Goal: Task Accomplishment & Management: Manage account settings

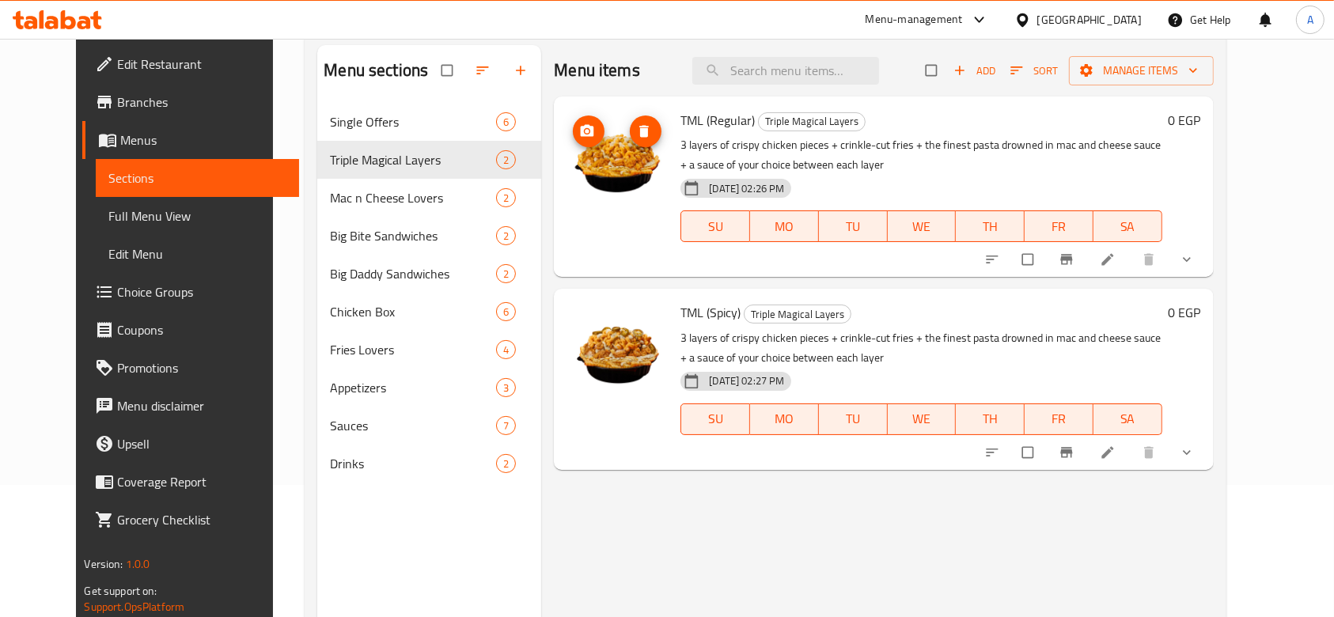
scroll to position [105, 0]
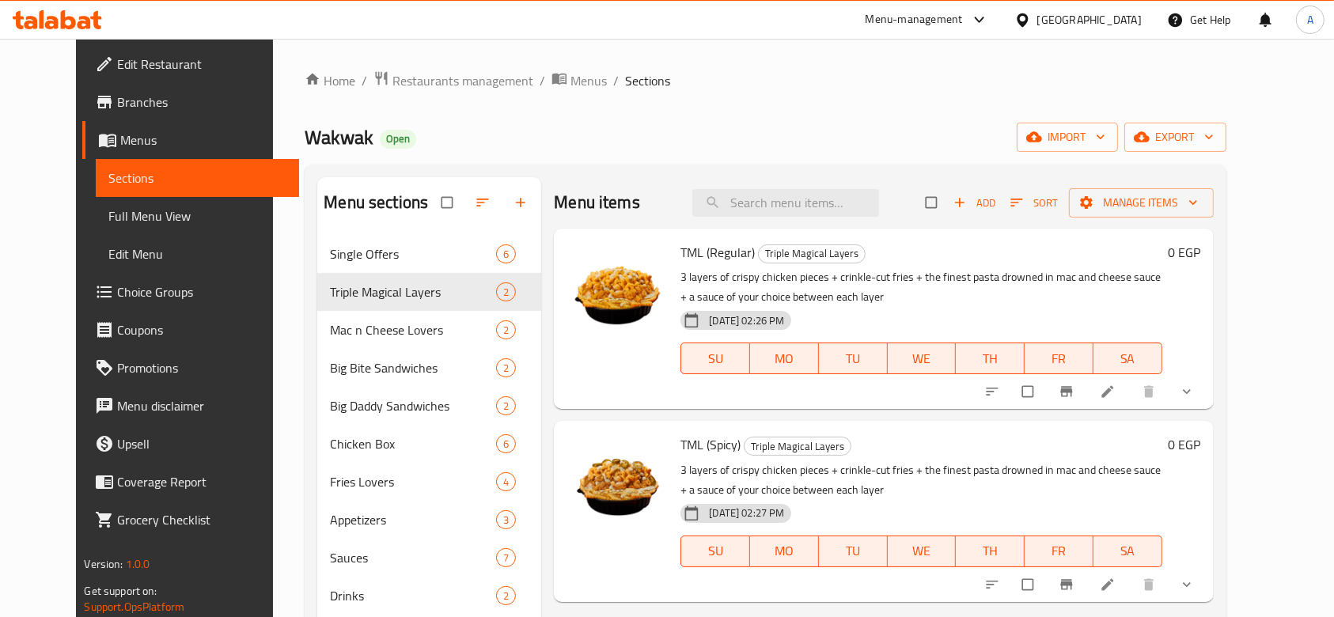
click at [117, 282] on span "Choice Groups" at bounding box center [201, 291] width 169 height 19
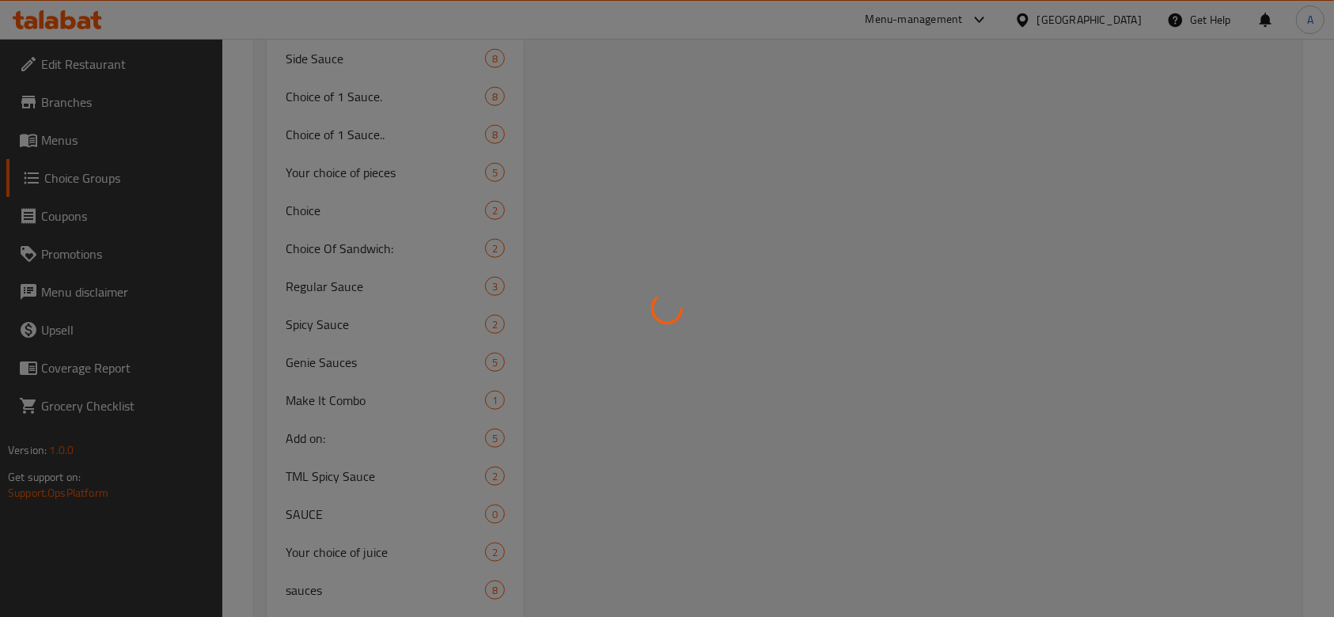
scroll to position [1688, 0]
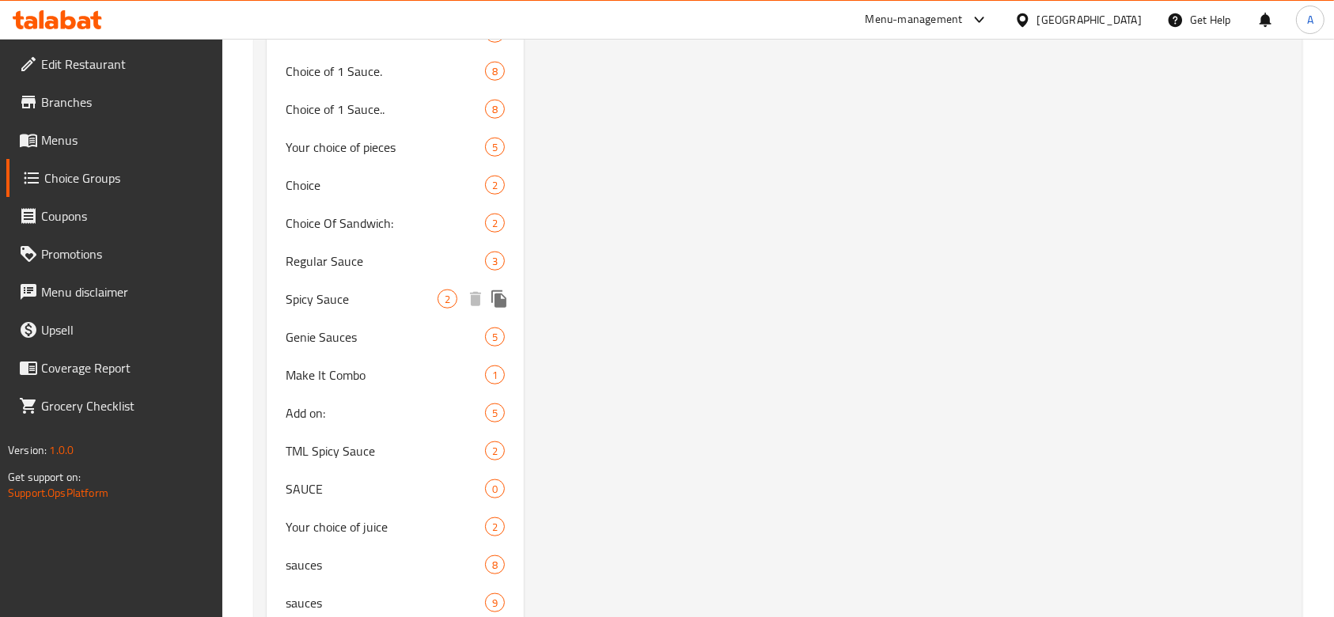
click at [338, 291] on span "Spicy Sauce" at bounding box center [362, 299] width 152 height 19
type input "Spicy Sauce"
type input "سبايسي صوص"
type input "1"
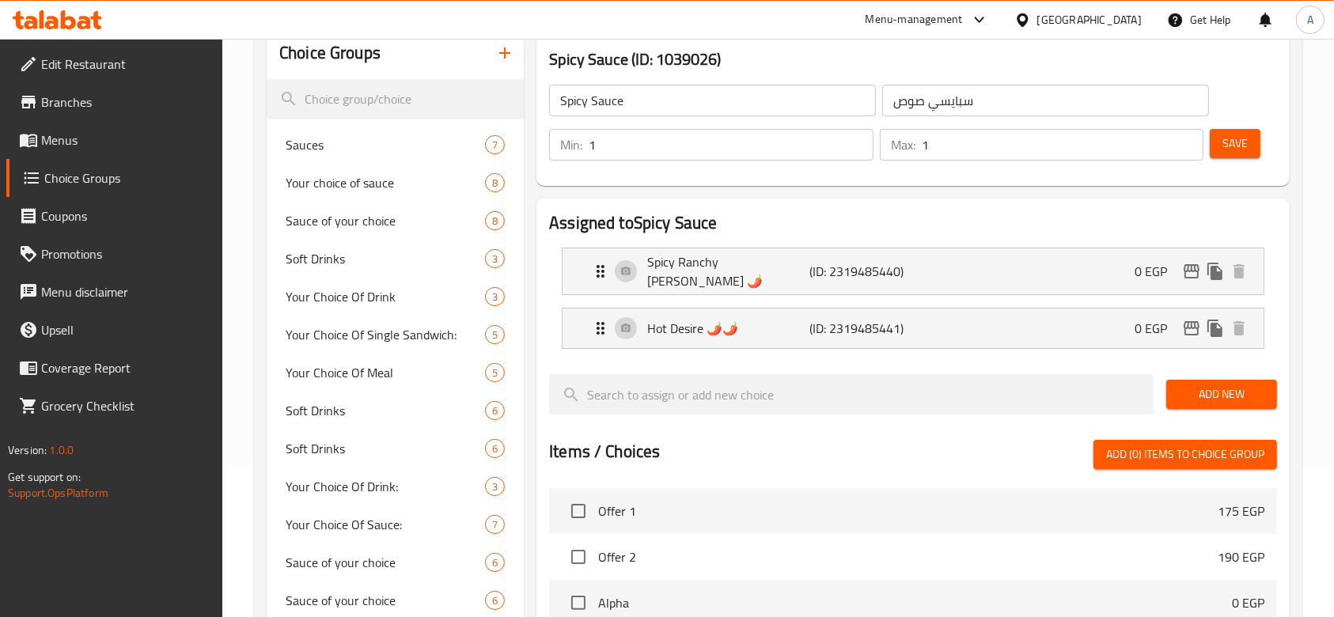
scroll to position [105, 0]
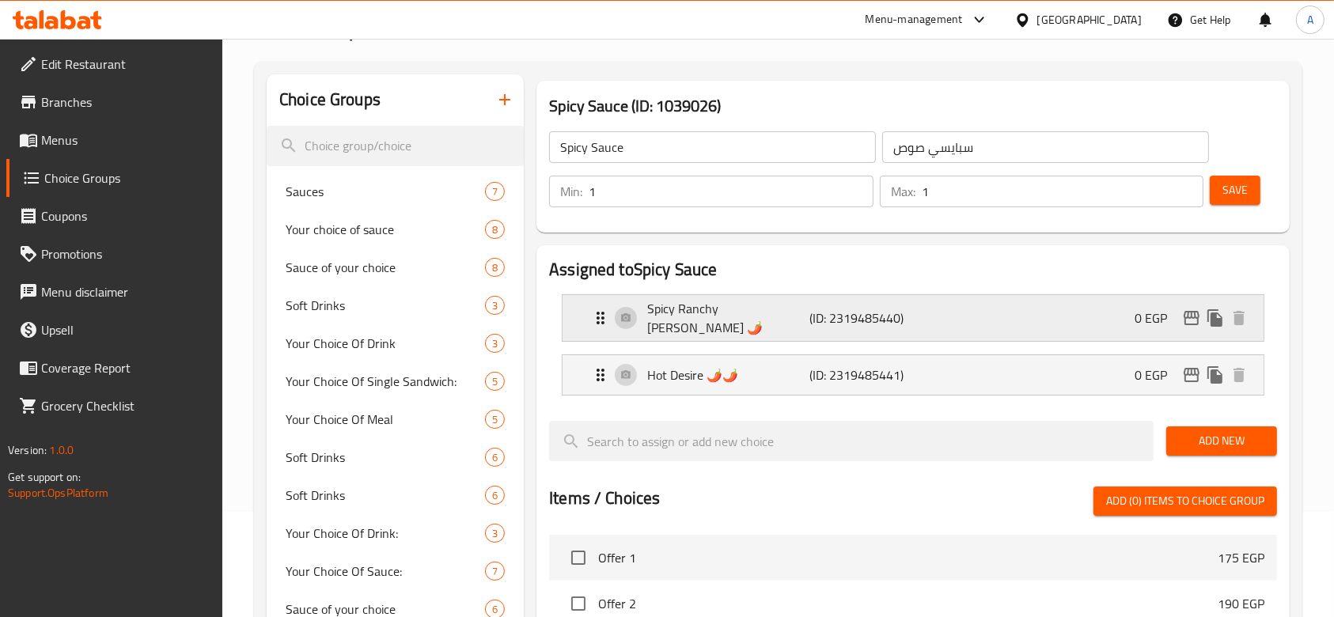
click at [737, 308] on p "Spicy Ranchy Banchy 🌶️" at bounding box center [728, 318] width 162 height 38
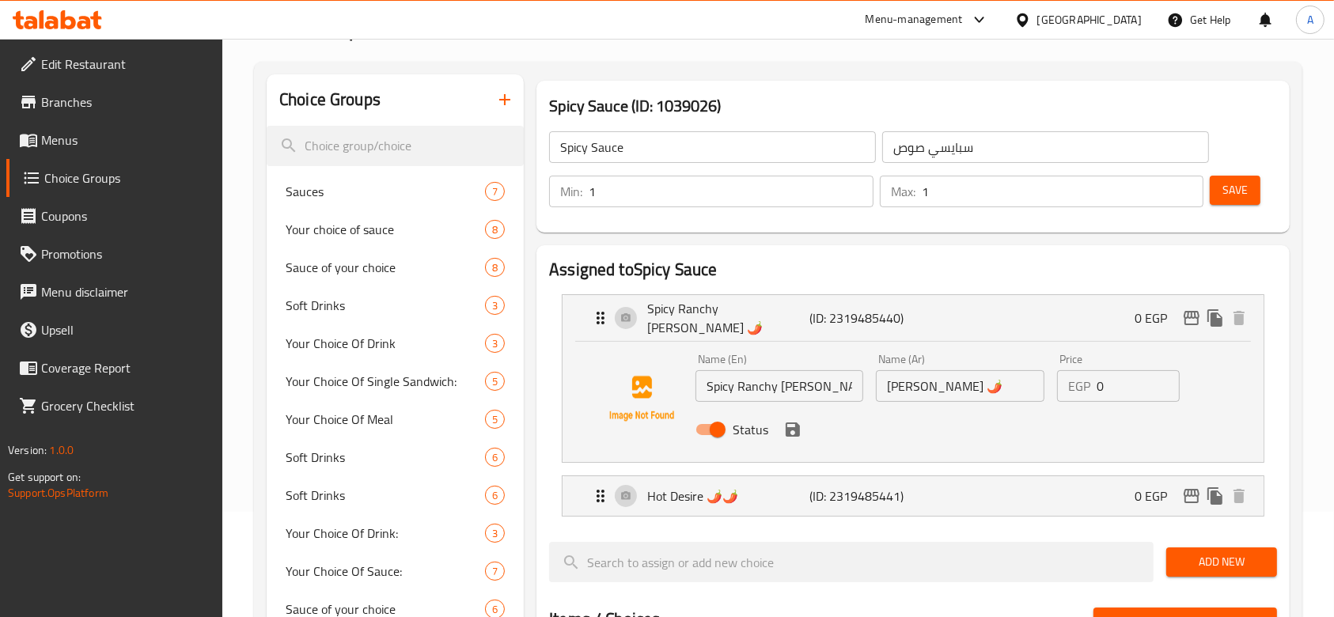
click at [780, 377] on input "Spicy Ranchy Banchy 🌶️" at bounding box center [780, 386] width 168 height 32
click at [955, 389] on input "سبايسي رانشي بانشي 🌶️" at bounding box center [960, 386] width 168 height 32
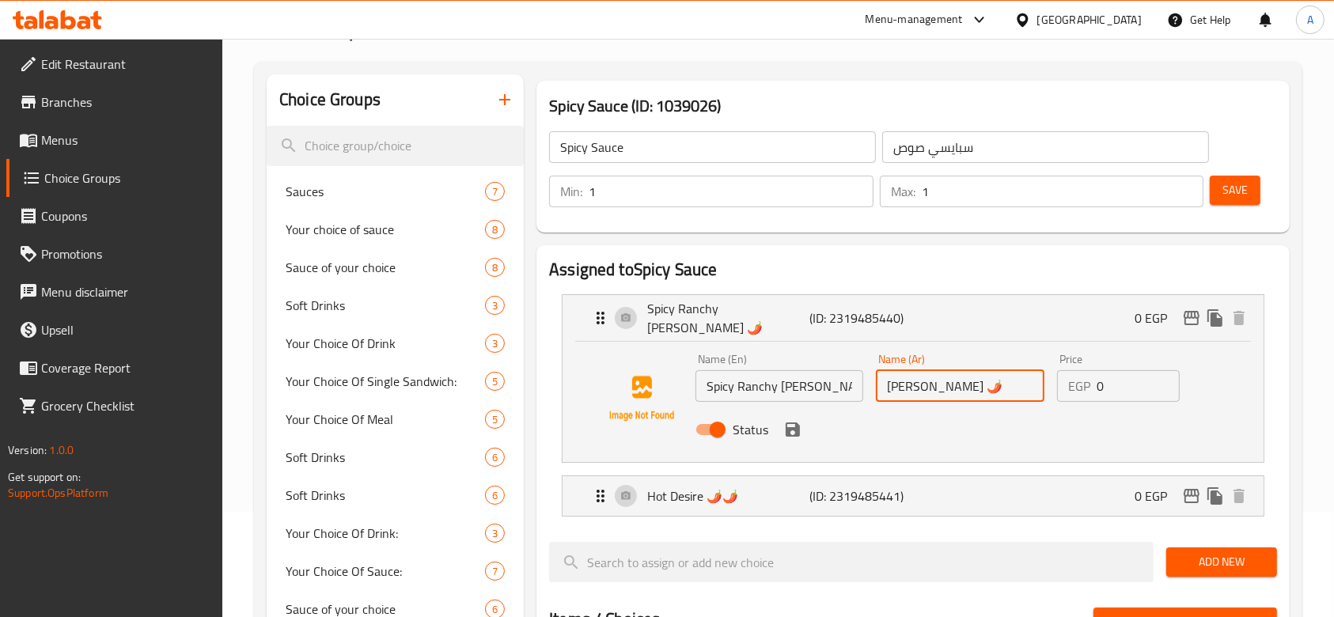
click at [955, 389] on input "سبايسي رانشي بانشي 🌶️" at bounding box center [960, 386] width 168 height 32
click at [803, 489] on p "Hot Desire 🌶️🌶️" at bounding box center [728, 496] width 162 height 19
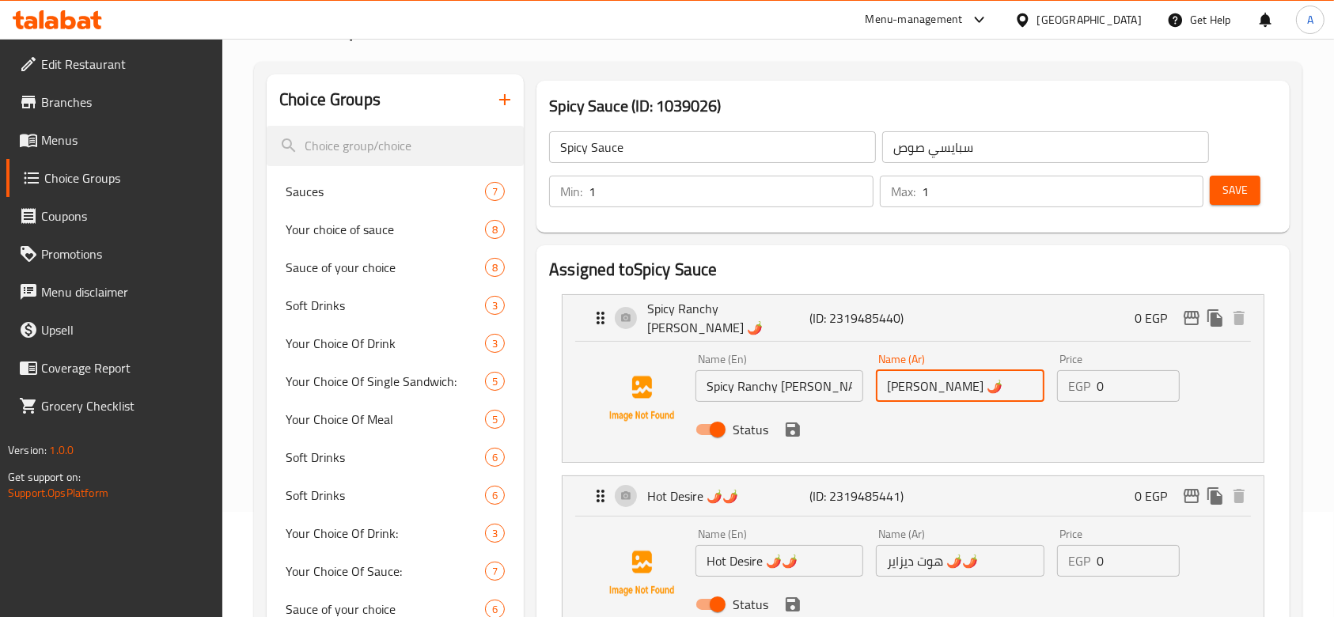
click at [777, 560] on input "Hot Desire 🌶️🌶️" at bounding box center [780, 561] width 168 height 32
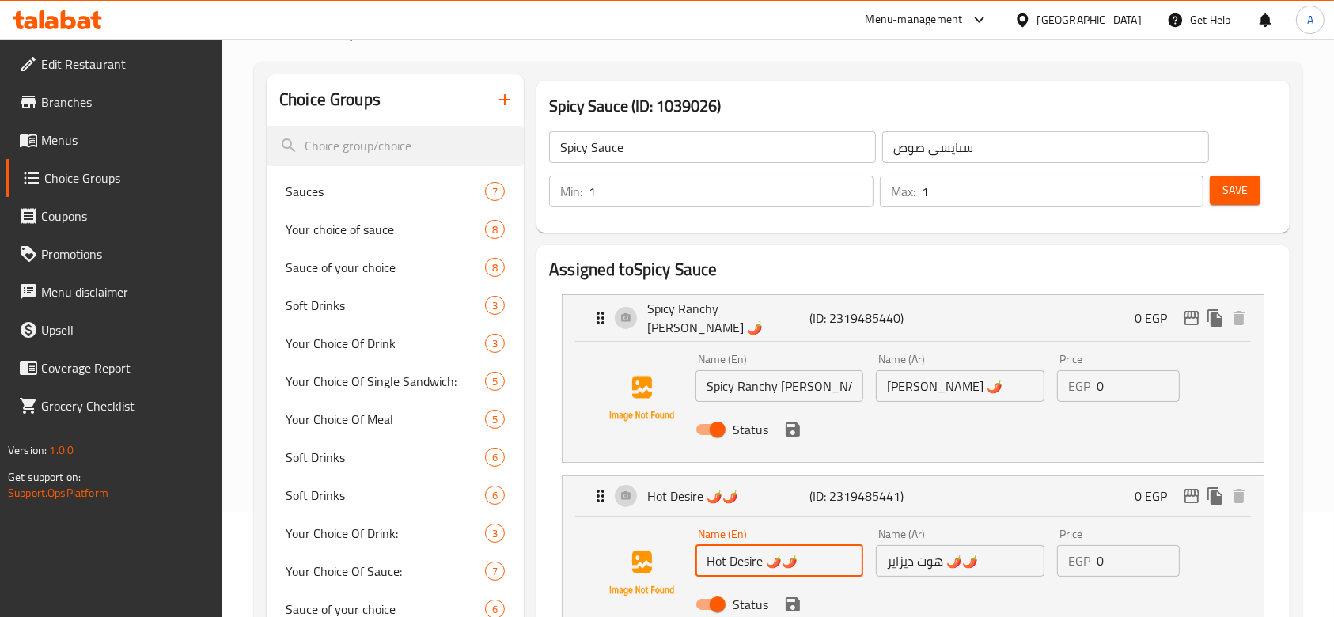
click at [777, 560] on input "Hot Desire 🌶️🌶️" at bounding box center [780, 561] width 168 height 32
click at [957, 555] on input "هوت ديزاير 🌶️🌶️" at bounding box center [960, 561] width 168 height 32
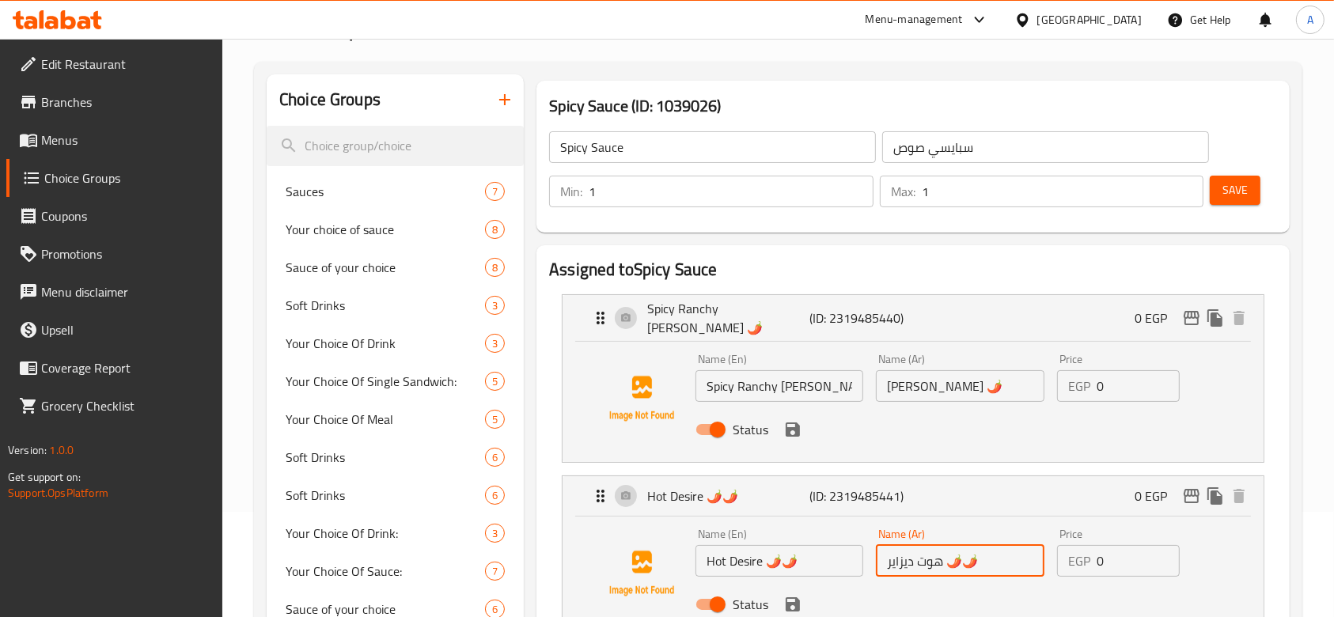
click at [957, 555] on input "هوت ديزاير 🌶️🌶️" at bounding box center [960, 561] width 168 height 32
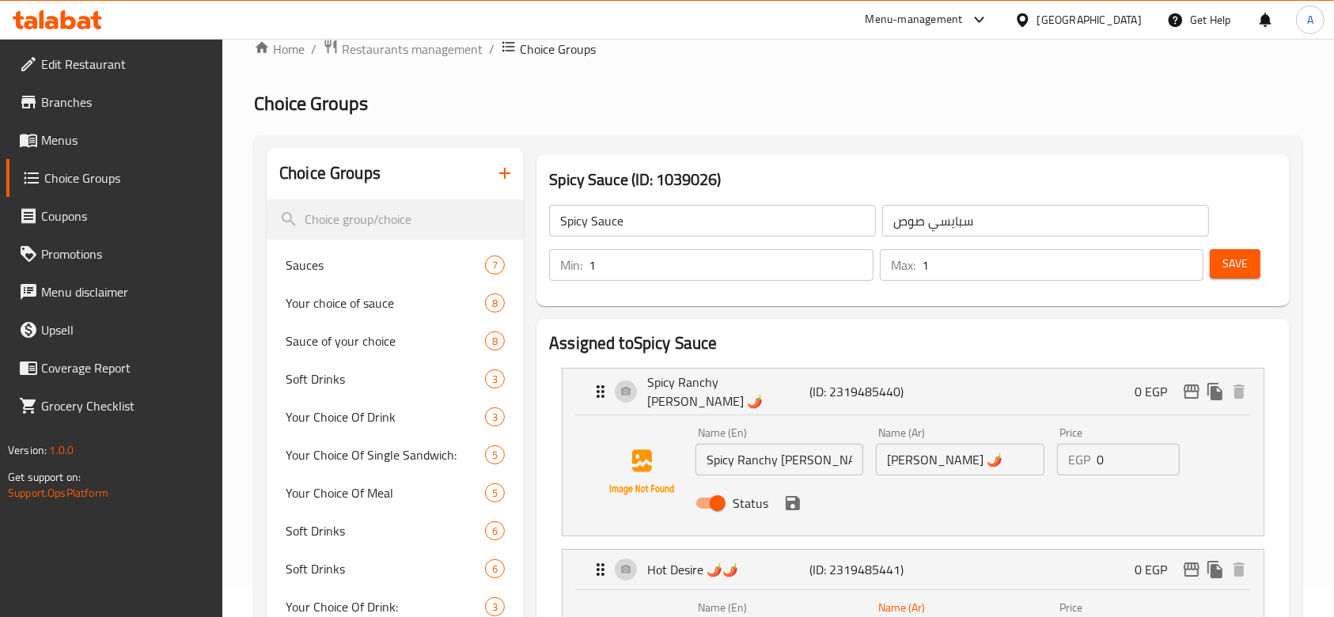
scroll to position [0, 0]
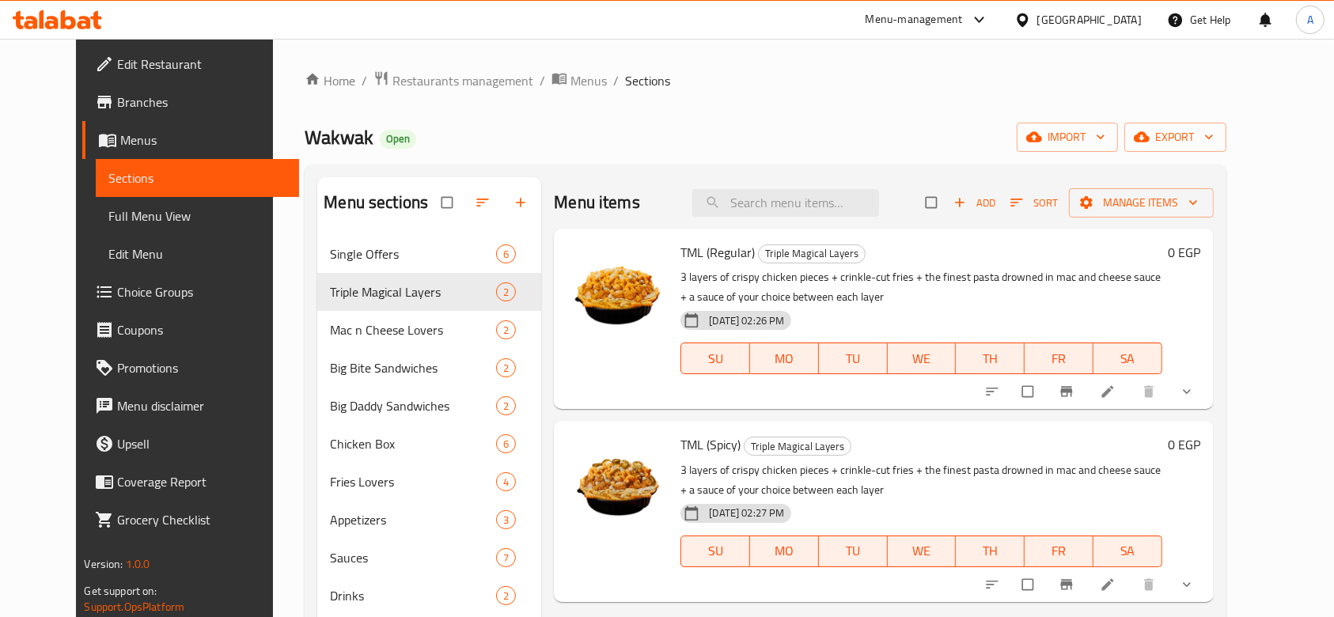
click at [117, 301] on span "Choice Groups" at bounding box center [201, 291] width 169 height 19
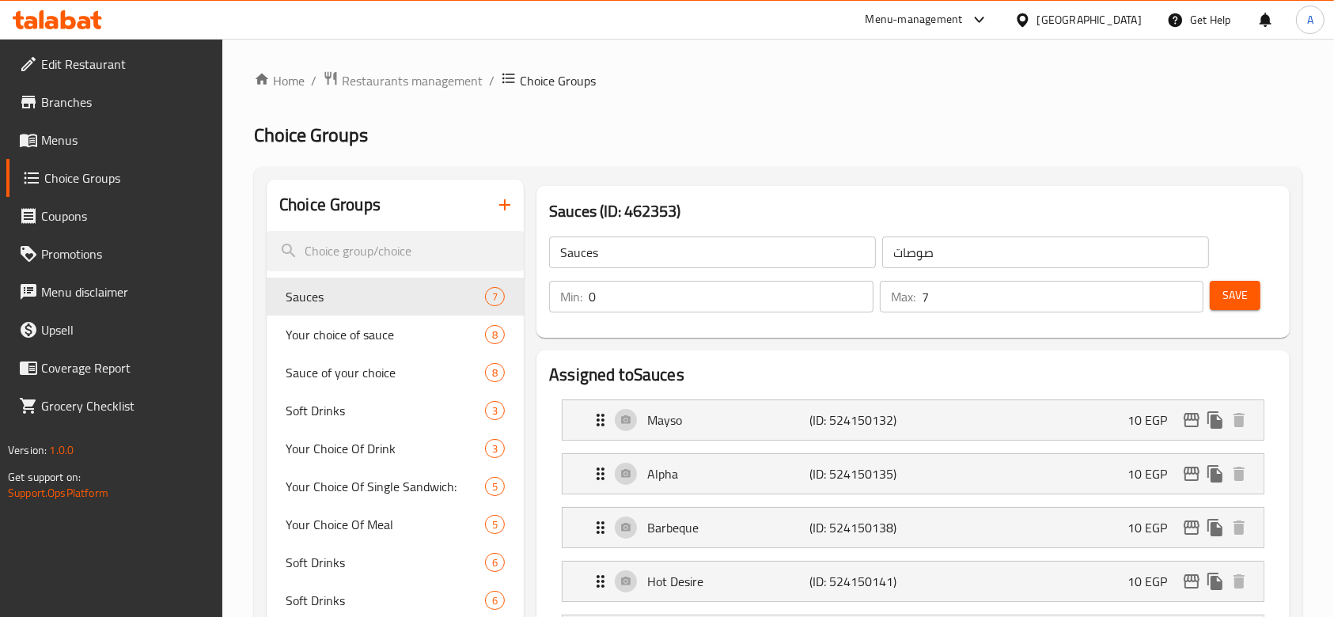
click at [503, 216] on button "button" at bounding box center [505, 205] width 38 height 38
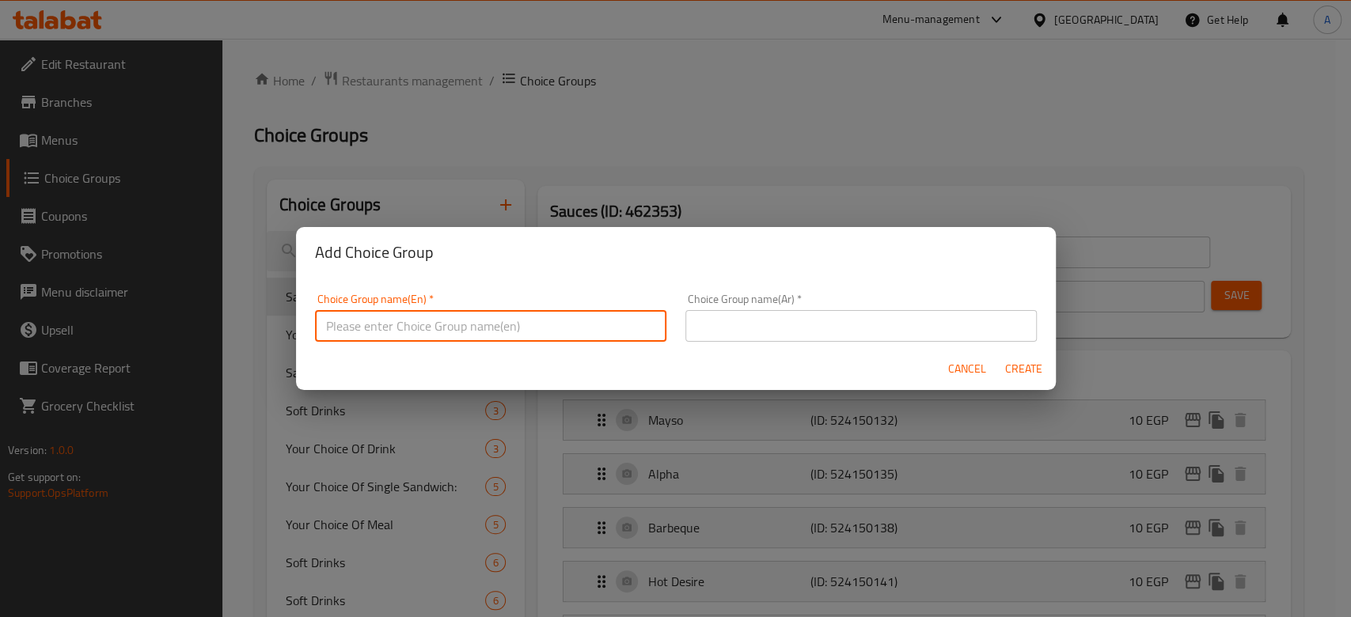
click at [483, 322] on input "text" at bounding box center [490, 326] width 351 height 32
type input "SAUCE"
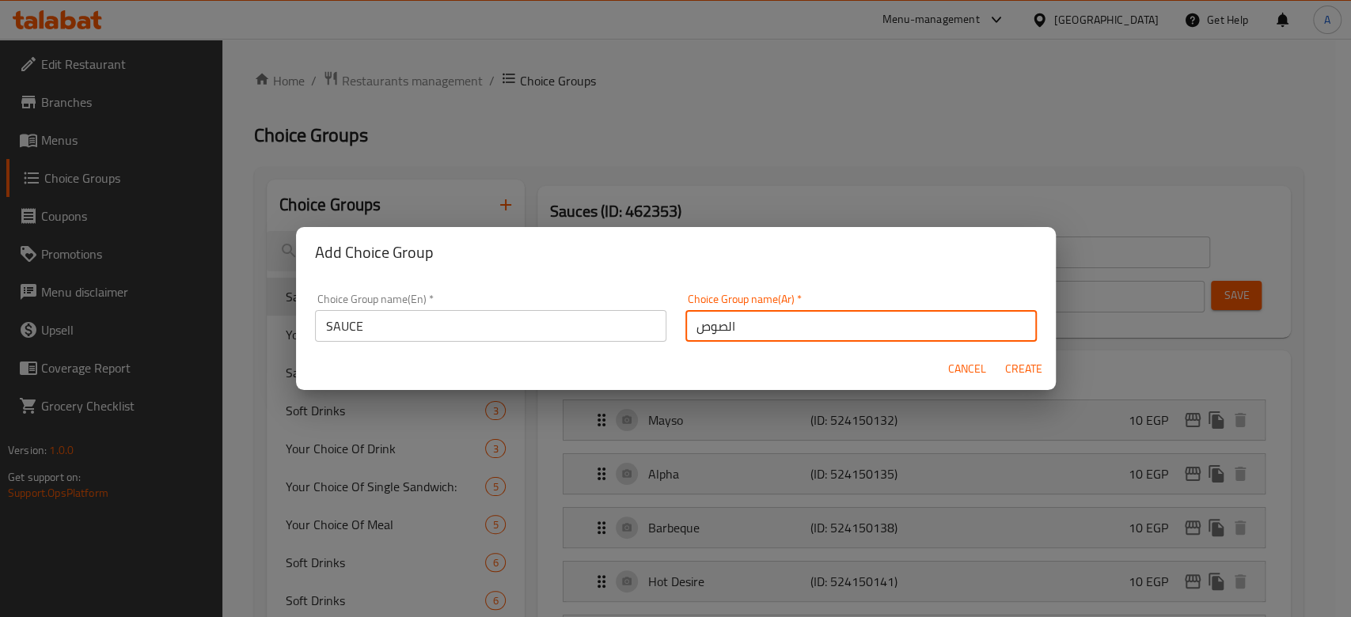
type input "الصوص"
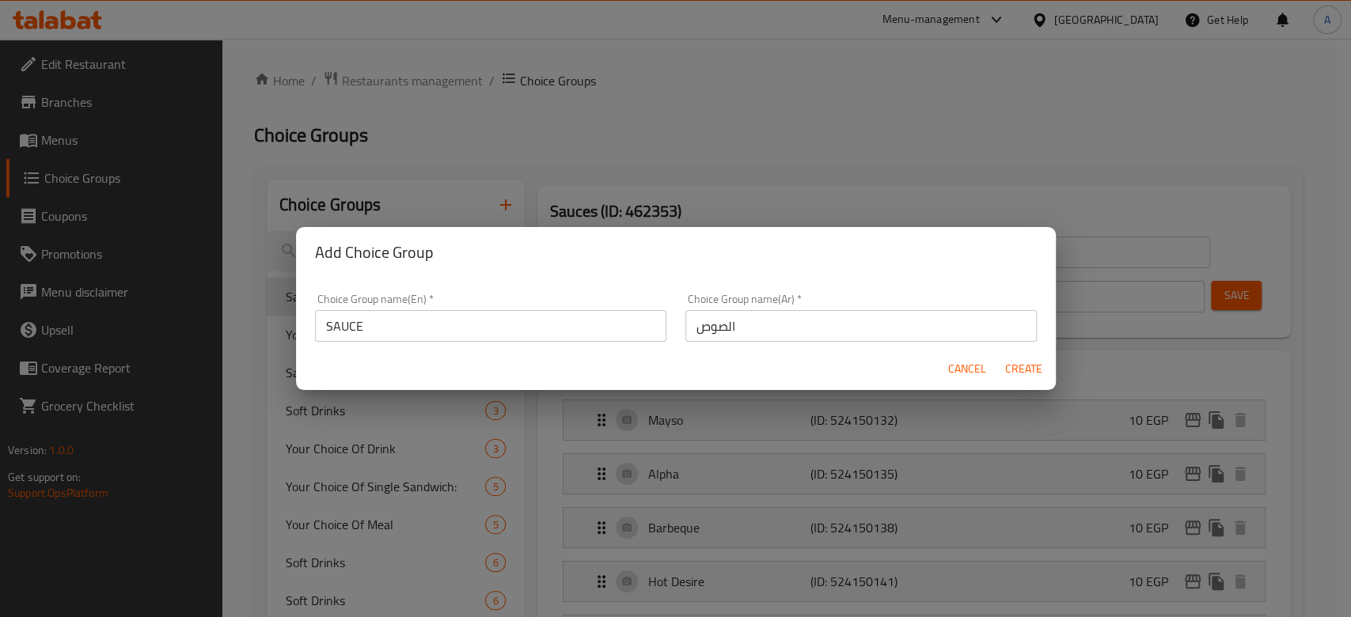
click at [514, 363] on div "Cancel Create" at bounding box center [676, 369] width 760 height 42
click at [1019, 357] on button "Create" at bounding box center [1024, 369] width 51 height 29
type input "SAUCE"
type input "الصوص"
type input "0"
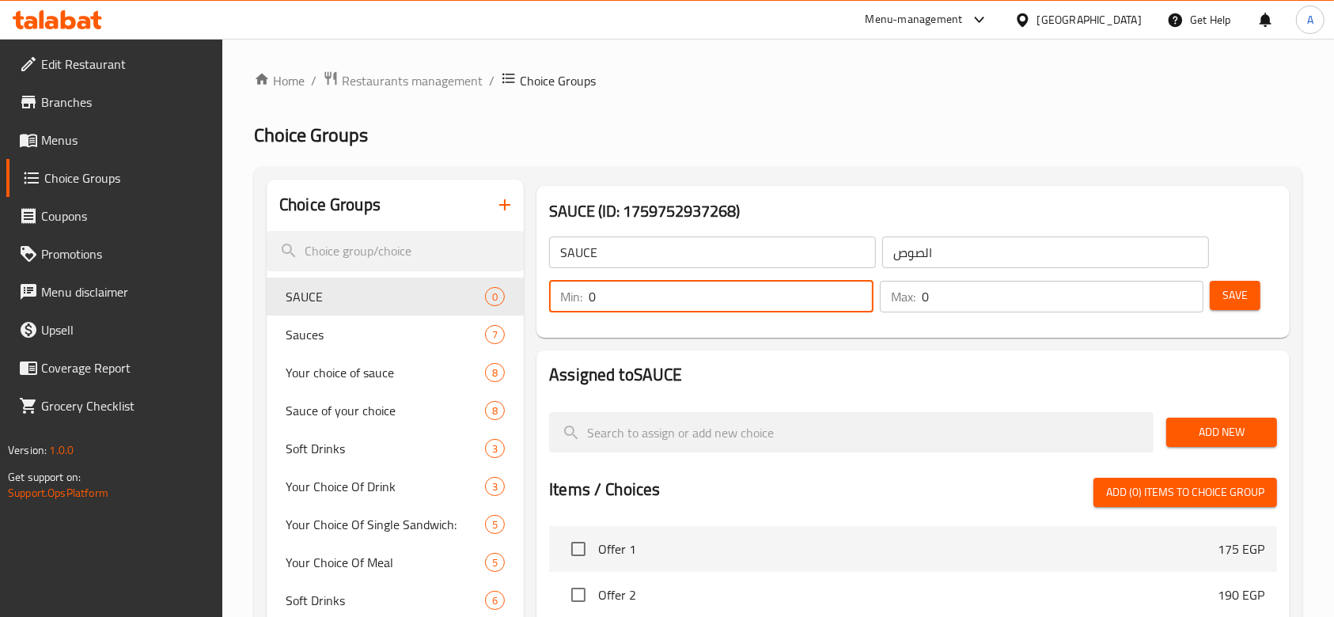
click at [658, 300] on input "0" at bounding box center [731, 297] width 285 height 32
click at [752, 358] on div "Assigned to SAUCE Add New Items / Choices Add (0) items to choice group Offer 1…" at bounding box center [913, 627] width 753 height 552
drag, startPoint x: 630, startPoint y: 301, endPoint x: 582, endPoint y: 308, distance: 48.8
click at [582, 308] on div "Min: 0 ​" at bounding box center [711, 297] width 324 height 32
type input "1"
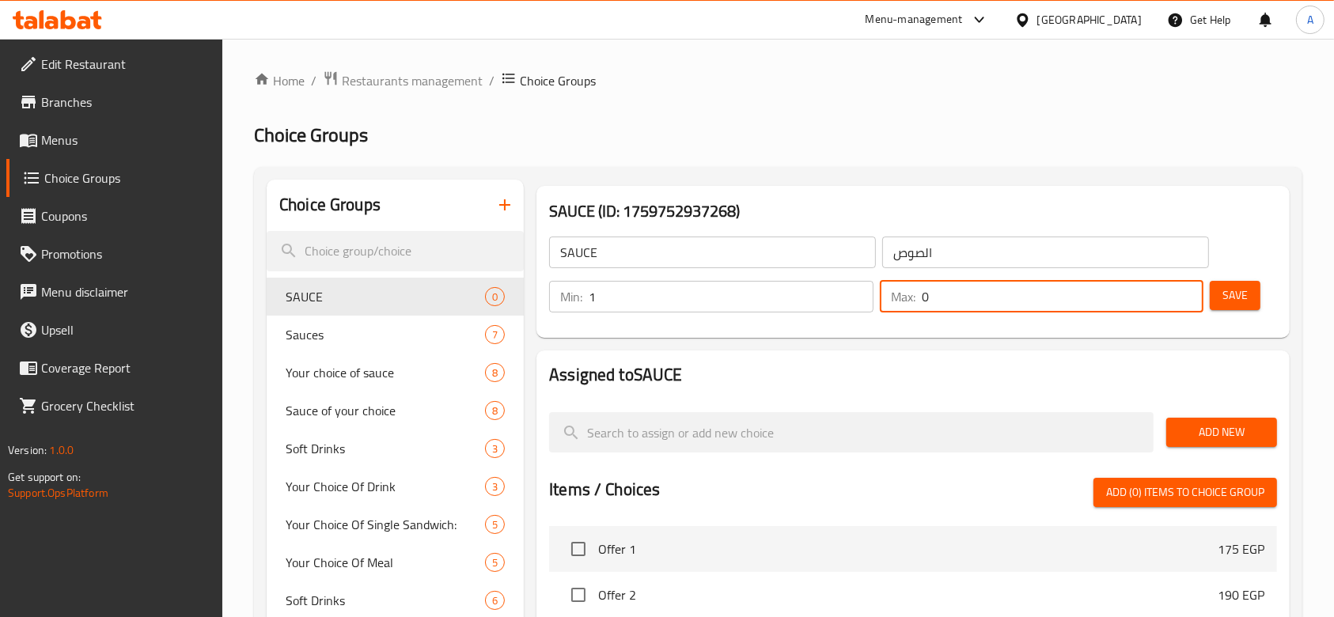
drag, startPoint x: 960, startPoint y: 298, endPoint x: 904, endPoint y: 301, distance: 55.5
click at [904, 301] on div "Max: 0 ​" at bounding box center [1042, 297] width 324 height 32
type input "1"
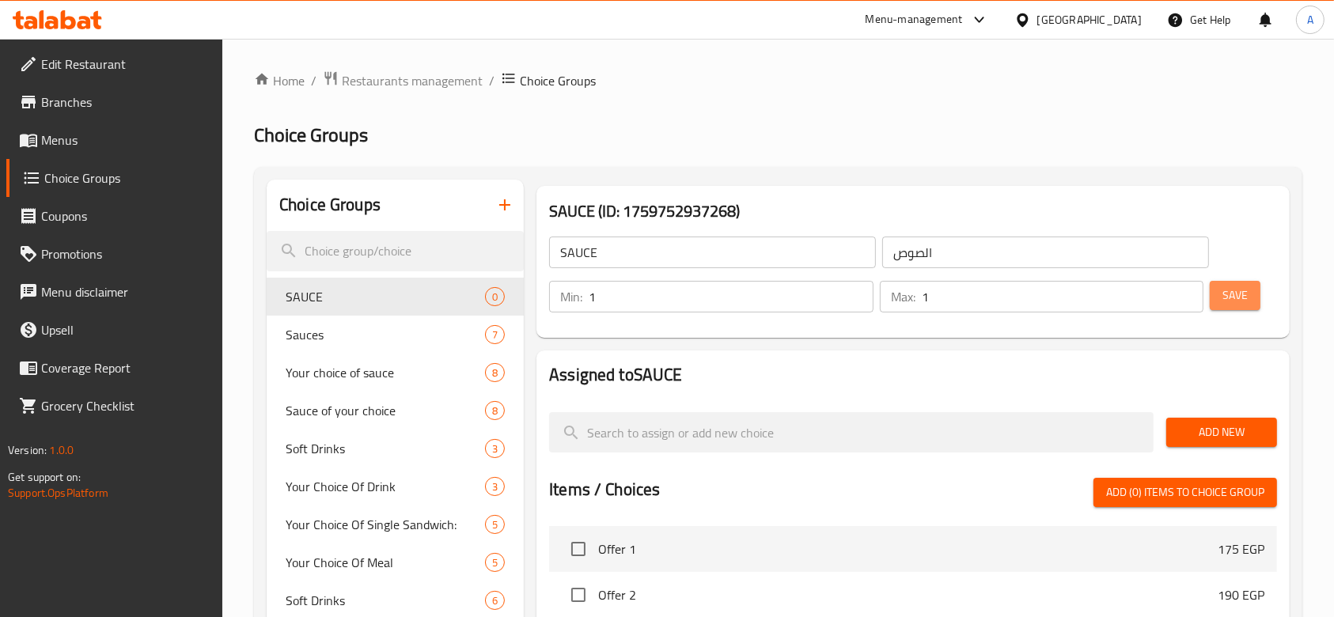
click at [1237, 302] on span "Save" at bounding box center [1235, 296] width 25 height 20
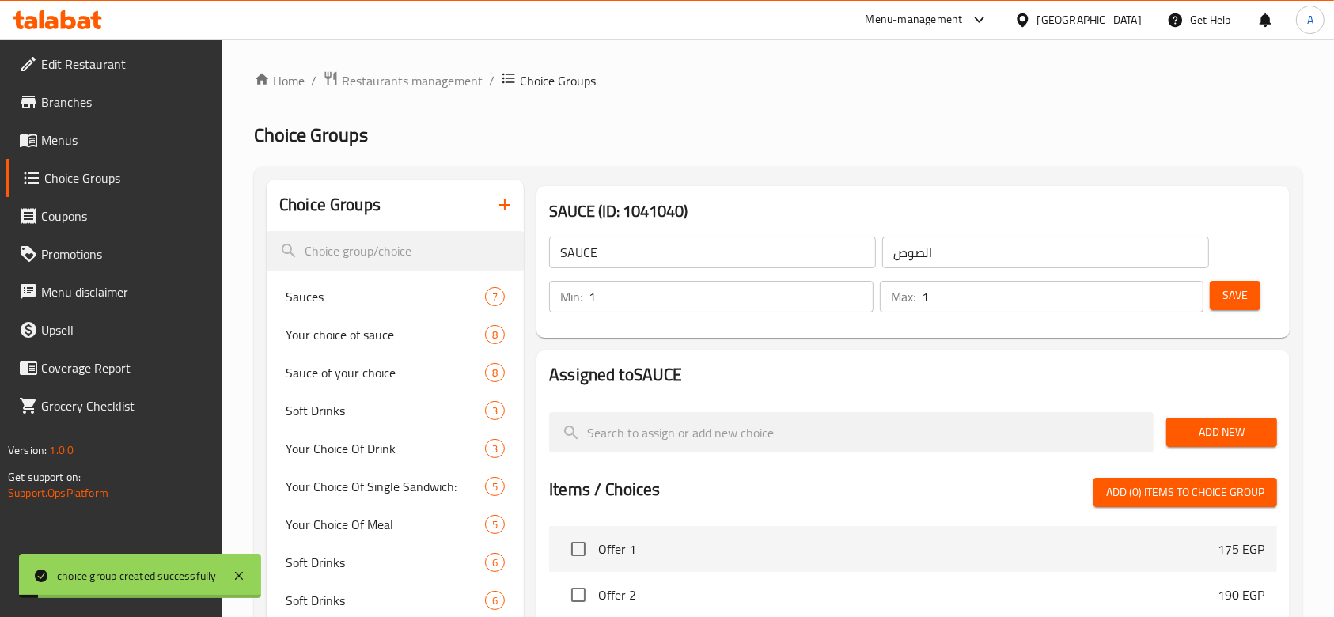
click at [1231, 423] on span "Add New" at bounding box center [1221, 433] width 85 height 20
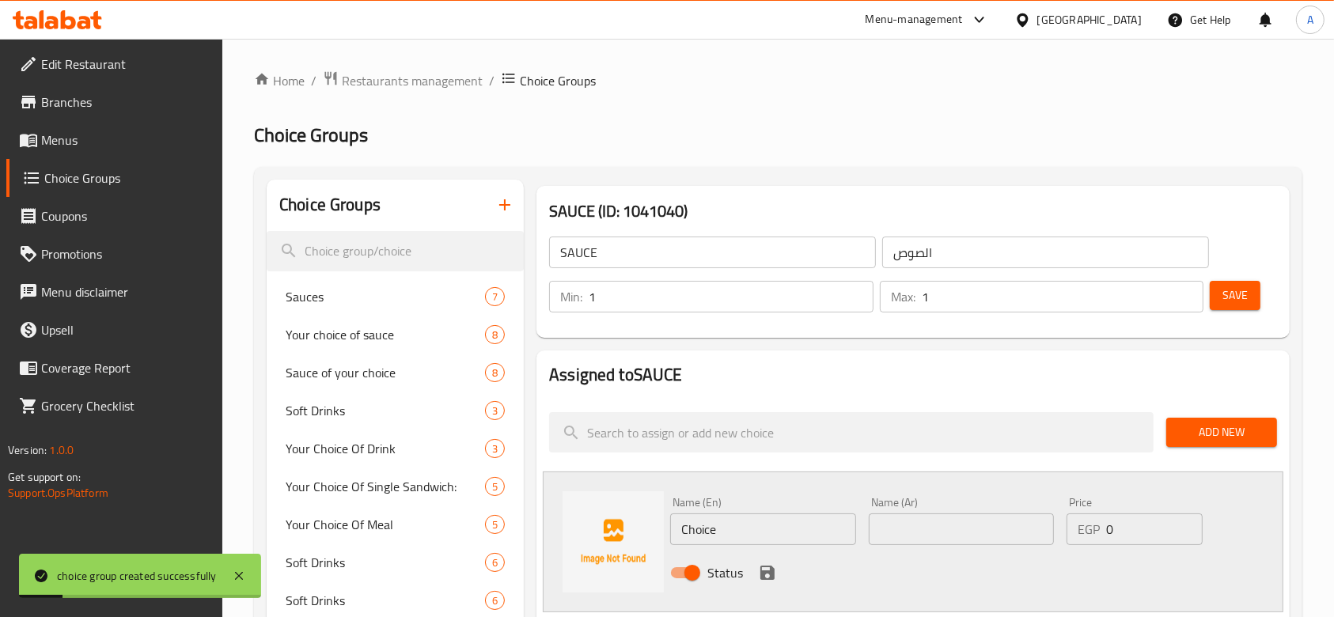
scroll to position [105, 0]
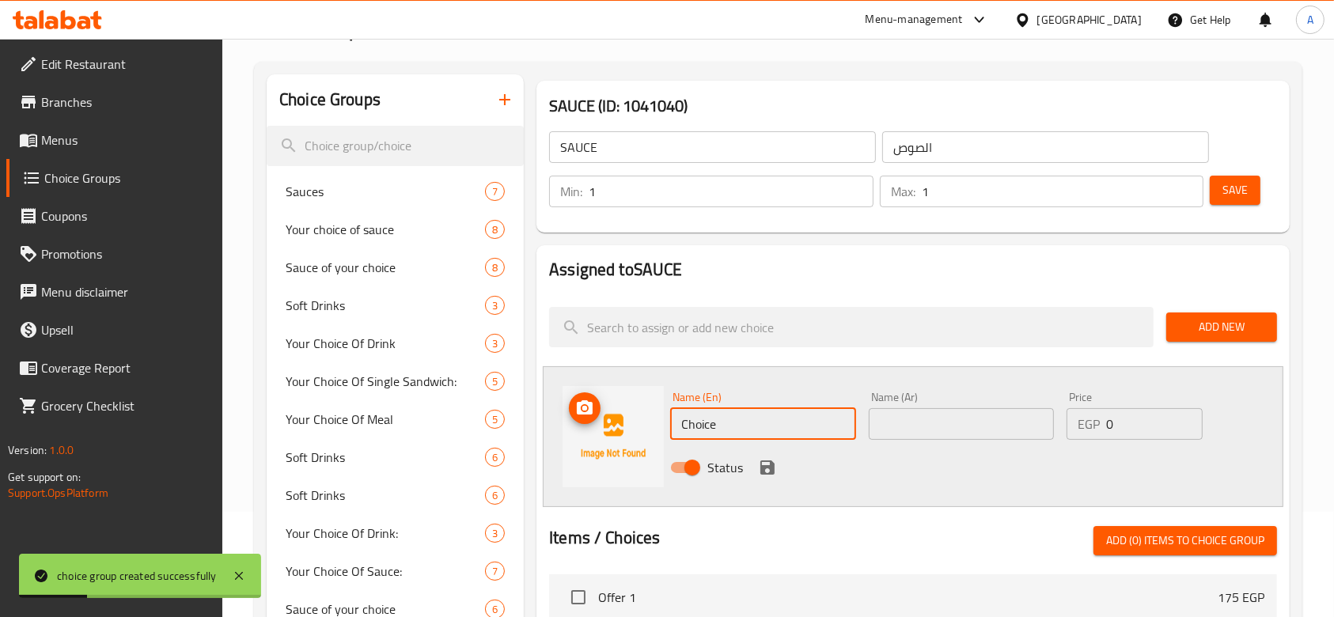
drag, startPoint x: 742, startPoint y: 432, endPoint x: 640, endPoint y: 453, distance: 104.1
click at [640, 453] on div "Name (En) Choice Name (En) Name (Ar) Name (Ar) Price EGP 0 Price Status" at bounding box center [913, 436] width 741 height 141
type input "ش"
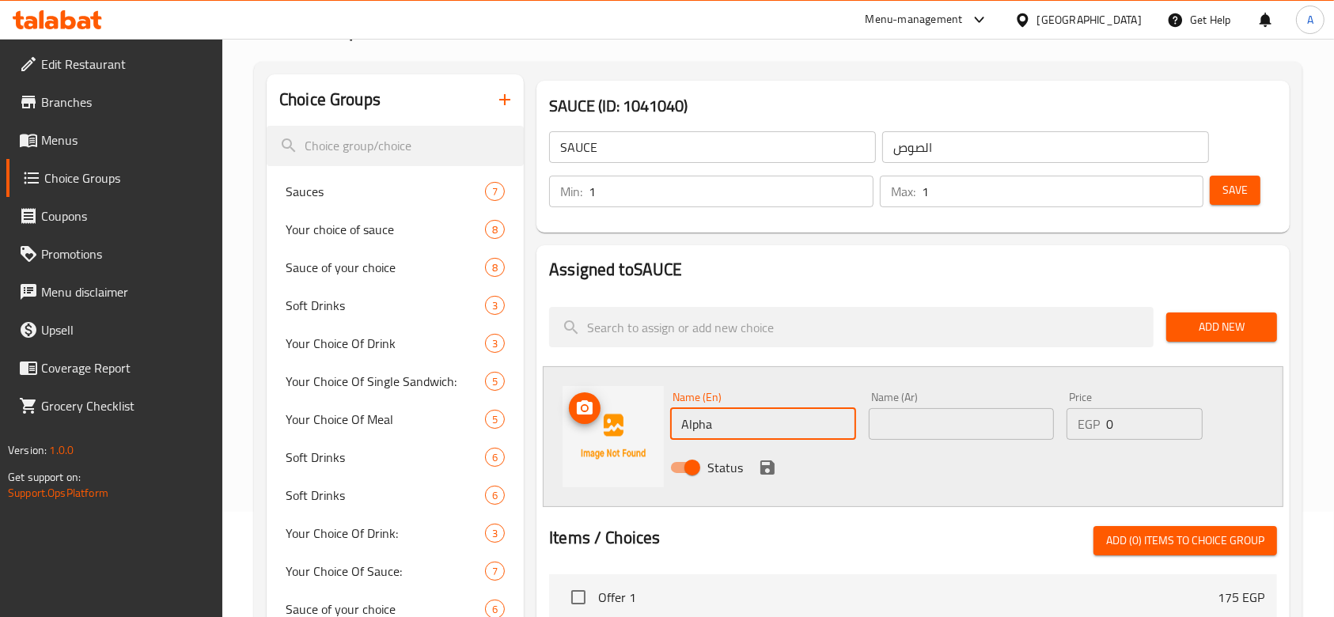
type input "Alpha"
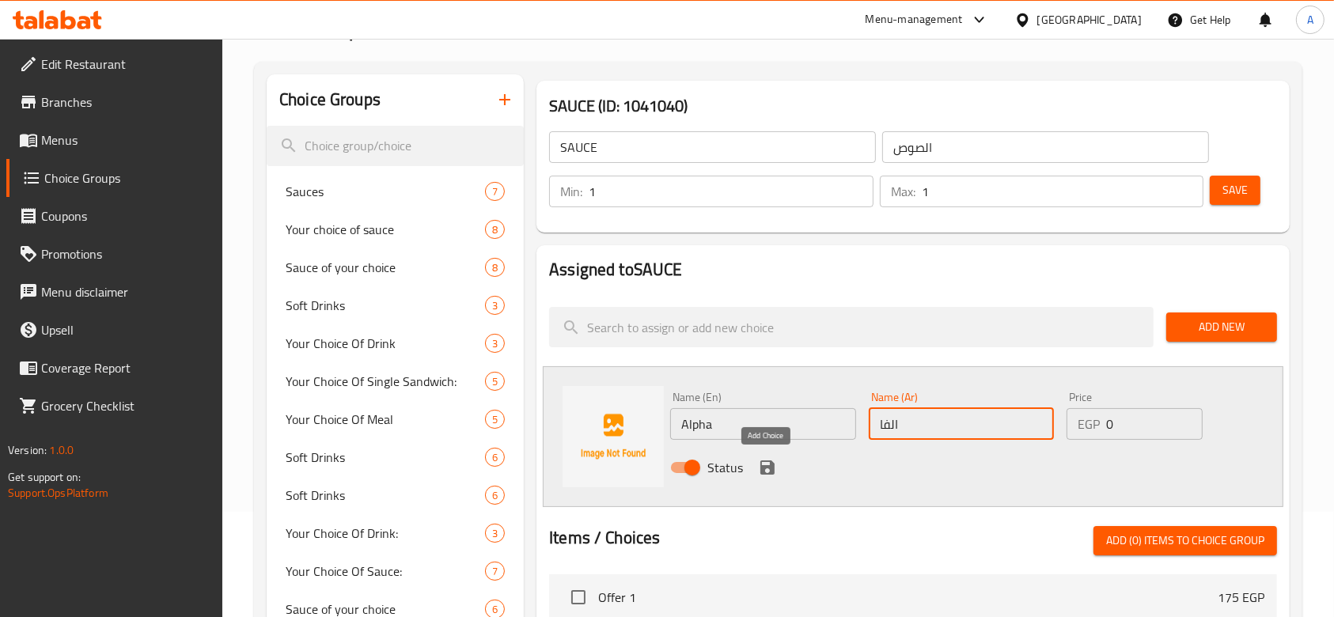
type input "الفا"
click at [766, 472] on icon "save" at bounding box center [767, 467] width 19 height 19
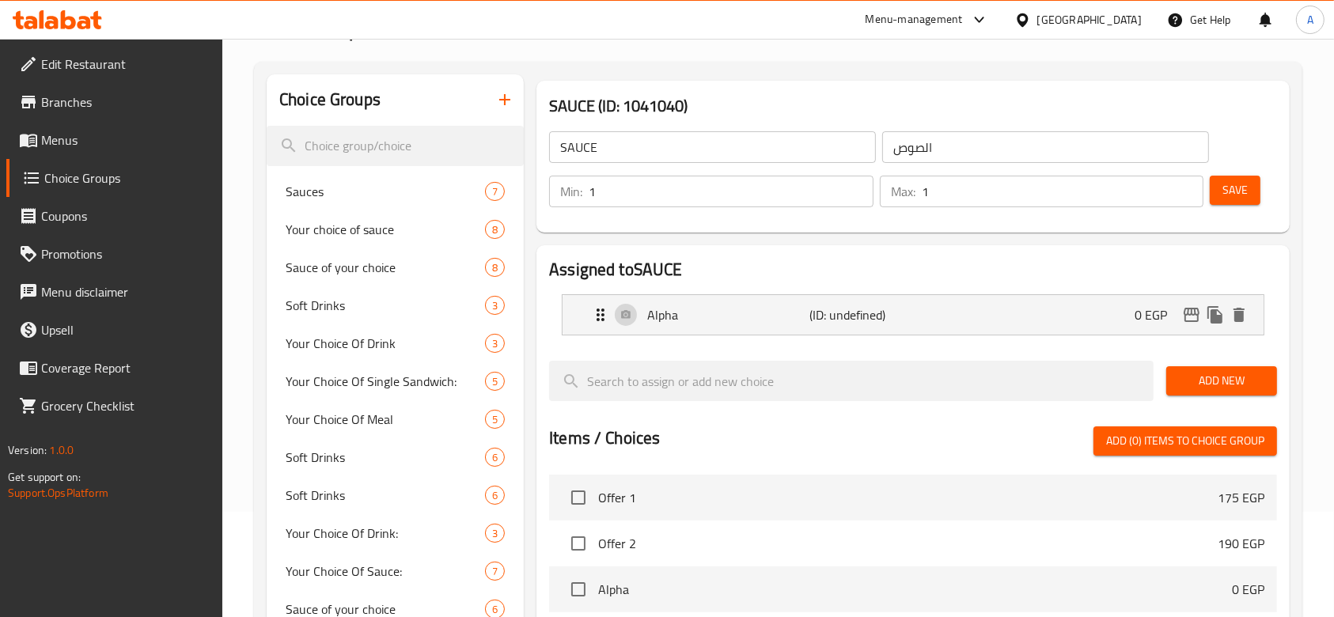
click at [1223, 384] on span "Add New" at bounding box center [1221, 381] width 85 height 20
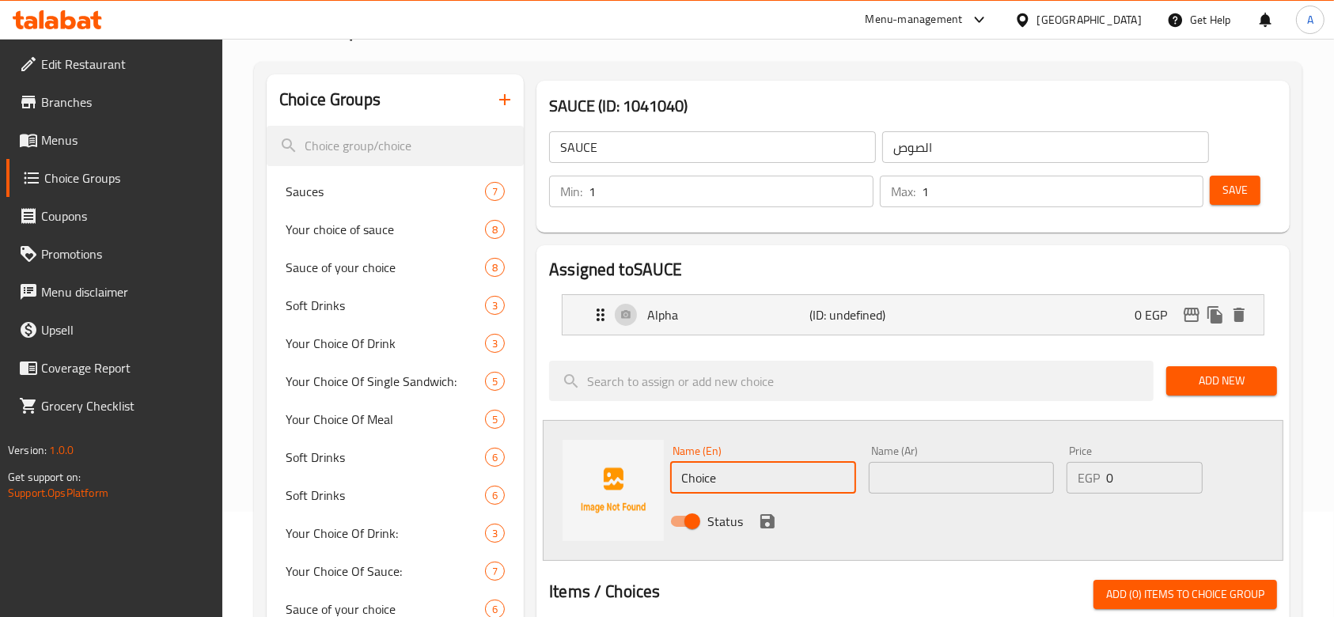
drag, startPoint x: 819, startPoint y: 483, endPoint x: 670, endPoint y: 497, distance: 149.4
click at [670, 497] on div "Name (En) Choice Name (En)" at bounding box center [763, 469] width 198 height 61
type input "ق"
type input "Ranch"
click at [885, 491] on input "text" at bounding box center [961, 478] width 185 height 32
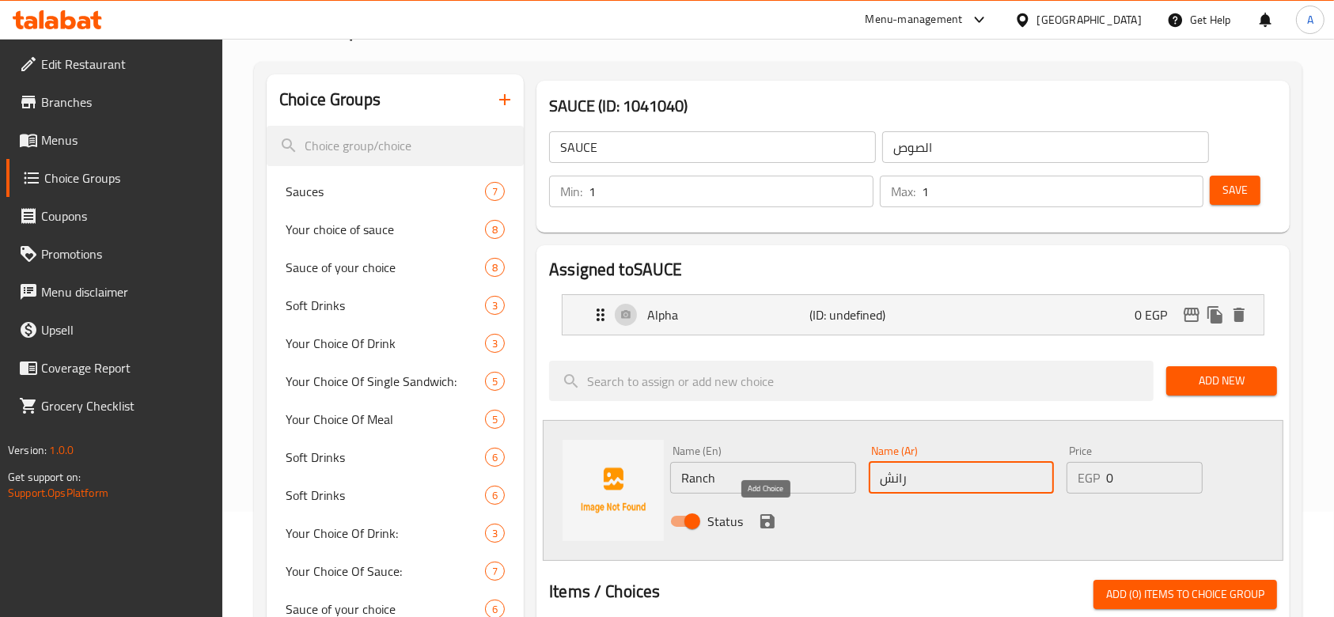
type input "رانش"
click at [772, 522] on icon "save" at bounding box center [767, 521] width 14 height 14
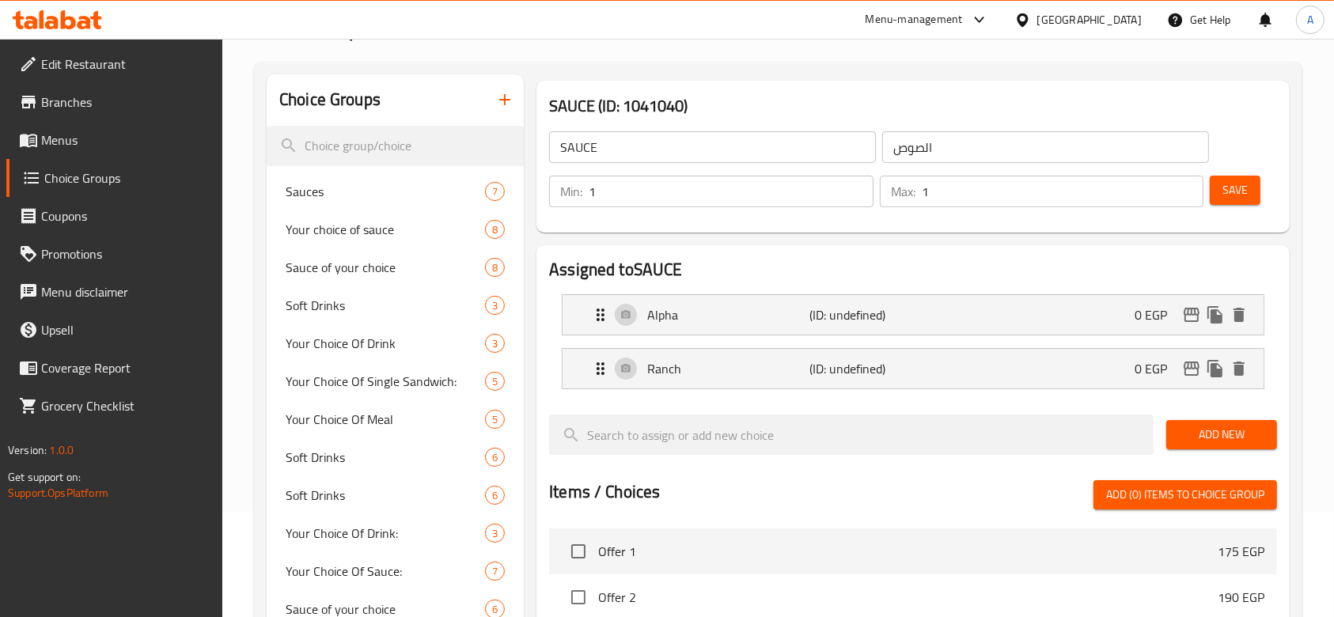
click at [1220, 430] on span "Add New" at bounding box center [1221, 435] width 85 height 20
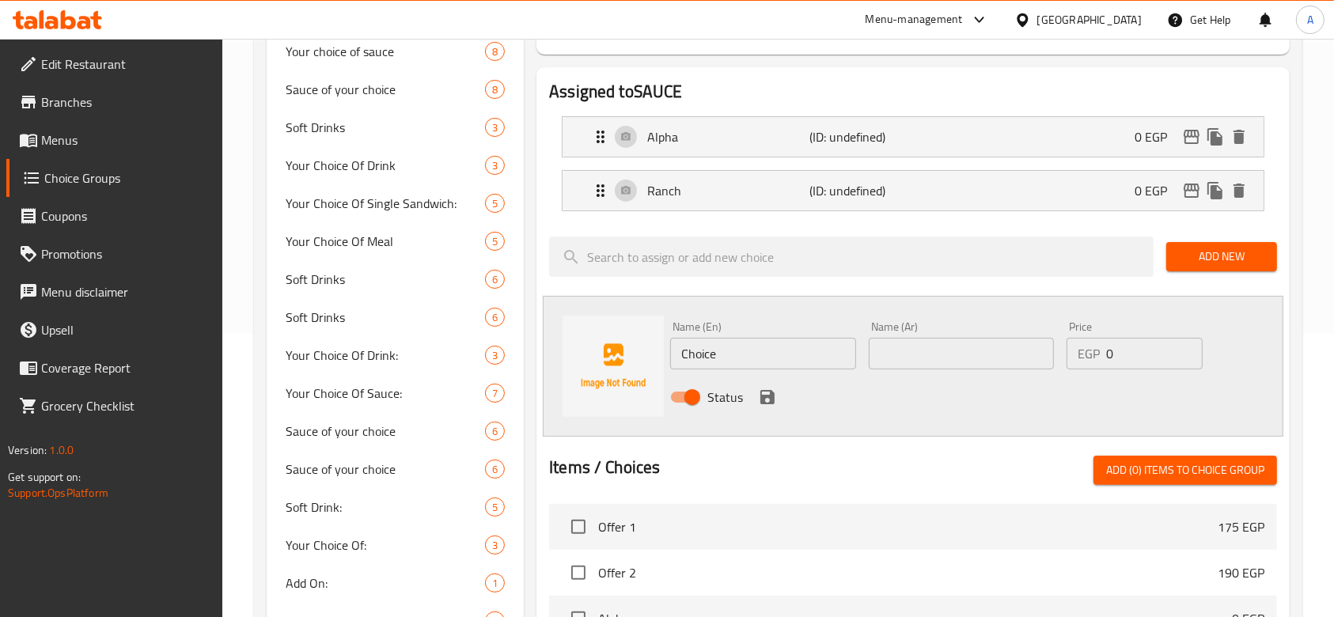
scroll to position [317, 0]
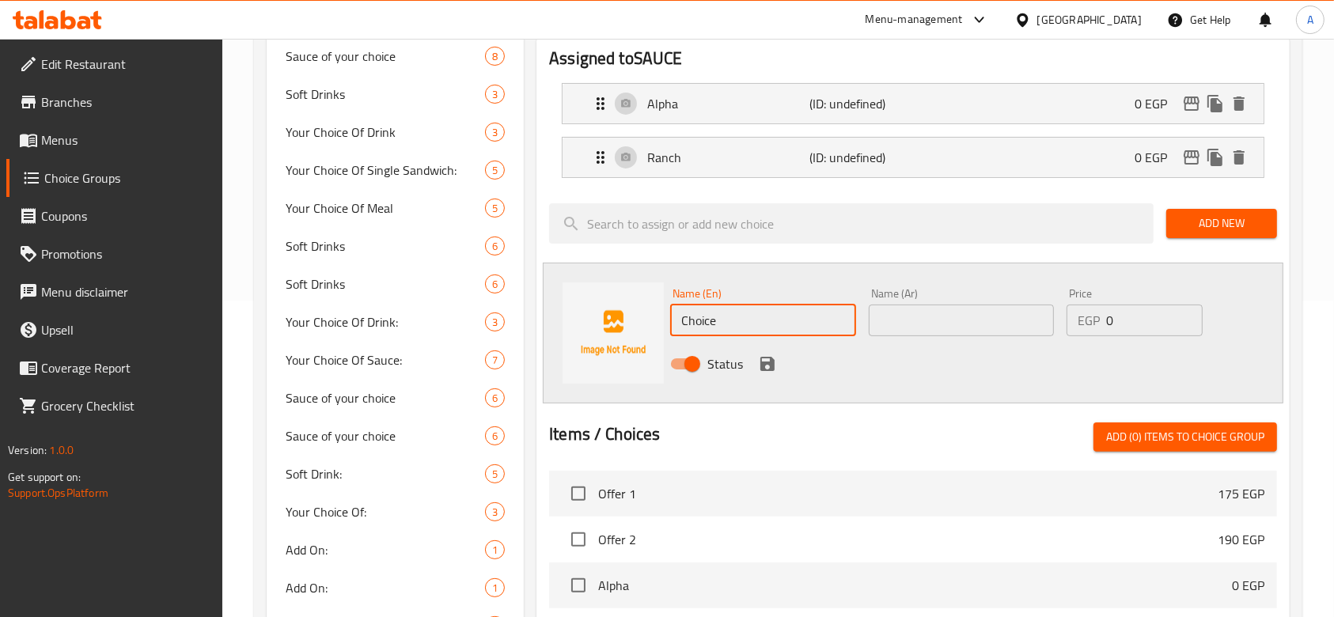
drag, startPoint x: 763, startPoint y: 324, endPoint x: 657, endPoint y: 327, distance: 106.1
click at [657, 327] on div "Name (En) Choice Name (En) Name (Ar) Name (Ar) Price EGP 0 Price Status" at bounding box center [913, 333] width 741 height 141
type input "ل"
type input "BBQ"
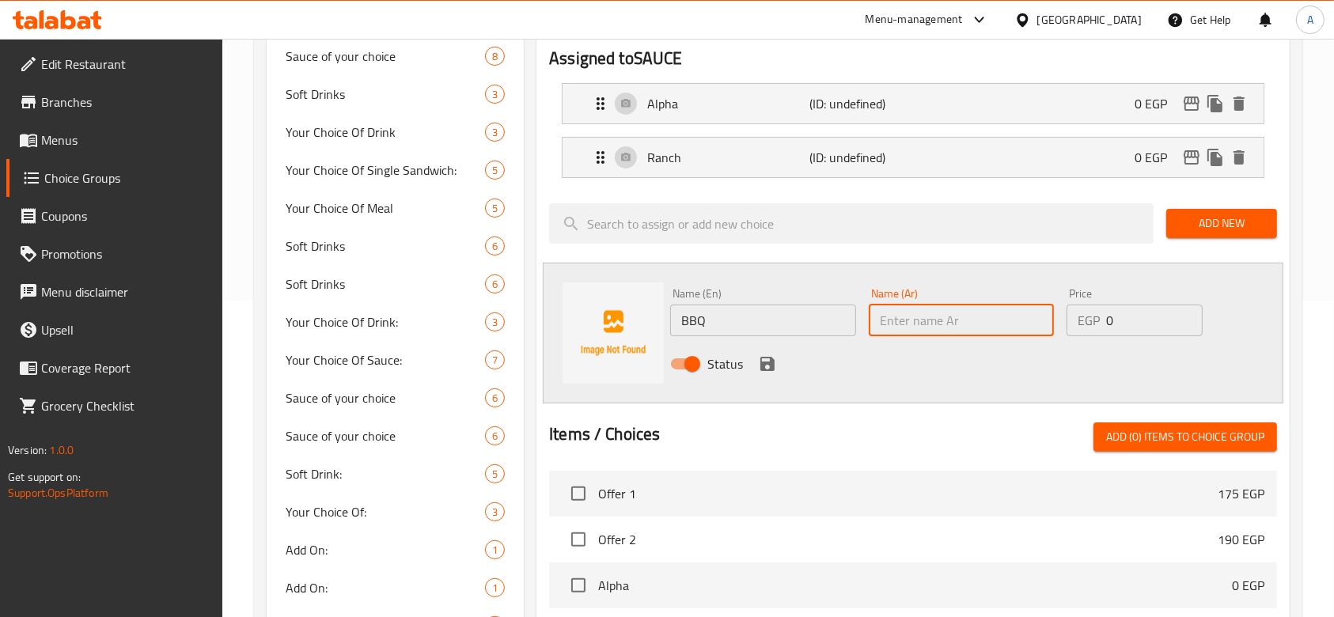
click at [935, 320] on input "text" at bounding box center [961, 321] width 185 height 32
type input "باربيكيو"
click at [772, 366] on icon "save" at bounding box center [767, 364] width 14 height 14
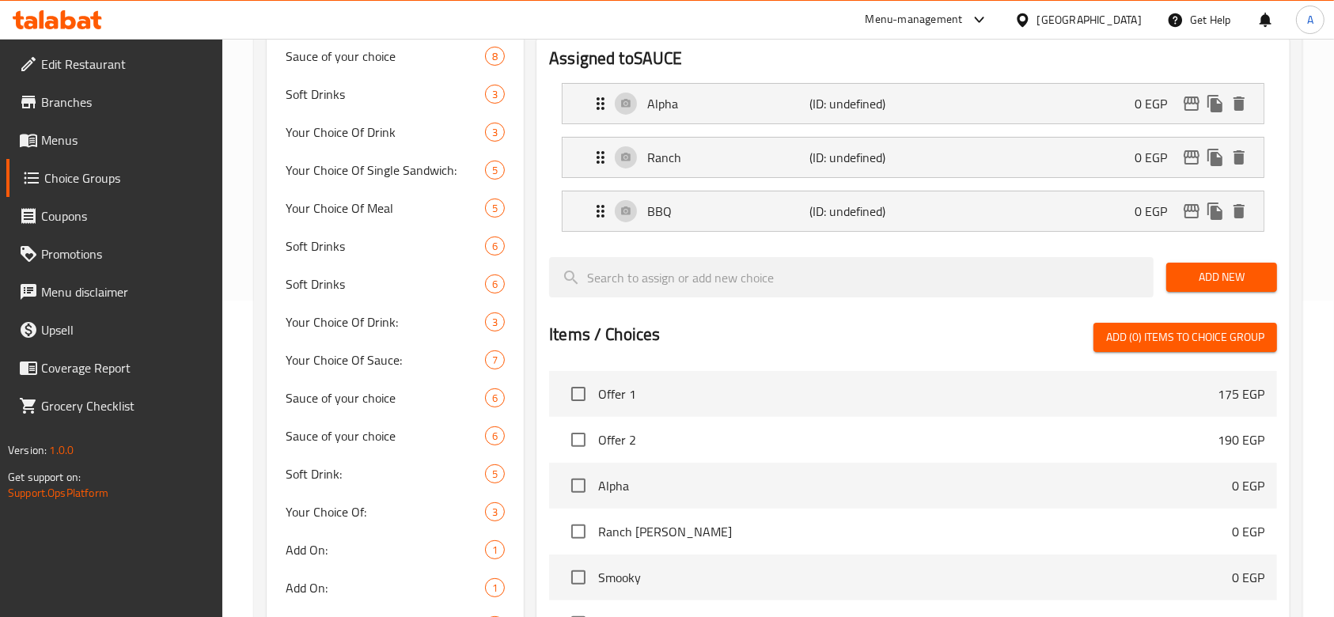
click at [1200, 284] on span "Add New" at bounding box center [1221, 277] width 85 height 20
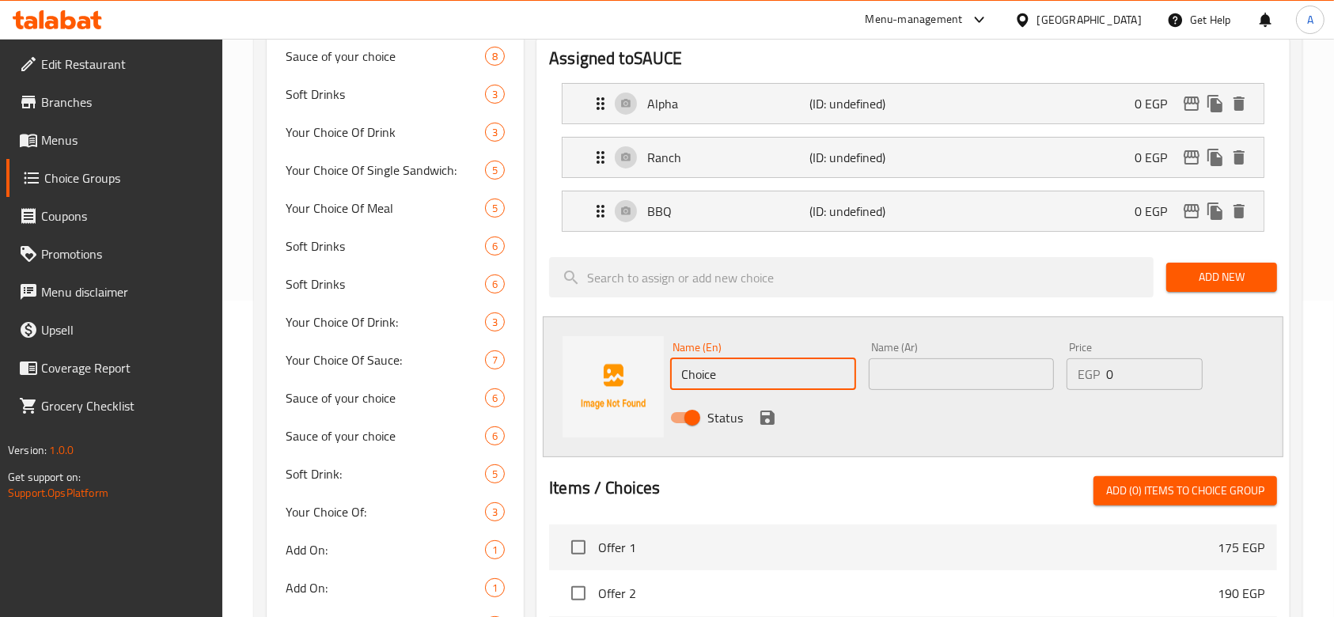
drag, startPoint x: 797, startPoint y: 376, endPoint x: 663, endPoint y: 370, distance: 133.8
click at [663, 370] on div "Name (En) Choice Name (En) Name (Ar) Name (Ar) Price EGP 0 Price Status" at bounding box center [913, 387] width 741 height 141
type input "ؤ"
type input "Cheddar"
click at [896, 379] on input "text" at bounding box center [961, 374] width 185 height 32
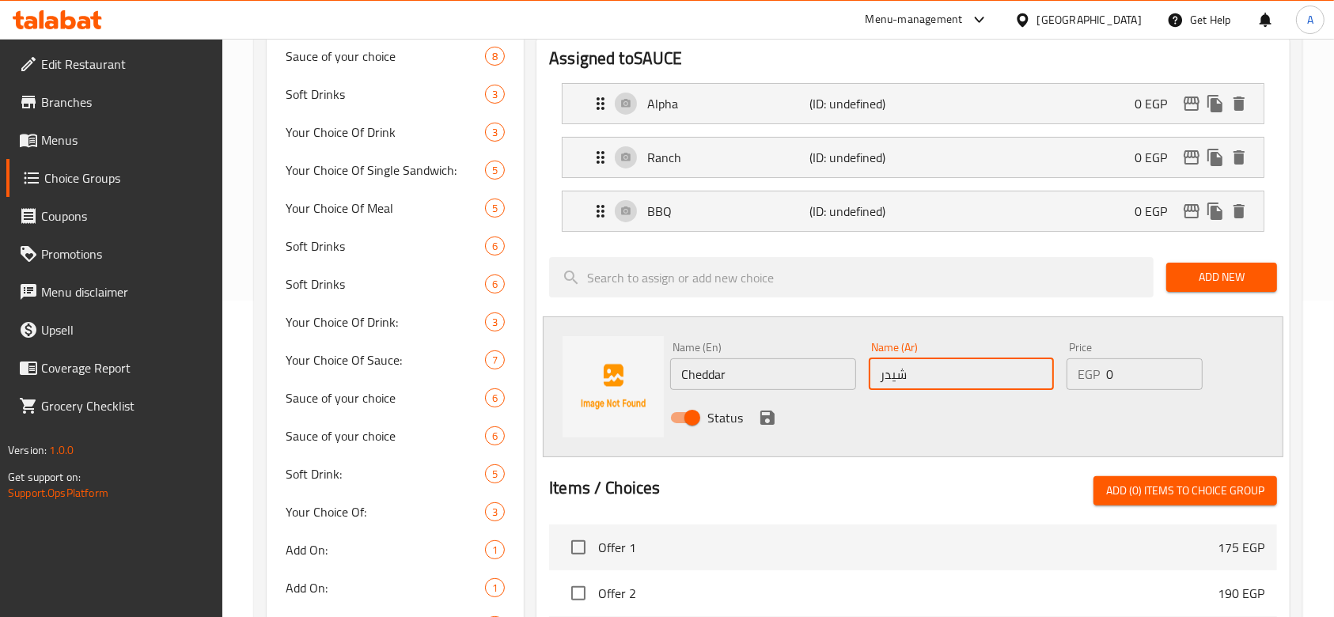
type input "شيدر"
drag, startPoint x: 1129, startPoint y: 377, endPoint x: 1076, endPoint y: 381, distance: 53.1
click at [1076, 381] on div "EGP 0 Price" at bounding box center [1135, 374] width 136 height 32
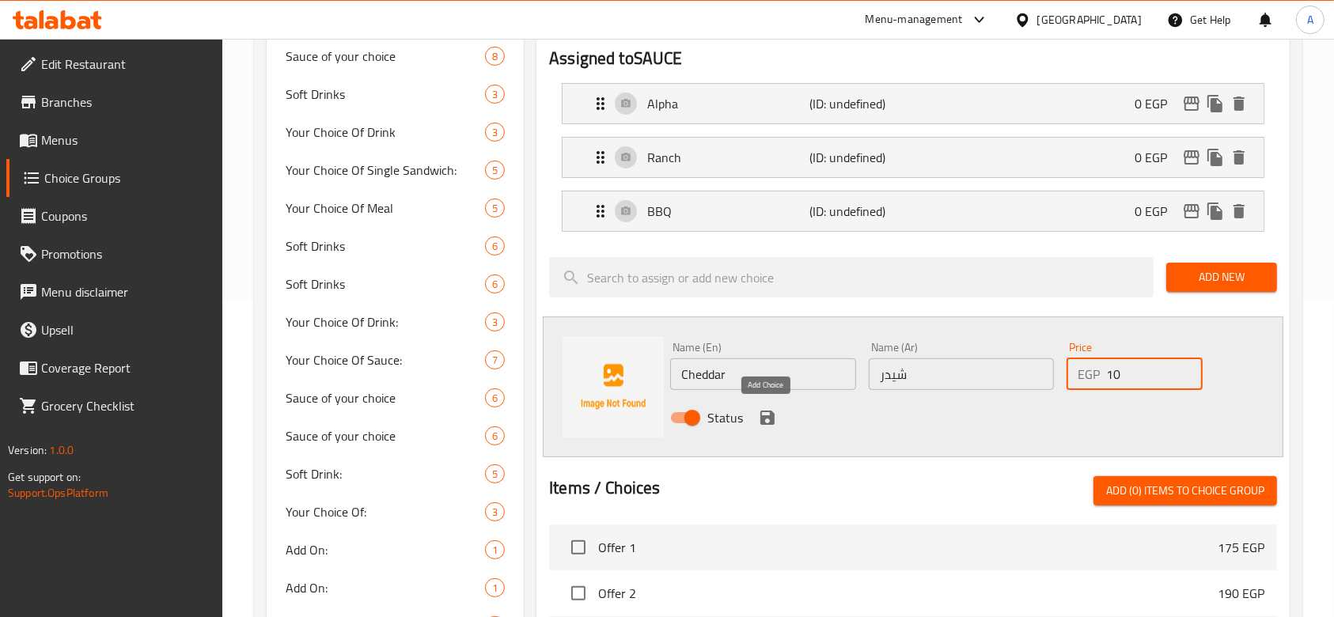
type input "10"
click at [767, 423] on icon "save" at bounding box center [767, 418] width 14 height 14
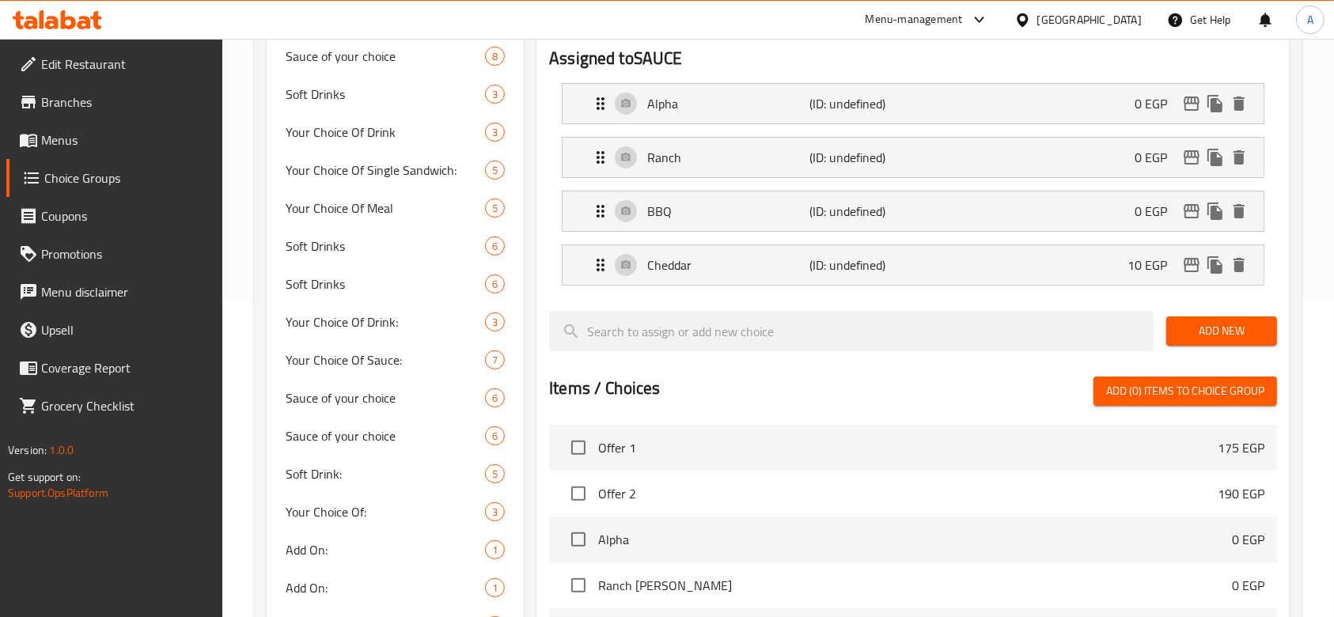
click at [1196, 336] on span "Add New" at bounding box center [1221, 331] width 85 height 20
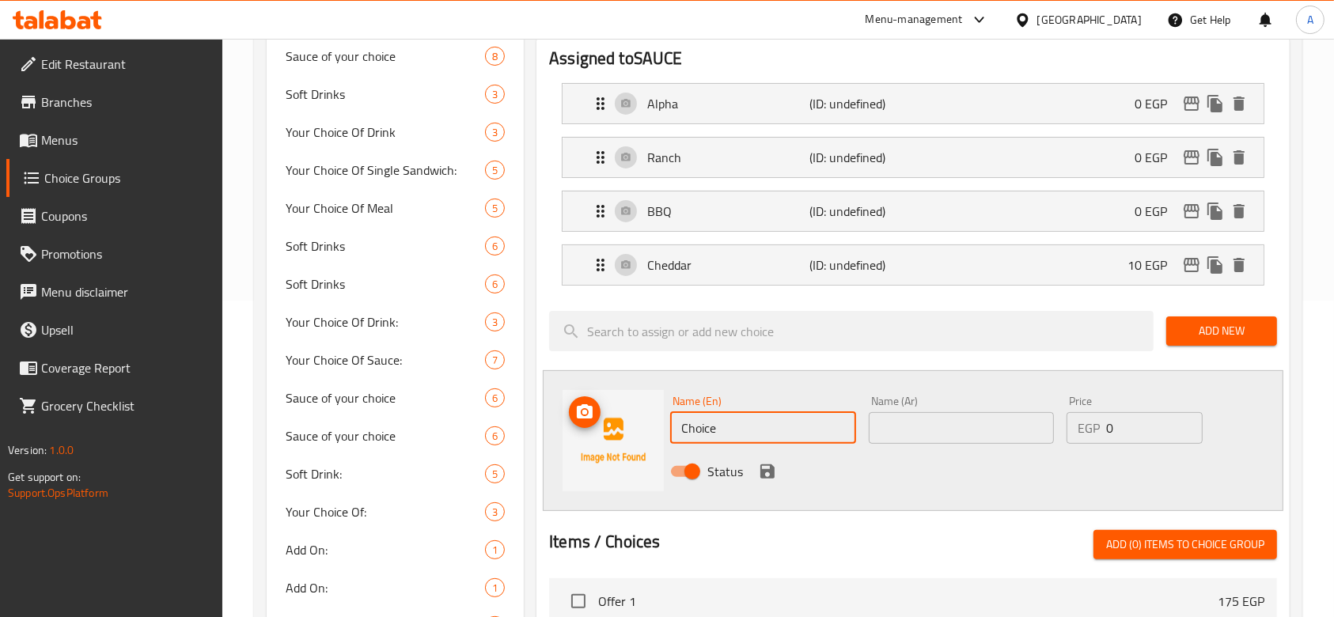
drag, startPoint x: 753, startPoint y: 434, endPoint x: 637, endPoint y: 411, distance: 118.4
click at [637, 411] on div "Name (En) Choice Name (En) Name (Ar) Name (Ar) Price EGP 0 Price Status" at bounding box center [913, 440] width 741 height 141
paste input "Spicy Ranchy Banchy 🌶️"
type input "Spicy Ranchy Banchy 🌶️"
click at [935, 430] on input "text" at bounding box center [961, 428] width 185 height 32
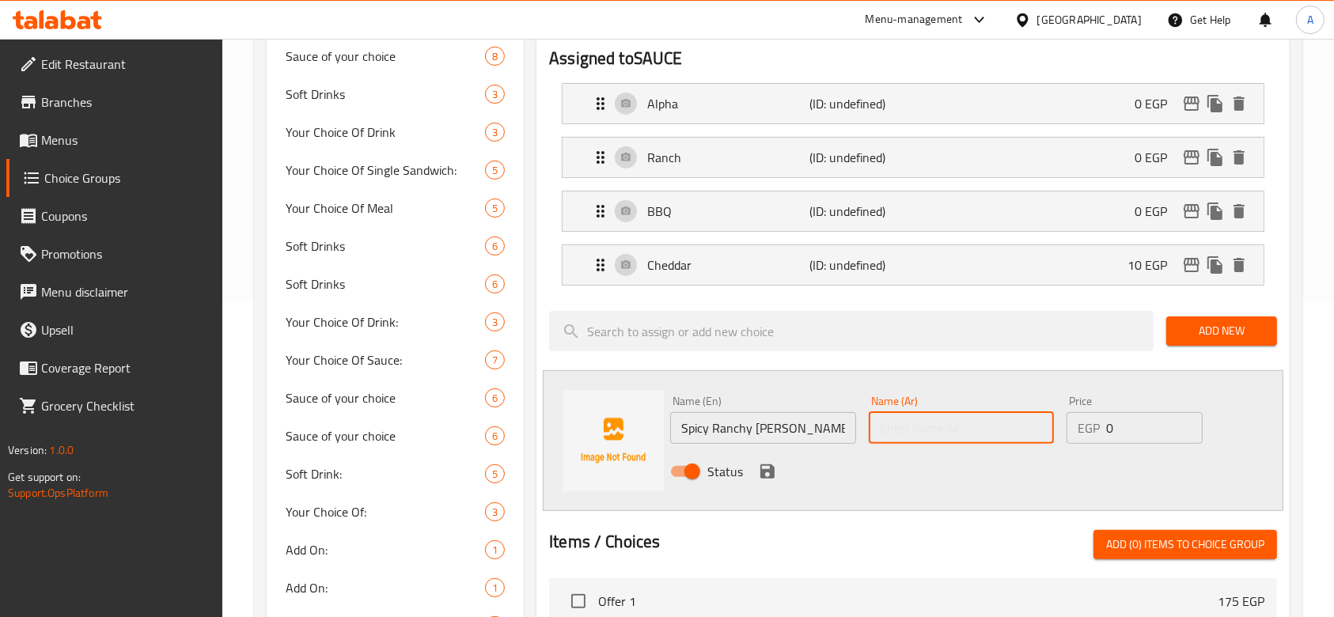
paste input "سبايسي رانشي بانشي 🌶️"
type input "سبايسي رانشي بانشي 🌶️"
click at [774, 465] on icon "save" at bounding box center [767, 471] width 19 height 19
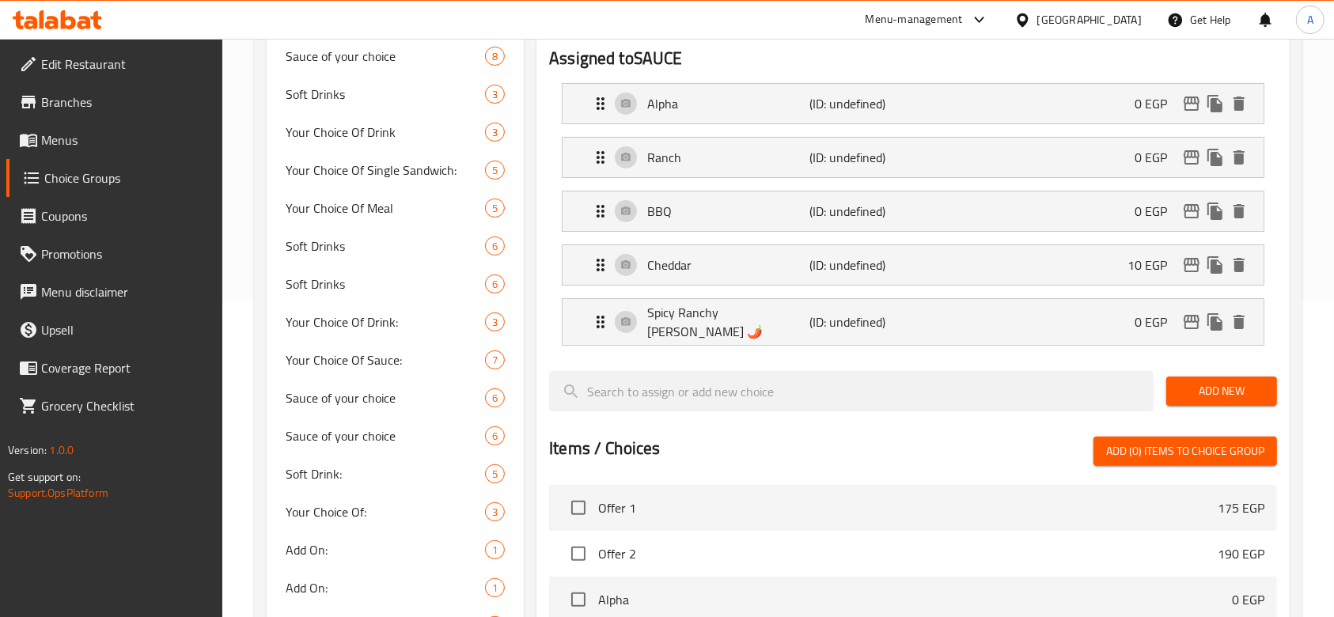
click at [1195, 396] on button "Add New" at bounding box center [1221, 391] width 111 height 29
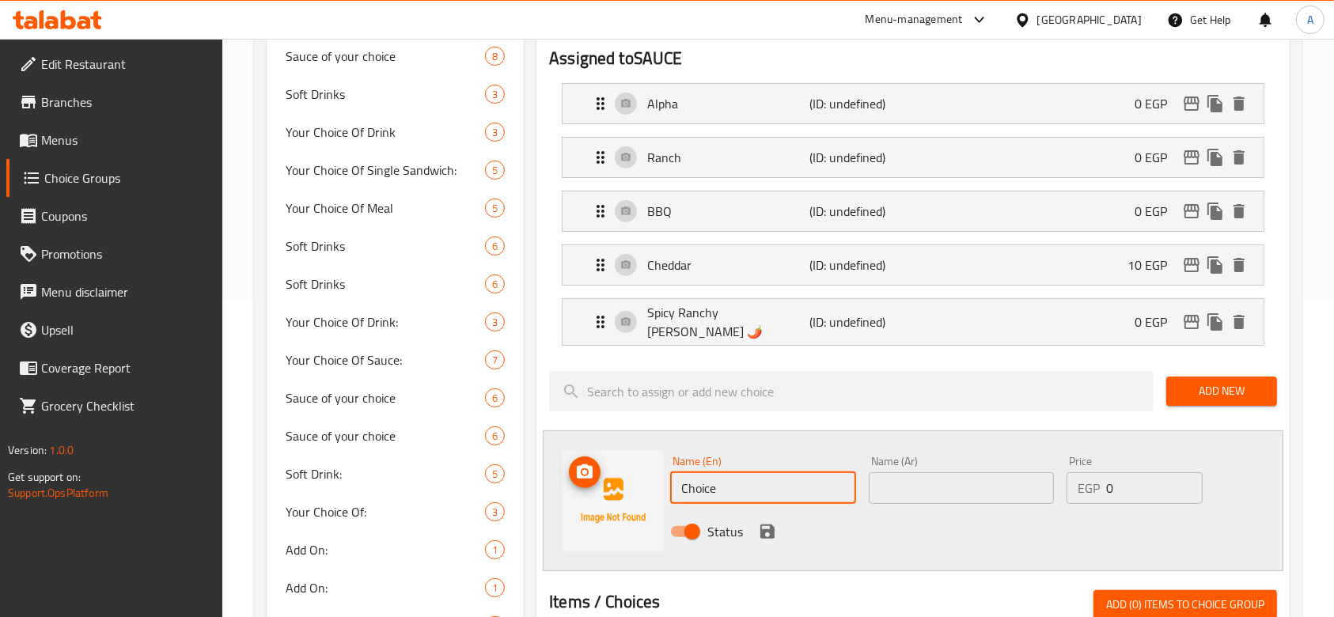
drag, startPoint x: 824, startPoint y: 472, endPoint x: 652, endPoint y: 463, distance: 172.0
click at [652, 463] on div "Name (En) Choice Name (En) Name (Ar) Name (Ar) Price EGP 0 Price Status" at bounding box center [913, 500] width 741 height 141
paste input "Hot Desire 🌶️🌶️"
type input "Hot Desire 🌶️🌶️"
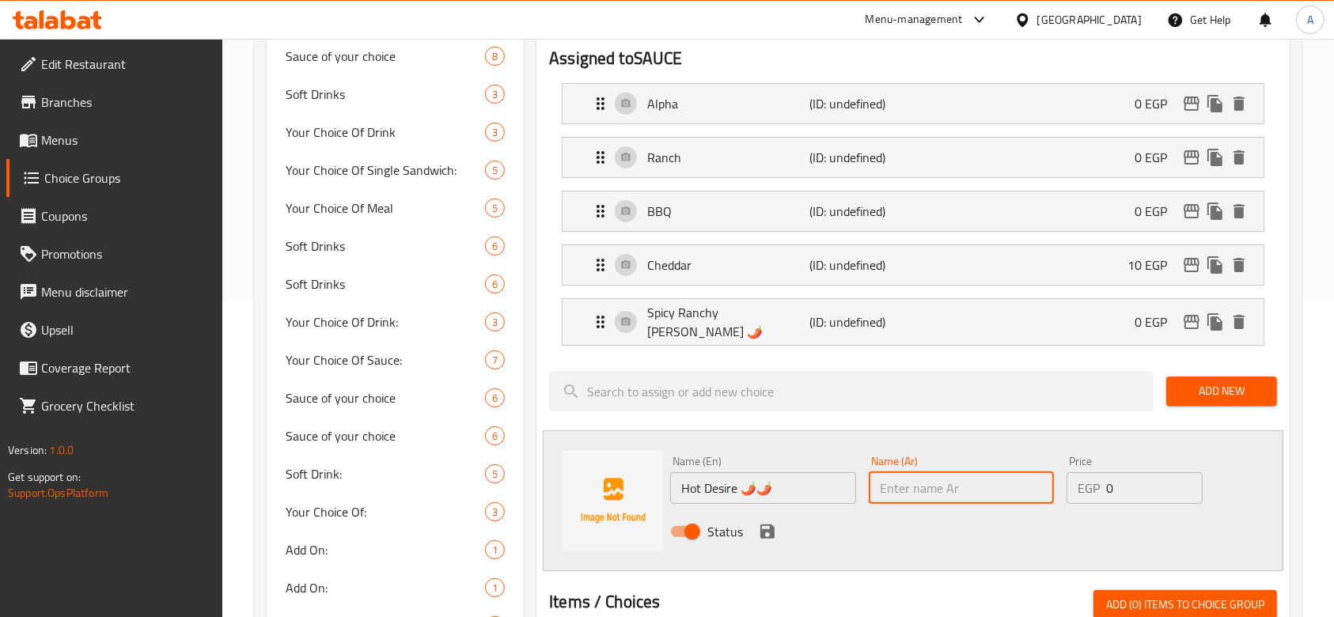
click at [963, 486] on input "text" at bounding box center [961, 488] width 185 height 32
paste input "هوت ديزاير 🌶️🌶️"
type input "هوت ديزاير 🌶️🌶️"
click at [764, 525] on icon "save" at bounding box center [767, 532] width 14 height 14
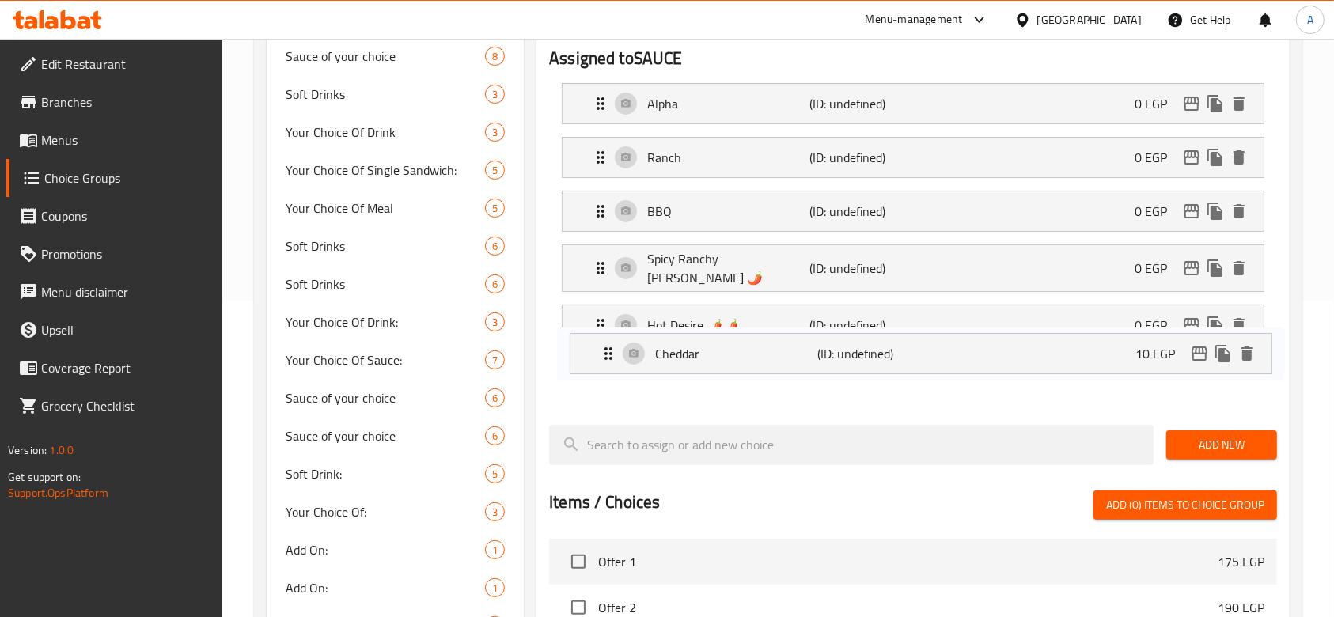
drag, startPoint x: 599, startPoint y: 262, endPoint x: 608, endPoint y: 358, distance: 96.9
click at [608, 358] on nav "Alpha (ID: undefined) 0 EGP Name (En) Alpha Name (En) Name (Ar) الفا Name (Ar) …" at bounding box center [913, 241] width 728 height 342
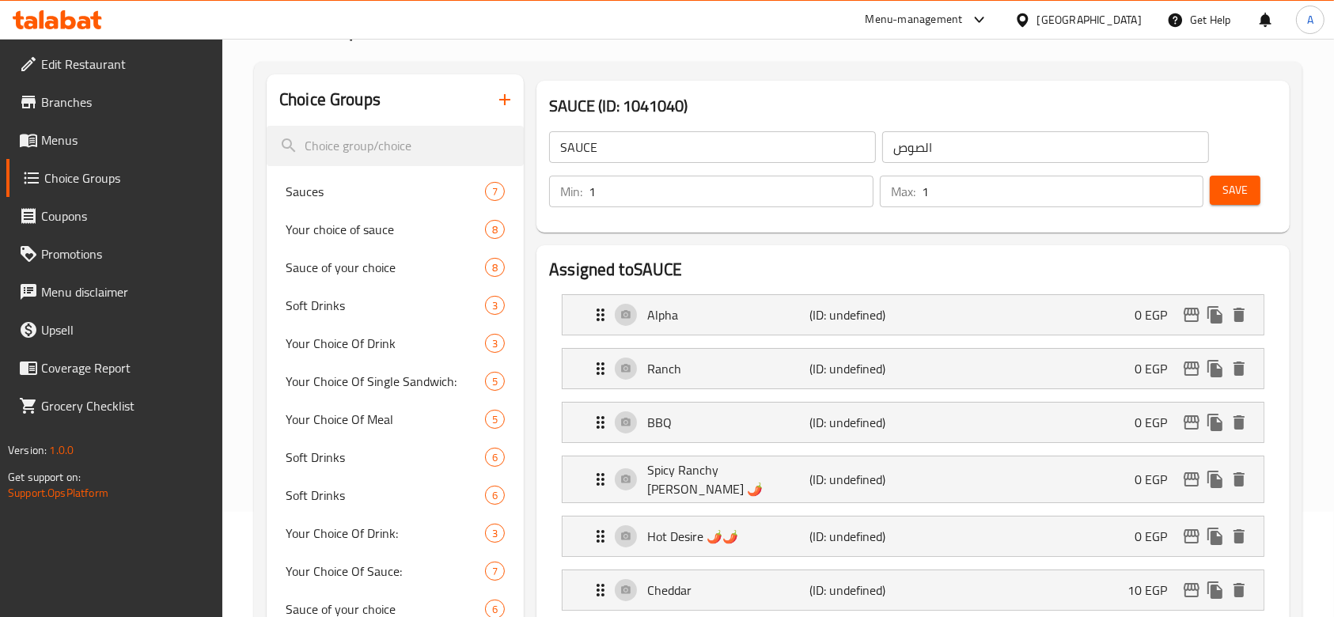
scroll to position [210, 0]
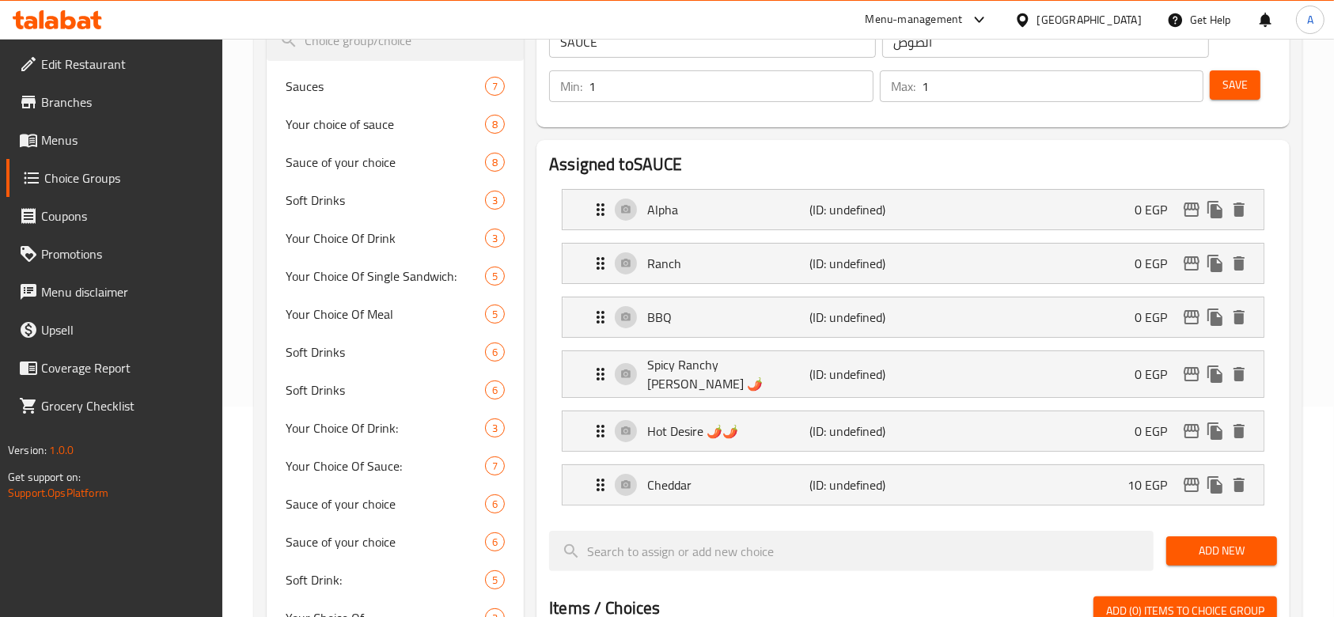
click at [1249, 81] on button "Save" at bounding box center [1235, 84] width 51 height 29
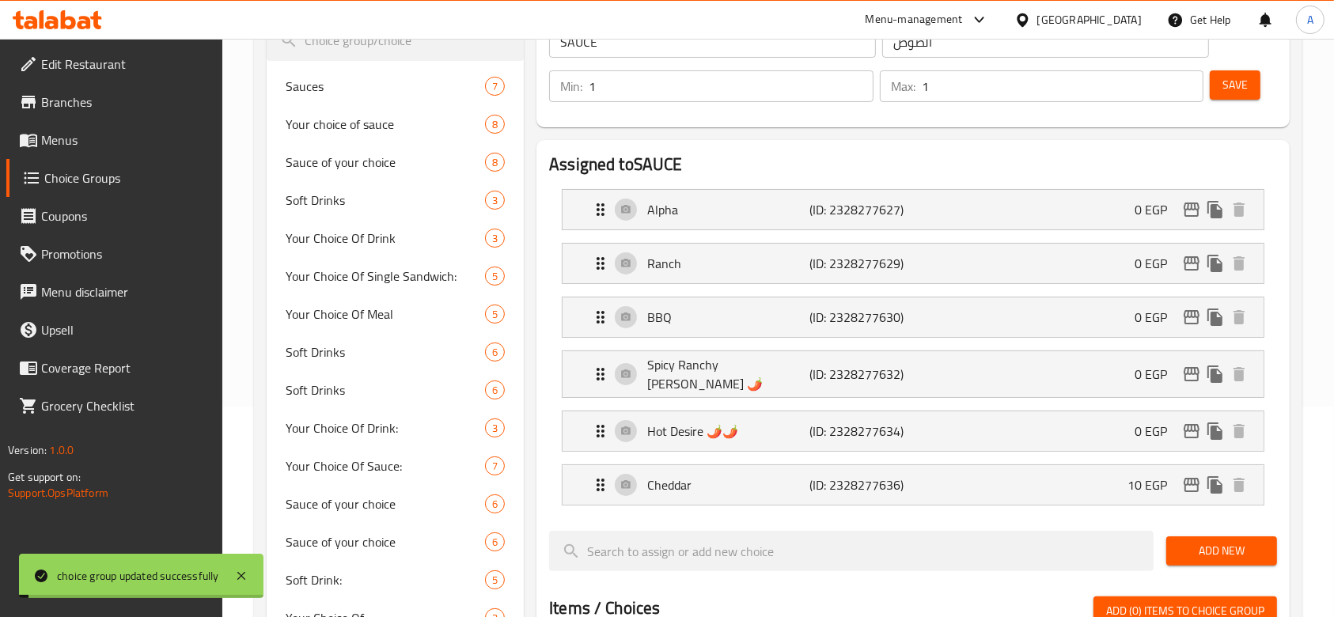
scroll to position [0, 0]
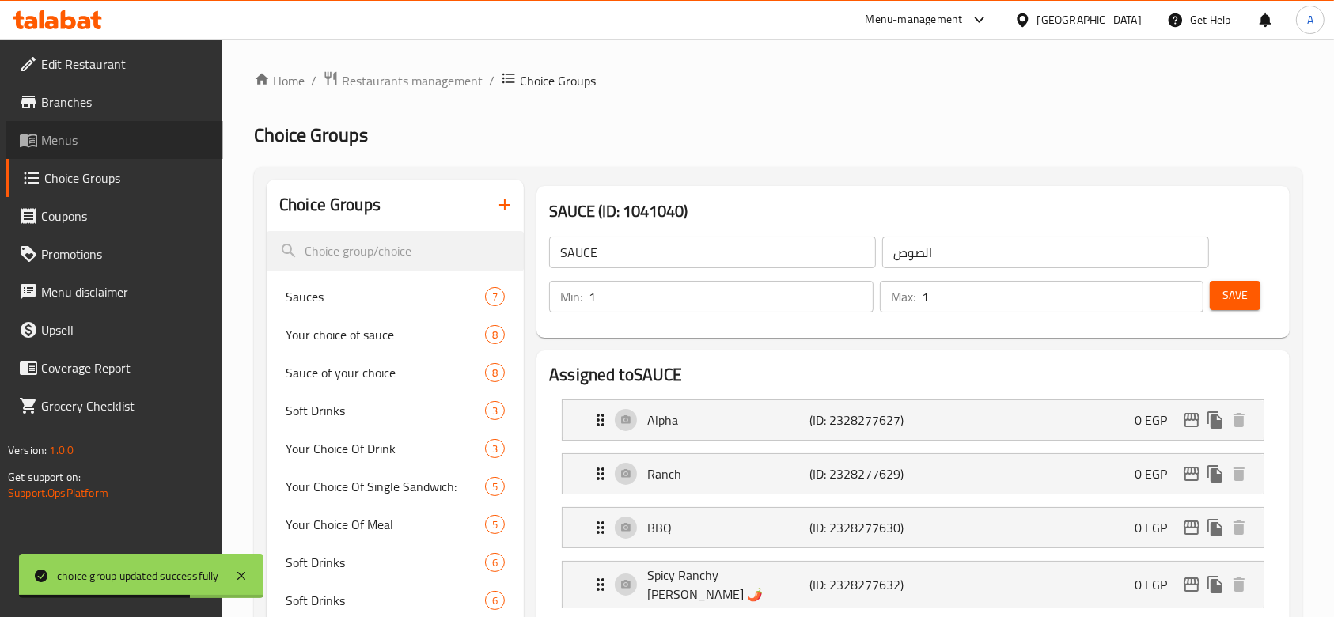
click at [91, 133] on span "Menus" at bounding box center [125, 140] width 169 height 19
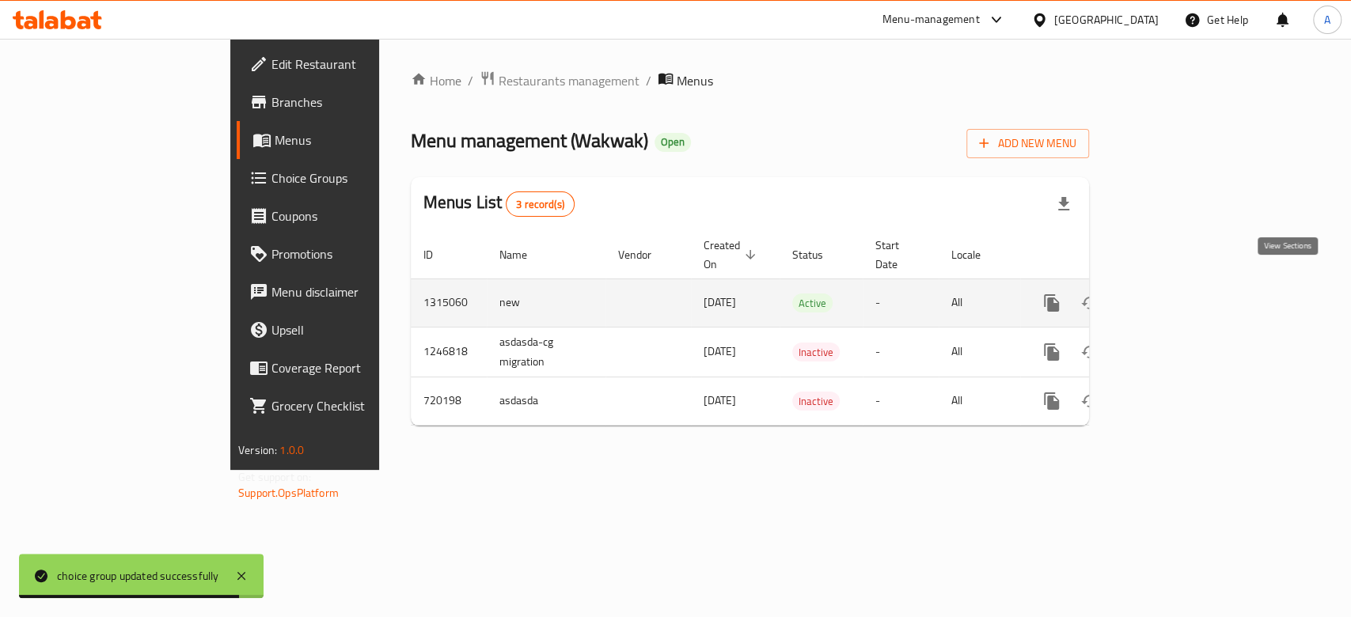
click at [1175, 294] on icon "enhanced table" at bounding box center [1165, 303] width 19 height 19
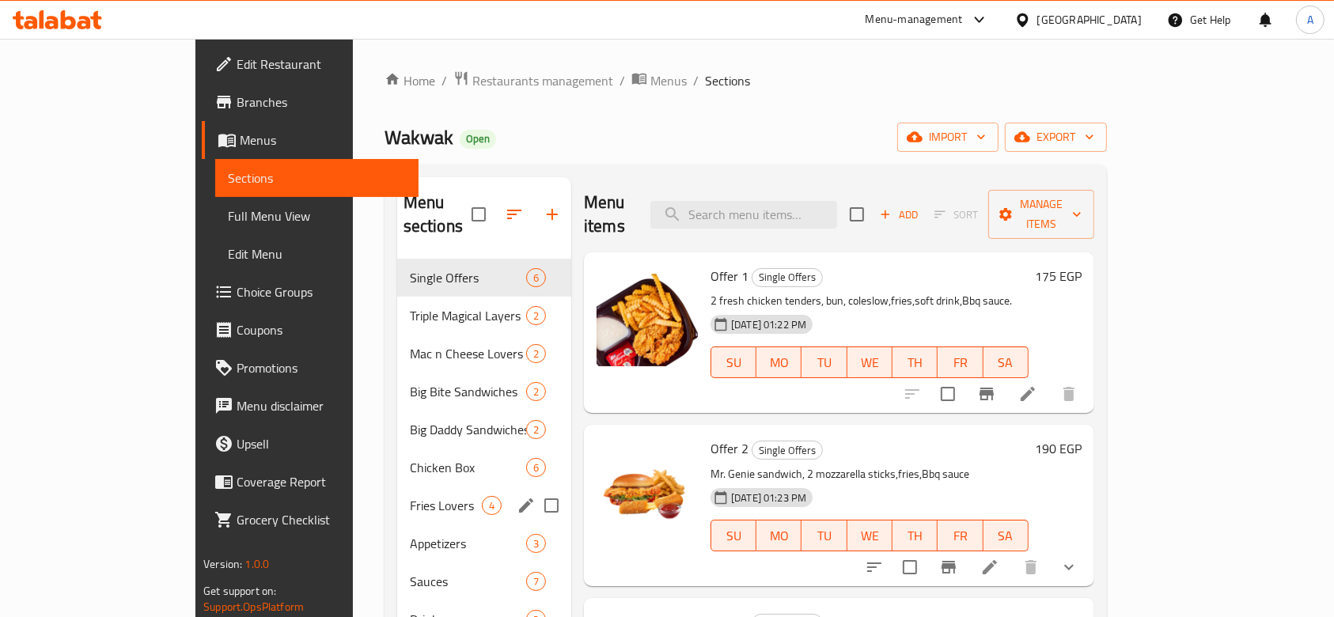
click at [397, 487] on div "Fries Lovers 4" at bounding box center [484, 506] width 174 height 38
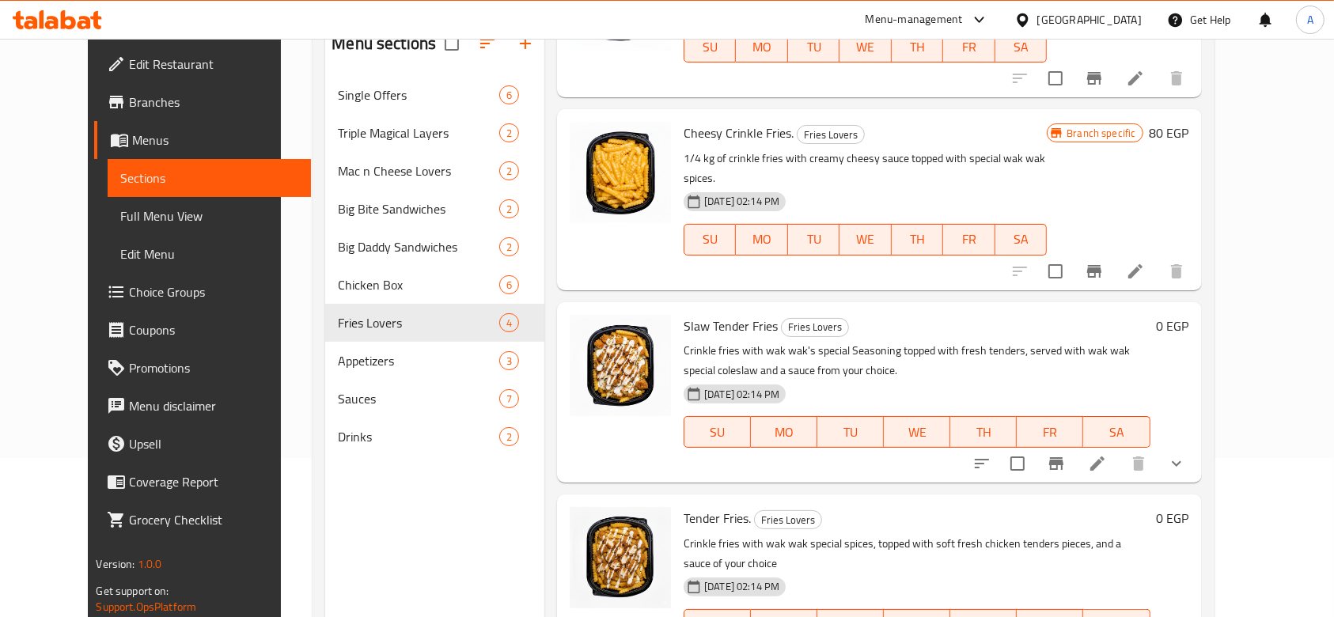
scroll to position [222, 0]
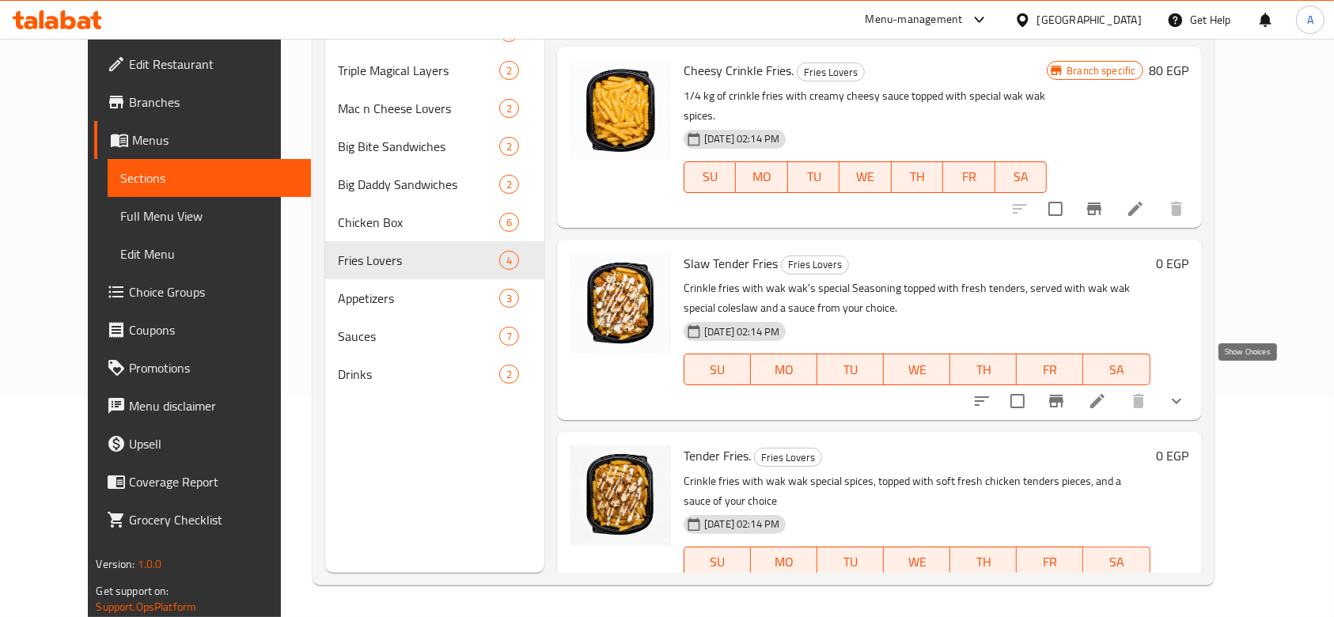
click at [1186, 392] on icon "show more" at bounding box center [1176, 401] width 19 height 19
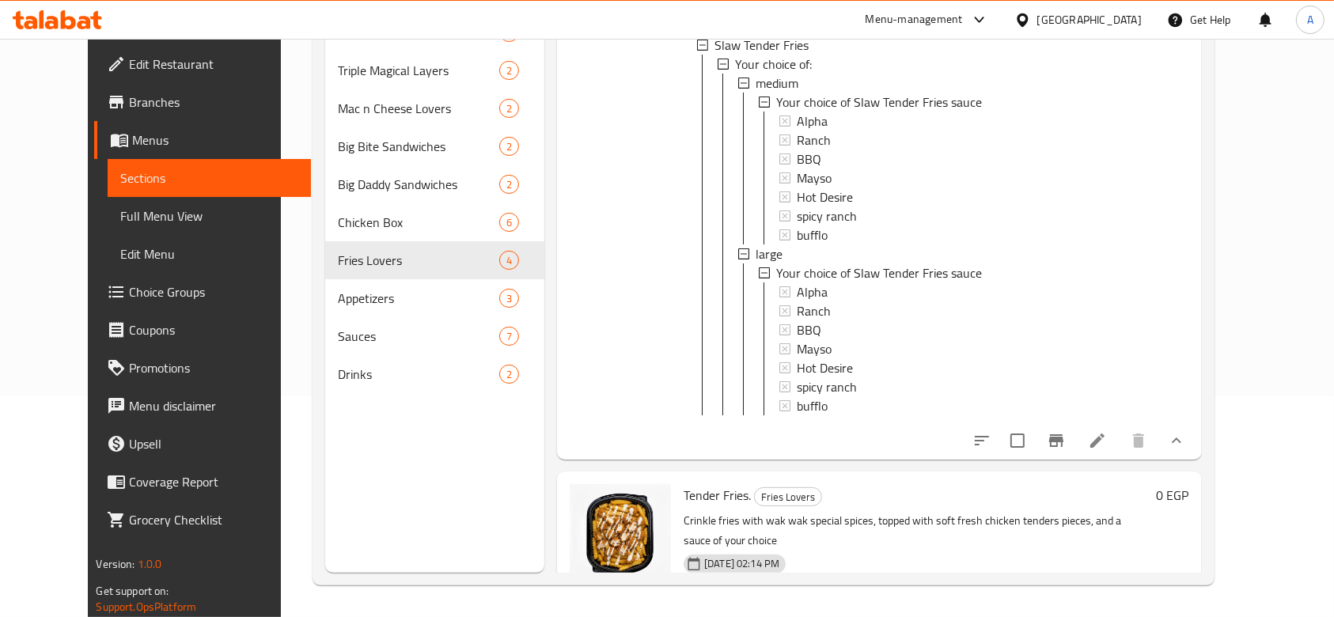
scroll to position [573, 0]
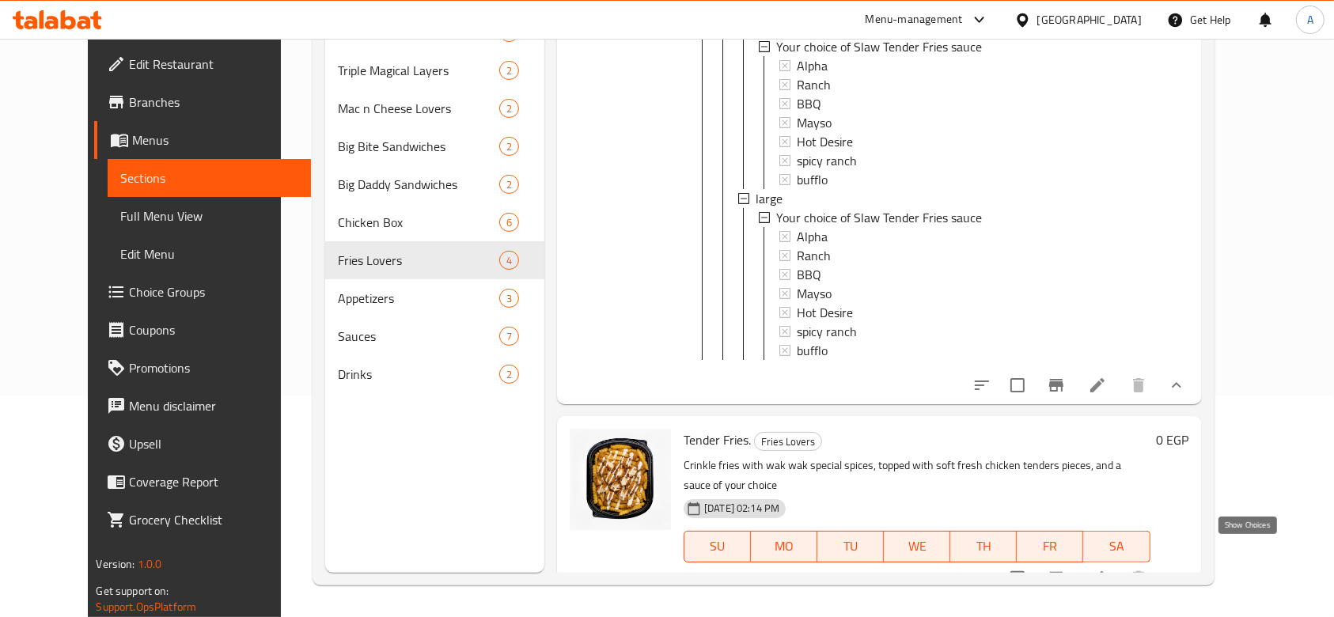
click at [1186, 569] on icon "show more" at bounding box center [1176, 578] width 19 height 19
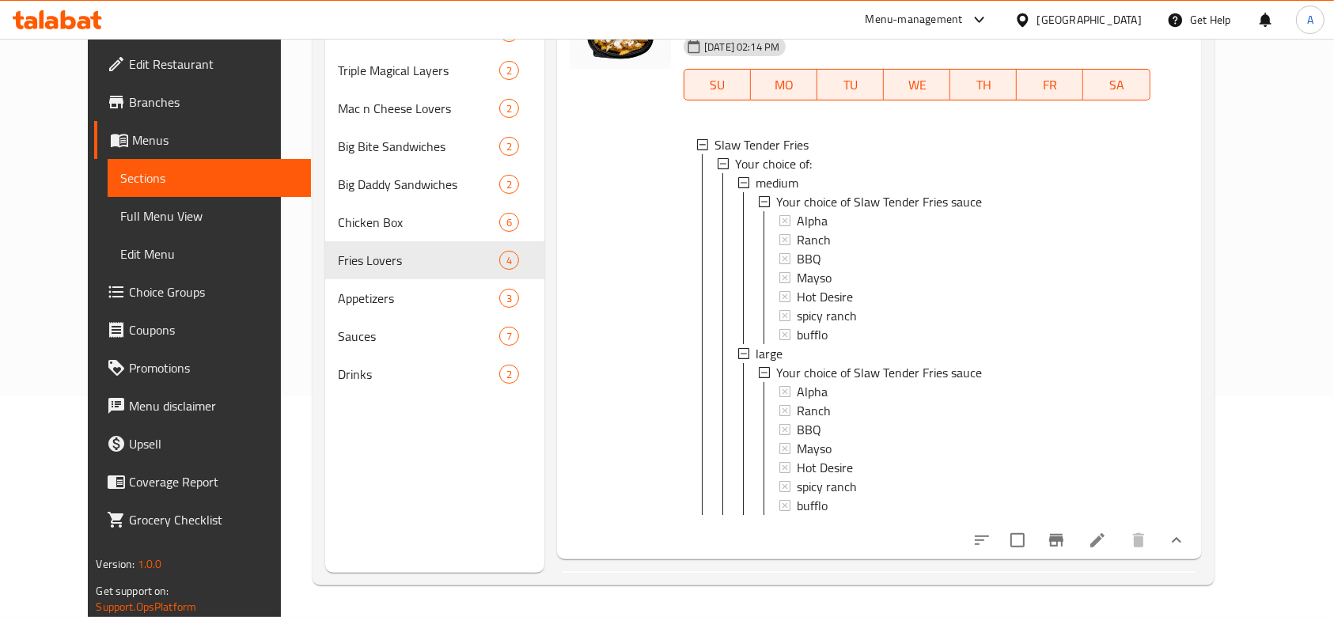
scroll to position [524, 0]
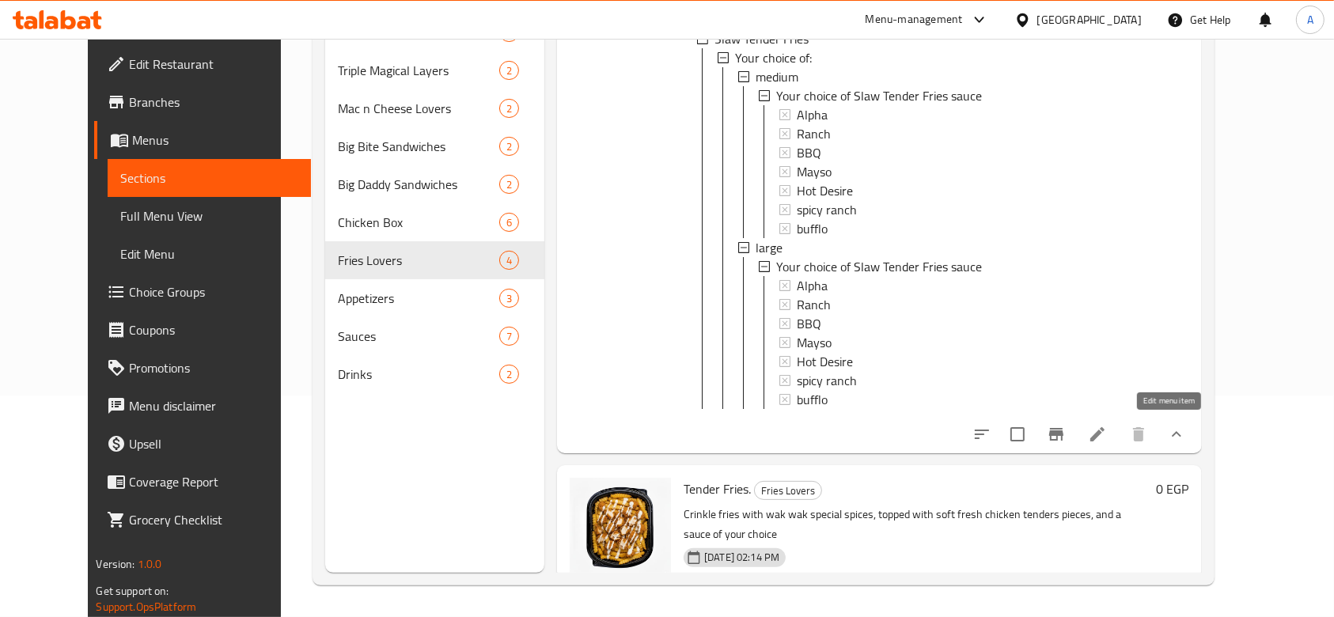
click at [1107, 435] on icon at bounding box center [1097, 434] width 19 height 19
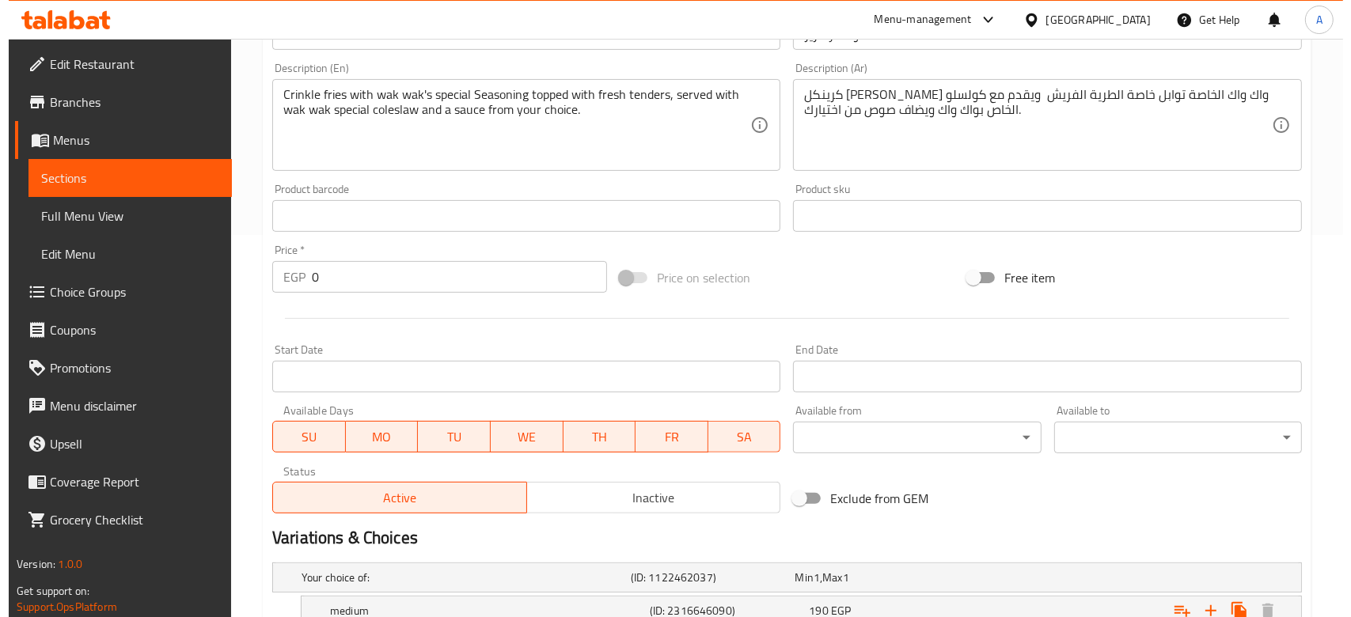
scroll to position [677, 0]
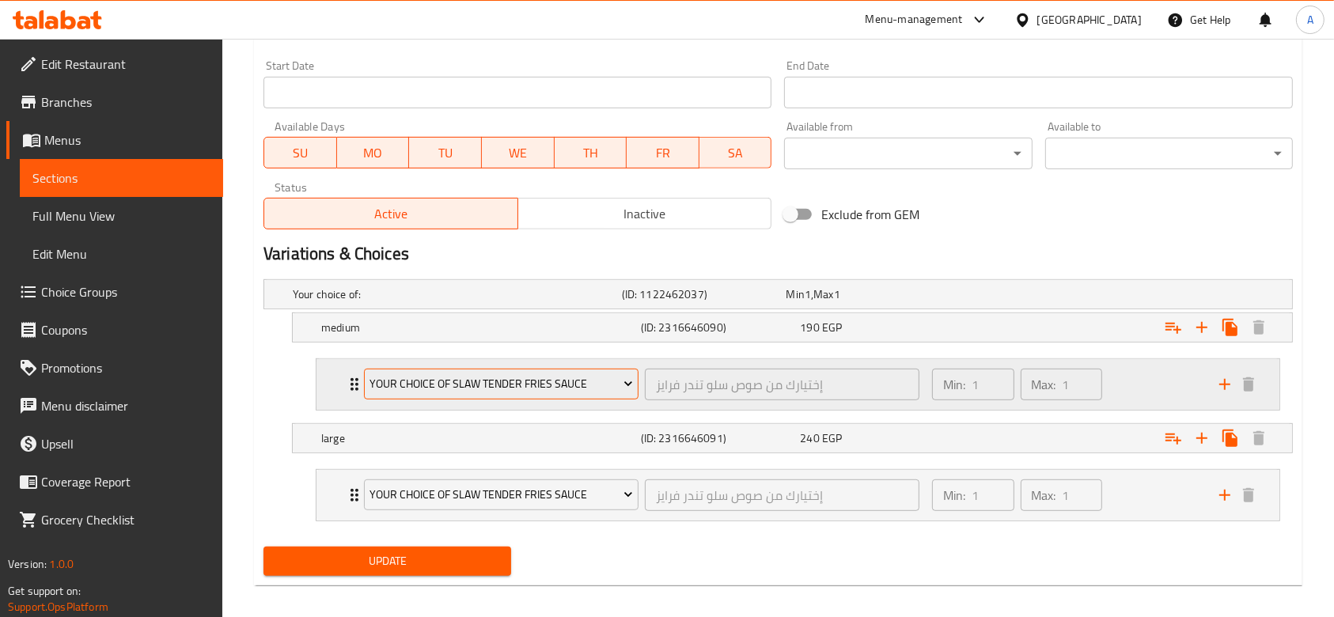
click at [548, 377] on span "Your choice of Slaw Tender Fries sauce" at bounding box center [501, 384] width 263 height 20
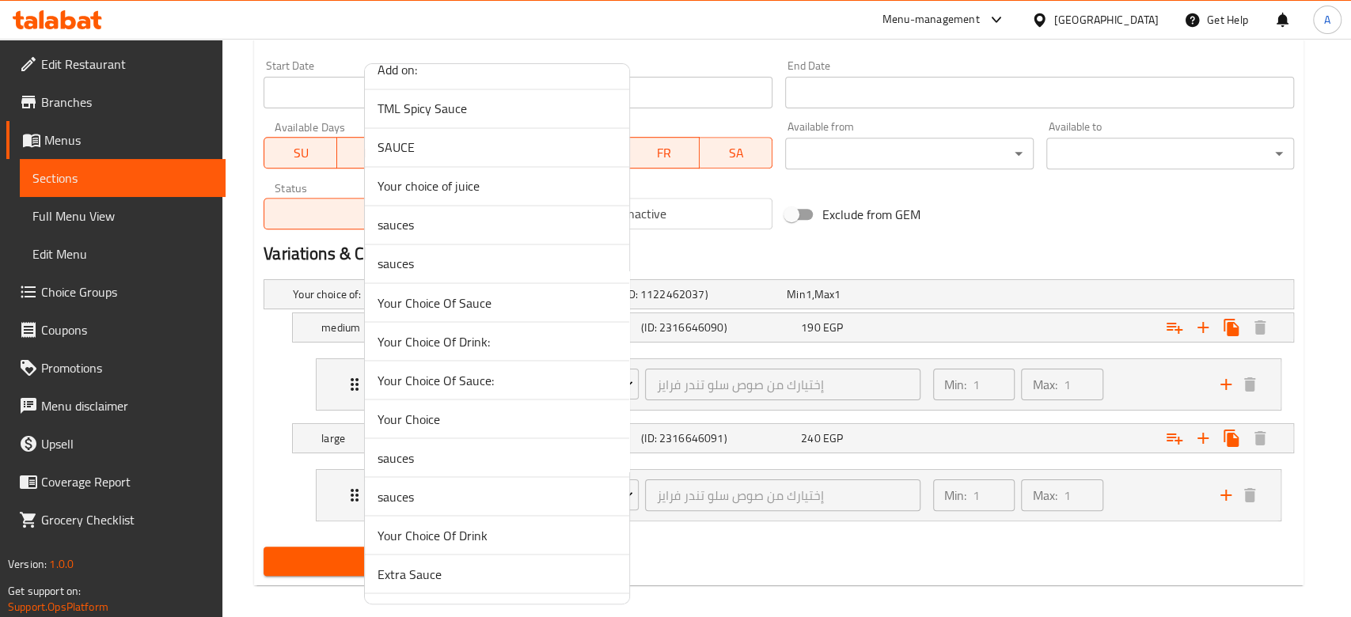
scroll to position [1775, 0]
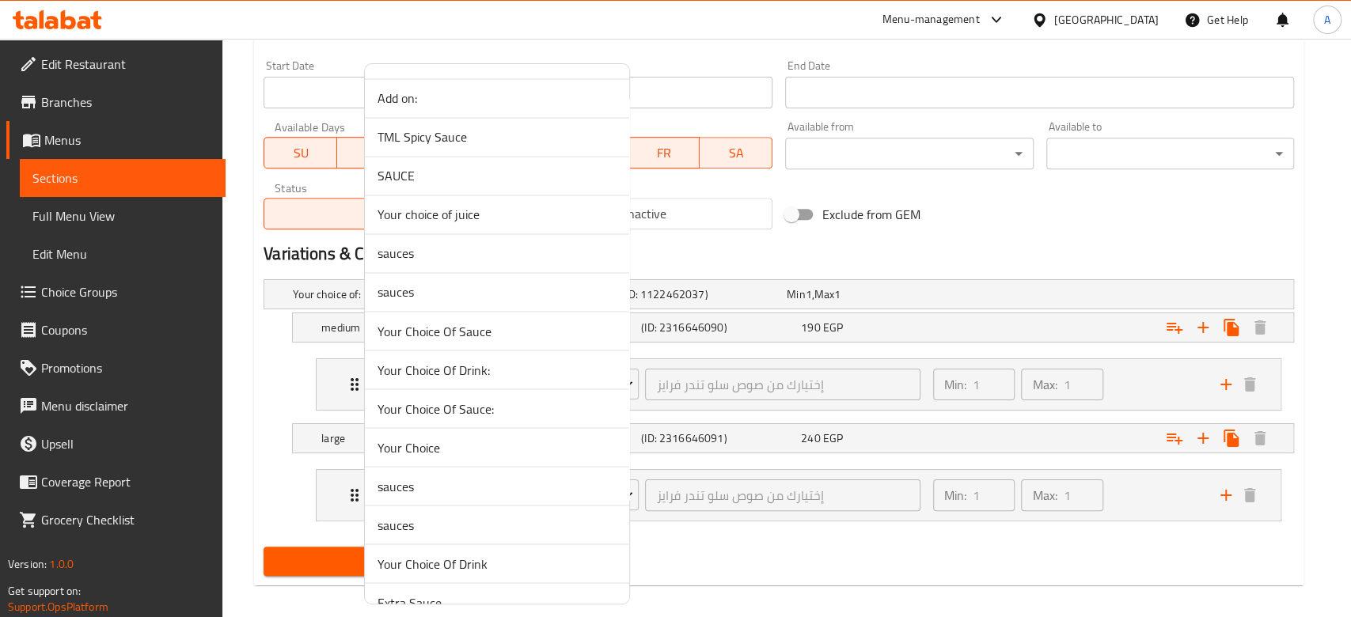
click at [443, 173] on span "SAUCE" at bounding box center [496, 175] width 239 height 19
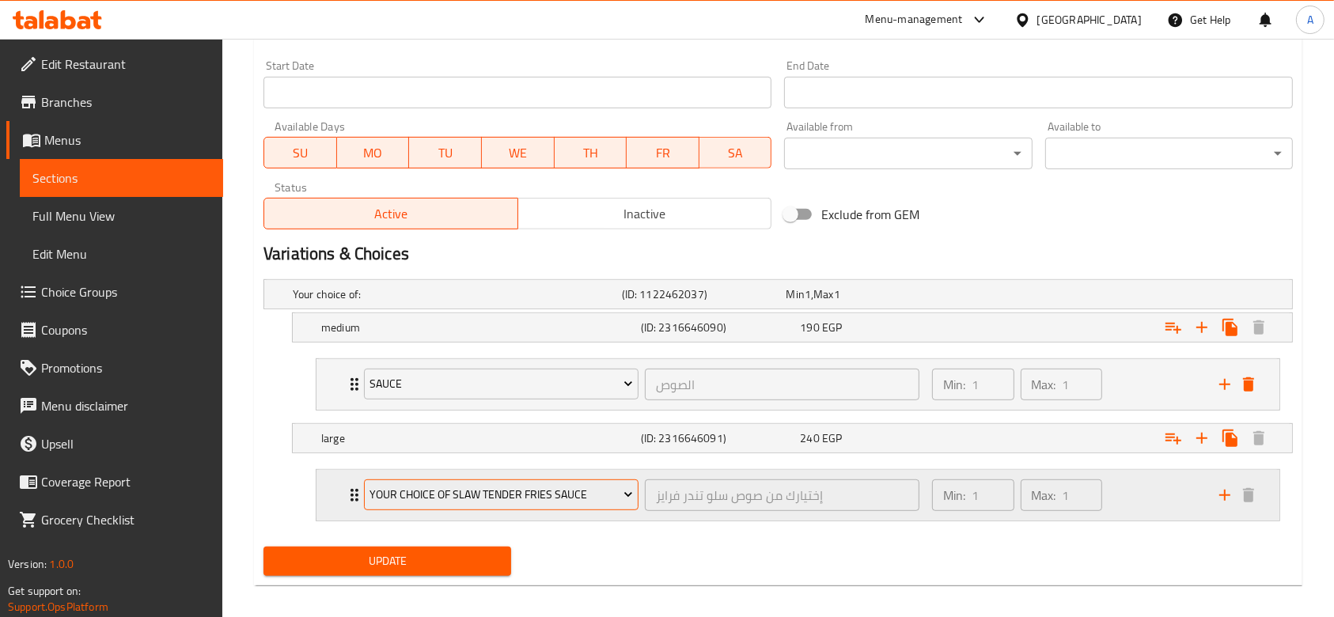
click at [532, 485] on span "Your choice of Slaw Tender Fries sauce" at bounding box center [501, 495] width 263 height 20
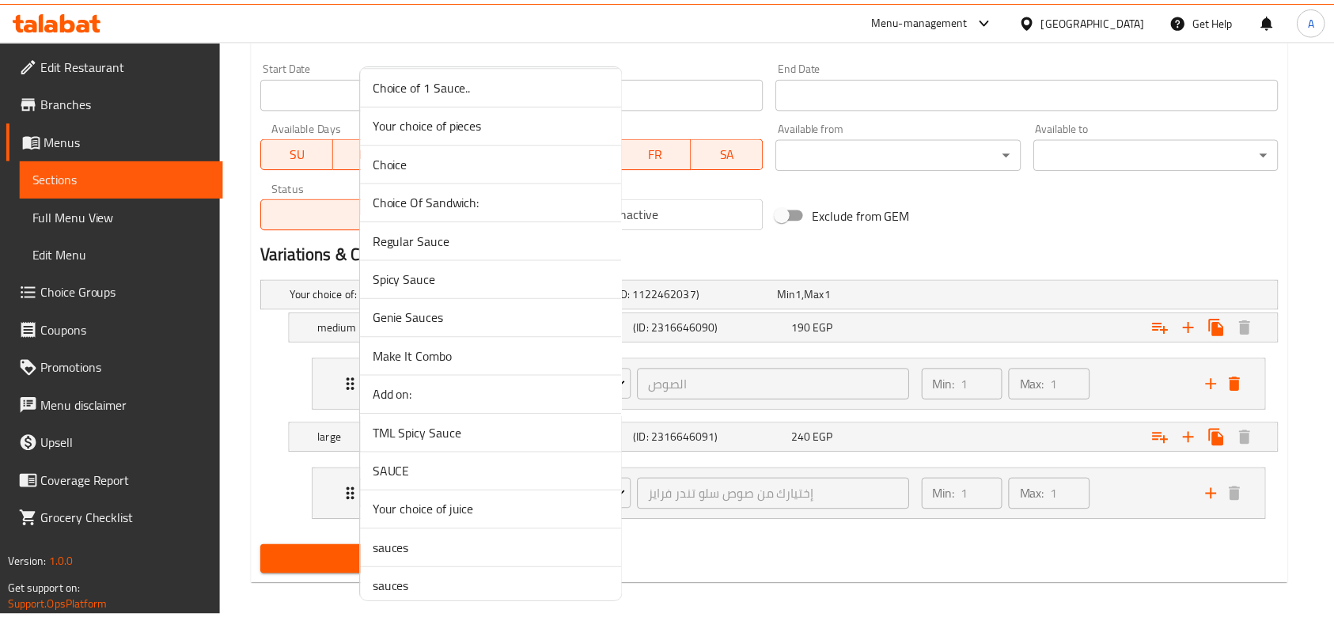
scroll to position [1583, 0]
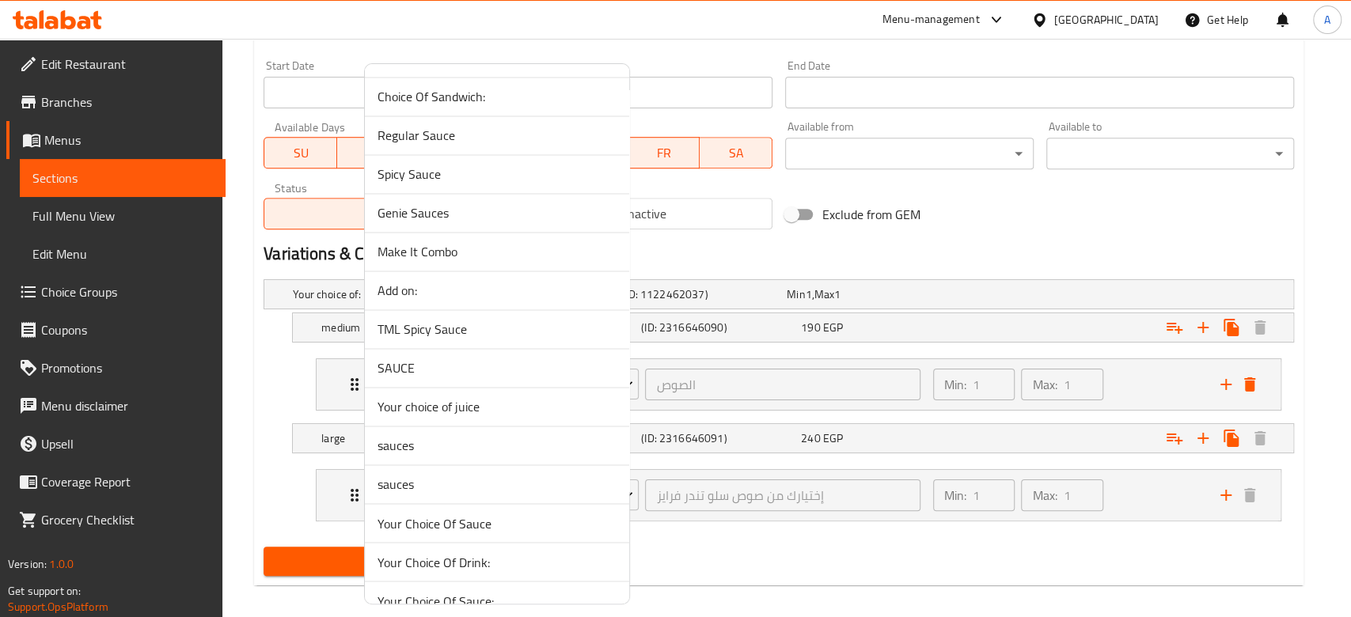
click at [479, 358] on span "SAUCE" at bounding box center [496, 367] width 239 height 19
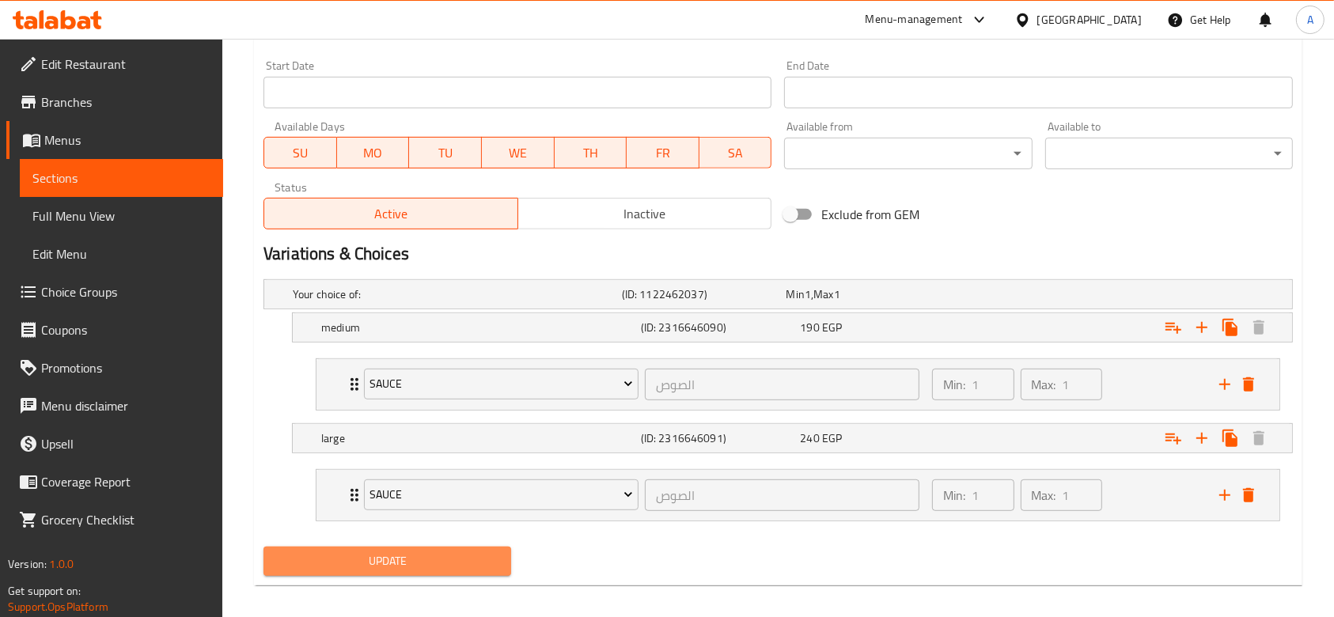
click at [474, 563] on span "Update" at bounding box center [387, 562] width 222 height 20
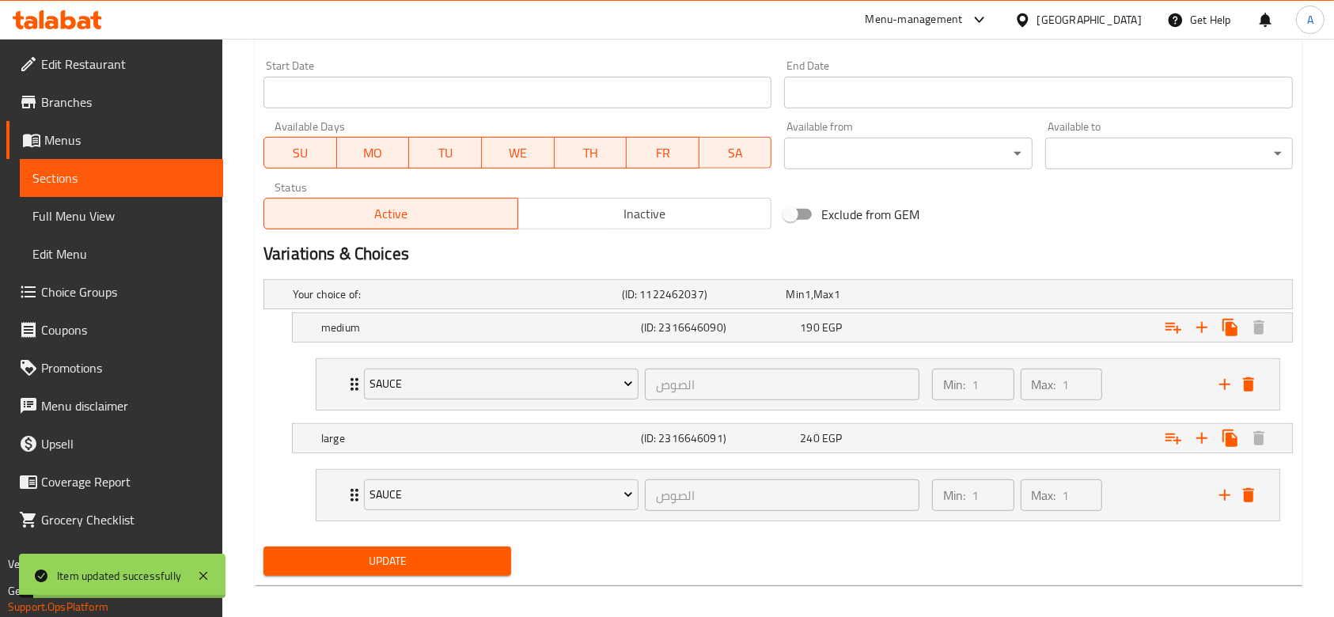
scroll to position [0, 0]
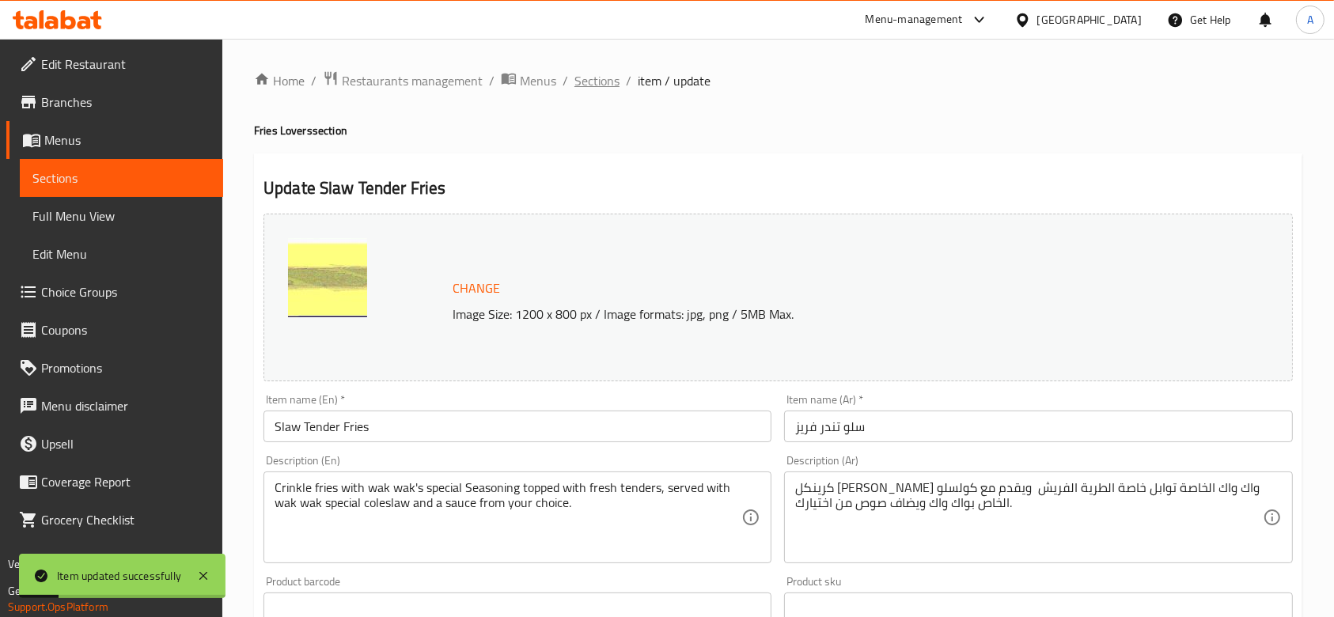
click at [600, 80] on span "Sections" at bounding box center [596, 80] width 45 height 19
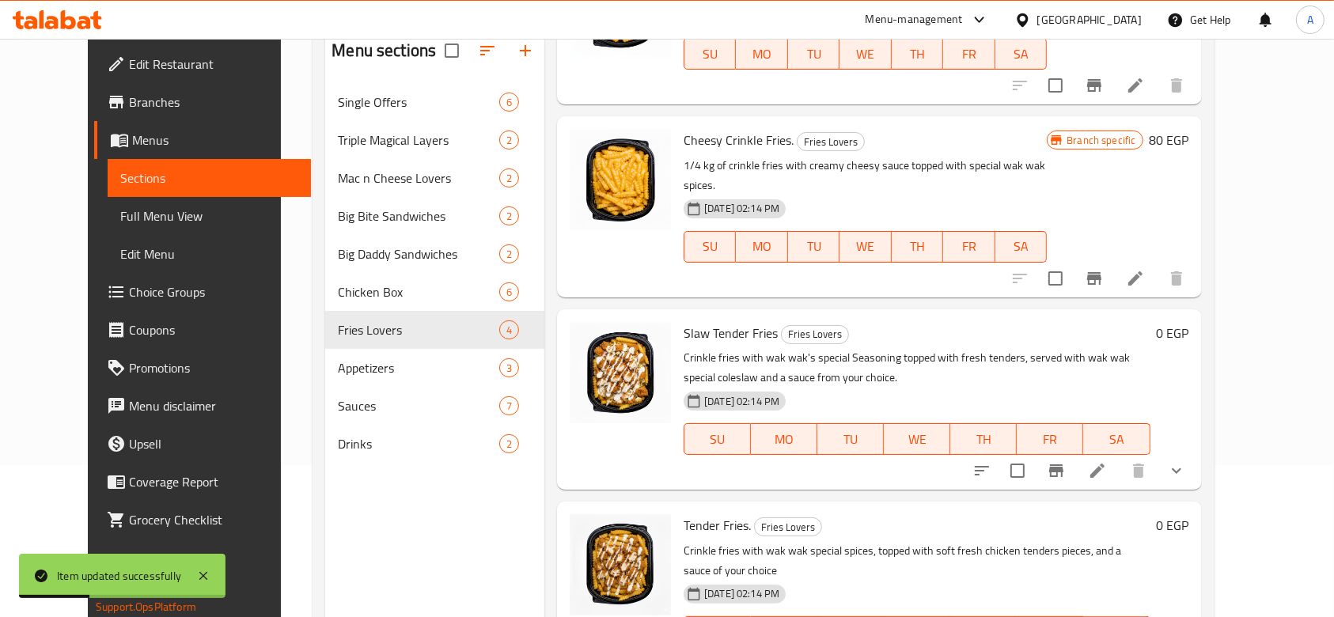
scroll to position [222, 0]
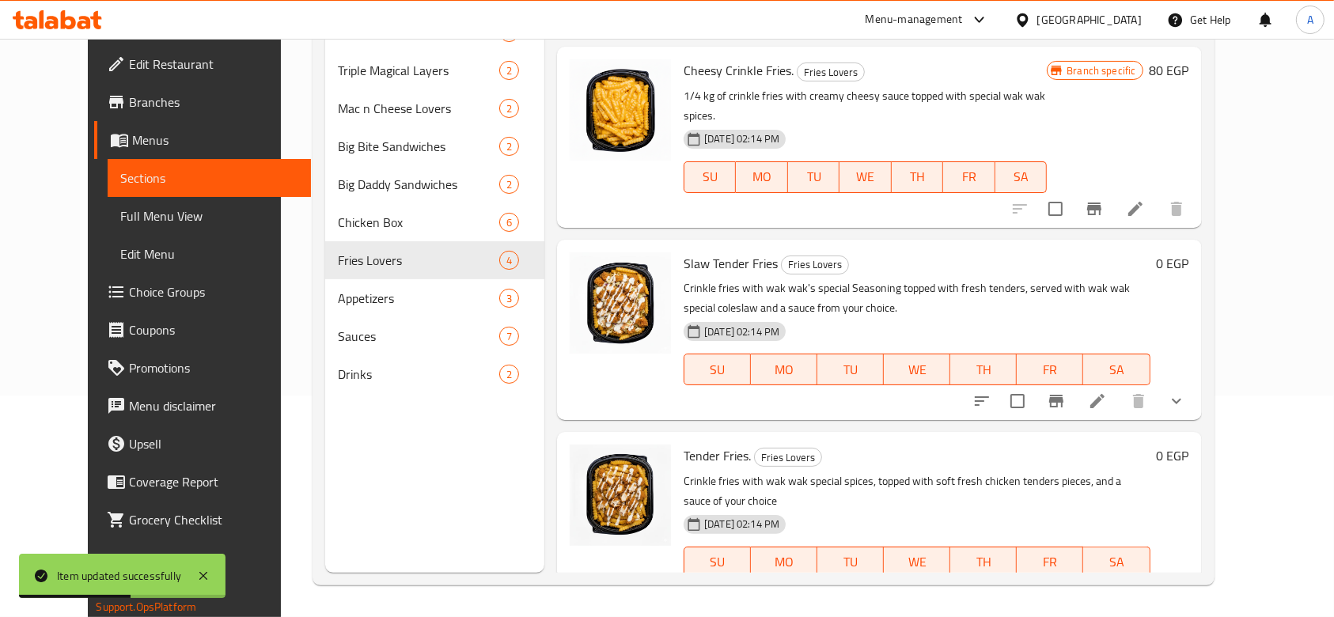
click at [1120, 580] on li at bounding box center [1097, 594] width 44 height 28
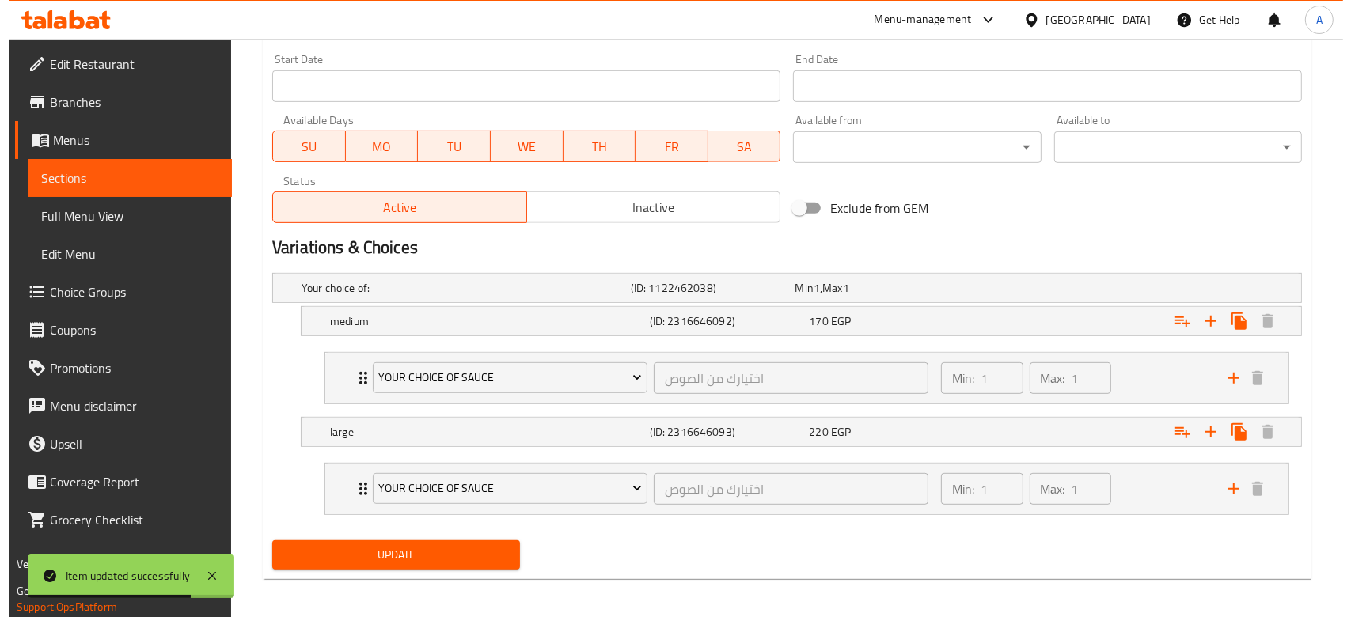
scroll to position [688, 0]
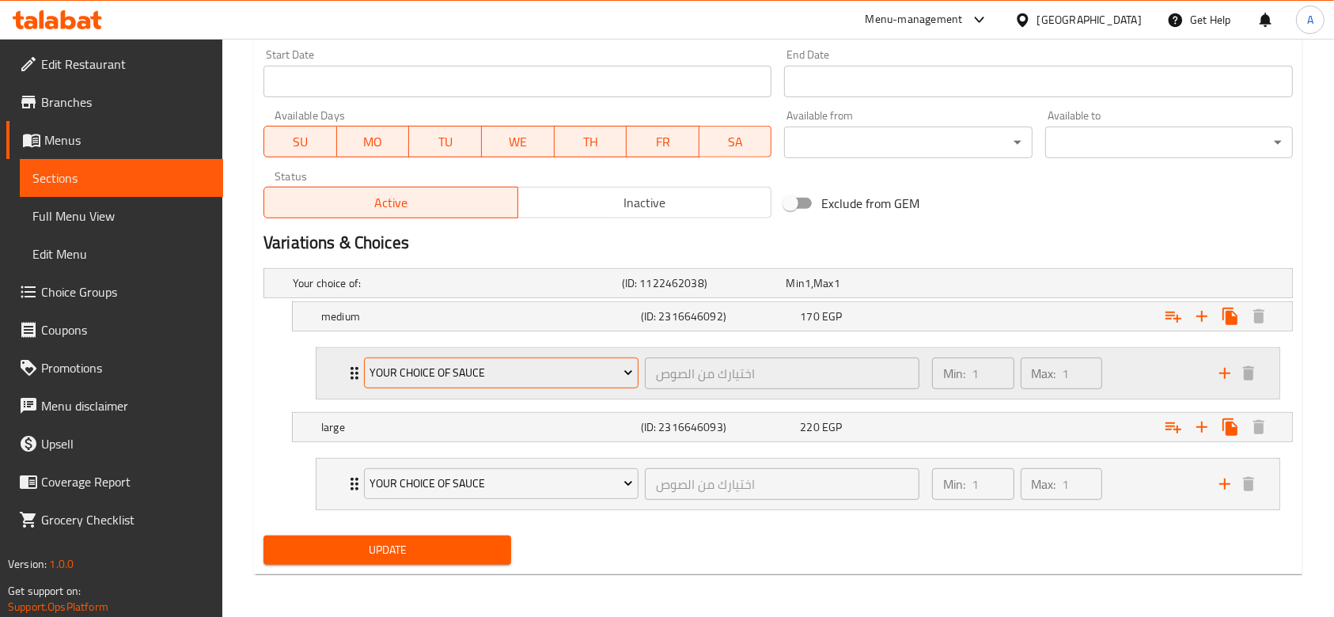
click at [480, 381] on span "Your choice of sauce" at bounding box center [501, 373] width 263 height 20
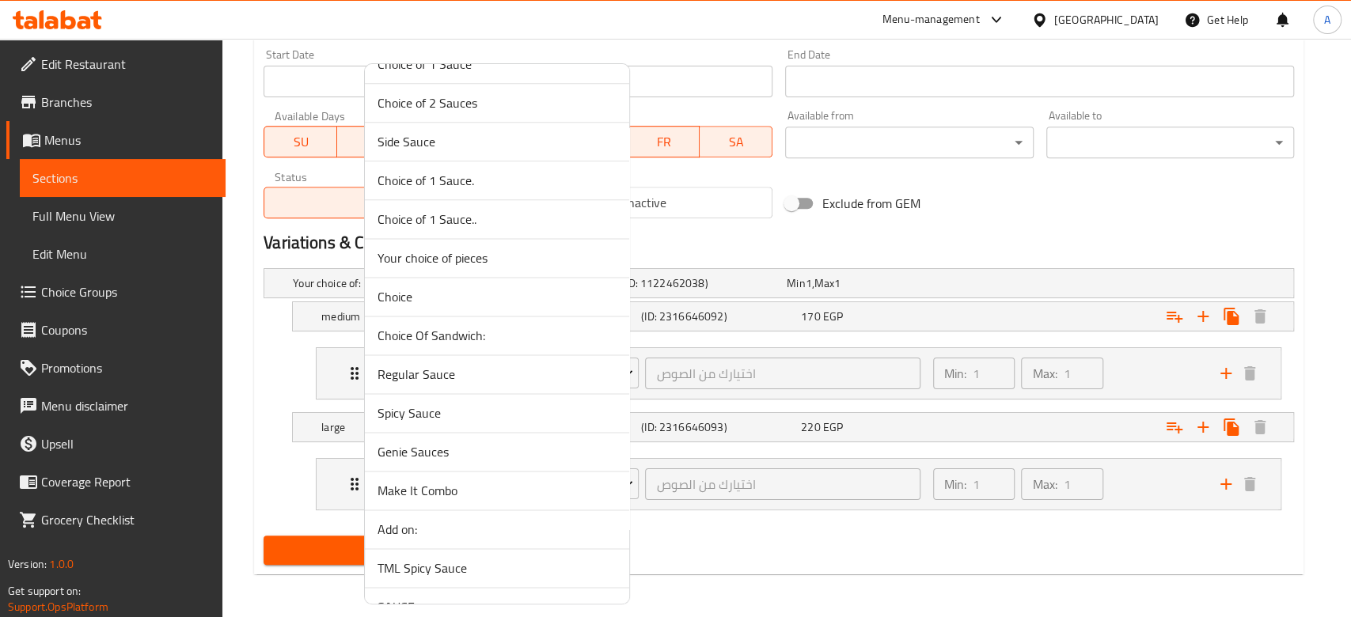
scroll to position [1371, 0]
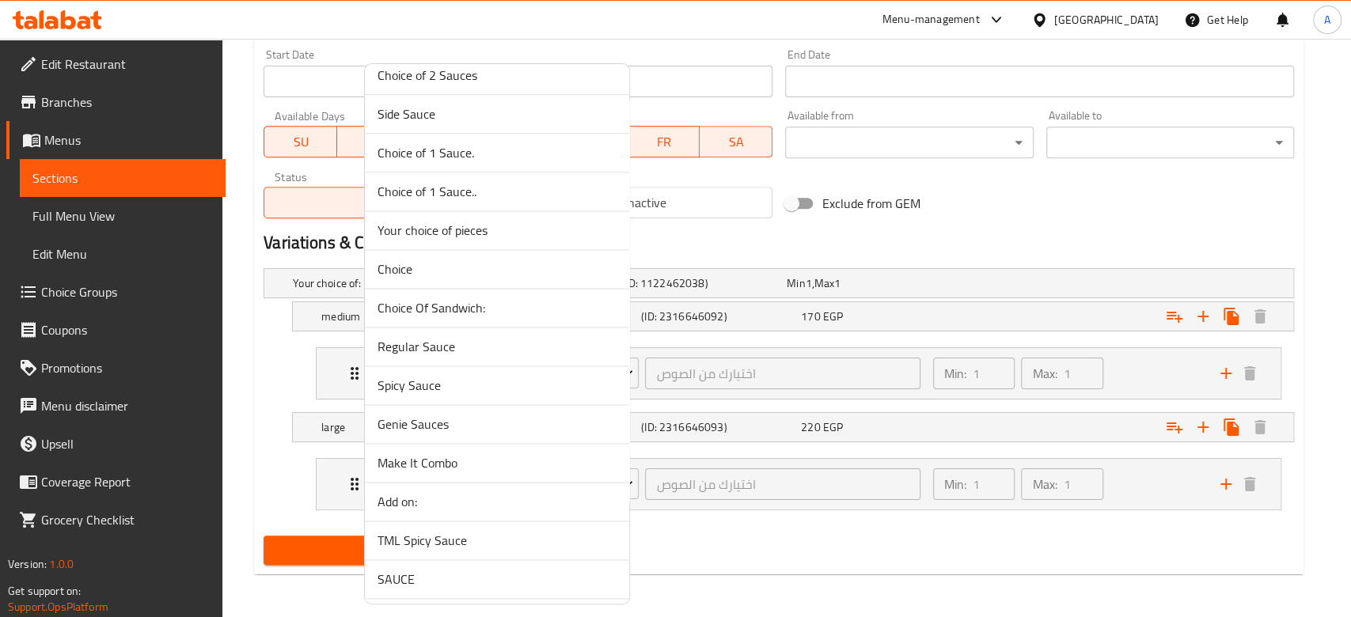
click at [442, 571] on span "SAUCE" at bounding box center [496, 579] width 239 height 19
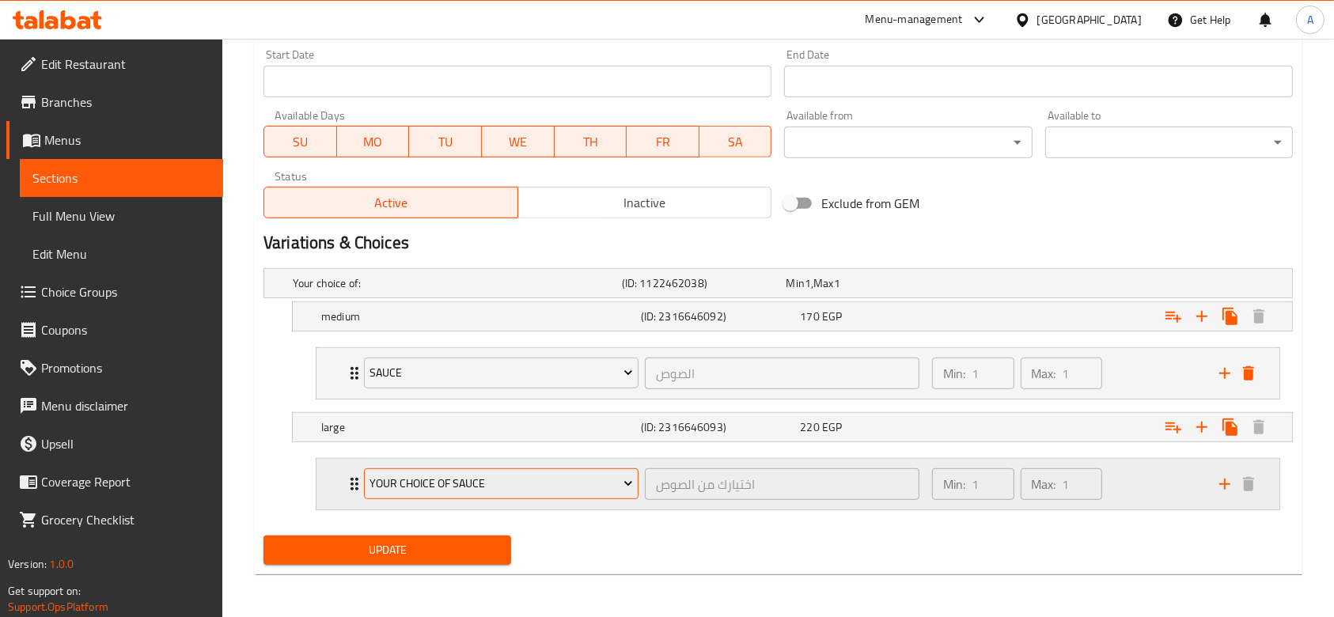
click at [484, 474] on span "Your choice of sauce" at bounding box center [501, 484] width 263 height 20
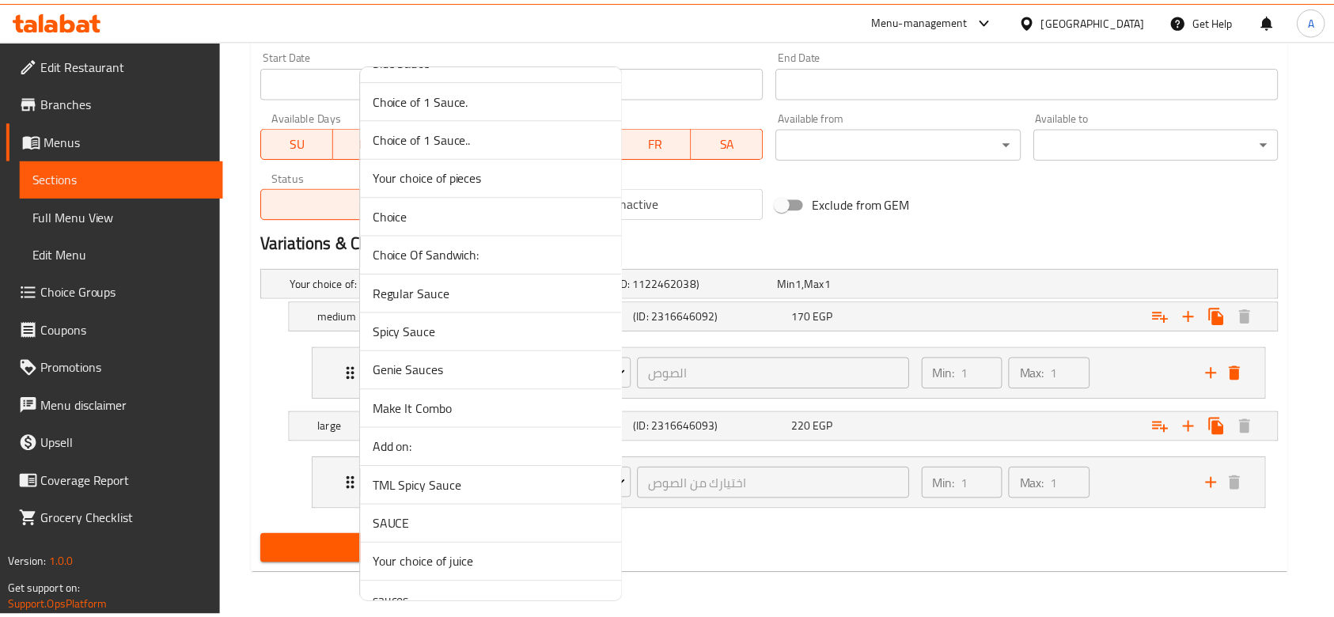
scroll to position [1477, 0]
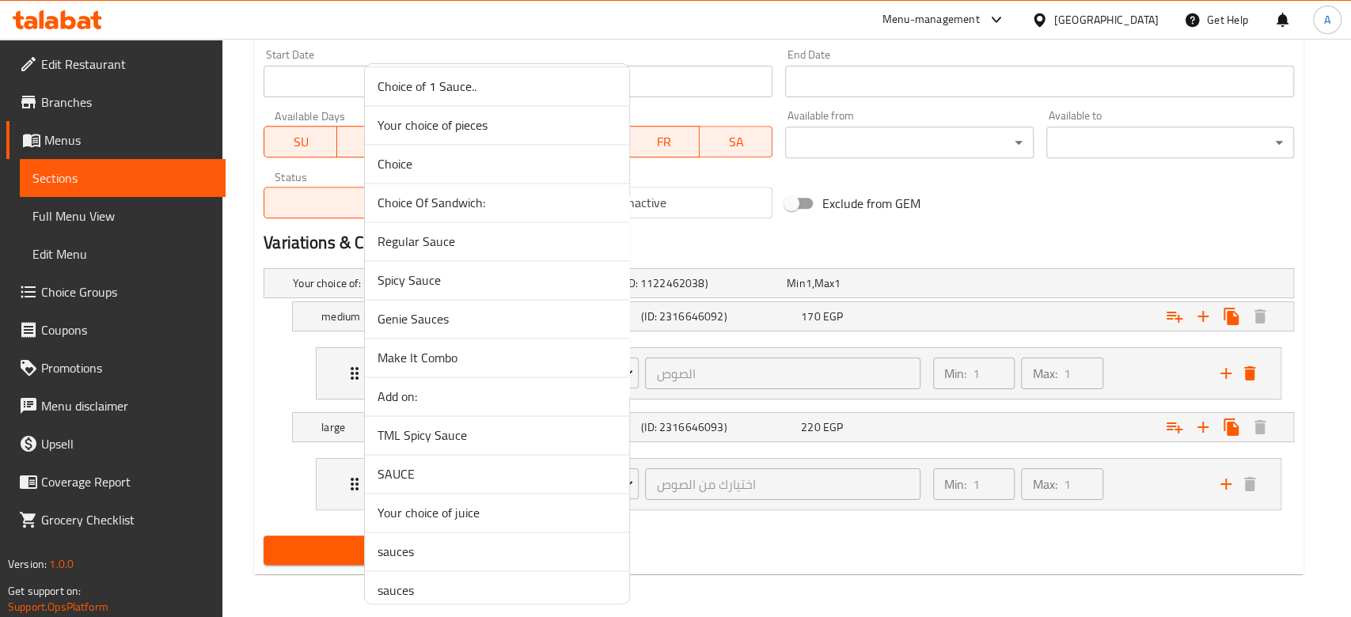
click at [484, 464] on span "SAUCE" at bounding box center [496, 473] width 239 height 19
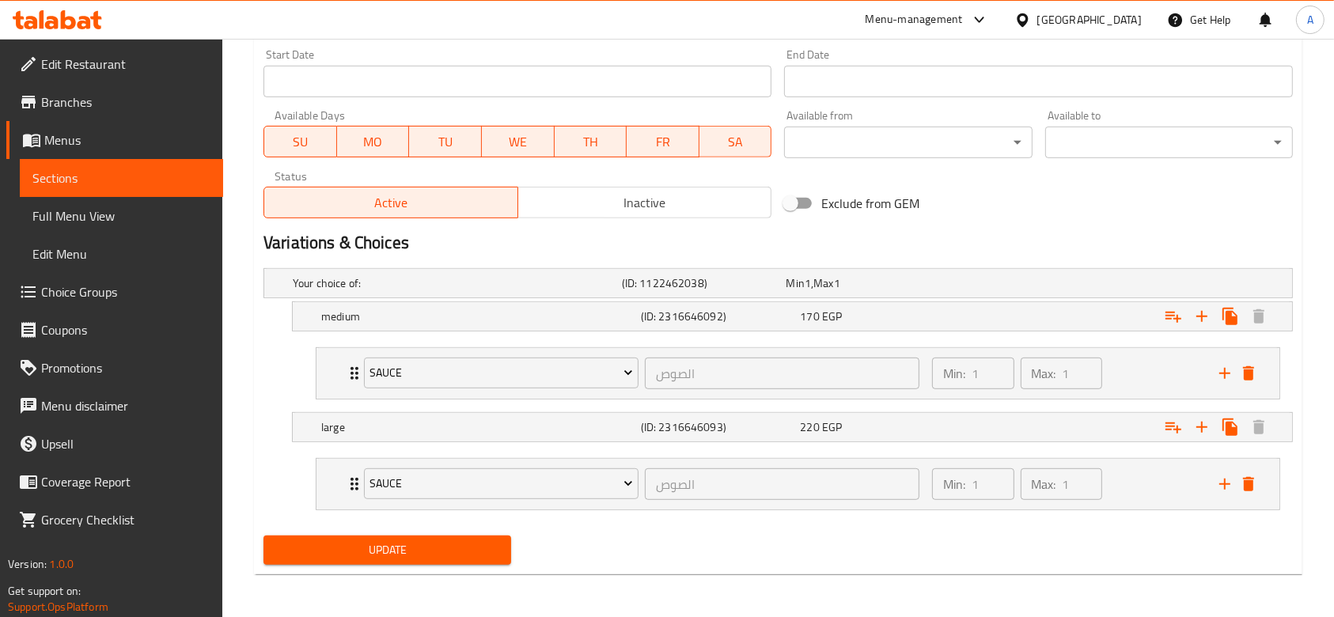
click at [456, 541] on span "Update" at bounding box center [387, 550] width 222 height 20
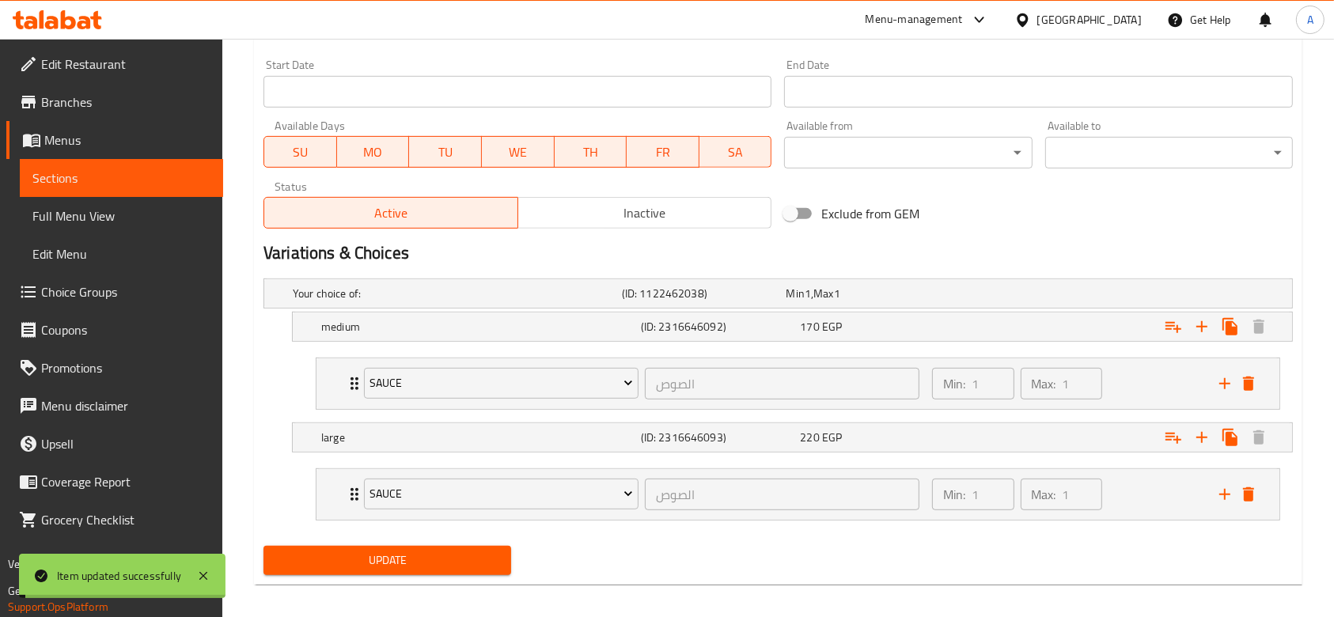
scroll to position [0, 0]
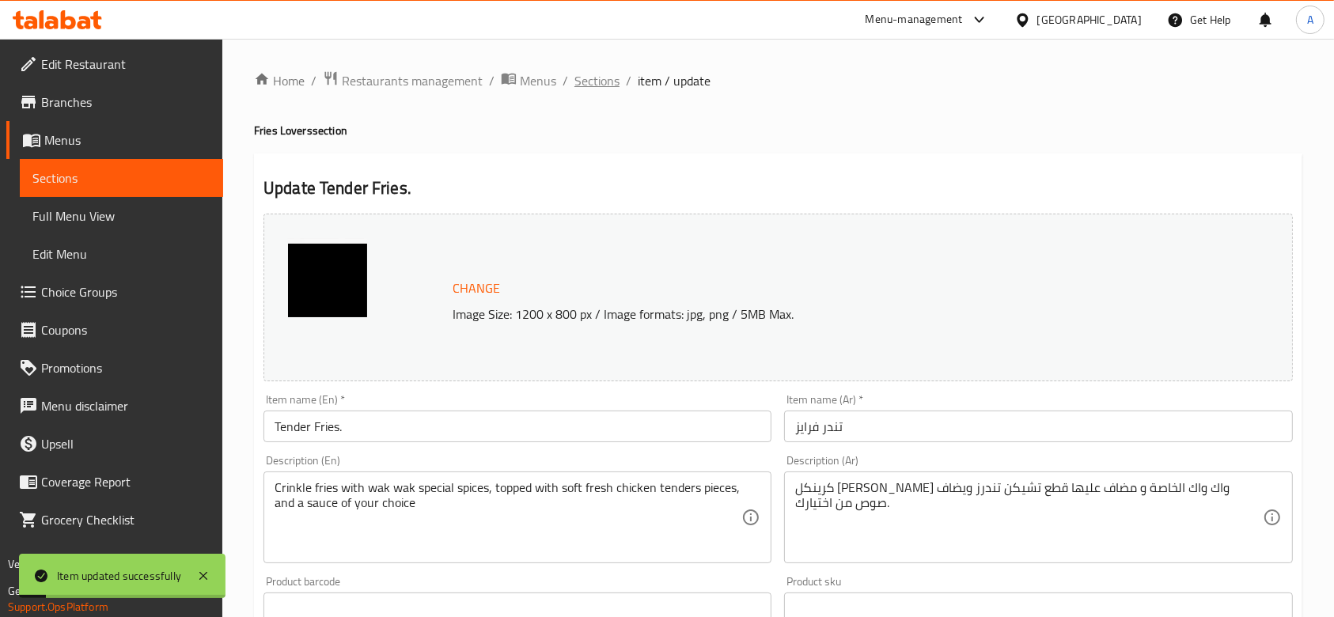
click at [603, 77] on span "Sections" at bounding box center [596, 80] width 45 height 19
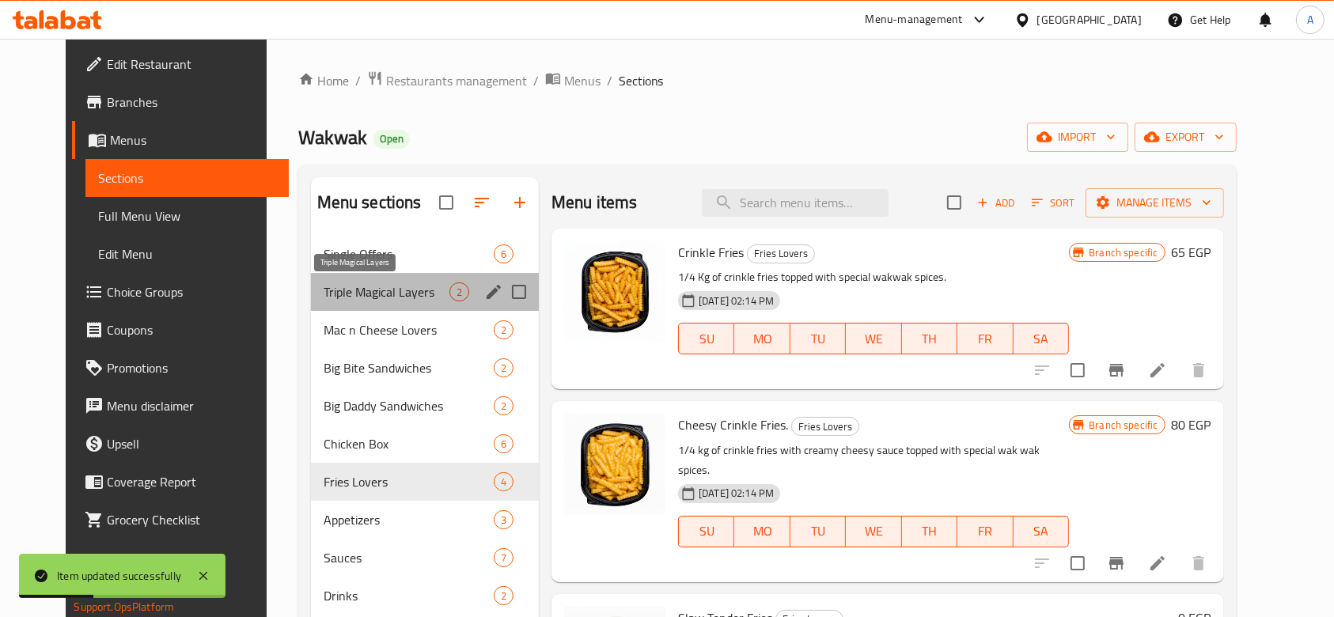
click at [362, 294] on span "Triple Magical Layers" at bounding box center [387, 291] width 126 height 19
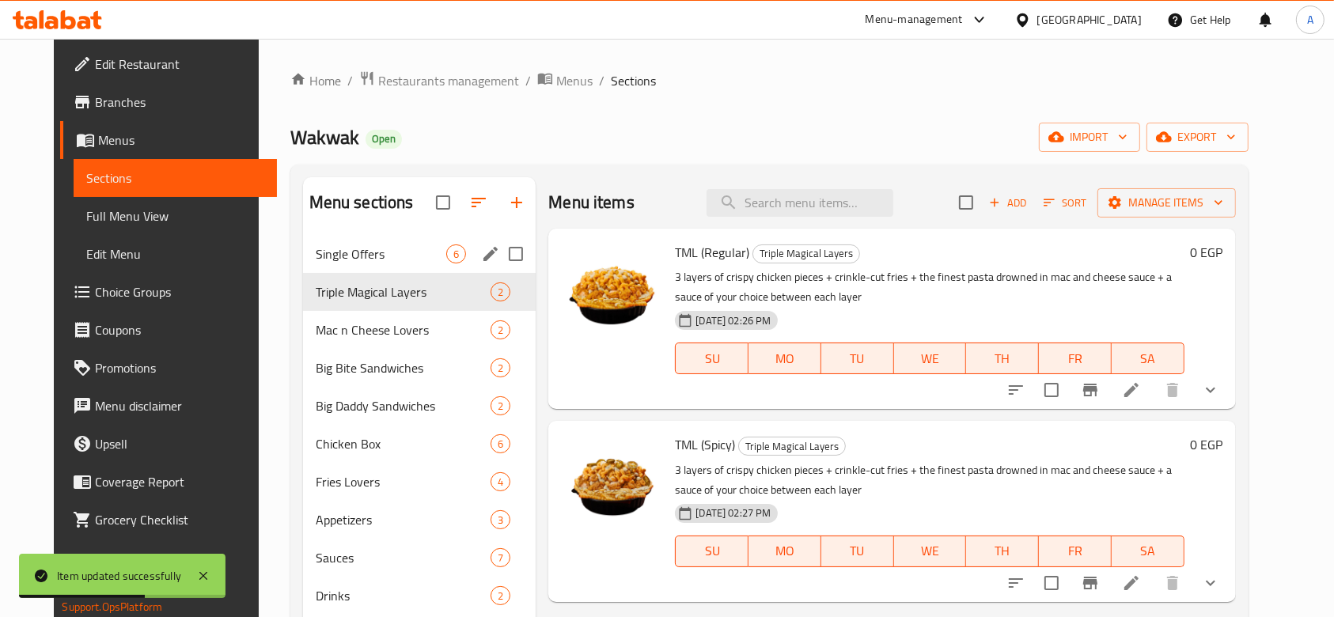
click at [377, 245] on span "Single Offers" at bounding box center [381, 254] width 131 height 19
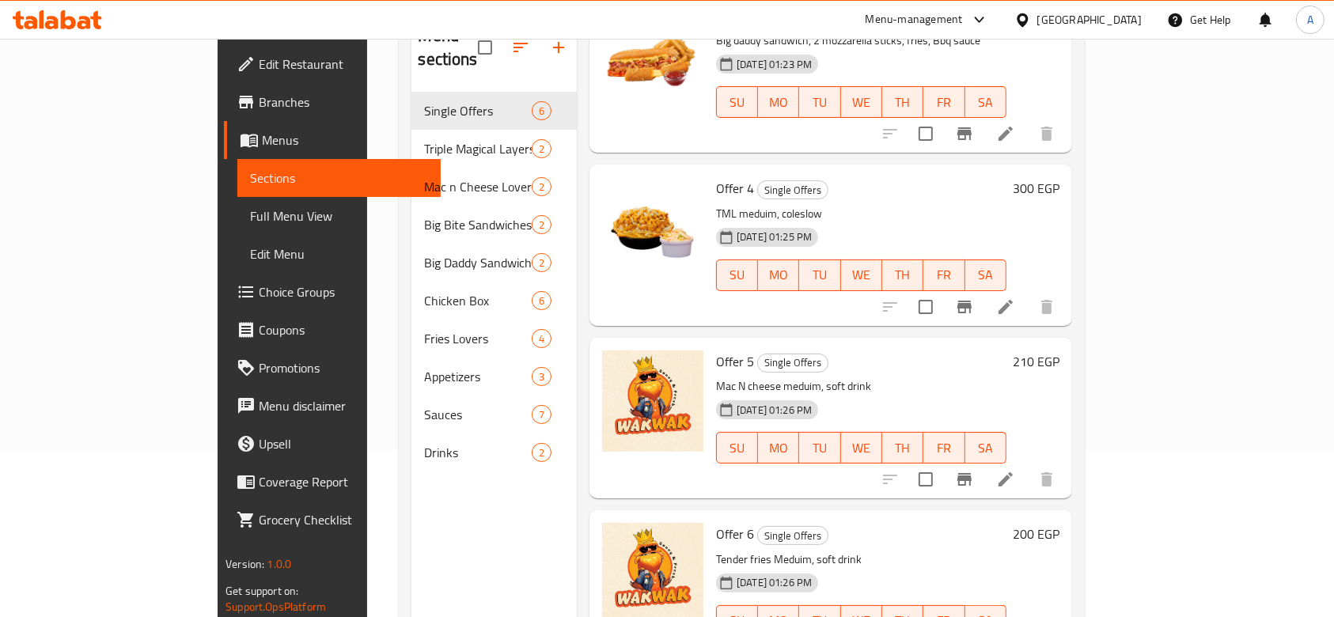
scroll to position [222, 0]
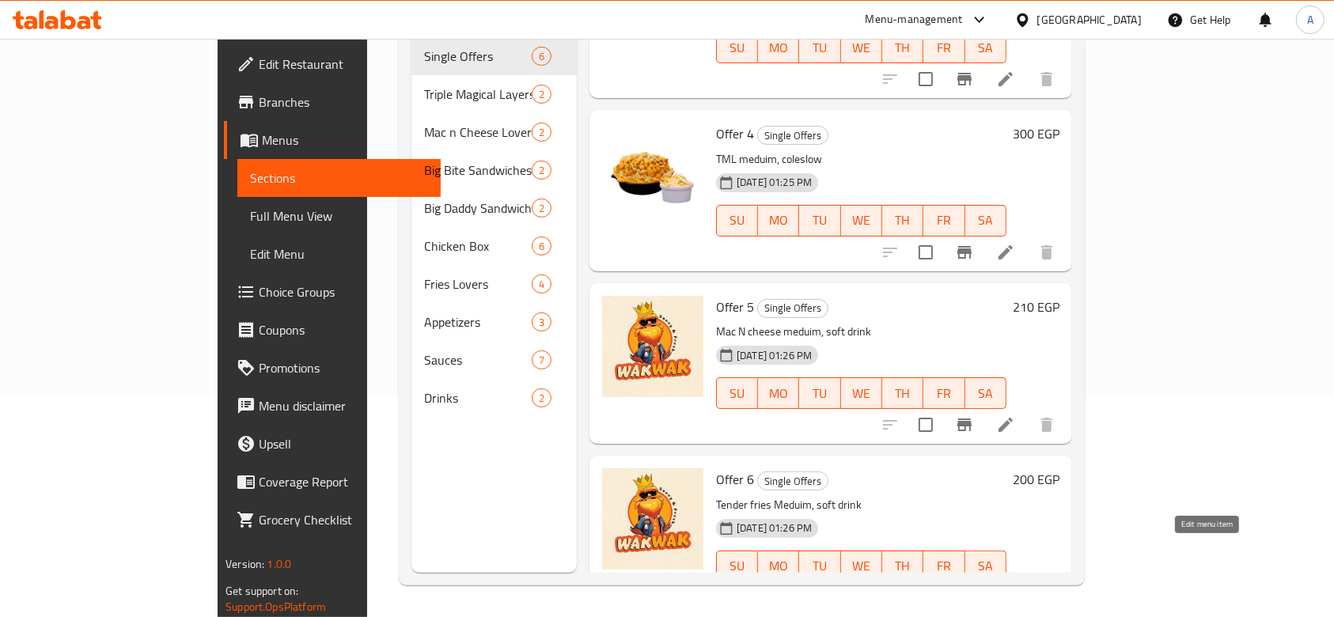
click at [1015, 589] on icon at bounding box center [1005, 598] width 19 height 19
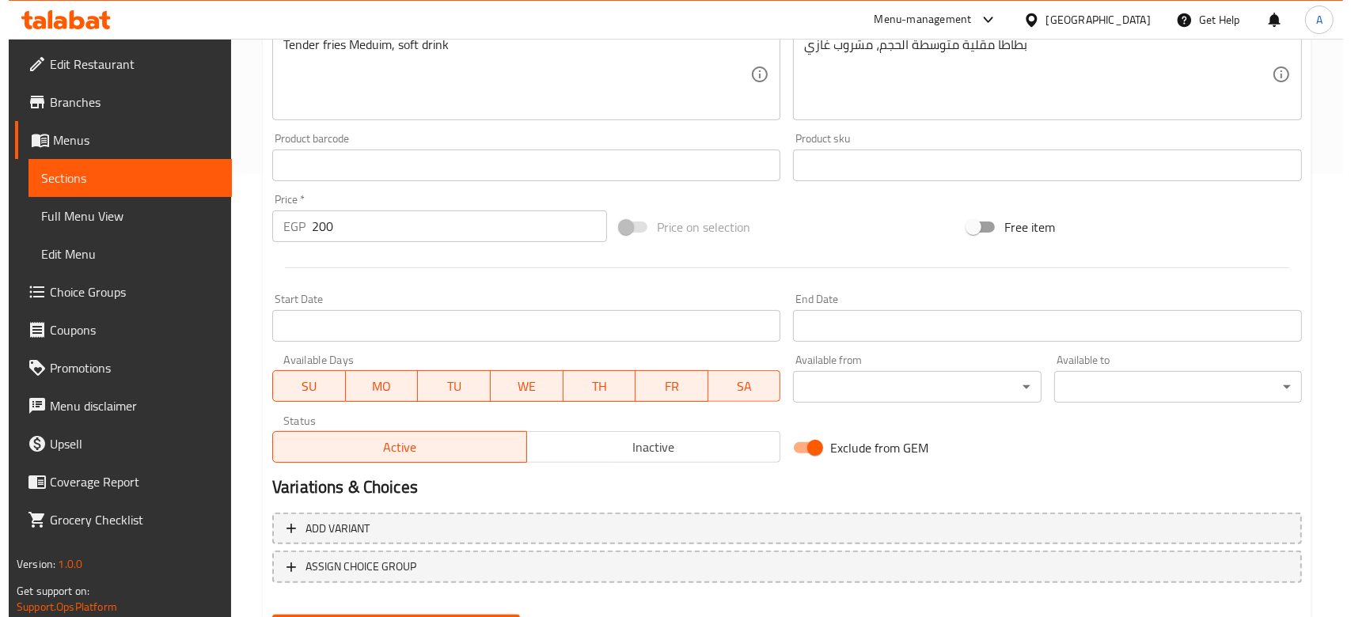
scroll to position [523, 0]
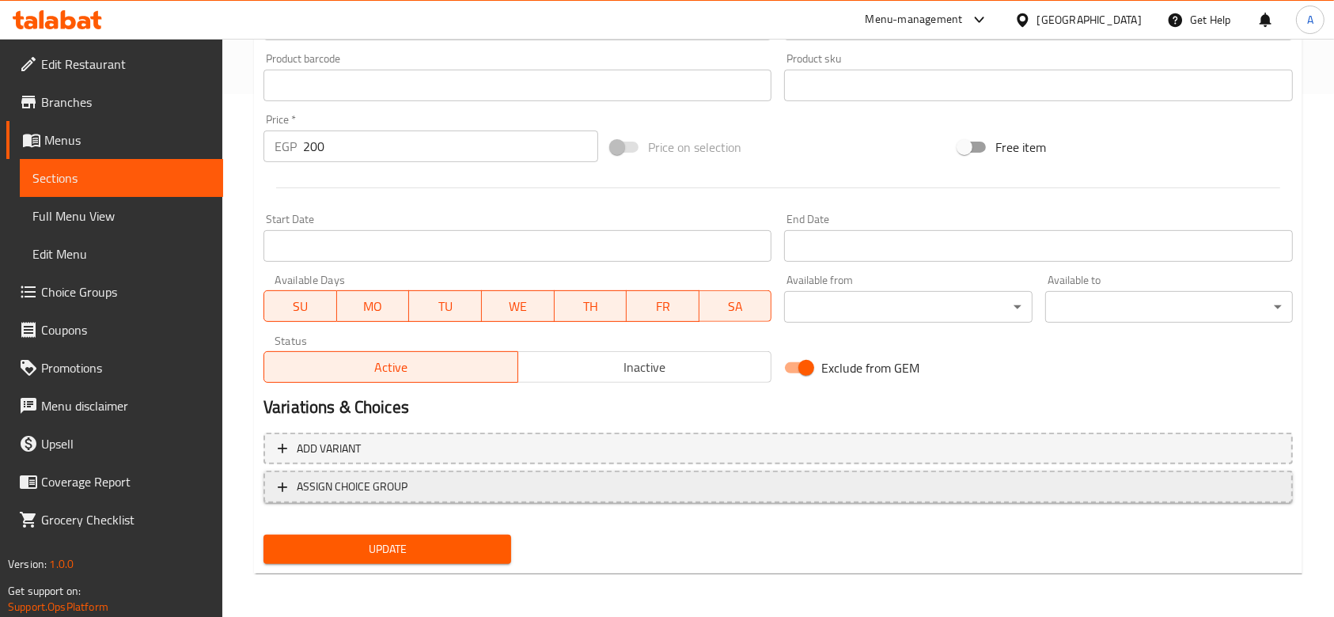
click at [502, 497] on button "ASSIGN CHOICE GROUP" at bounding box center [778, 487] width 1029 height 32
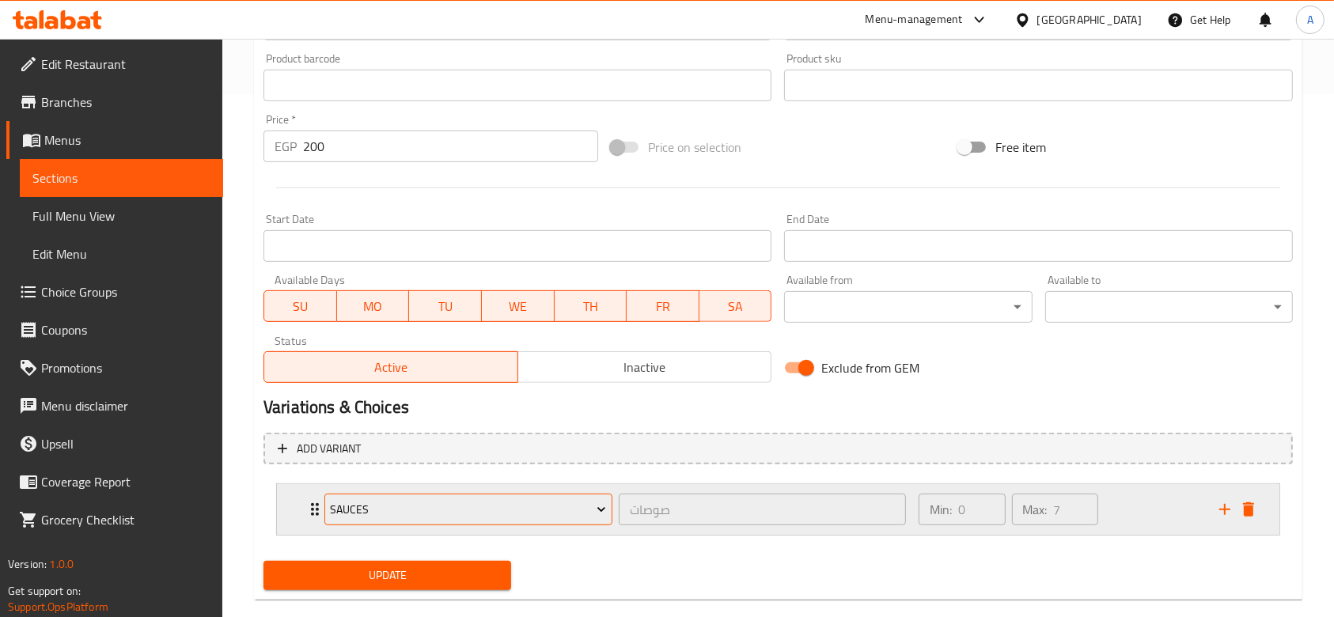
click at [567, 510] on span "Sauces" at bounding box center [468, 510] width 276 height 20
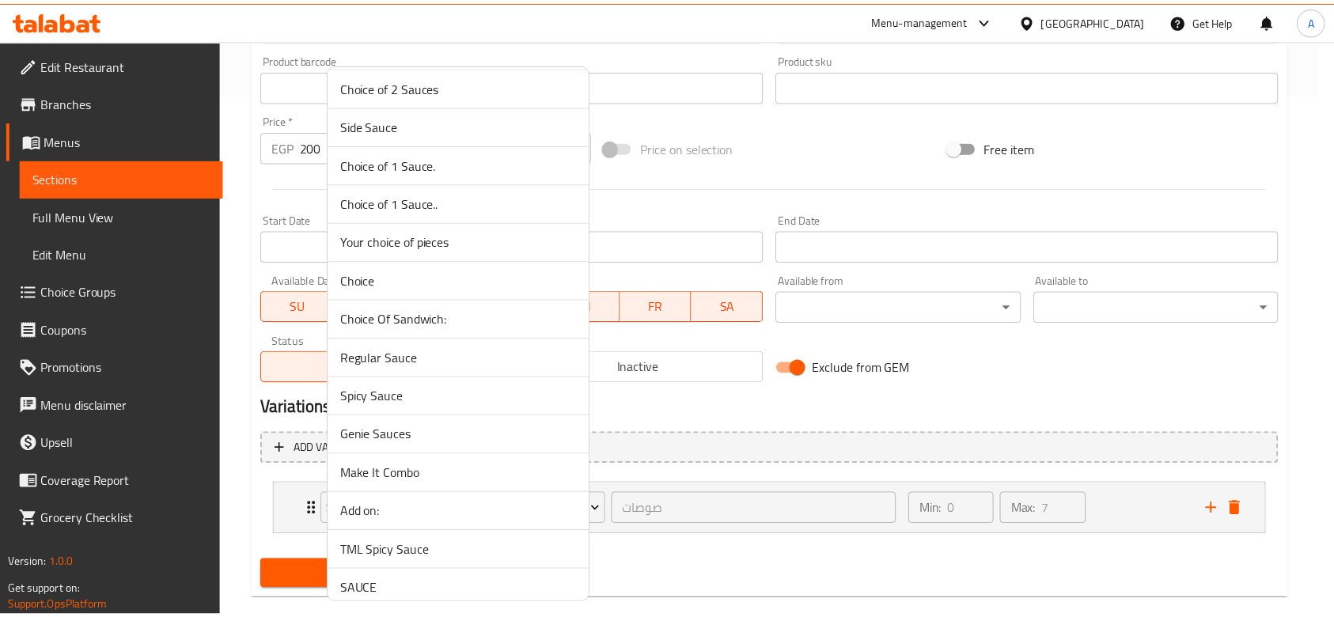
scroll to position [1477, 0]
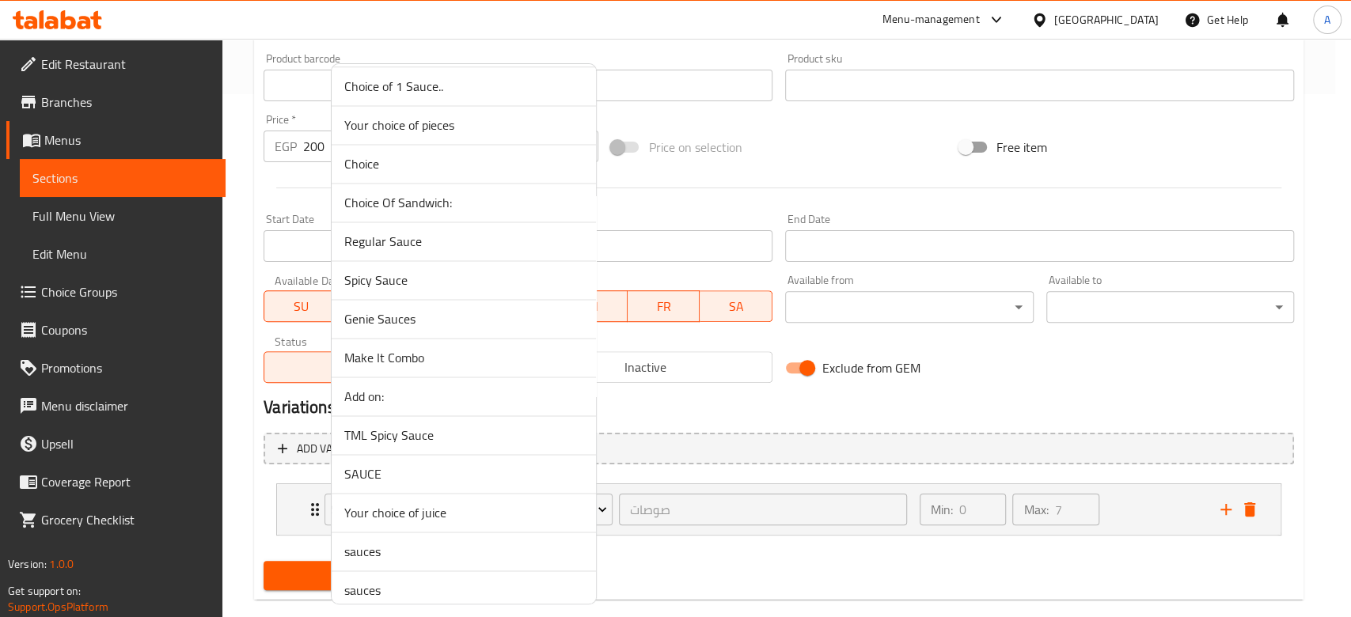
click at [481, 468] on span "SAUCE" at bounding box center [463, 473] width 239 height 19
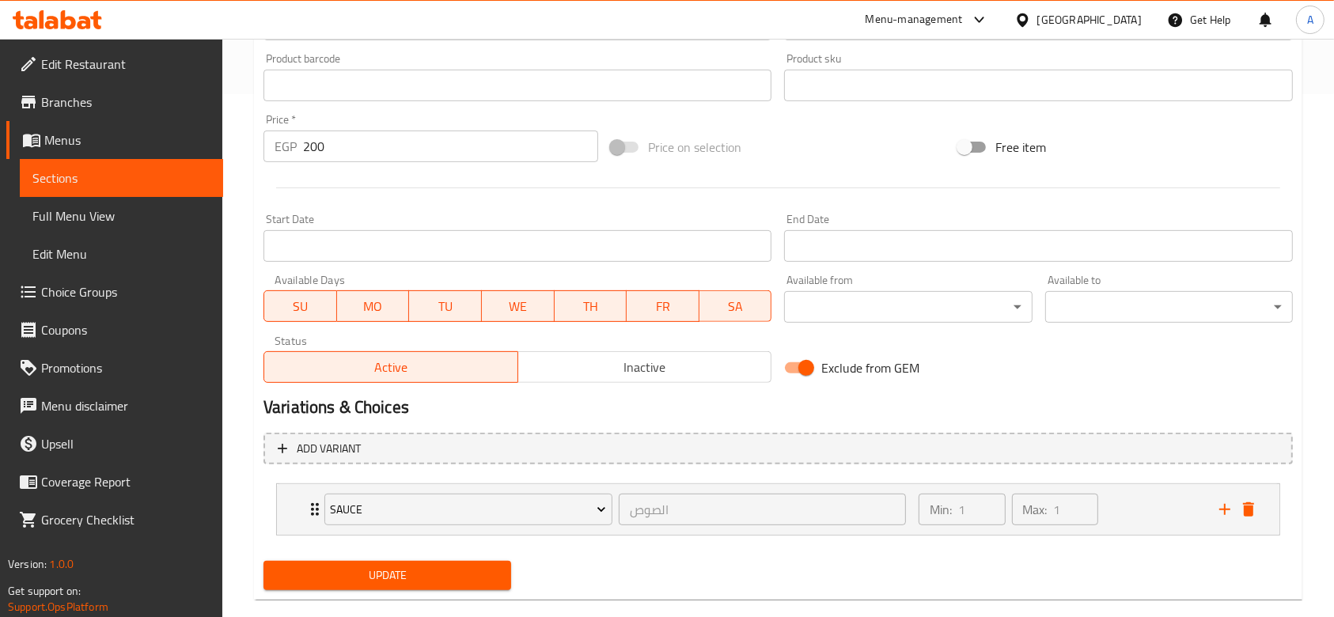
click at [430, 562] on button "Update" at bounding box center [388, 575] width 248 height 29
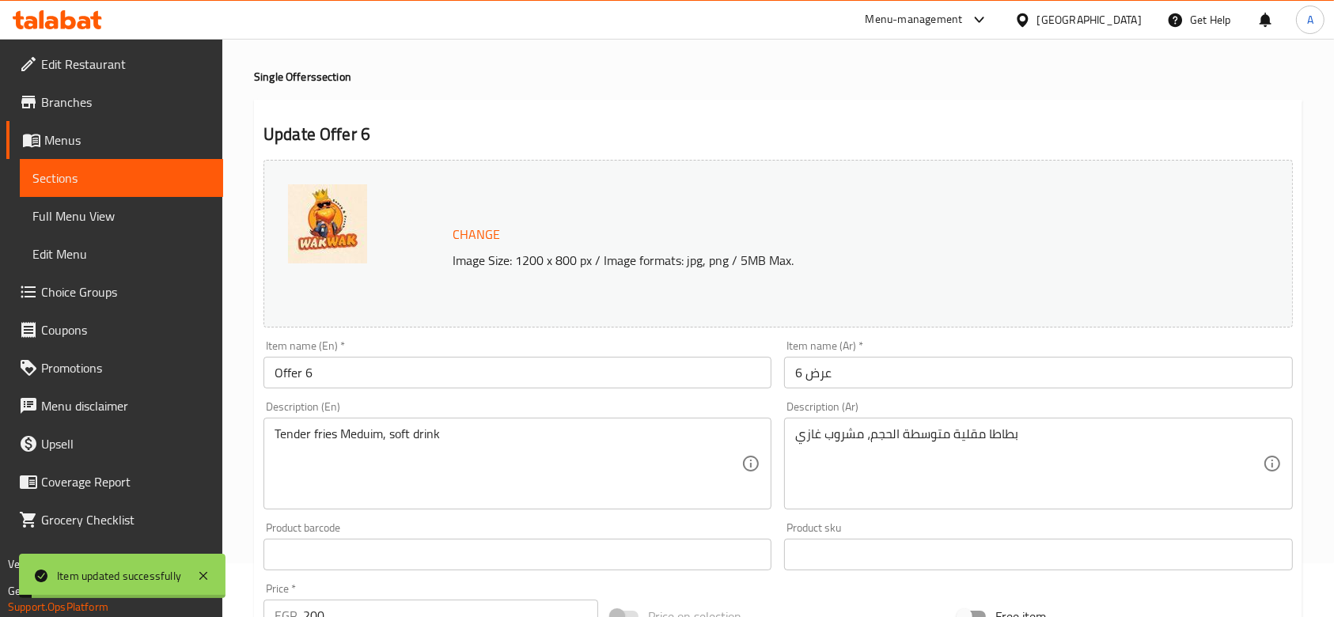
scroll to position [0, 0]
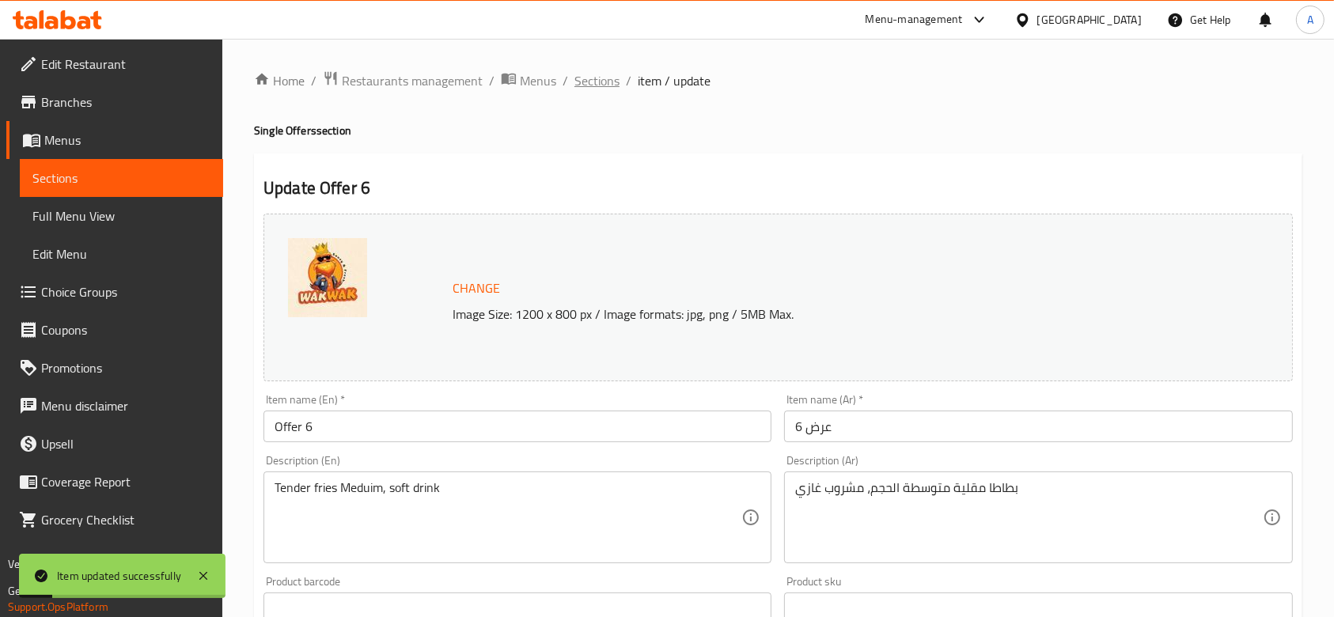
click at [591, 83] on span "Sections" at bounding box center [596, 80] width 45 height 19
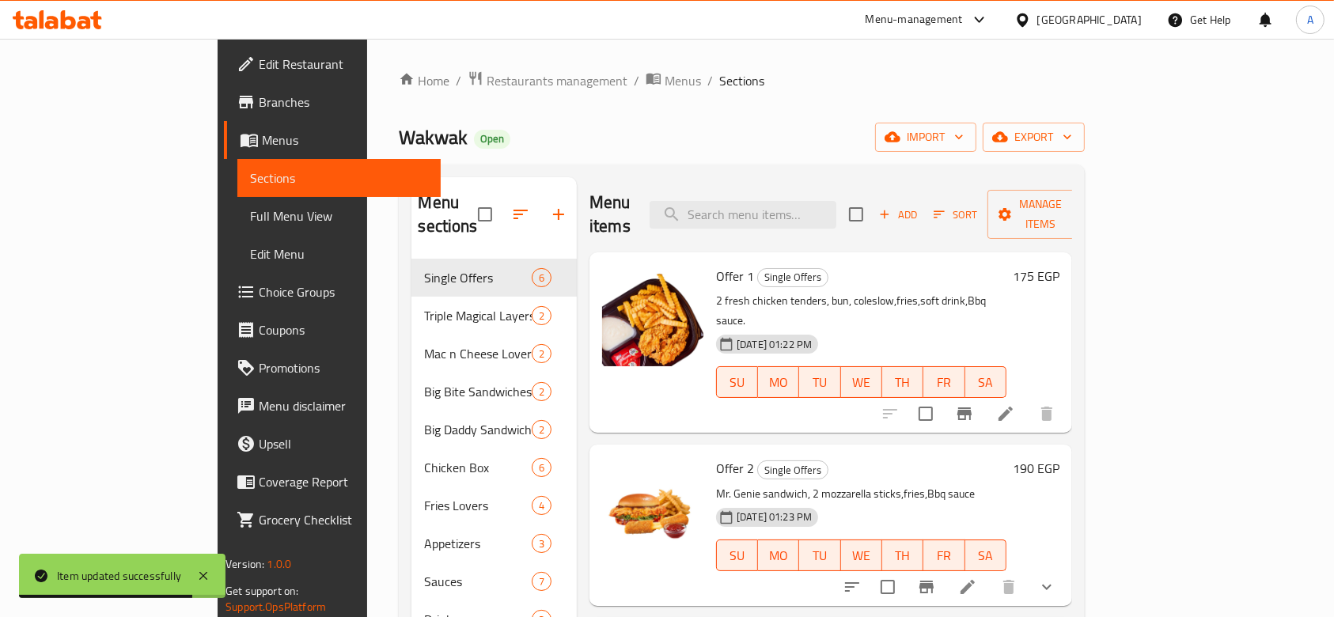
click at [1028, 400] on li at bounding box center [1006, 414] width 44 height 28
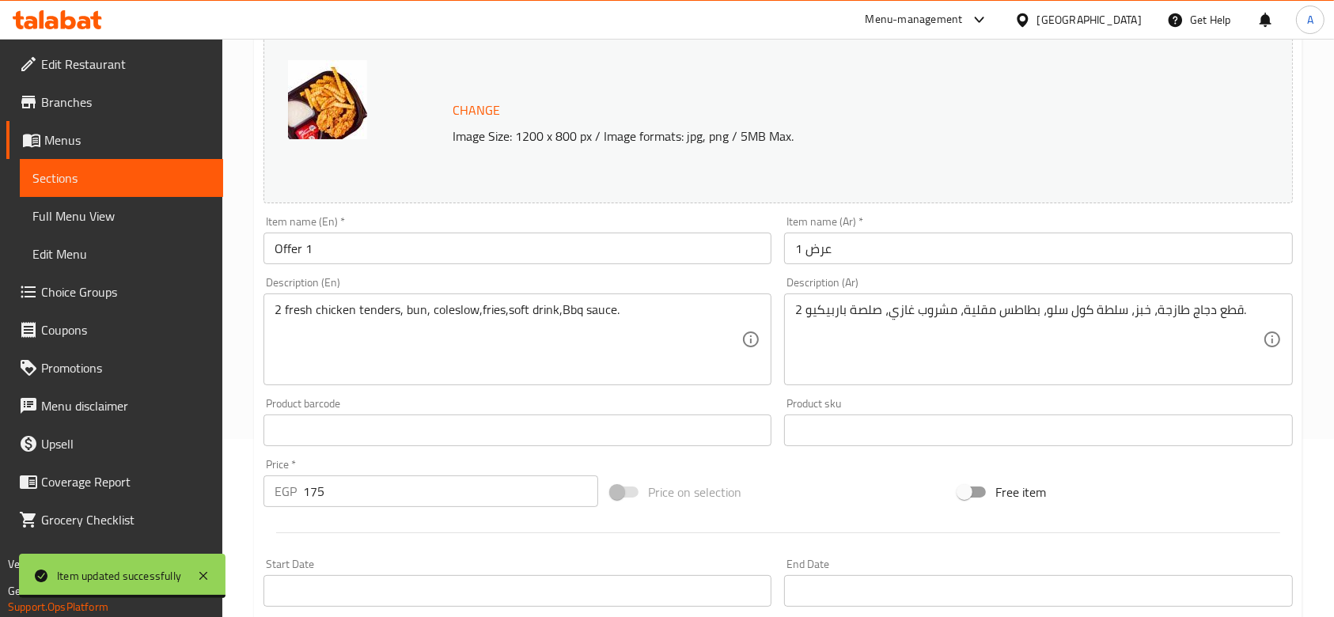
scroll to position [210, 0]
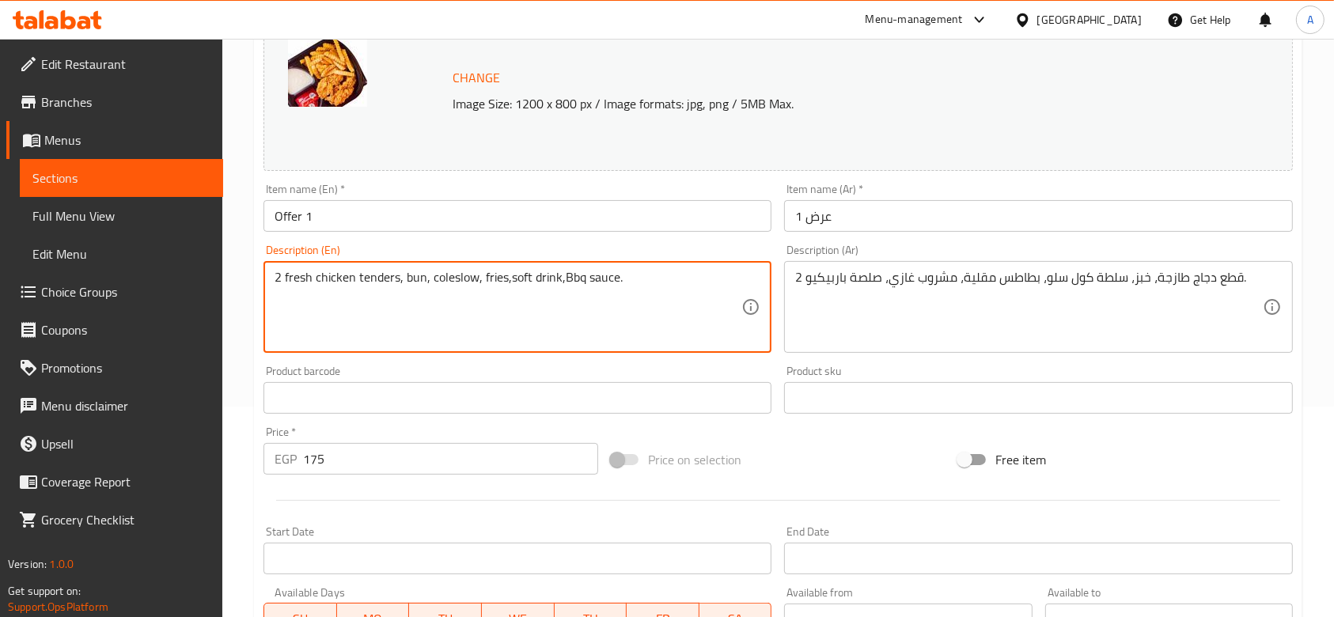
click at [509, 275] on textarea "2 fresh chicken tenders, bun, coleslow, fries,soft drink,Bbq sauce." at bounding box center [508, 307] width 467 height 75
click at [565, 278] on textarea "2 fresh chicken tenders, bun, coleslow, fries, soft drink,Bbq sauce." at bounding box center [508, 307] width 467 height 75
click at [578, 281] on textarea "2 fresh chicken tenders, bun, coleslow, fries, soft drink, Bbq sauce." at bounding box center [508, 307] width 467 height 75
type textarea "2 fresh chicken tenders, bun, coleslaw, fries, soft drink, BBQ sauce."
click at [660, 363] on div "Product barcode Product barcode" at bounding box center [517, 389] width 521 height 61
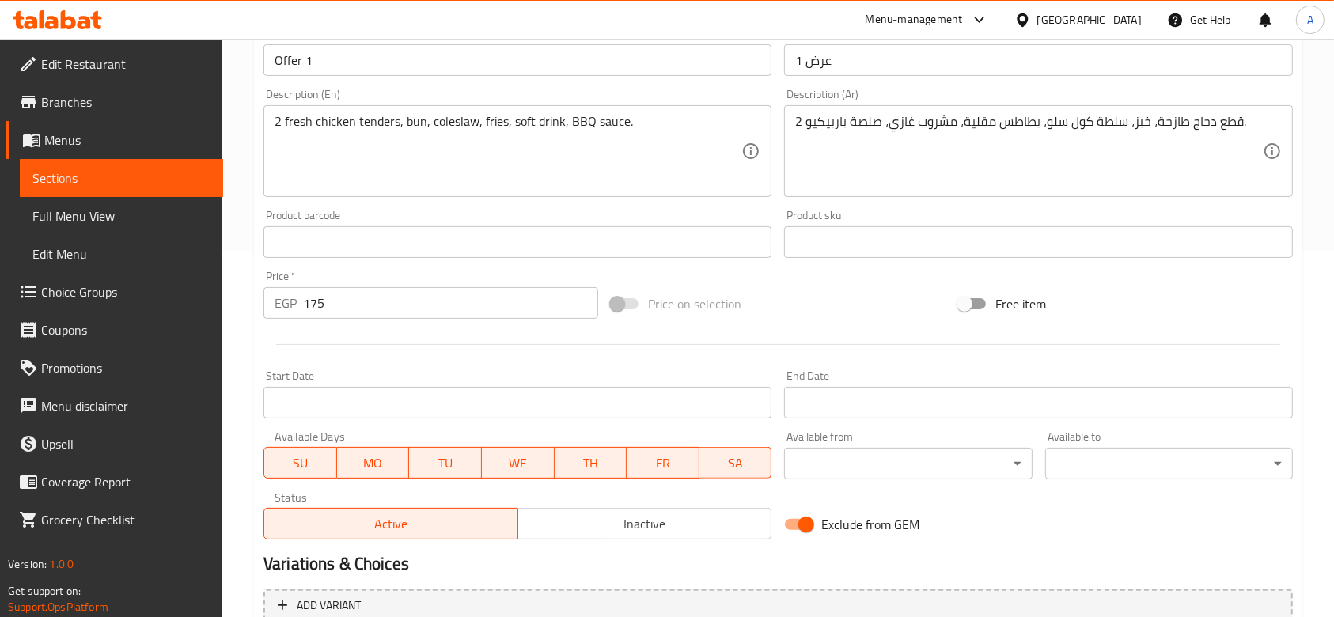
scroll to position [523, 0]
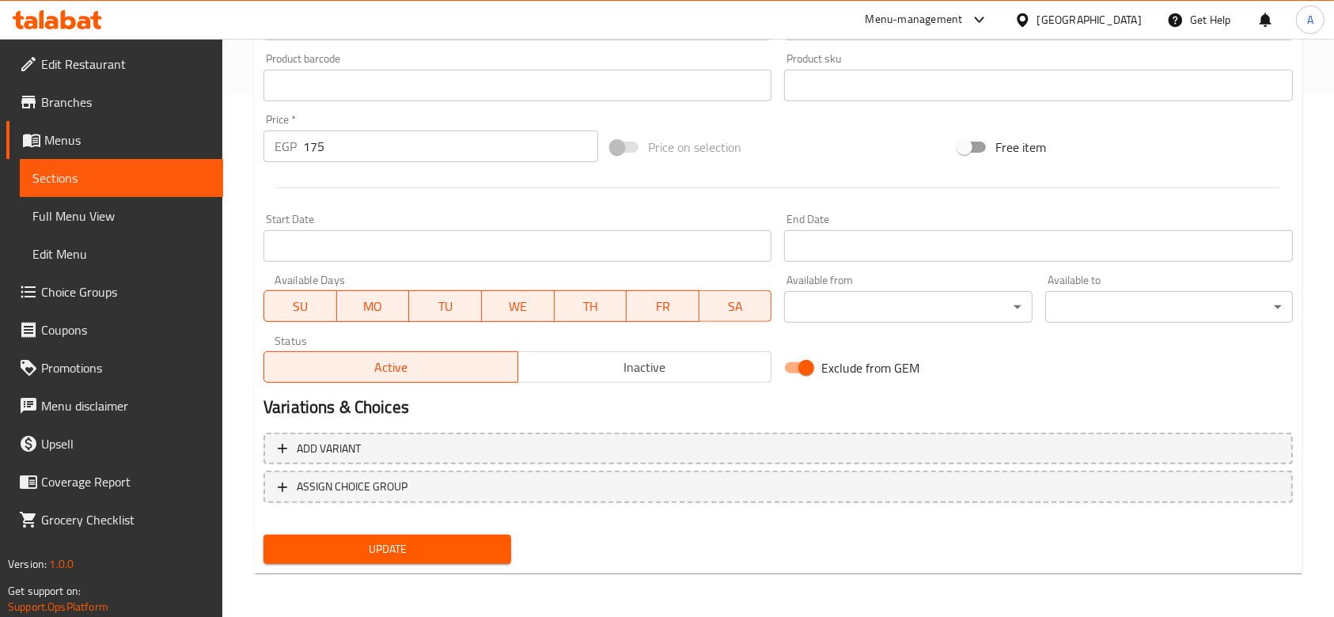
click at [474, 540] on span "Update" at bounding box center [387, 550] width 222 height 20
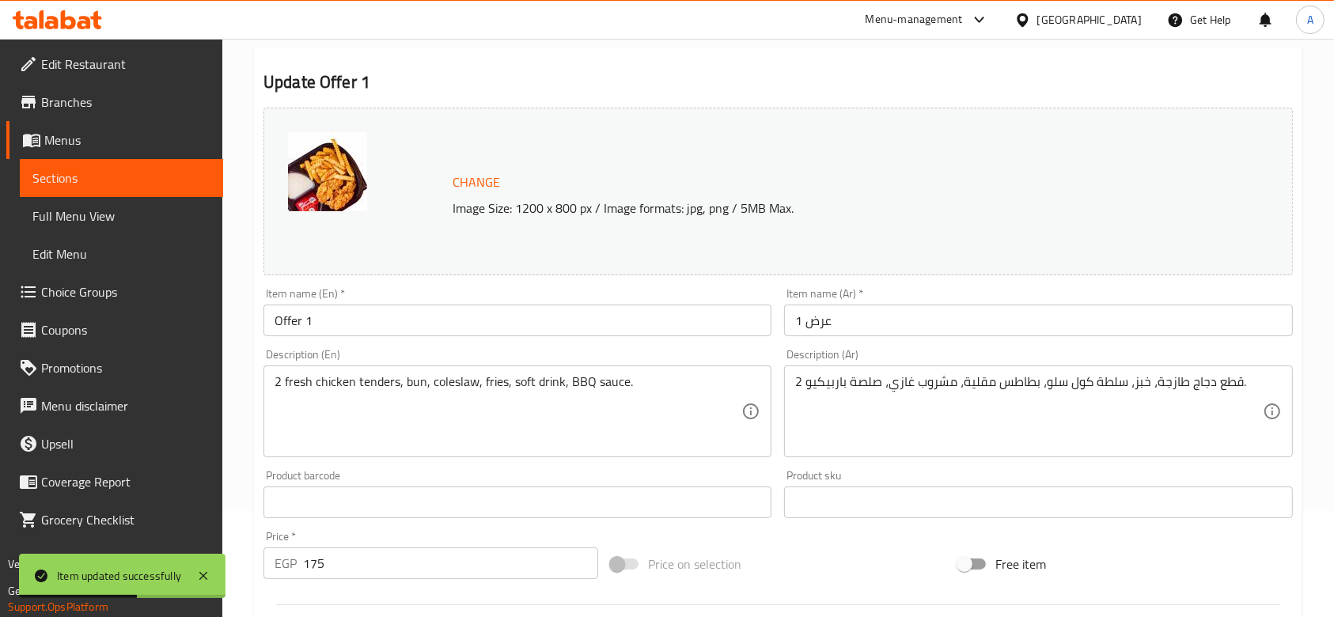
scroll to position [0, 0]
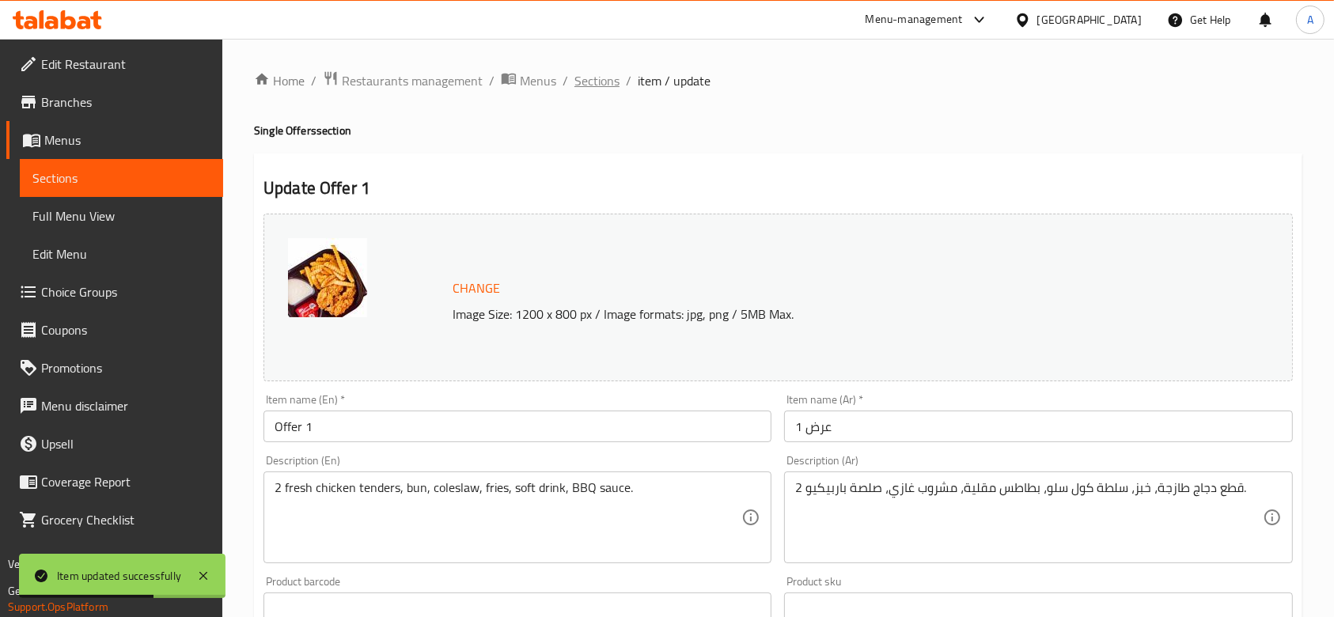
click at [584, 86] on span "Sections" at bounding box center [596, 80] width 45 height 19
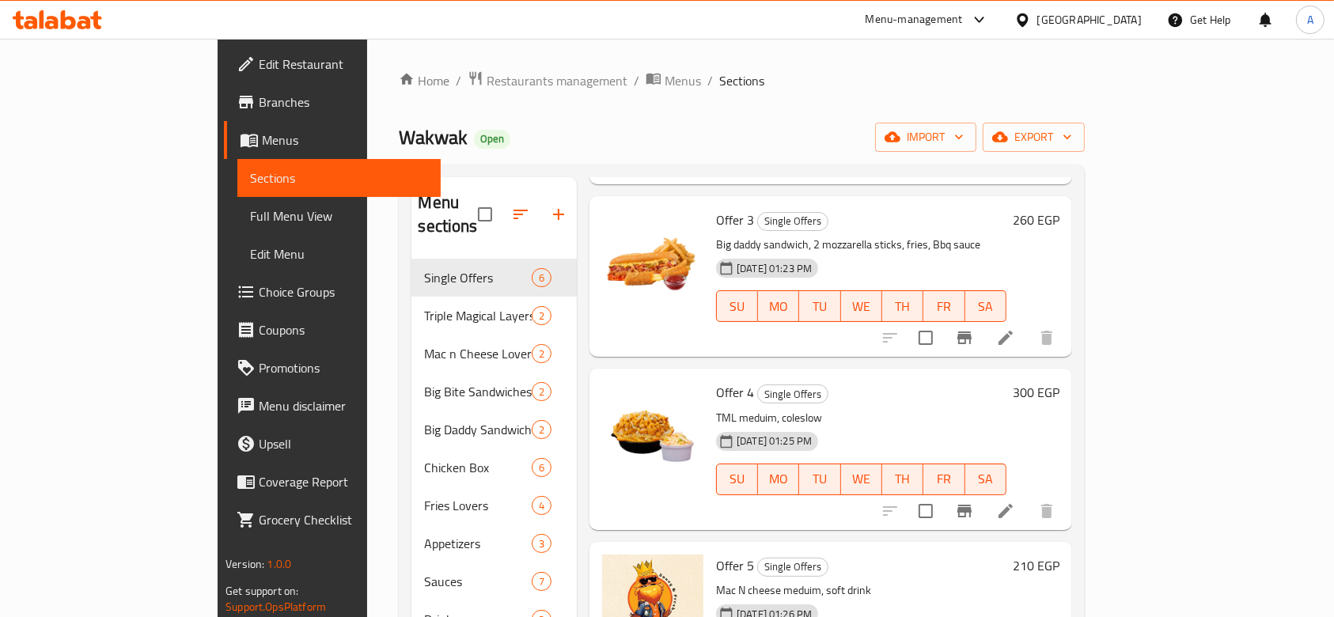
scroll to position [317, 0]
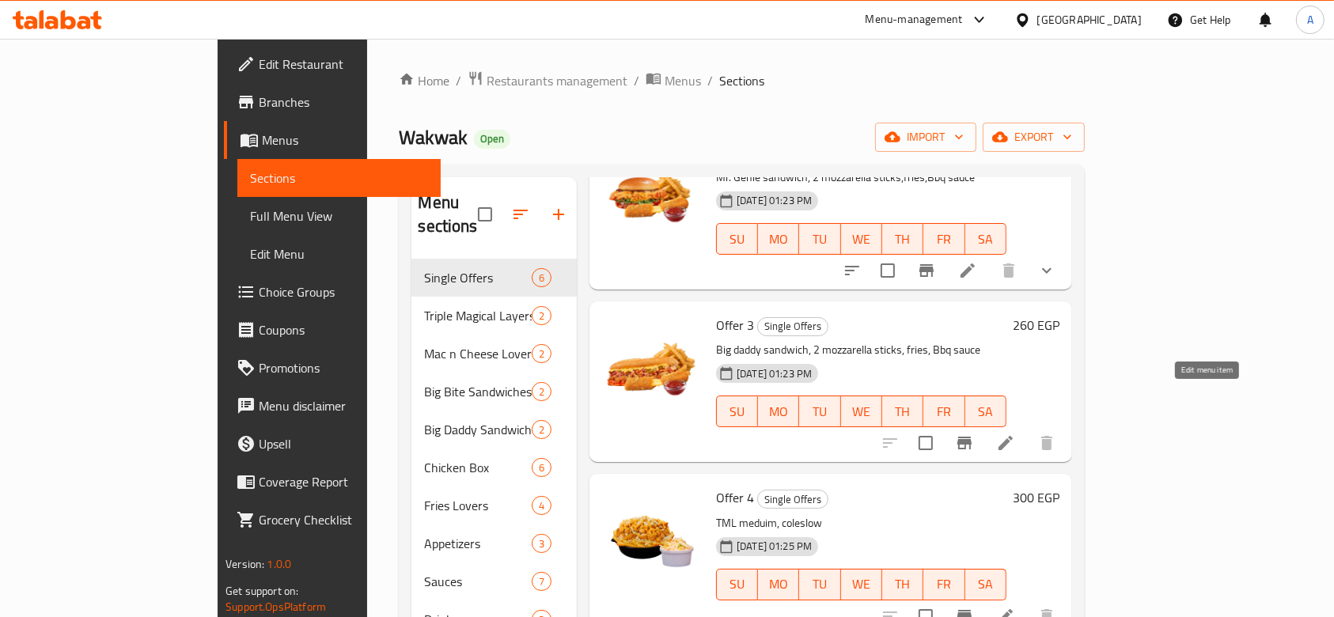
click at [1015, 434] on icon at bounding box center [1005, 443] width 19 height 19
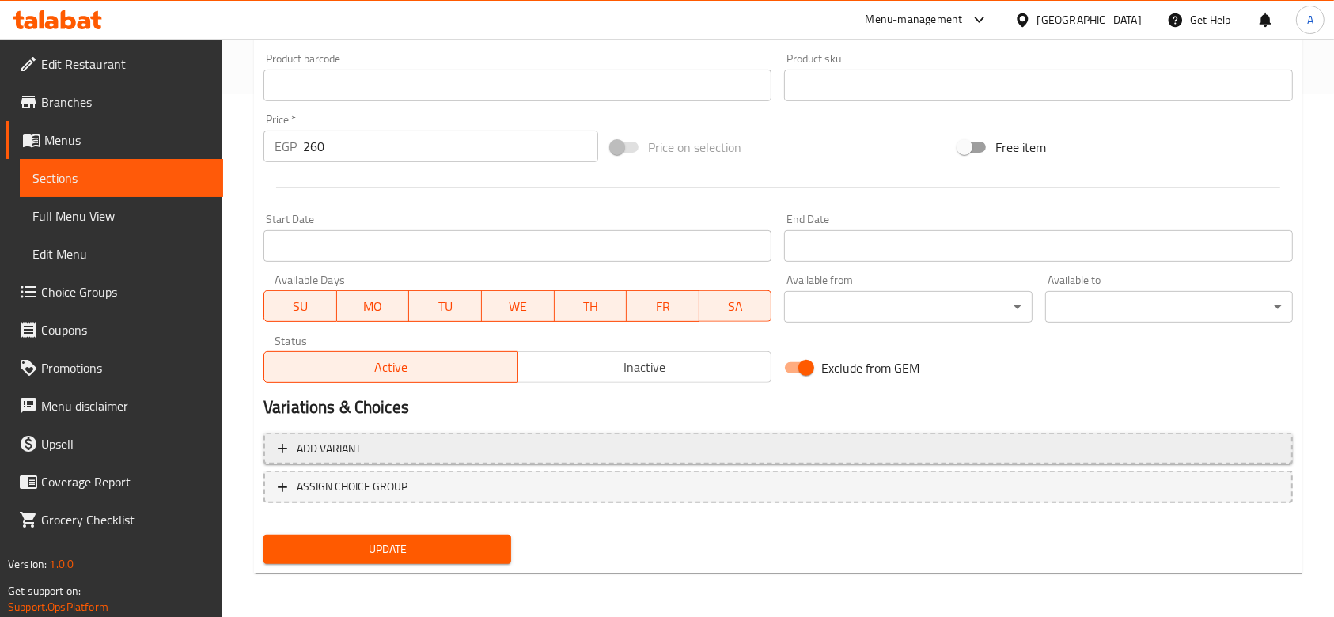
click at [395, 446] on span "Add variant" at bounding box center [778, 449] width 1001 height 20
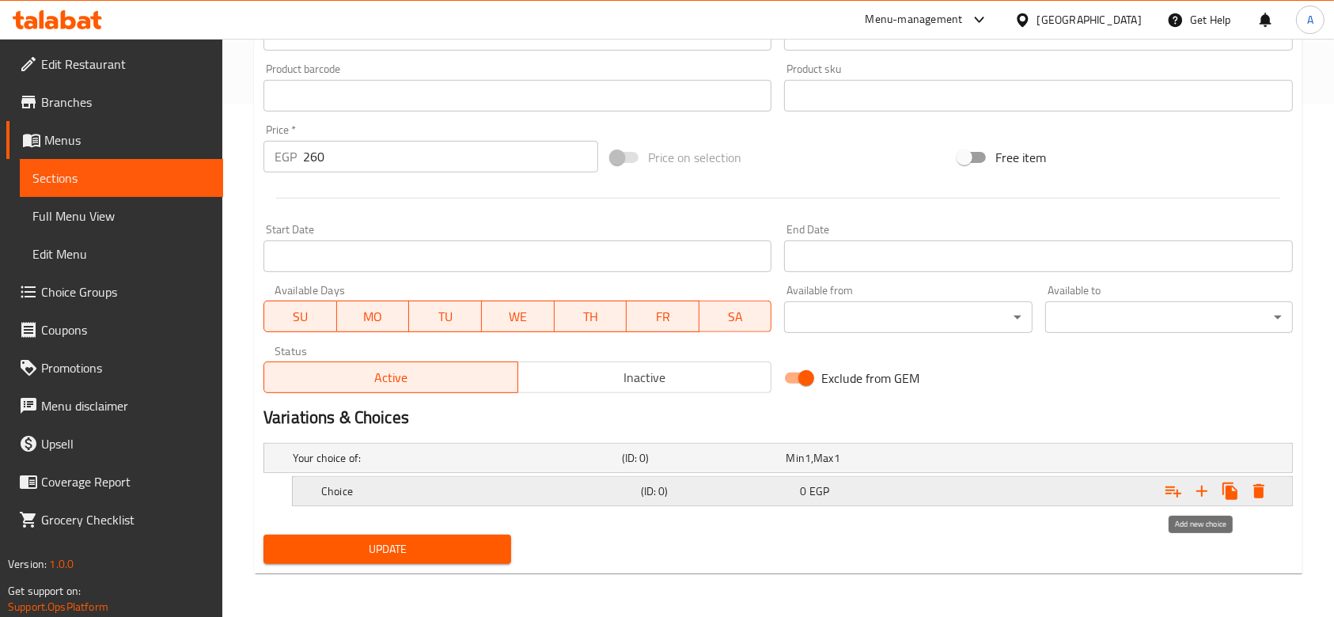
click at [1195, 486] on icon "Expand" at bounding box center [1202, 491] width 19 height 19
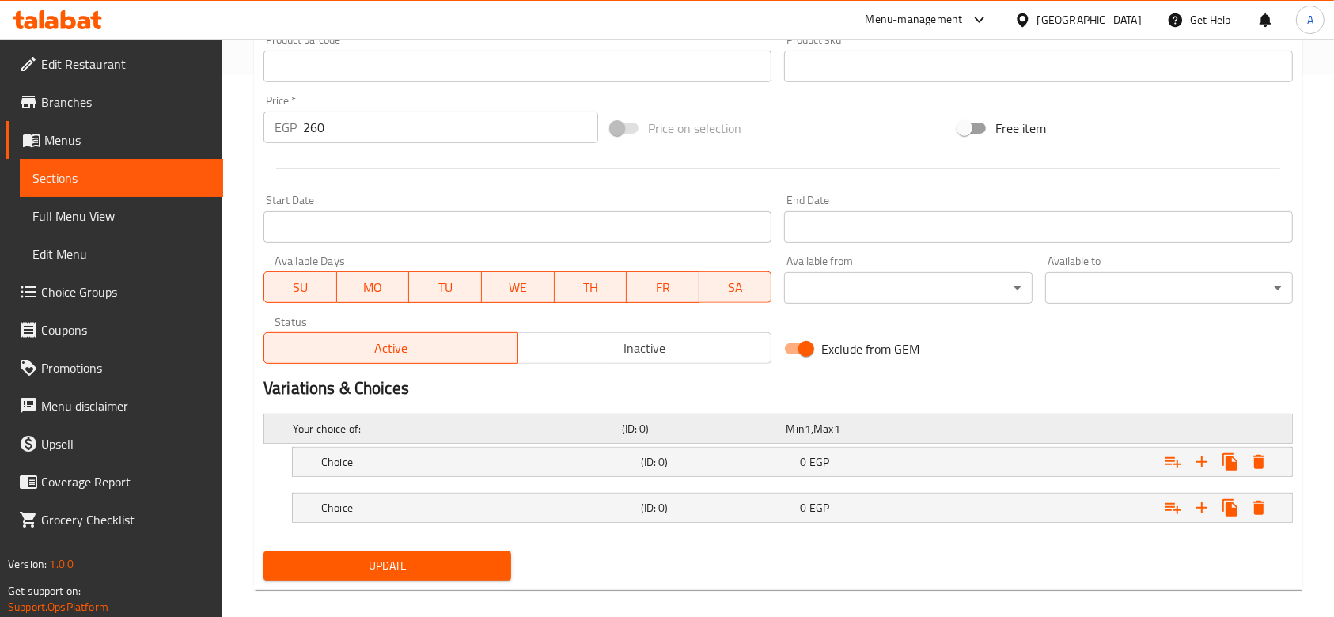
scroll to position [558, 0]
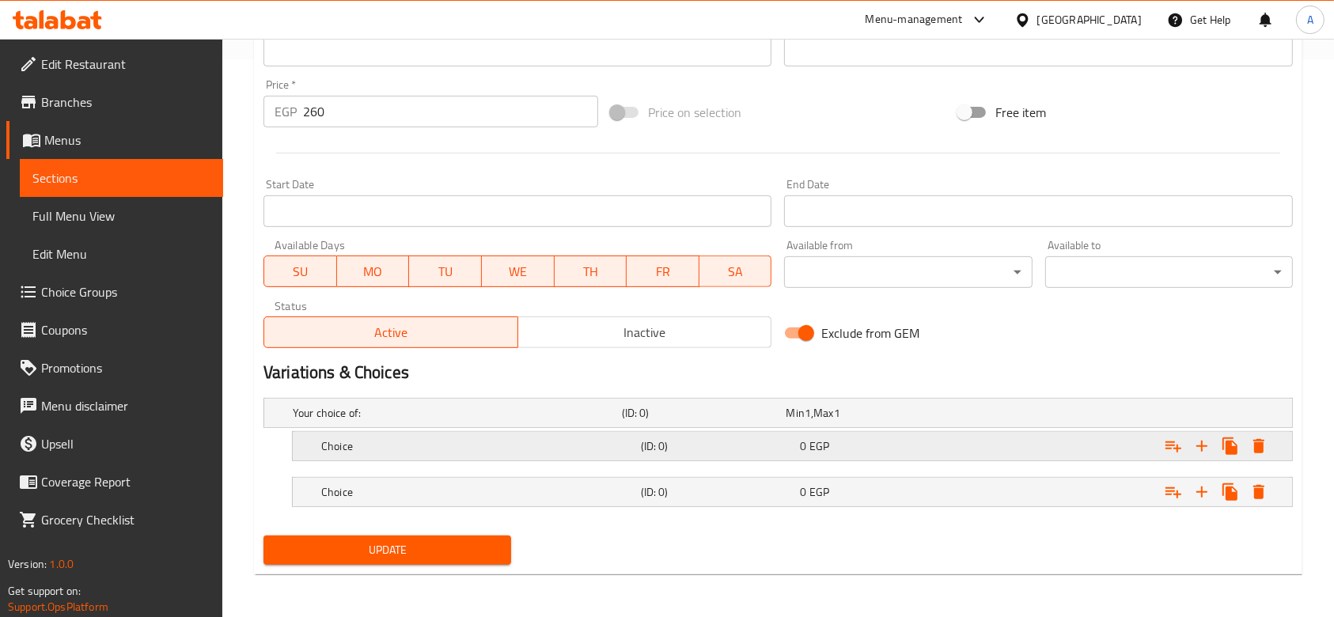
click at [381, 435] on div "Choice" at bounding box center [478, 446] width 320 height 22
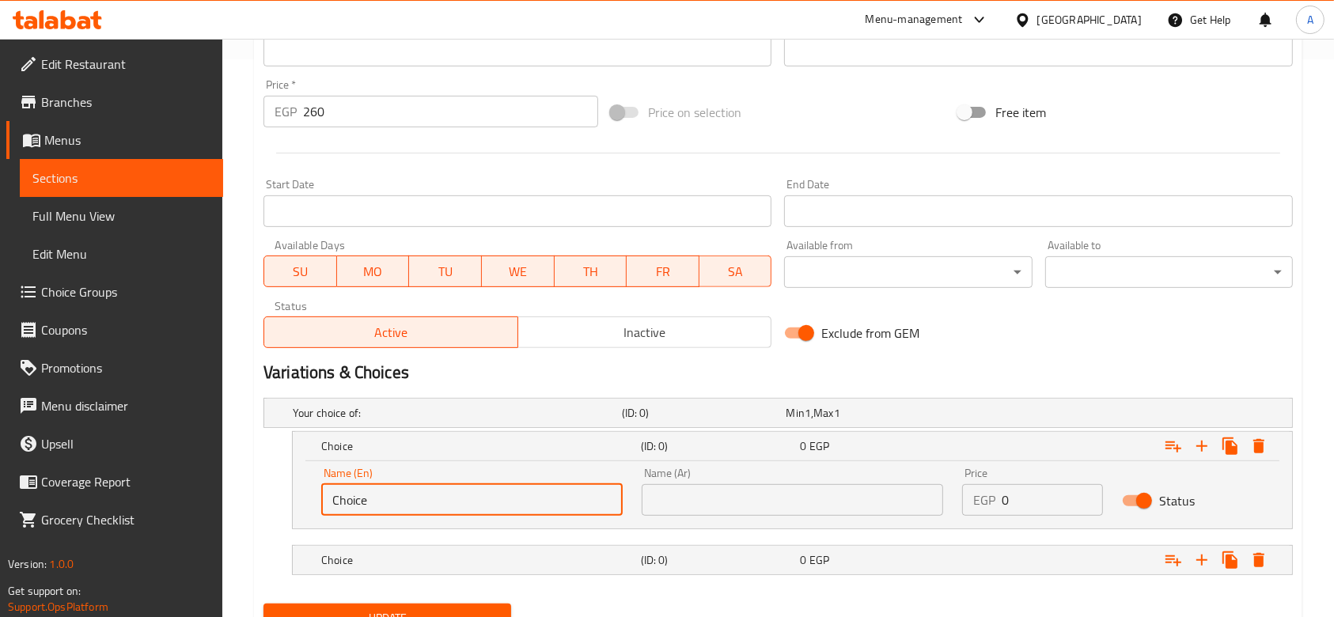
drag, startPoint x: 392, startPoint y: 489, endPoint x: 293, endPoint y: 491, distance: 99.7
click at [293, 491] on div "Name (En) Choice Name (En) Name (Ar) Name (Ar) Price EGP 0 Price Status" at bounding box center [792, 494] width 999 height 67
type input "Regular"
click at [439, 567] on div "Choice" at bounding box center [478, 560] width 320 height 22
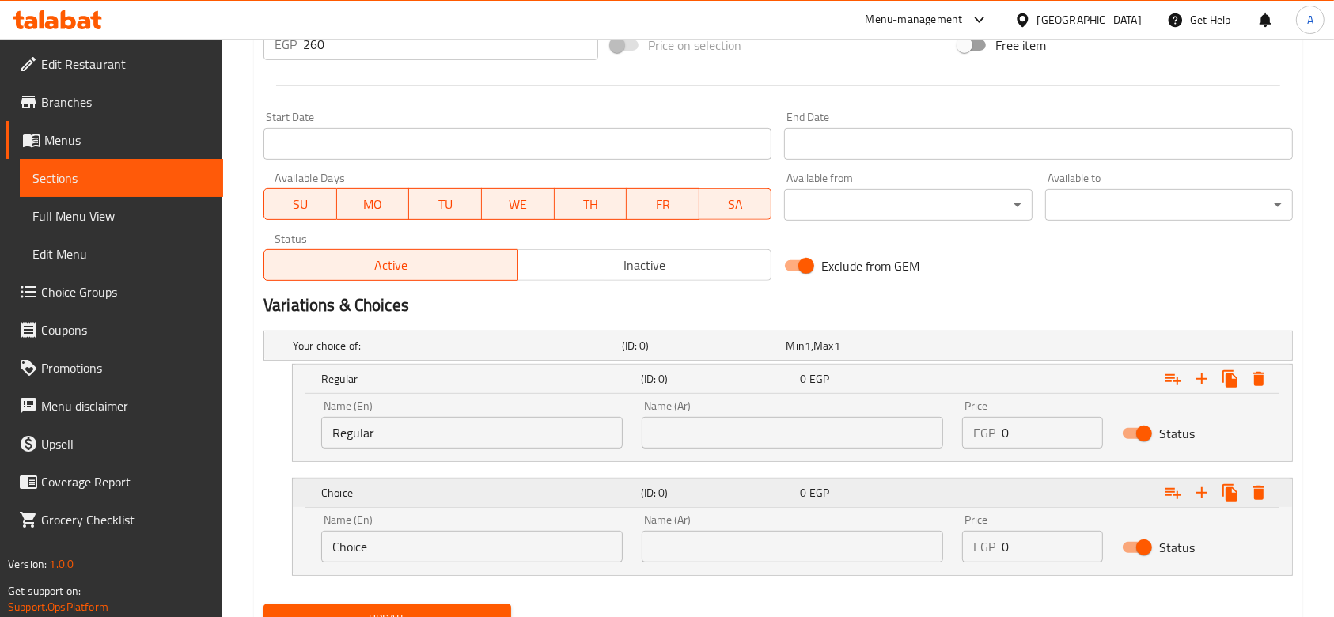
scroll to position [694, 0]
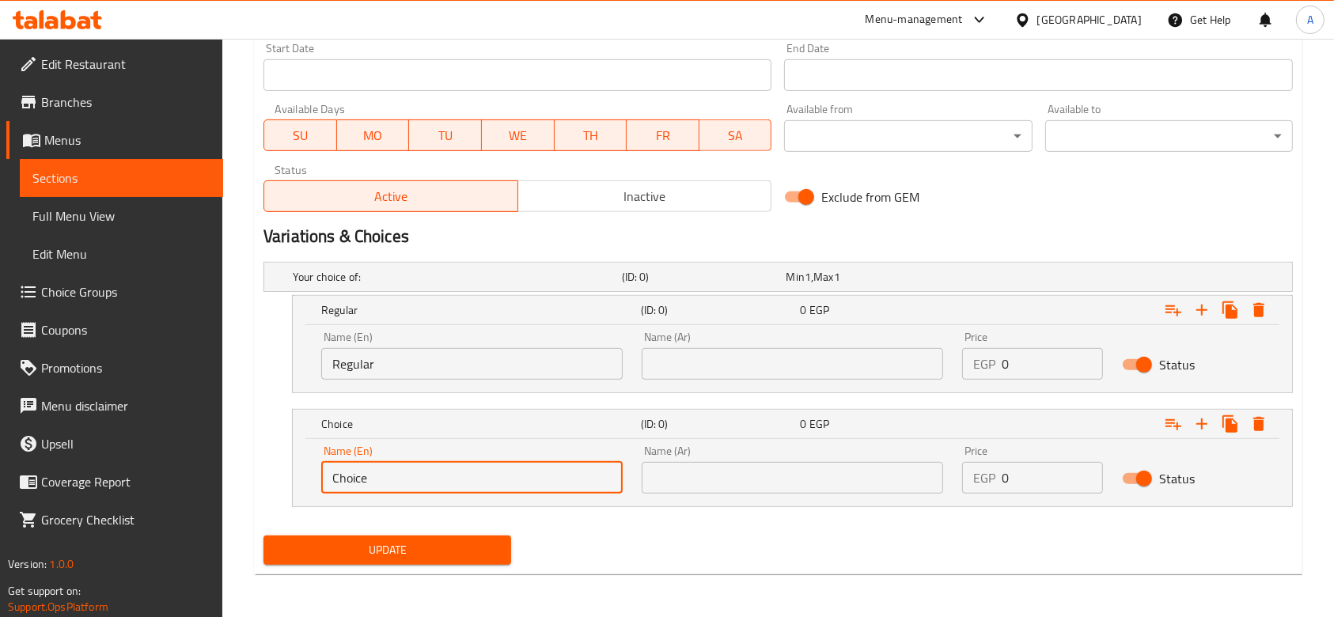
drag, startPoint x: 396, startPoint y: 485, endPoint x: 287, endPoint y: 478, distance: 109.4
click at [287, 478] on div "Choice (ID: 0) 0 EGP Name (En) Choice Name (En) Name (Ar) Name (Ar) Price EGP 0…" at bounding box center [778, 458] width 1029 height 98
type input "Spicy"
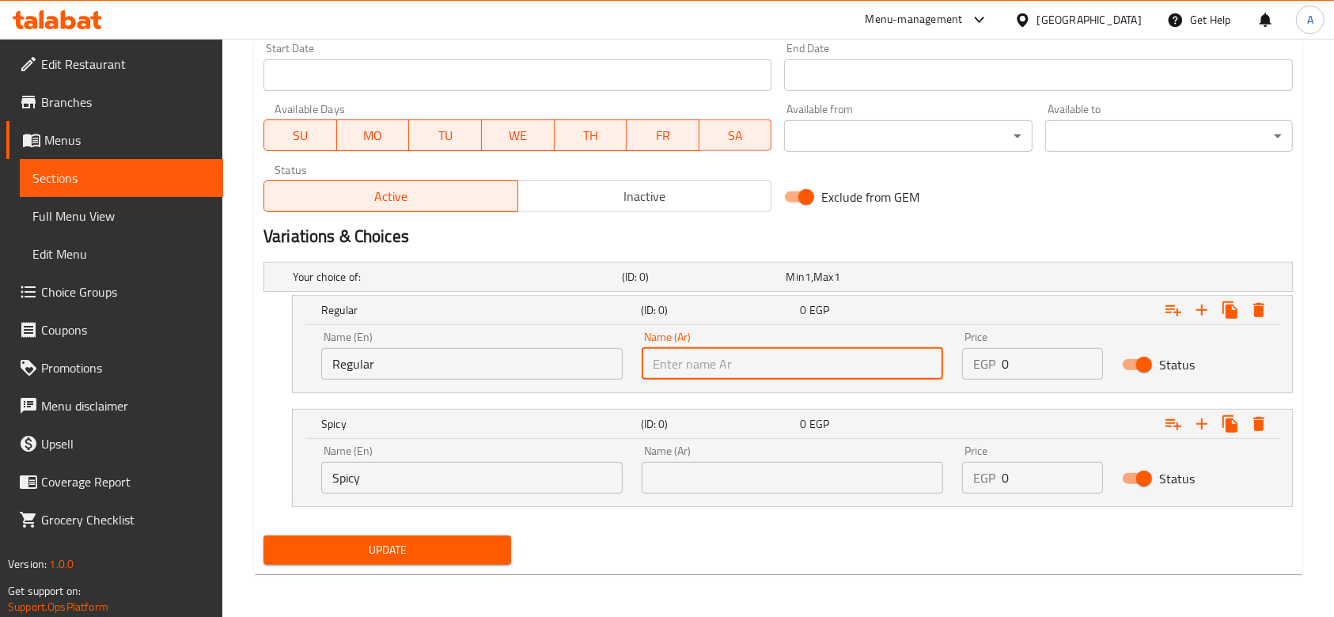
click at [734, 357] on input "text" at bounding box center [792, 364] width 301 height 32
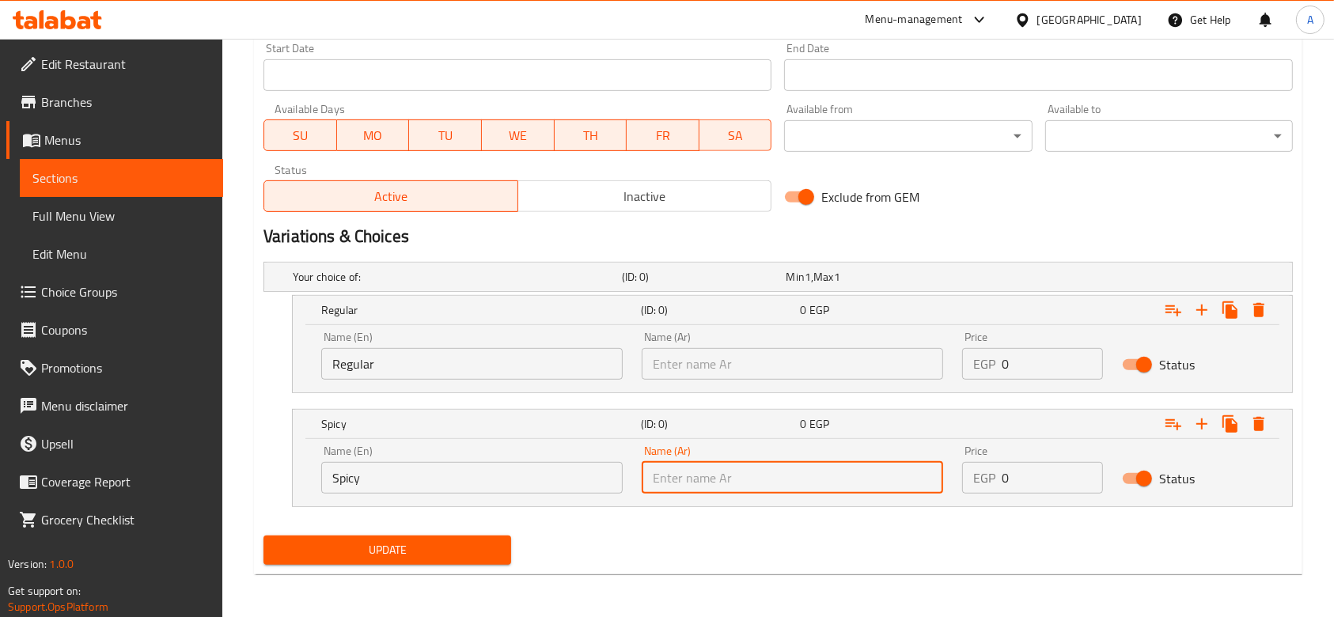
click at [817, 483] on input "text" at bounding box center [792, 478] width 301 height 32
type input "سبايسي"
click at [709, 359] on input "text" at bounding box center [792, 364] width 301 height 32
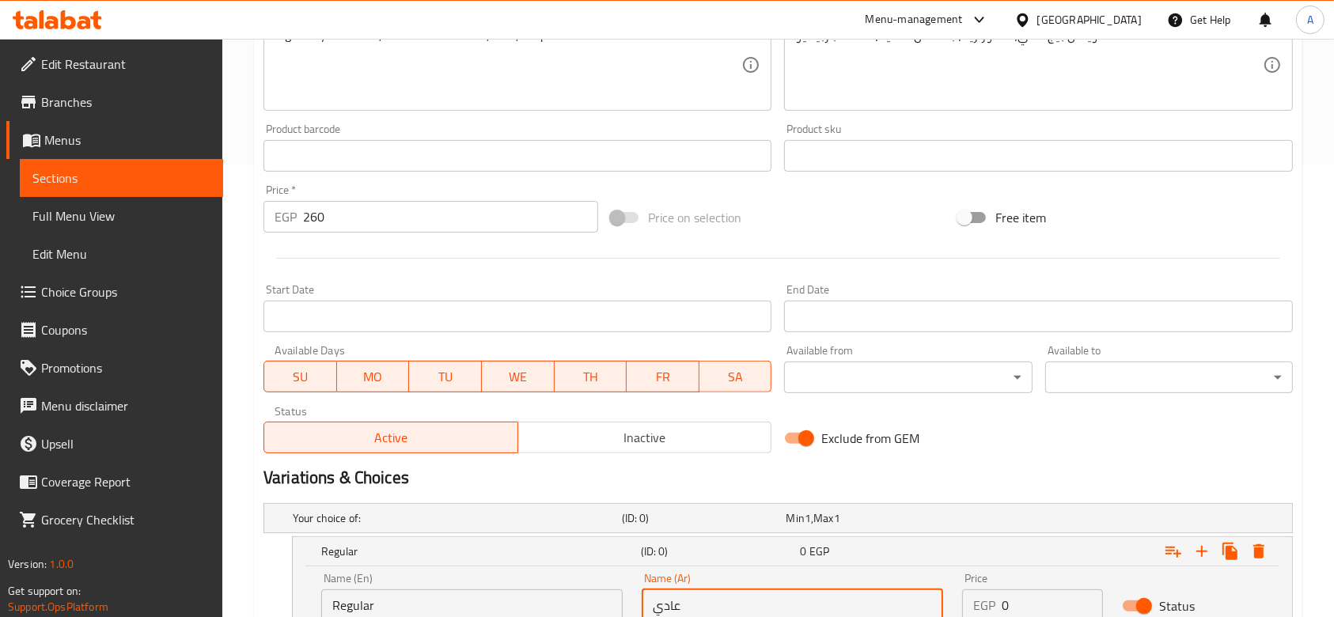
scroll to position [377, 0]
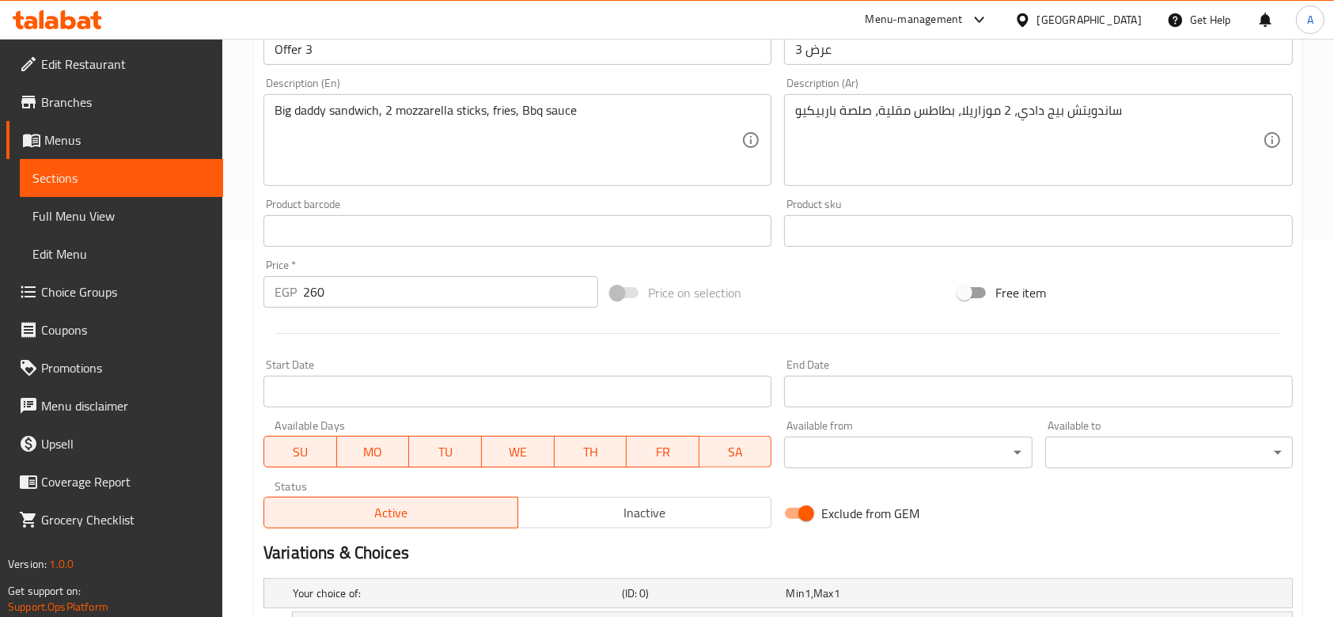
type input "عادي"
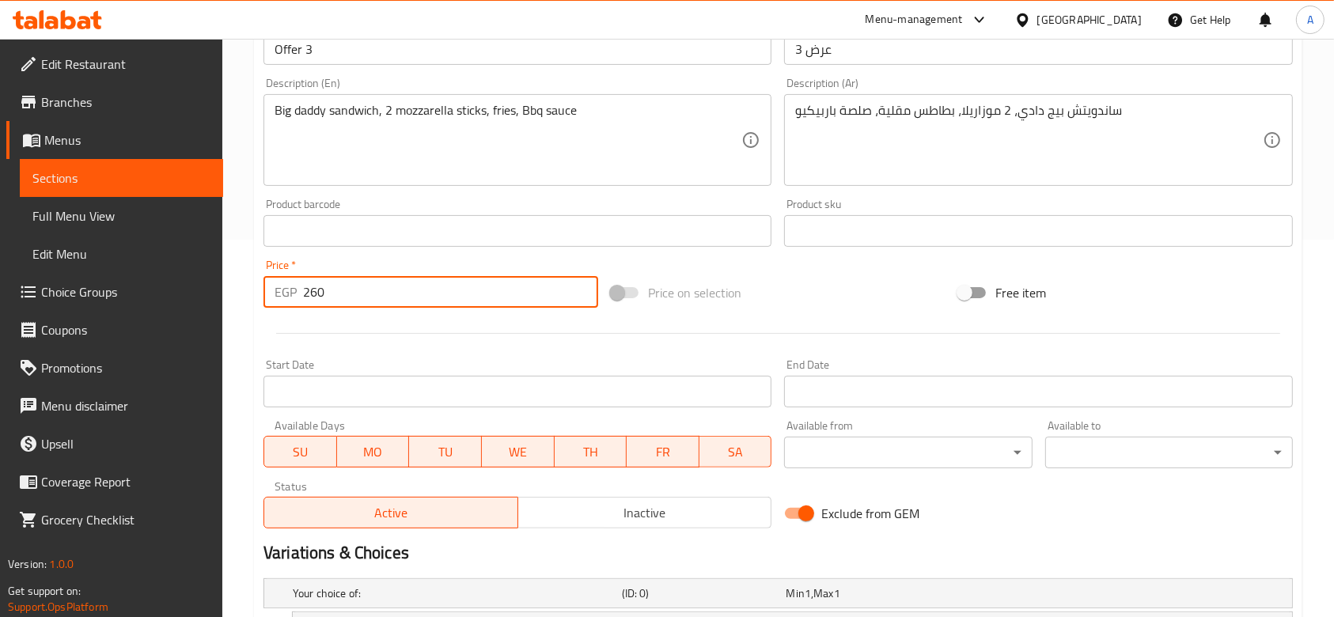
drag, startPoint x: 396, startPoint y: 293, endPoint x: 251, endPoint y: 282, distance: 146.0
click at [251, 282] on div "Home / Restaurants management / Menus / Sections / item / update Single Offers …" at bounding box center [778, 298] width 1112 height 1274
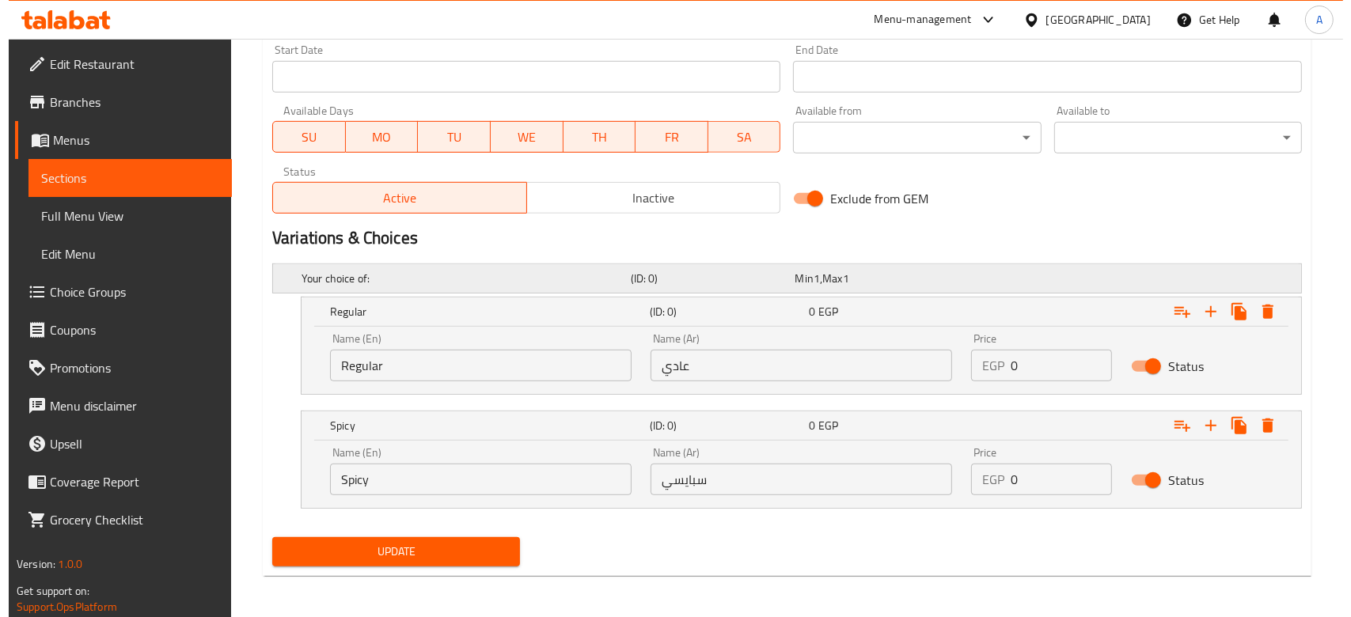
scroll to position [694, 0]
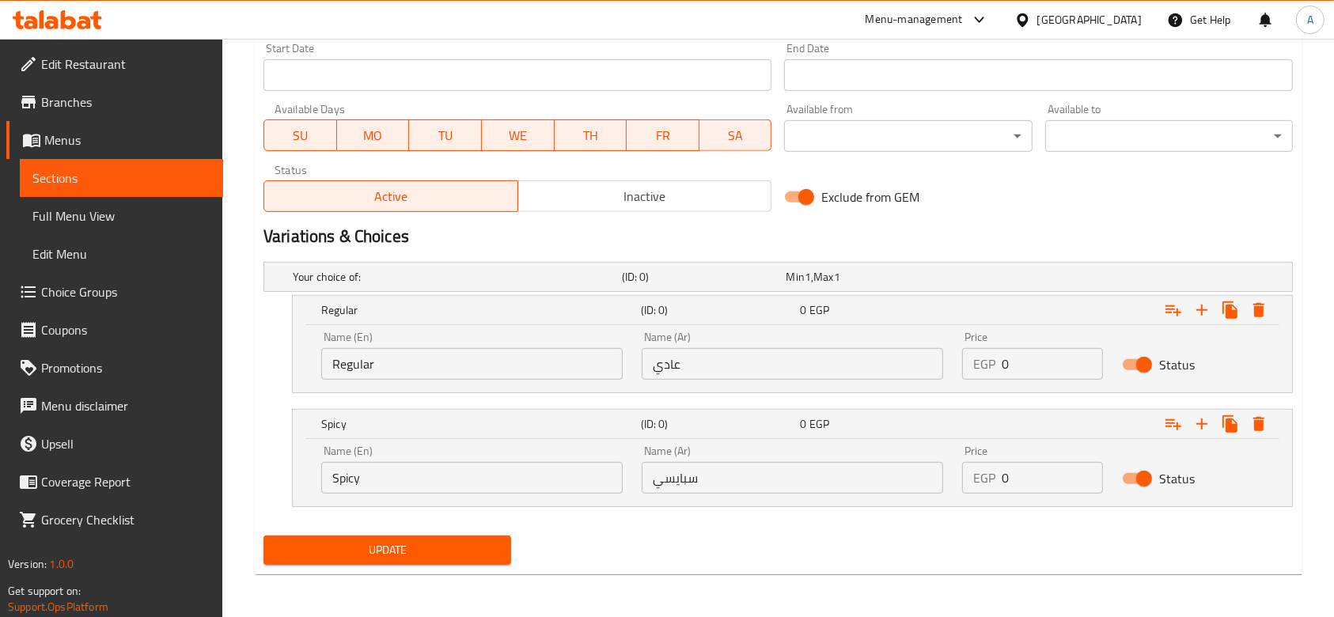
type input "0"
drag, startPoint x: 1017, startPoint y: 362, endPoint x: 987, endPoint y: 362, distance: 30.1
click at [987, 362] on div "EGP 0 Price" at bounding box center [1032, 364] width 141 height 32
type input "260"
drag, startPoint x: 1047, startPoint y: 477, endPoint x: 963, endPoint y: 480, distance: 83.9
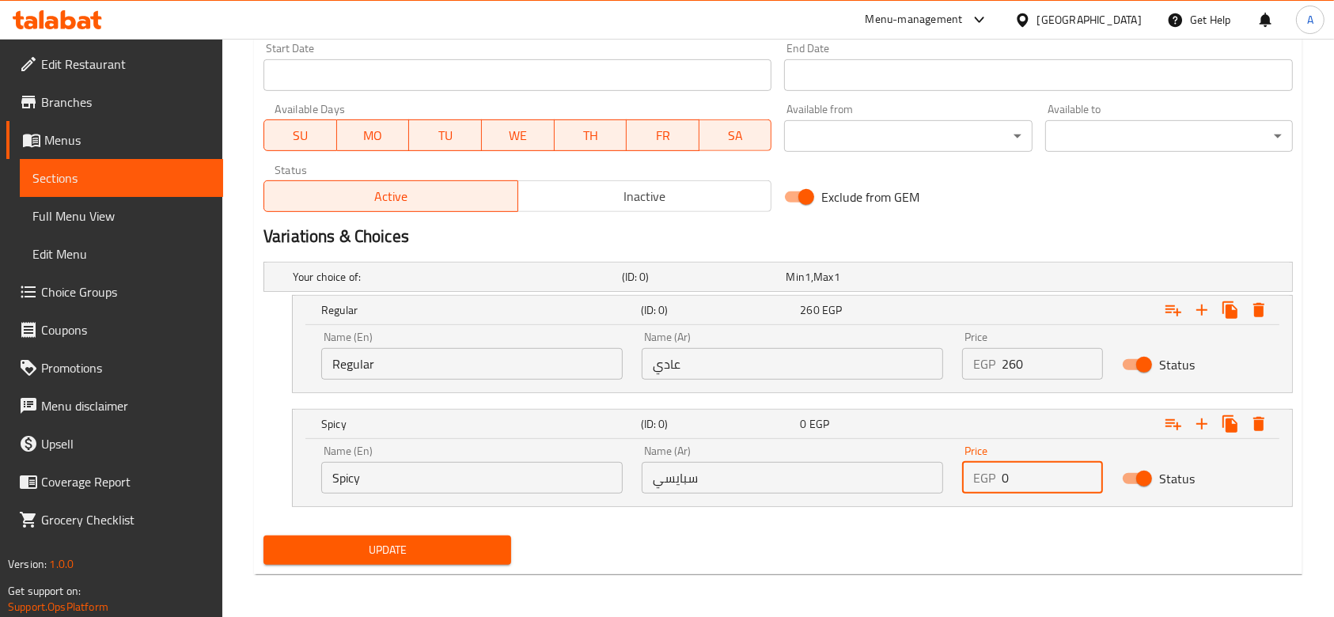
click at [963, 480] on div "EGP 0 Price" at bounding box center [1032, 478] width 141 height 32
type input "260"
click at [1181, 313] on icon "Expand" at bounding box center [1173, 310] width 19 height 19
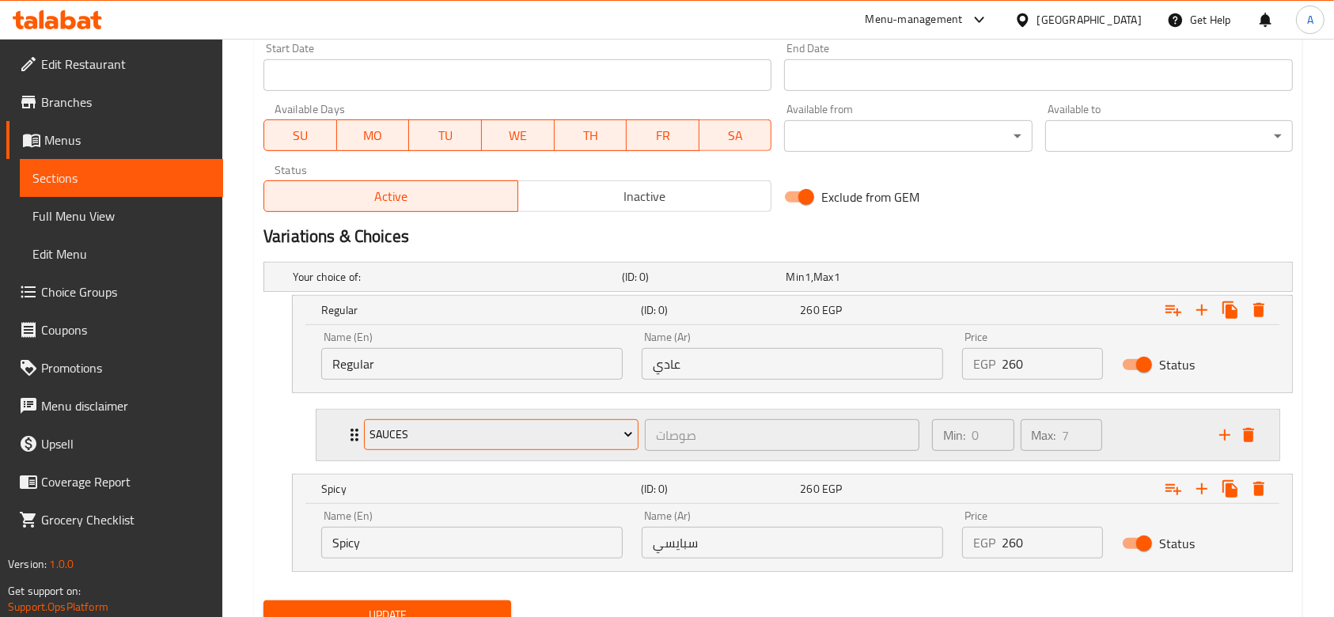
click at [571, 437] on span "Sauces" at bounding box center [501, 435] width 263 height 20
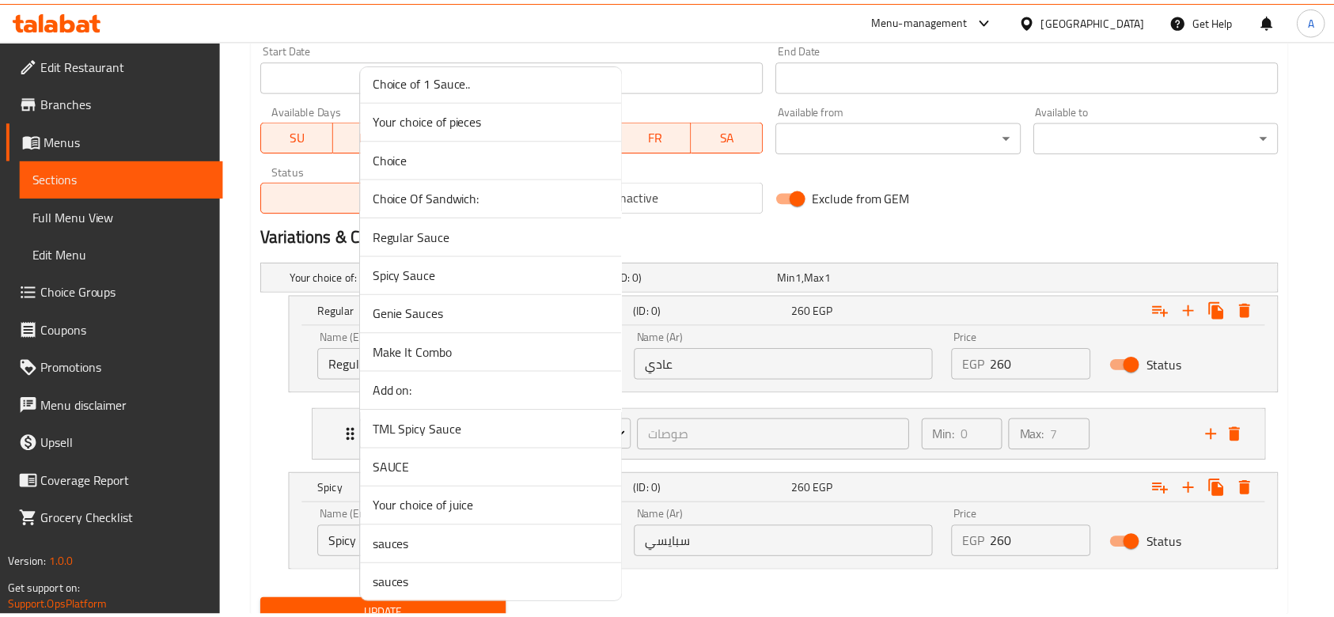
scroll to position [1458, 0]
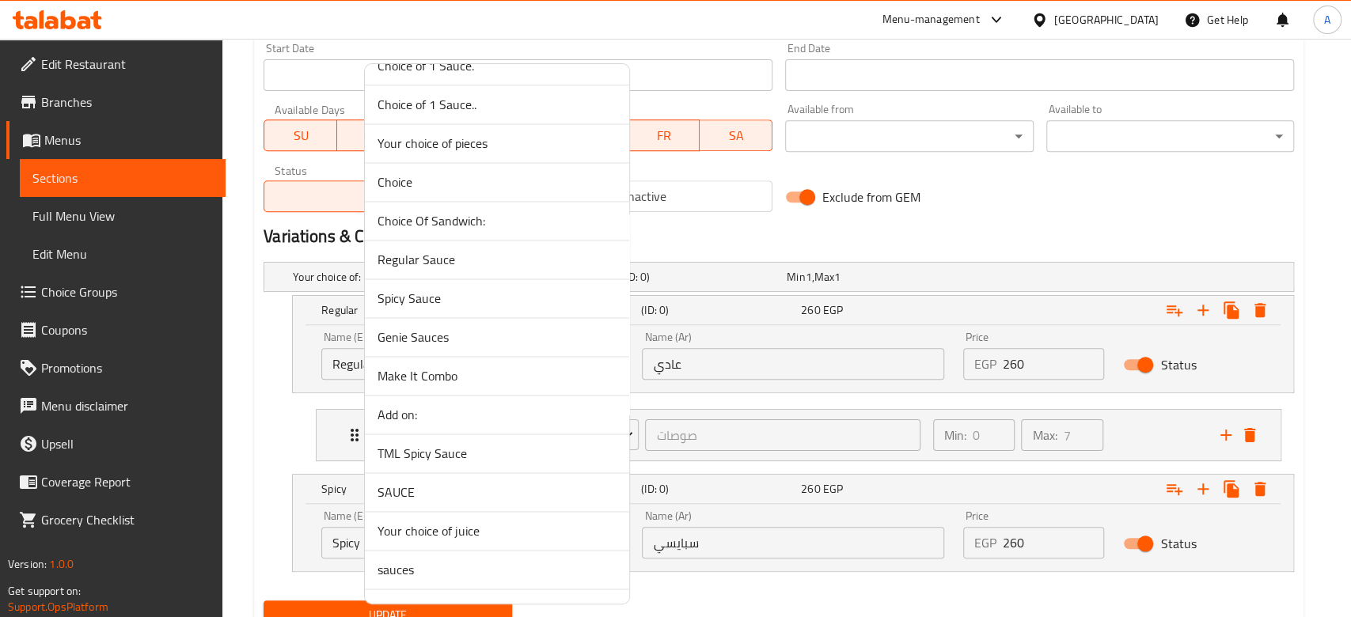
click at [443, 261] on span "Regular Sauce" at bounding box center [496, 259] width 239 height 19
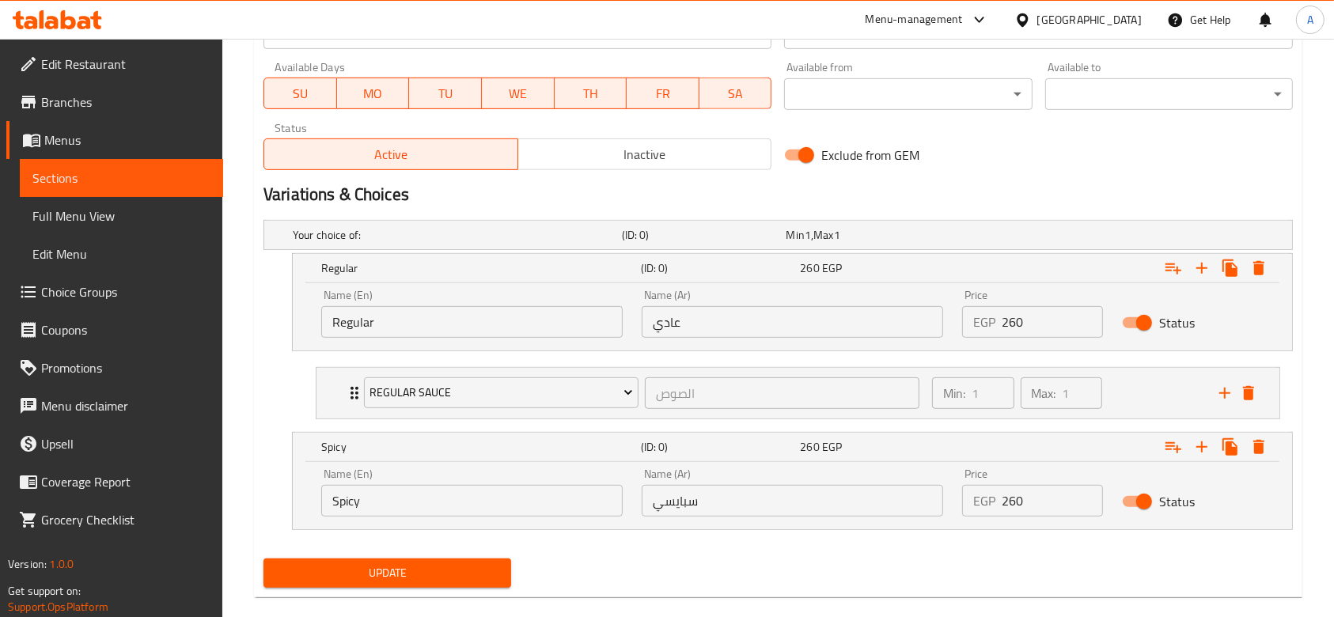
scroll to position [759, 0]
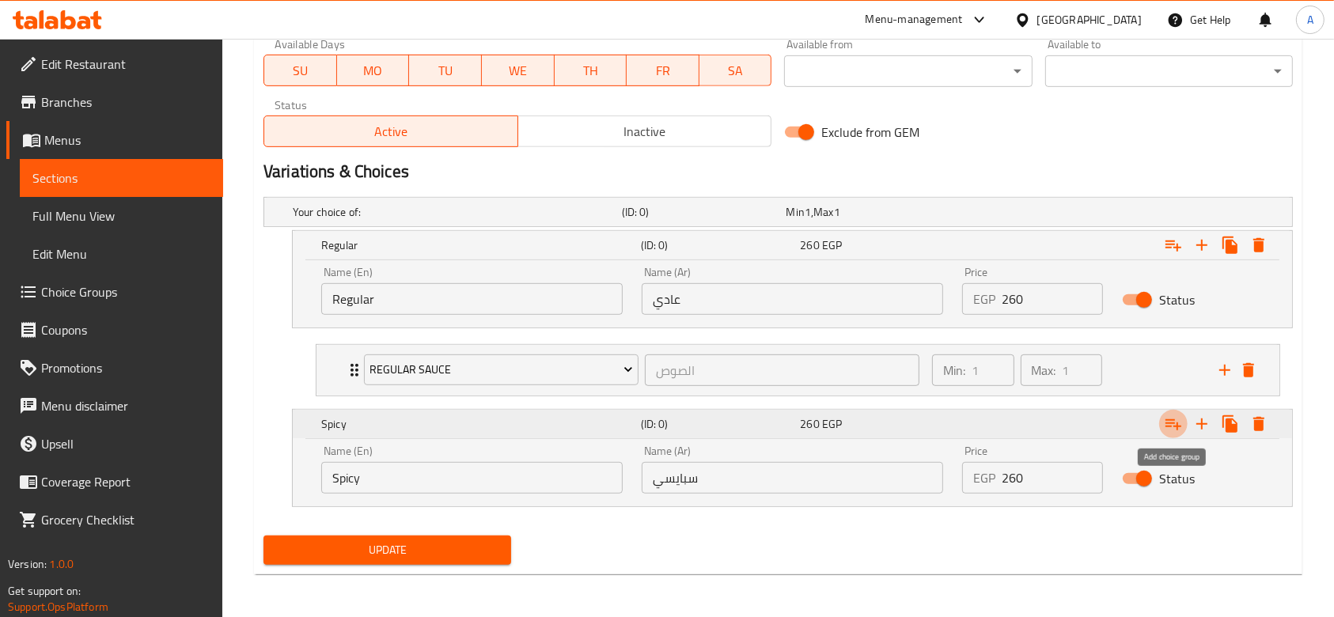
click at [1178, 419] on icon "Expand" at bounding box center [1173, 424] width 19 height 19
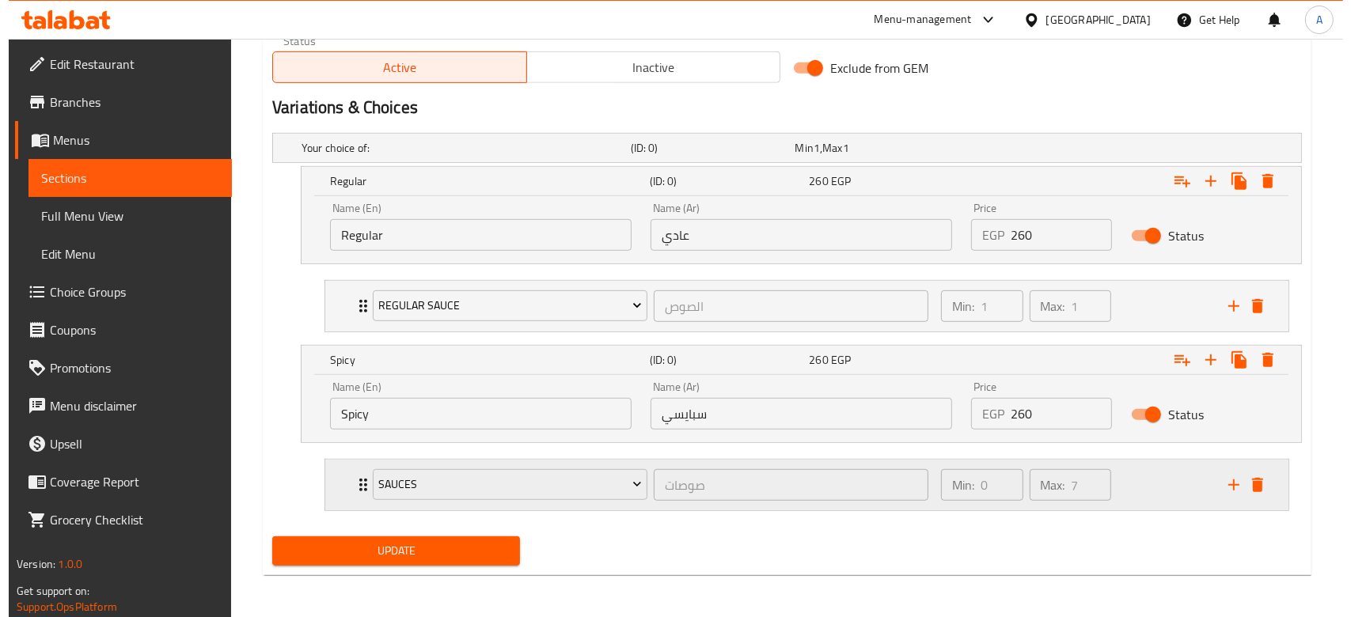
scroll to position [823, 0]
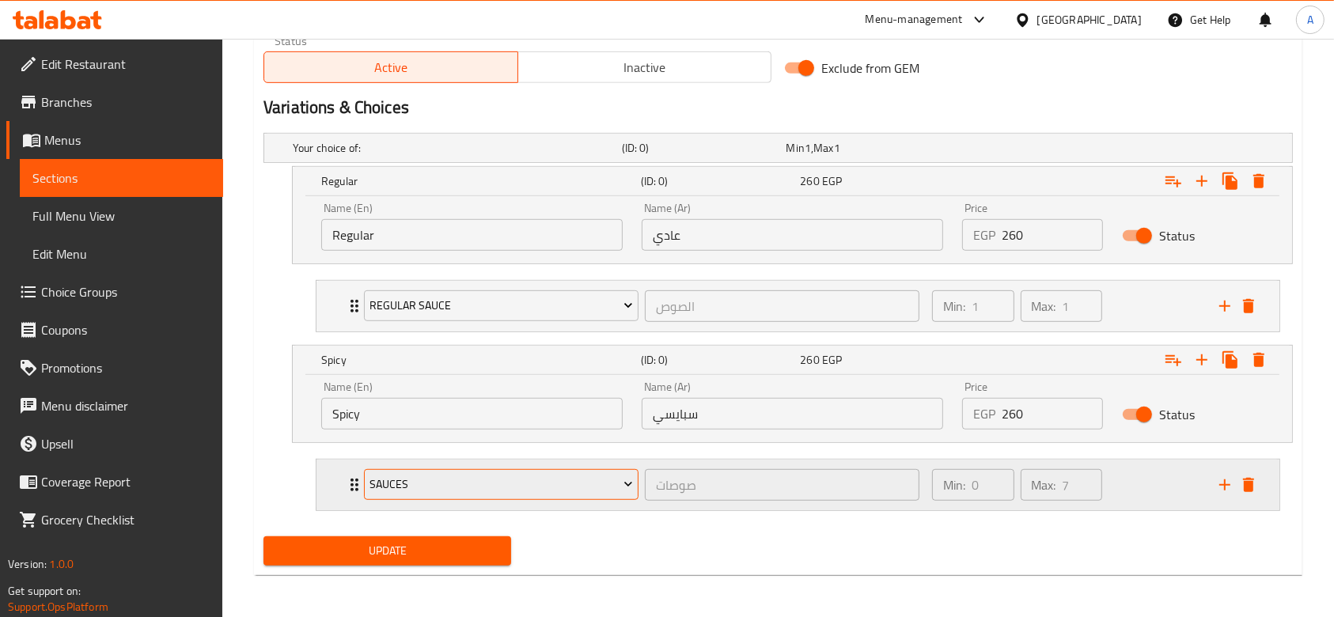
click at [543, 497] on button "Sauces" at bounding box center [501, 485] width 275 height 32
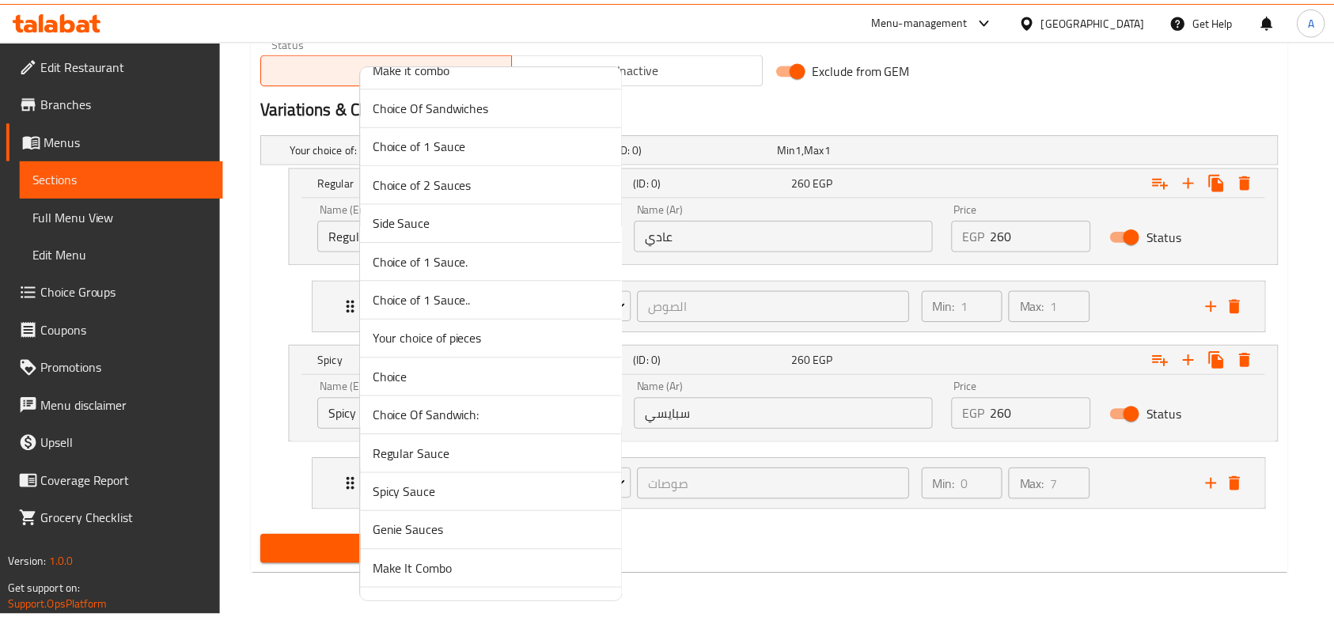
scroll to position [1371, 0]
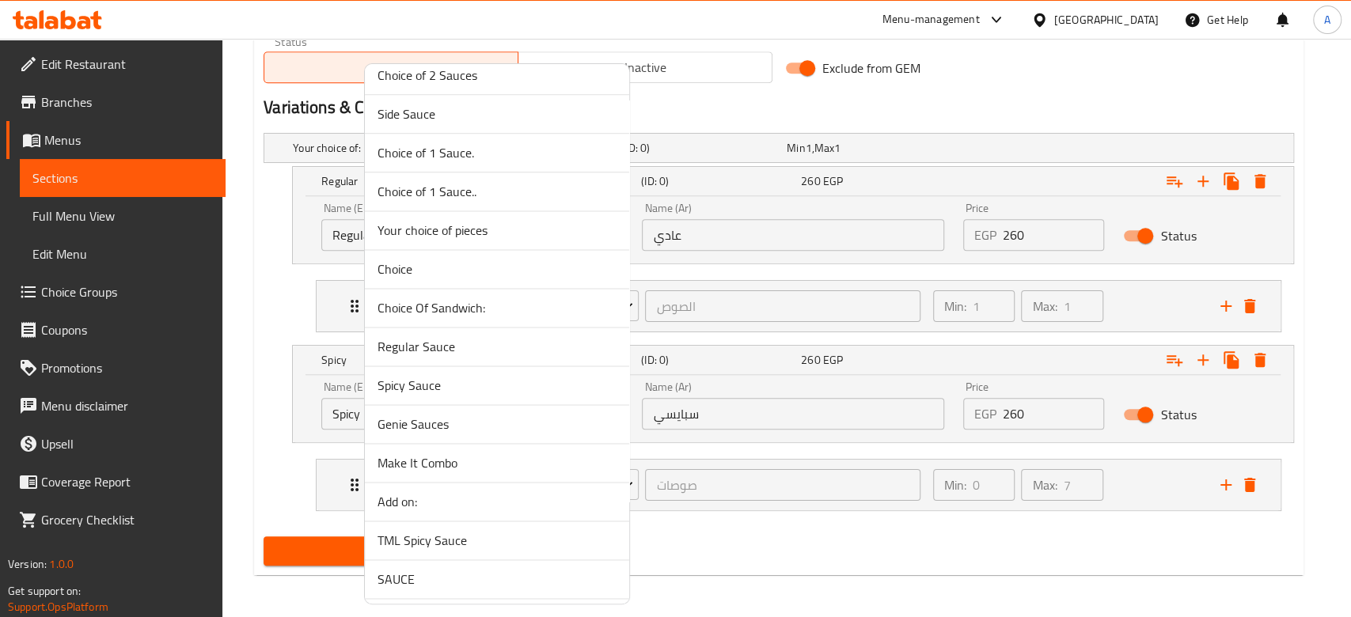
click at [458, 386] on span "Spicy Sauce" at bounding box center [496, 385] width 239 height 19
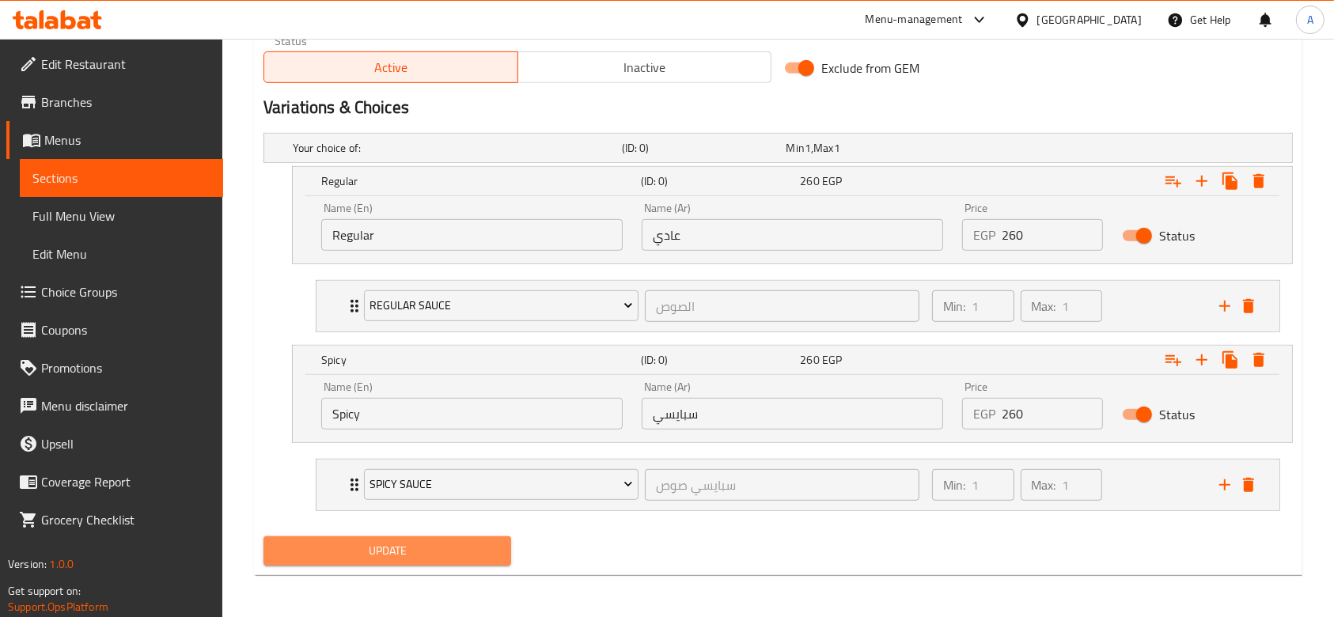
click at [487, 543] on span "Update" at bounding box center [387, 551] width 222 height 20
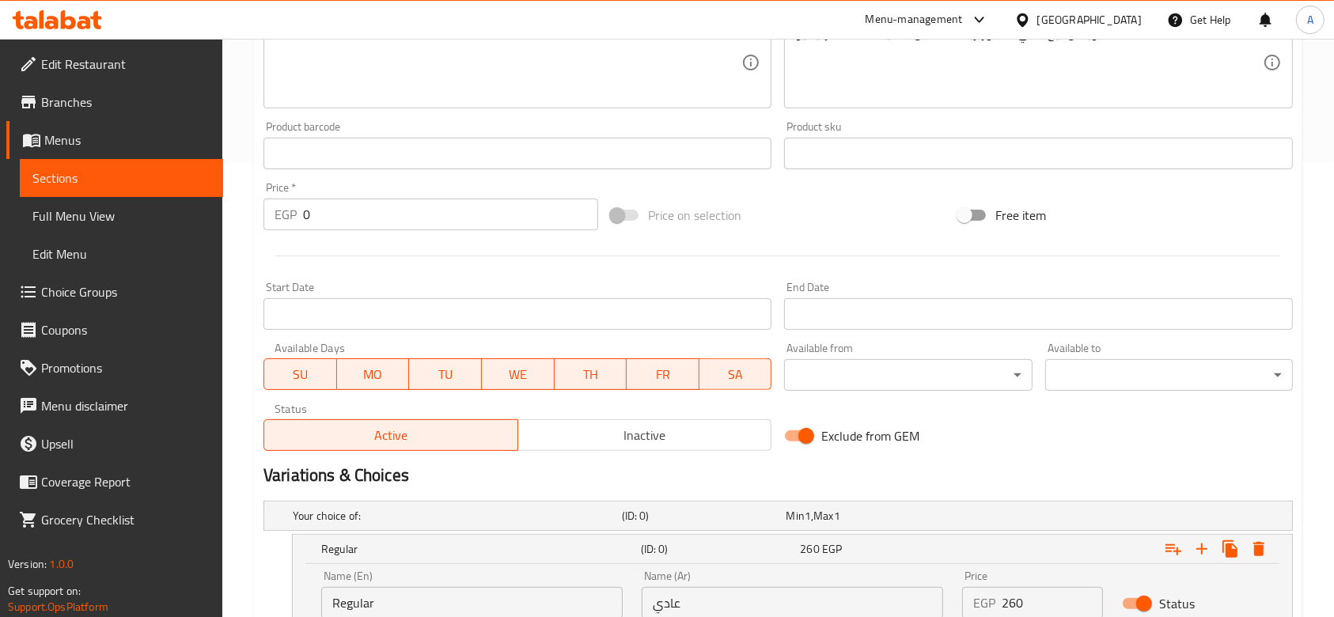
scroll to position [422, 0]
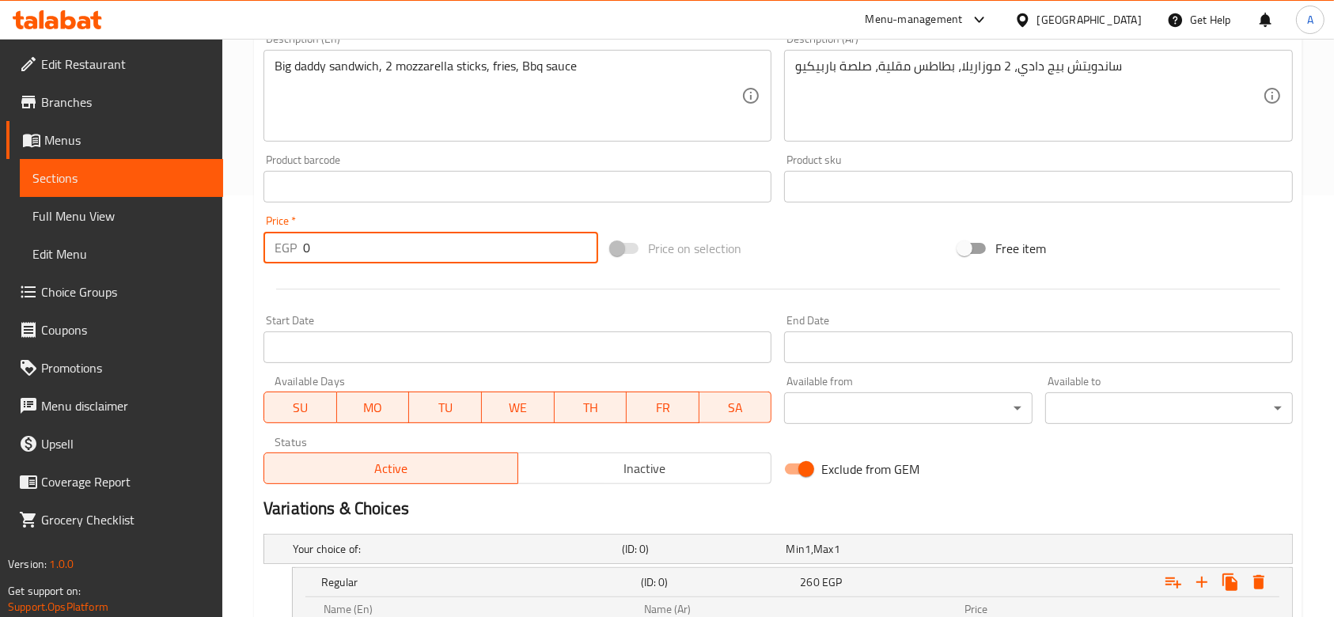
drag, startPoint x: 351, startPoint y: 245, endPoint x: 266, endPoint y: 244, distance: 84.7
click at [266, 244] on div "EGP 0 Price *" at bounding box center [431, 248] width 335 height 32
type input "260"
click at [247, 260] on div "Home / Restaurants management / Menus / Sections / item / update Single Offers …" at bounding box center [778, 319] width 1112 height 1404
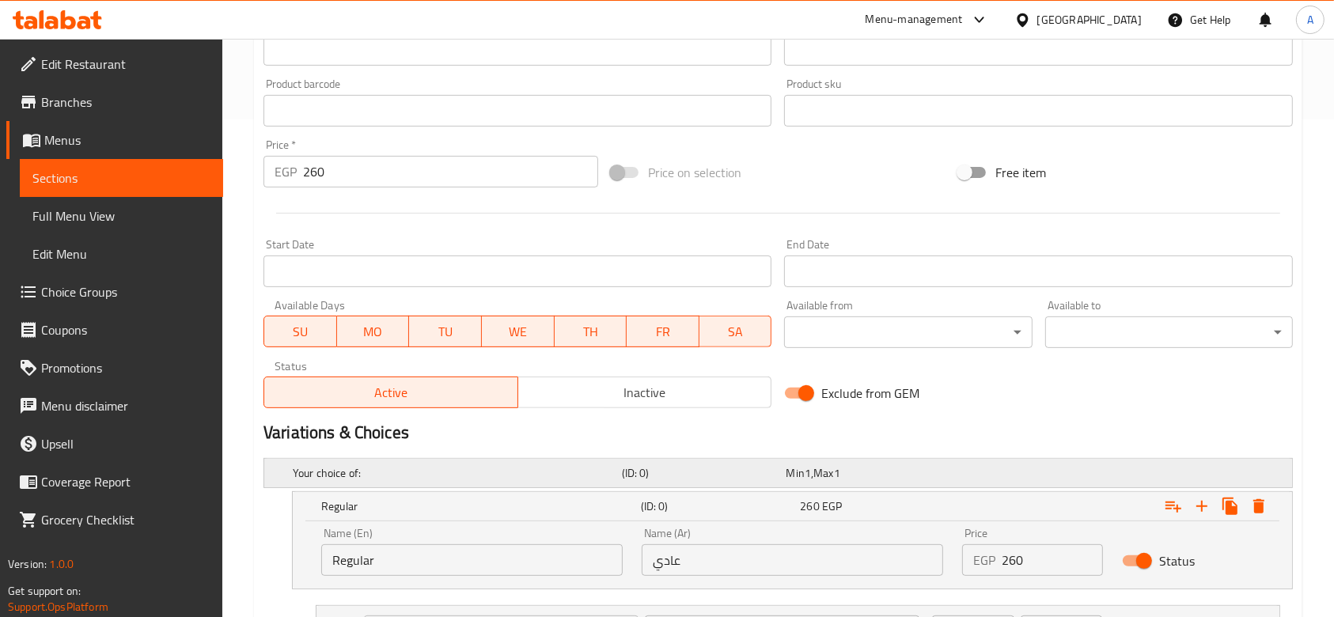
scroll to position [633, 0]
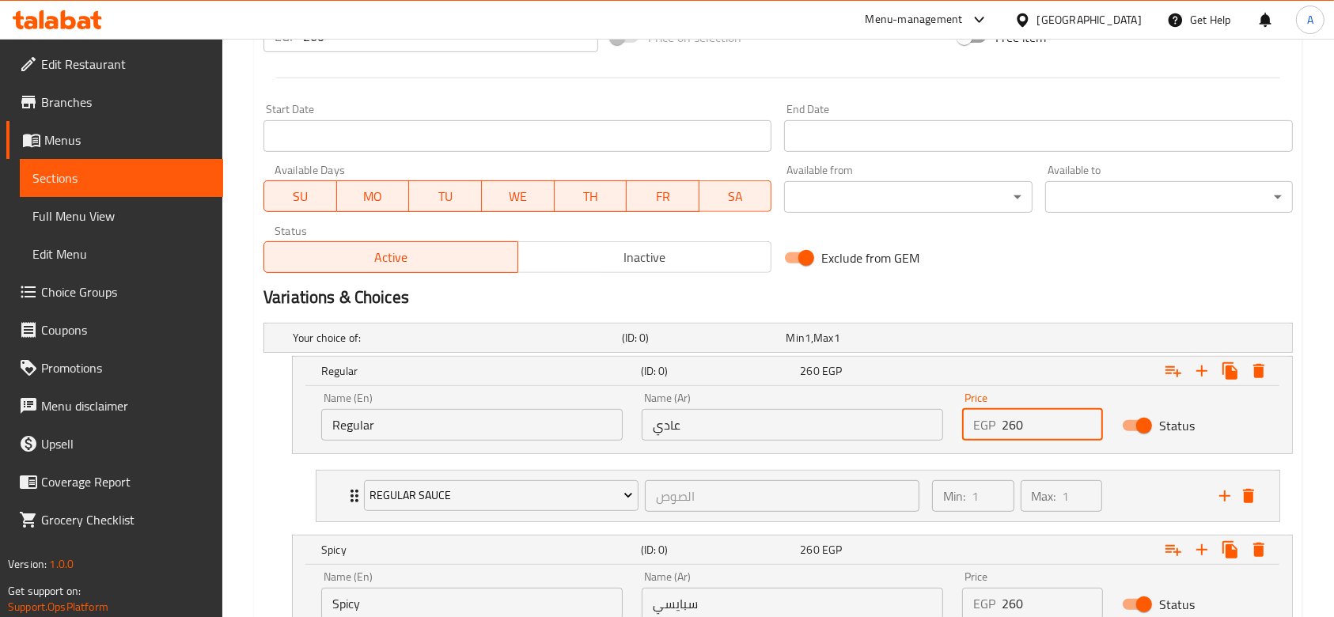
drag, startPoint x: 1045, startPoint y: 417, endPoint x: 972, endPoint y: 419, distance: 72.8
click at [972, 419] on div "EGP 260 Price" at bounding box center [1032, 425] width 141 height 32
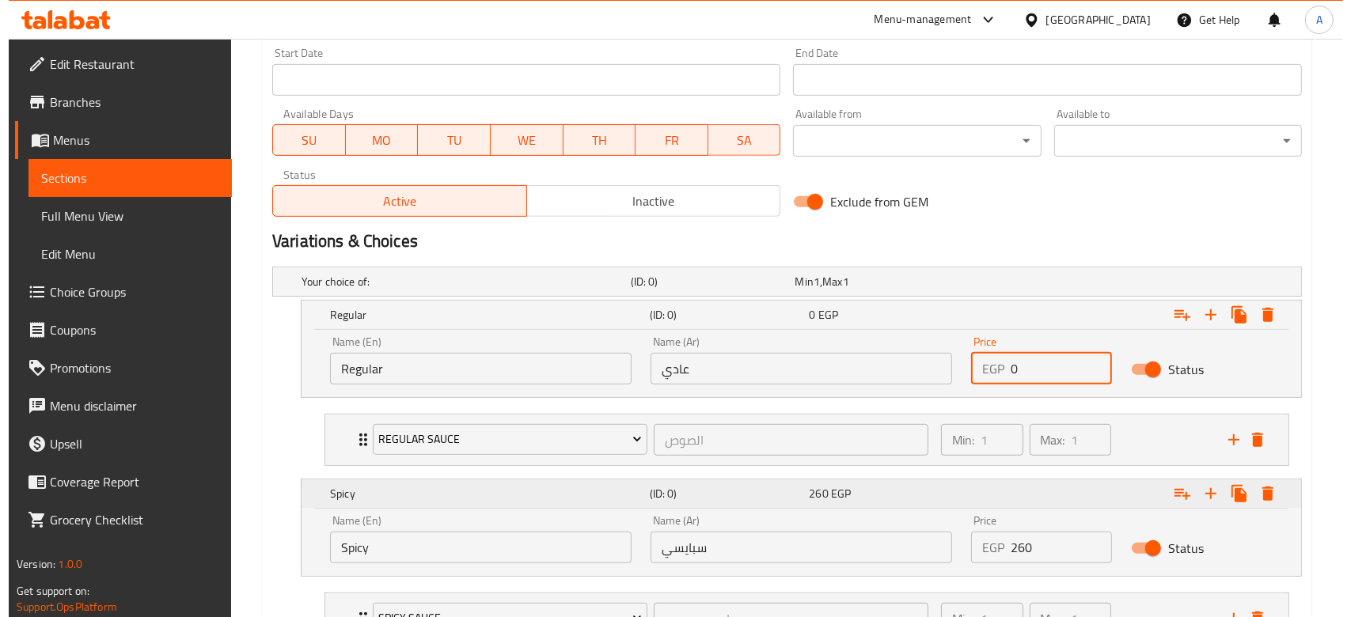
scroll to position [823, 0]
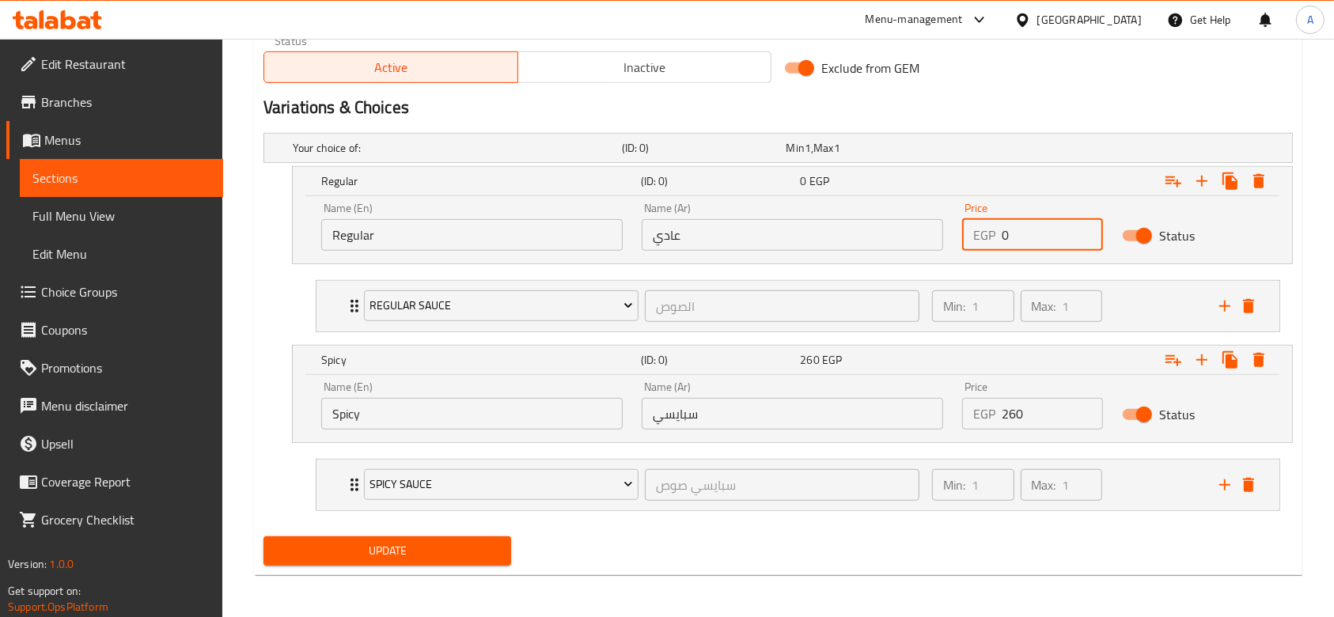
type input "0"
drag, startPoint x: 958, startPoint y: 415, endPoint x: 937, endPoint y: 415, distance: 21.4
click at [937, 415] on div "Name (En) Spicy Name (En) Name (Ar) سبايسي Name (Ar) Price EGP 260 Price Status" at bounding box center [792, 405] width 961 height 67
type input "0"
click at [433, 555] on span "Update" at bounding box center [387, 551] width 222 height 20
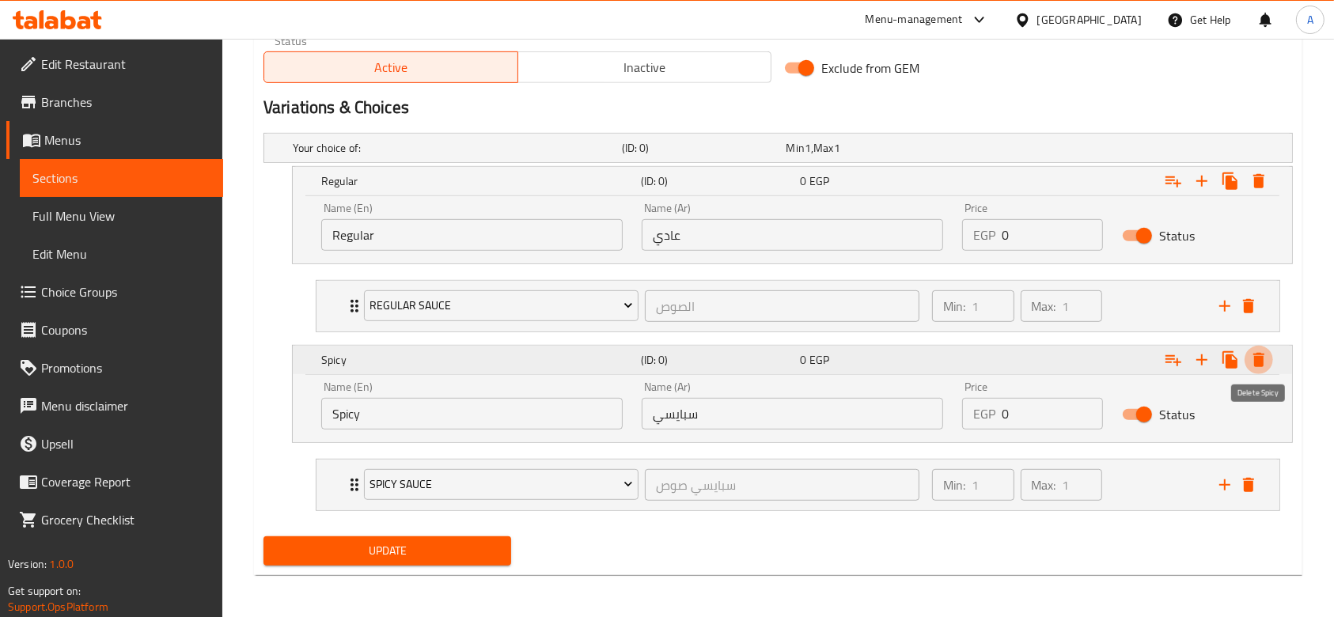
click at [1261, 361] on icon "Expand" at bounding box center [1258, 360] width 11 height 14
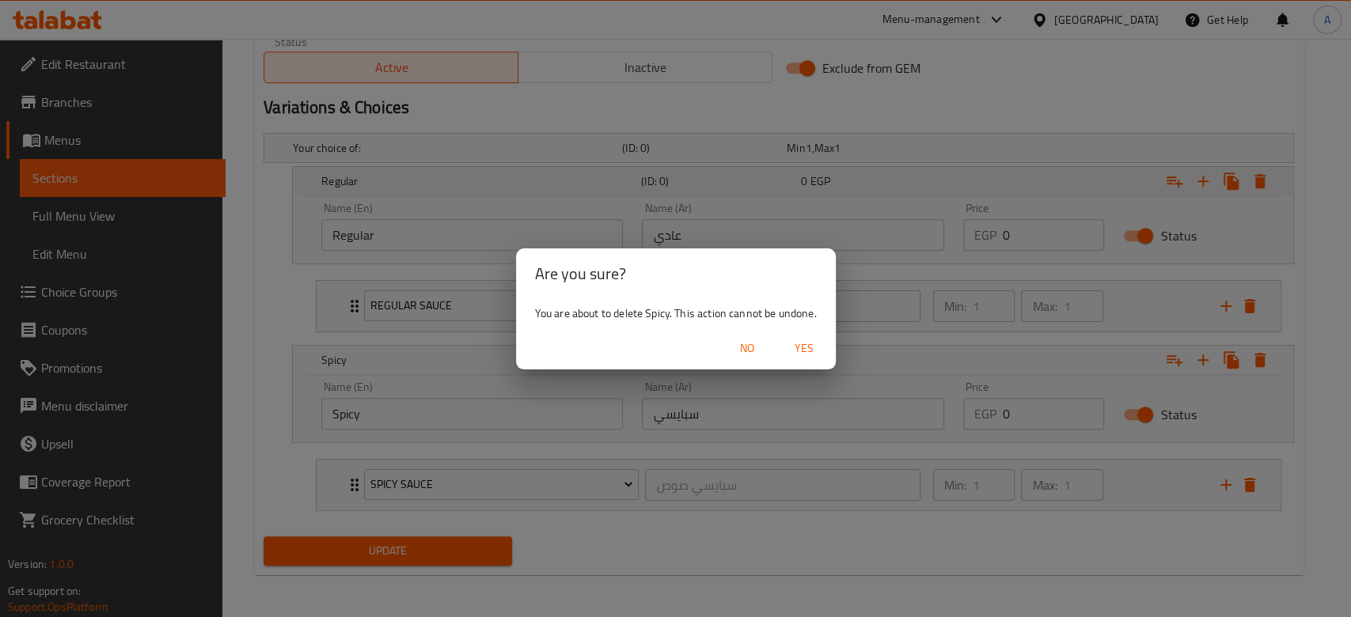
click at [803, 350] on span "Yes" at bounding box center [804, 349] width 38 height 20
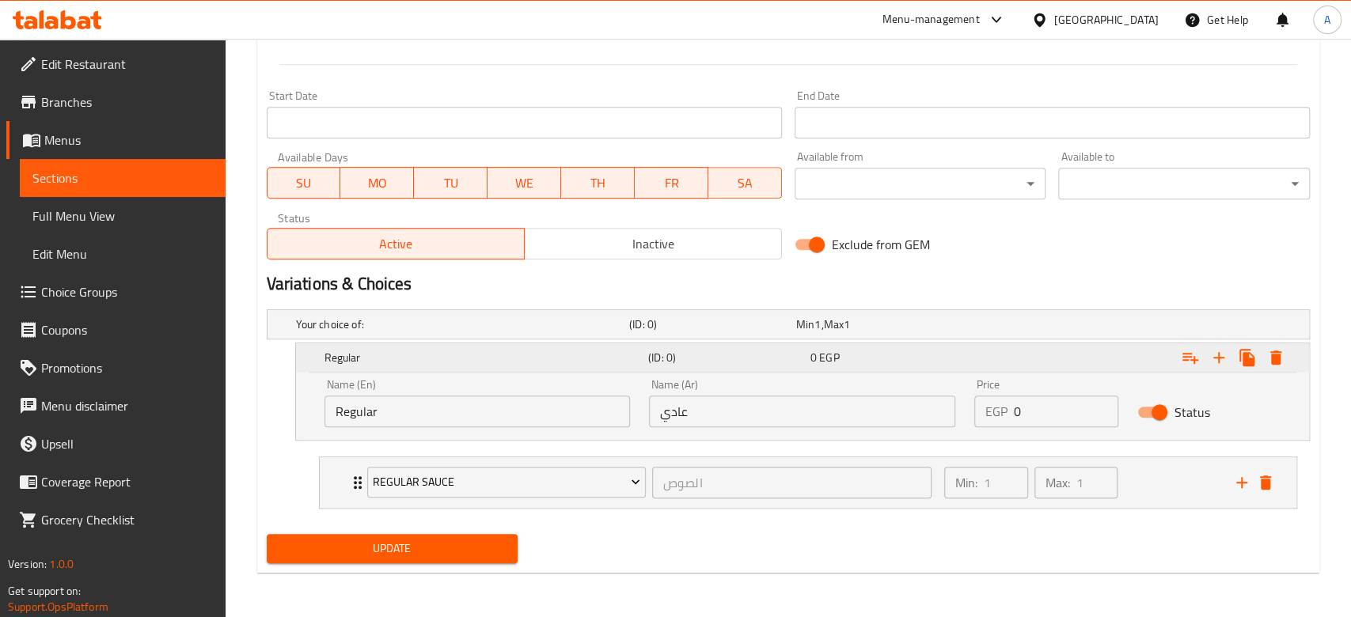
scroll to position [645, 0]
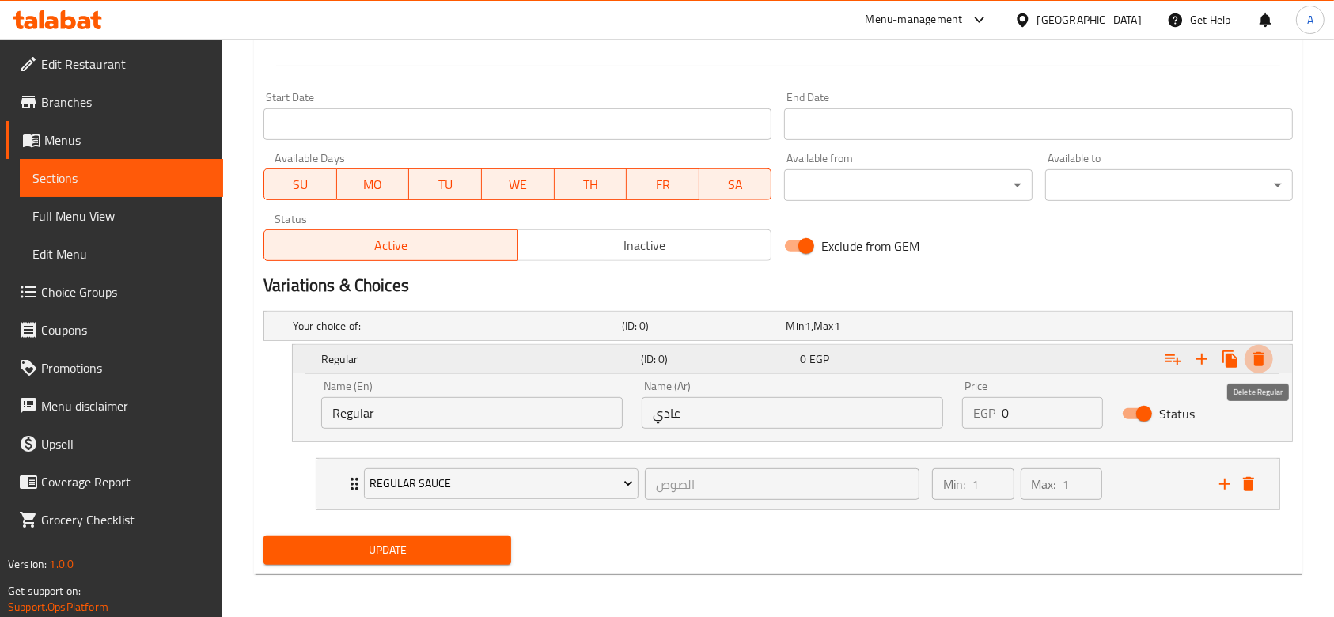
click at [1261, 362] on icon "Expand" at bounding box center [1258, 359] width 11 height 14
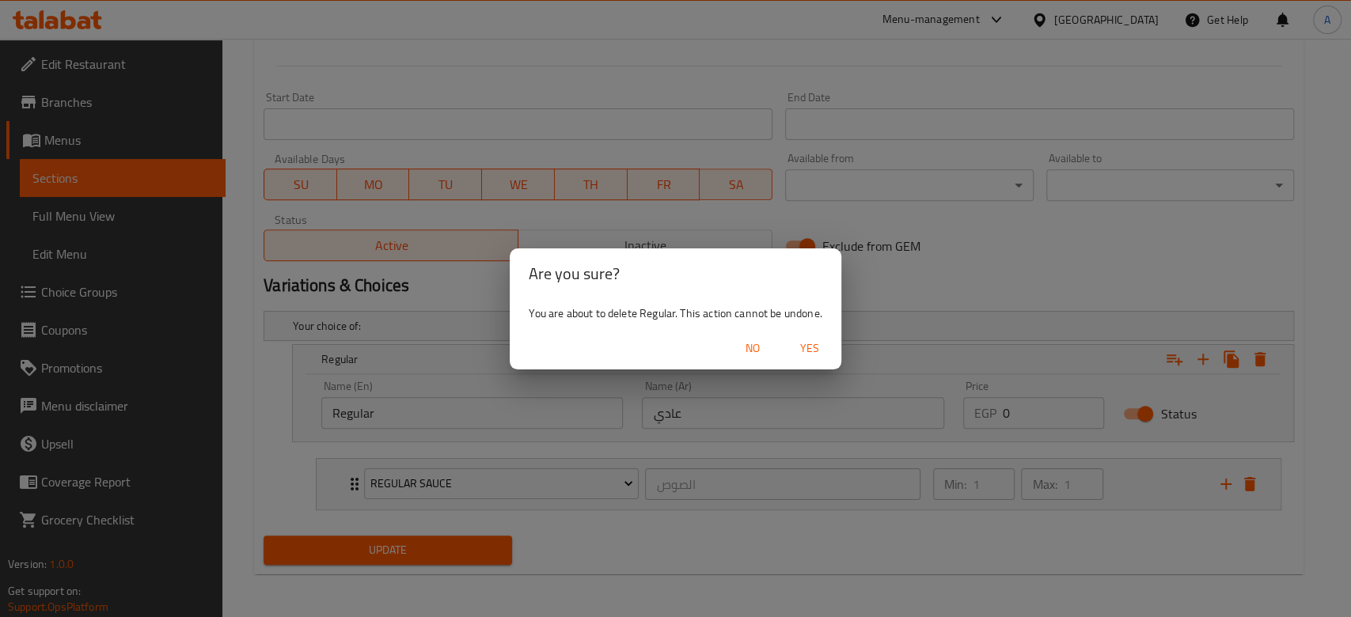
click at [825, 347] on span "Yes" at bounding box center [810, 349] width 38 height 20
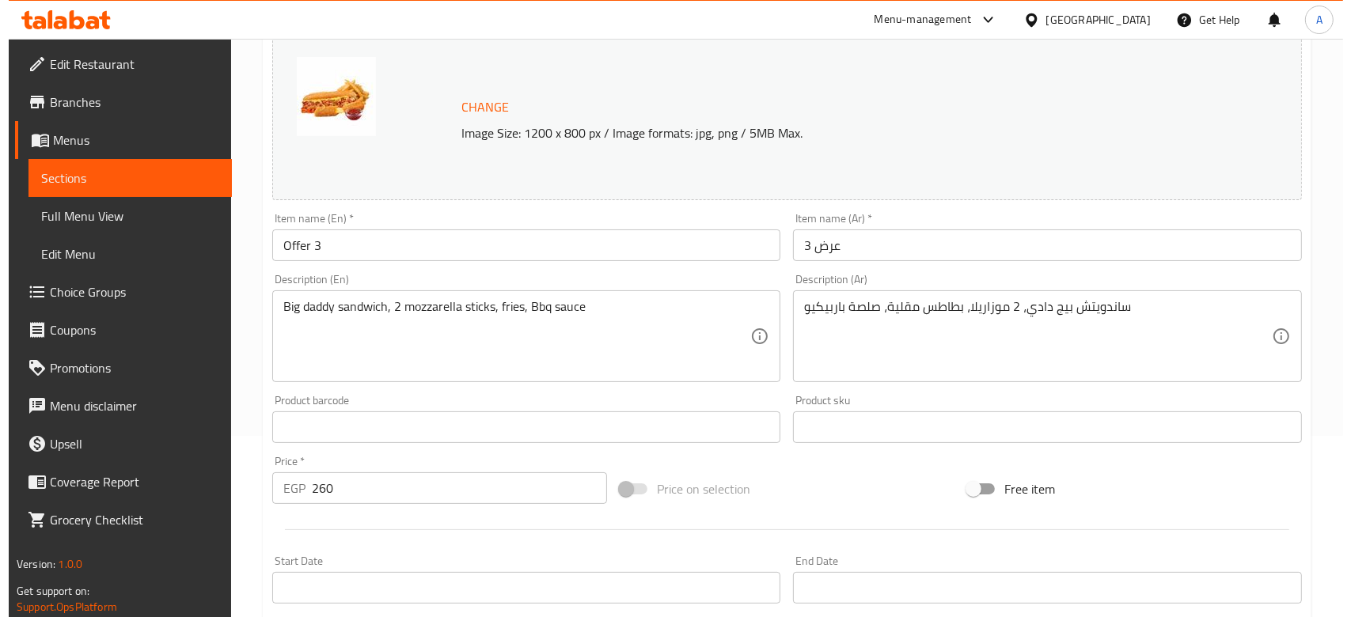
scroll to position [549, 0]
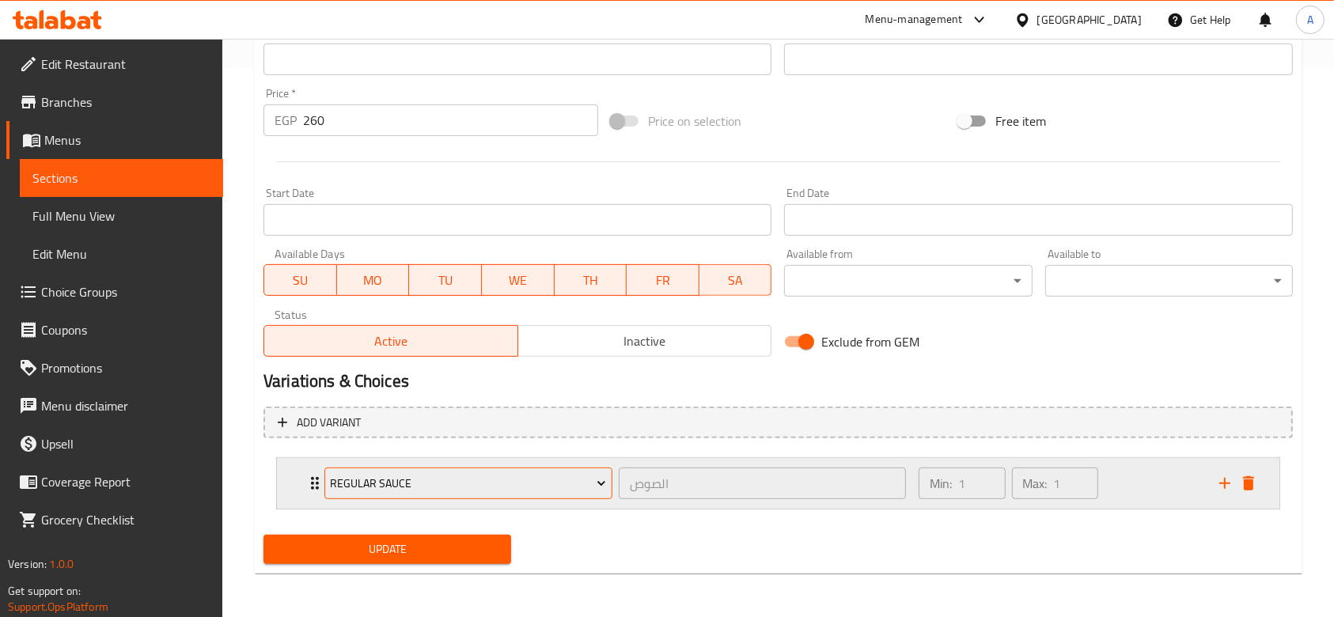
click at [538, 491] on span "Regular Sauce" at bounding box center [468, 484] width 276 height 20
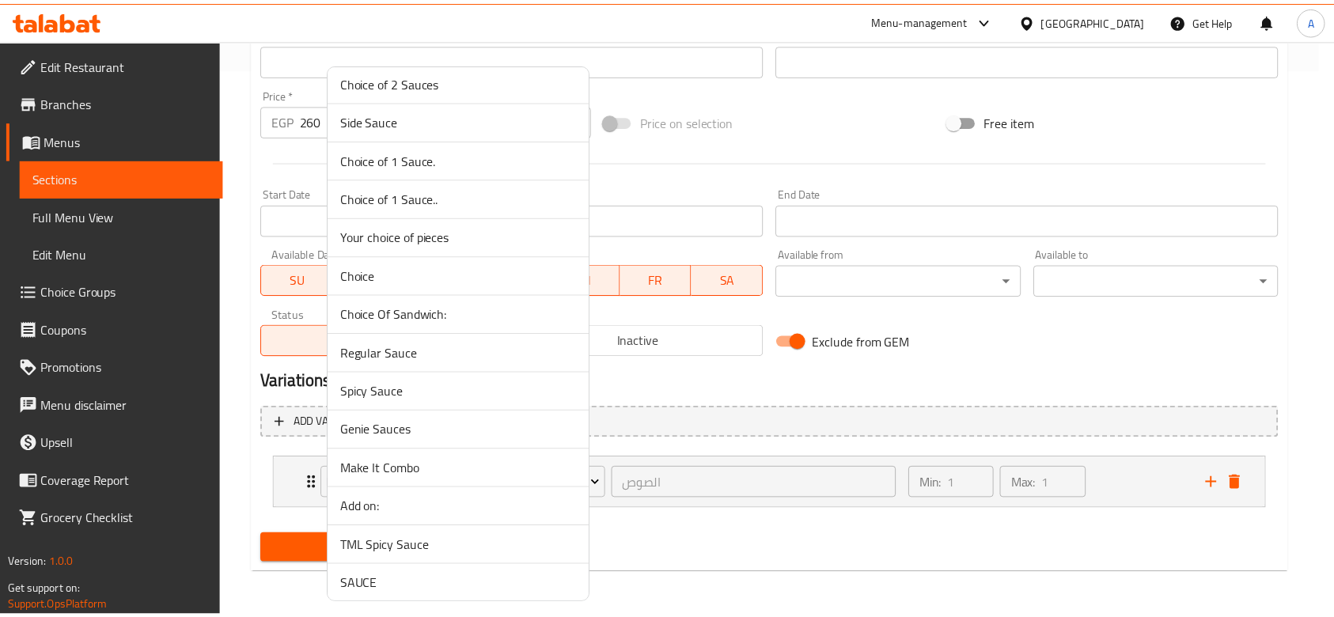
scroll to position [1477, 0]
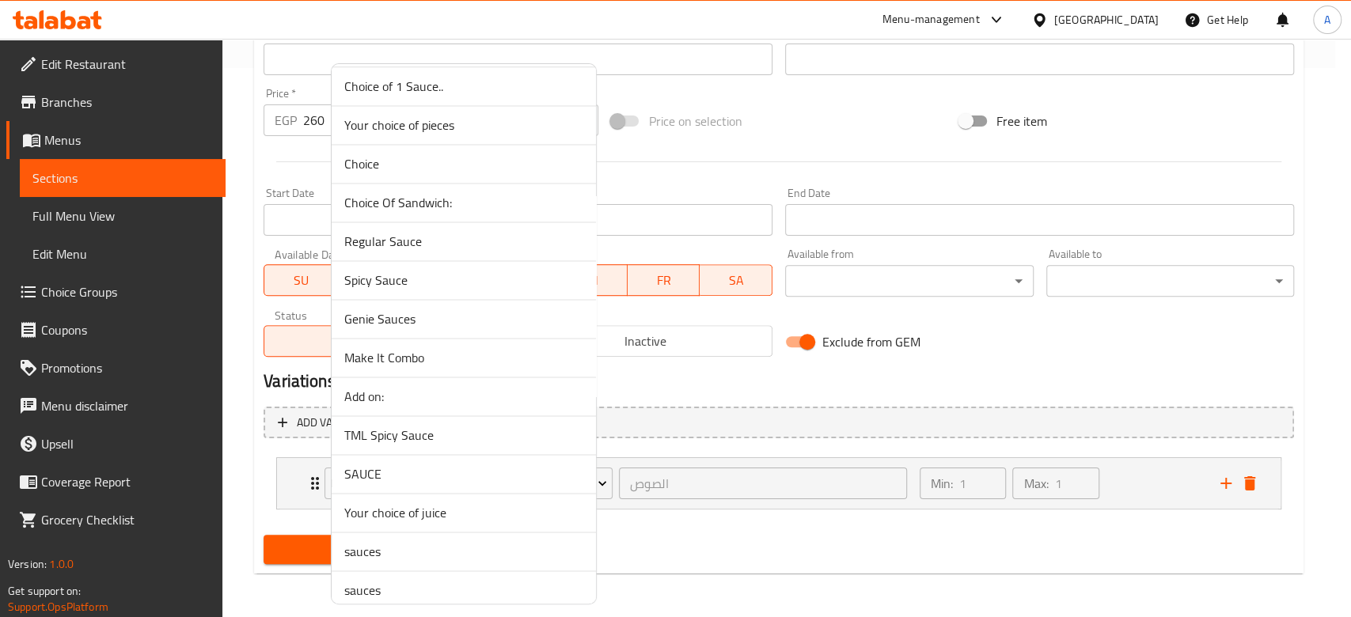
click at [434, 313] on span "Genie Sauces" at bounding box center [463, 318] width 239 height 19
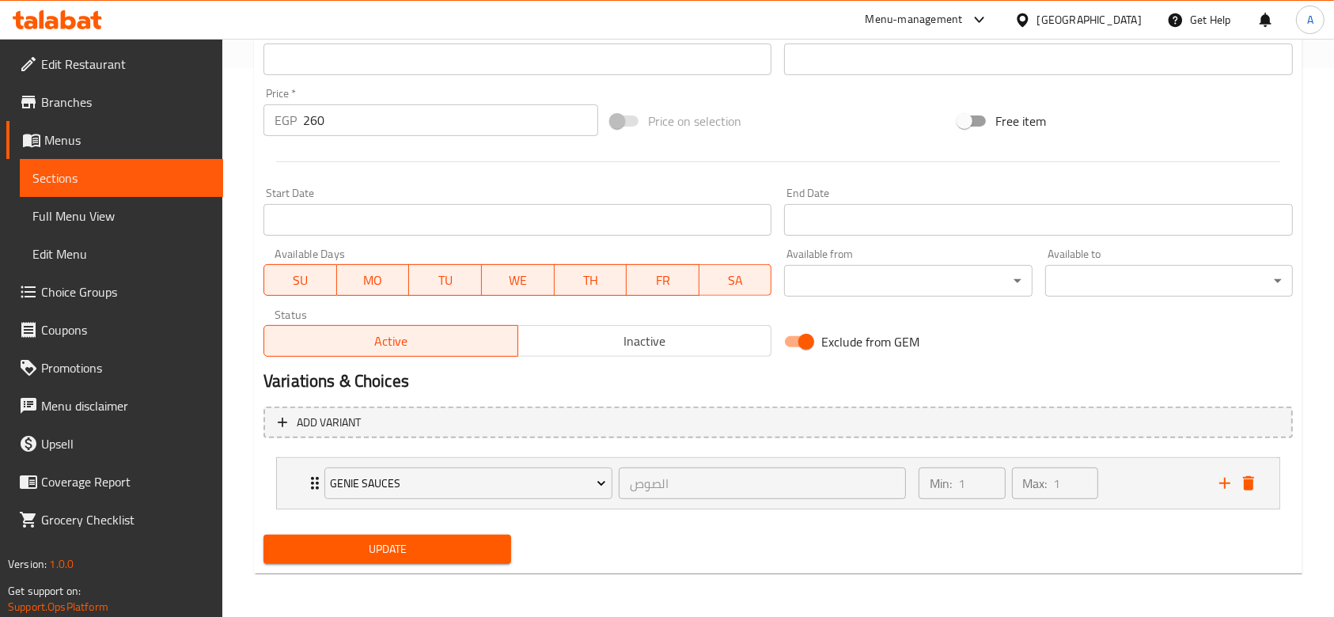
click at [523, 384] on h2 "Variations & Choices" at bounding box center [778, 382] width 1029 height 24
click at [480, 549] on span "Update" at bounding box center [387, 550] width 222 height 20
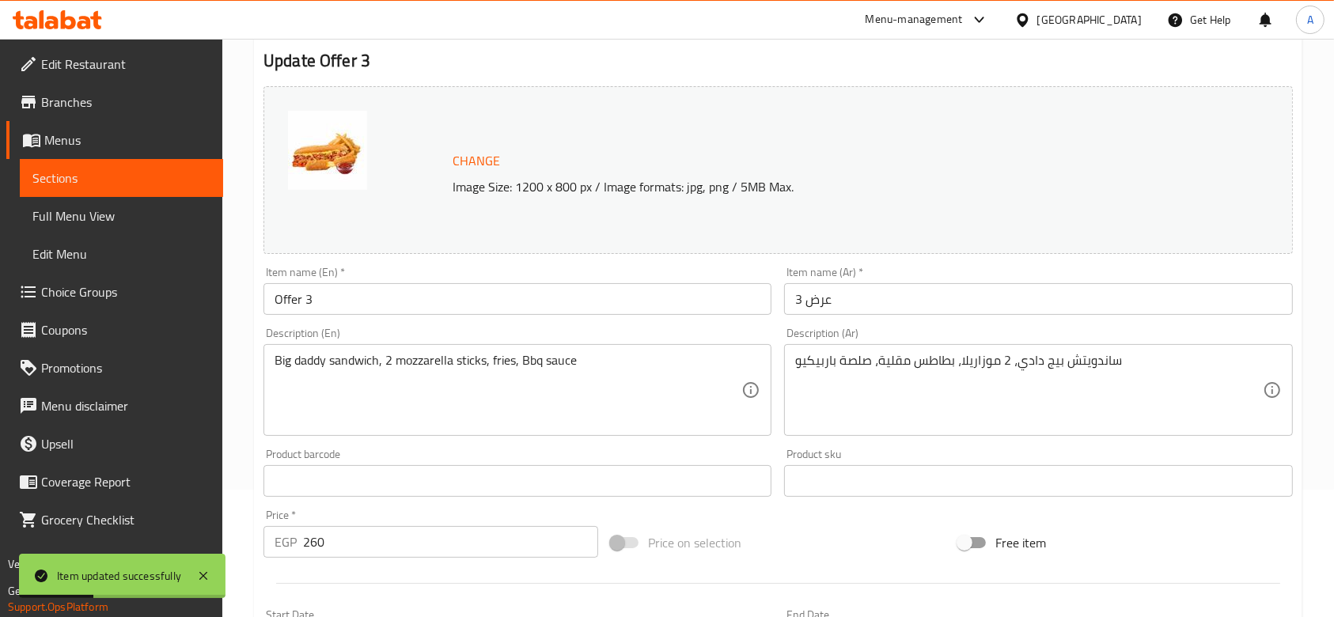
scroll to position [549, 0]
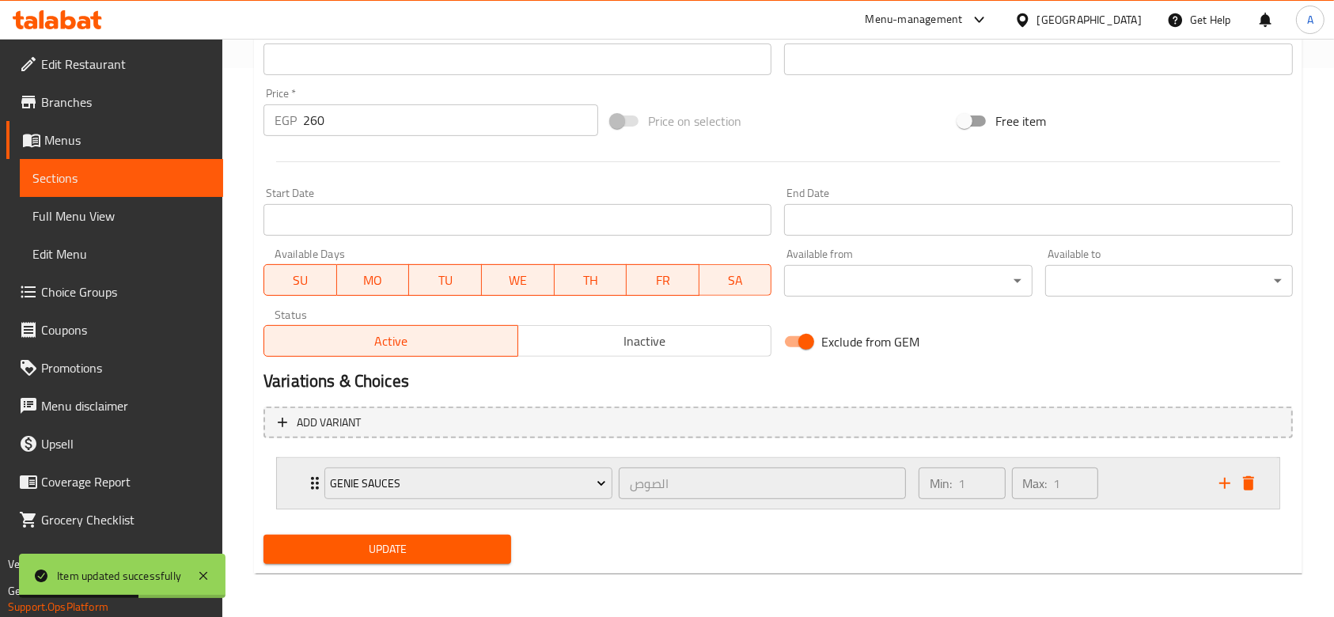
click at [1152, 486] on div "Min: 1 ​ Max: 1 ​" at bounding box center [1059, 483] width 301 height 51
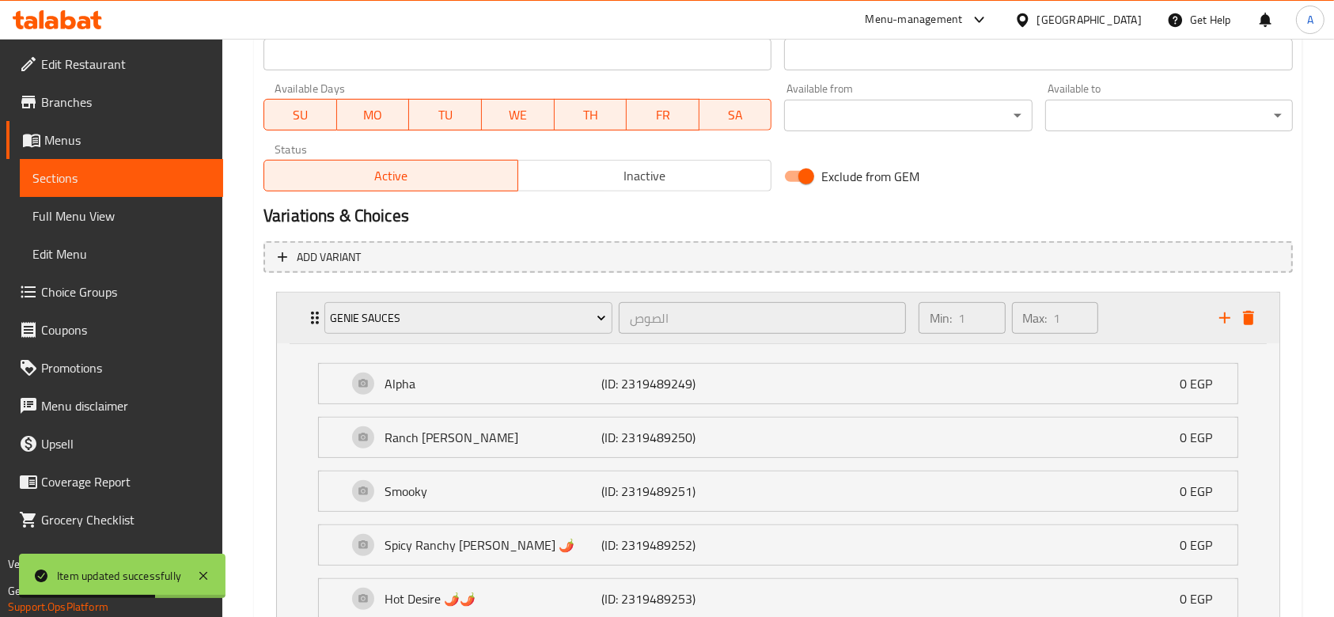
scroll to position [850, 0]
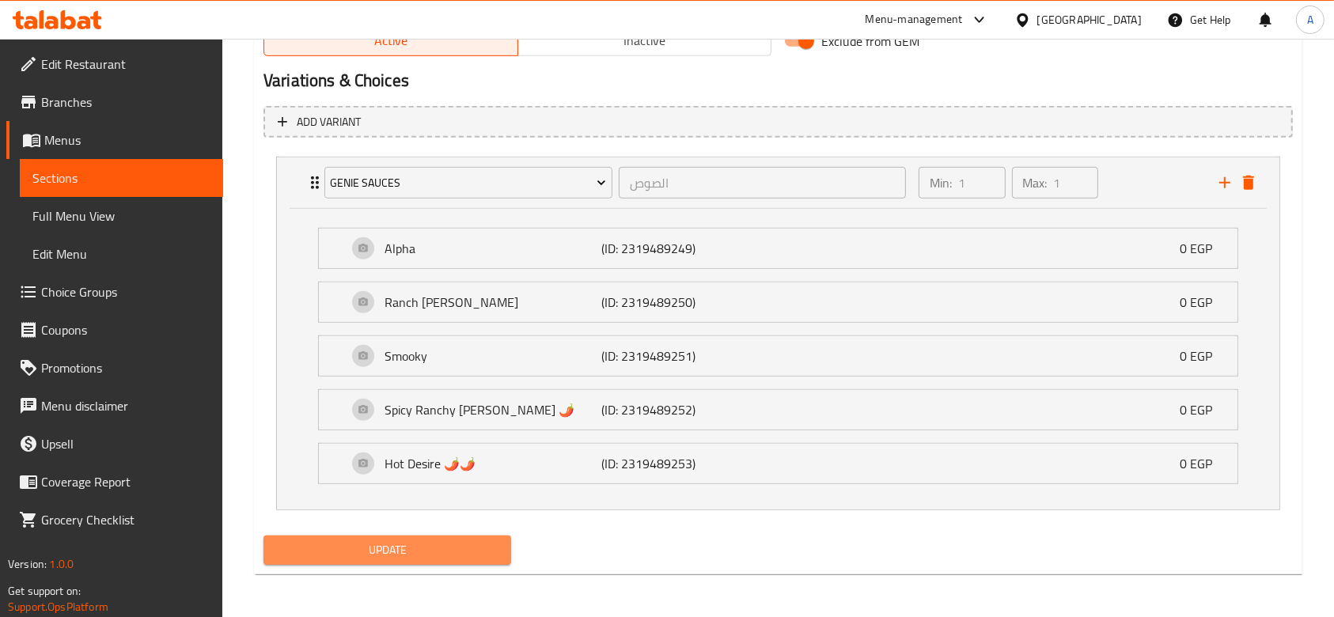
click at [499, 549] on span "Update" at bounding box center [387, 550] width 222 height 20
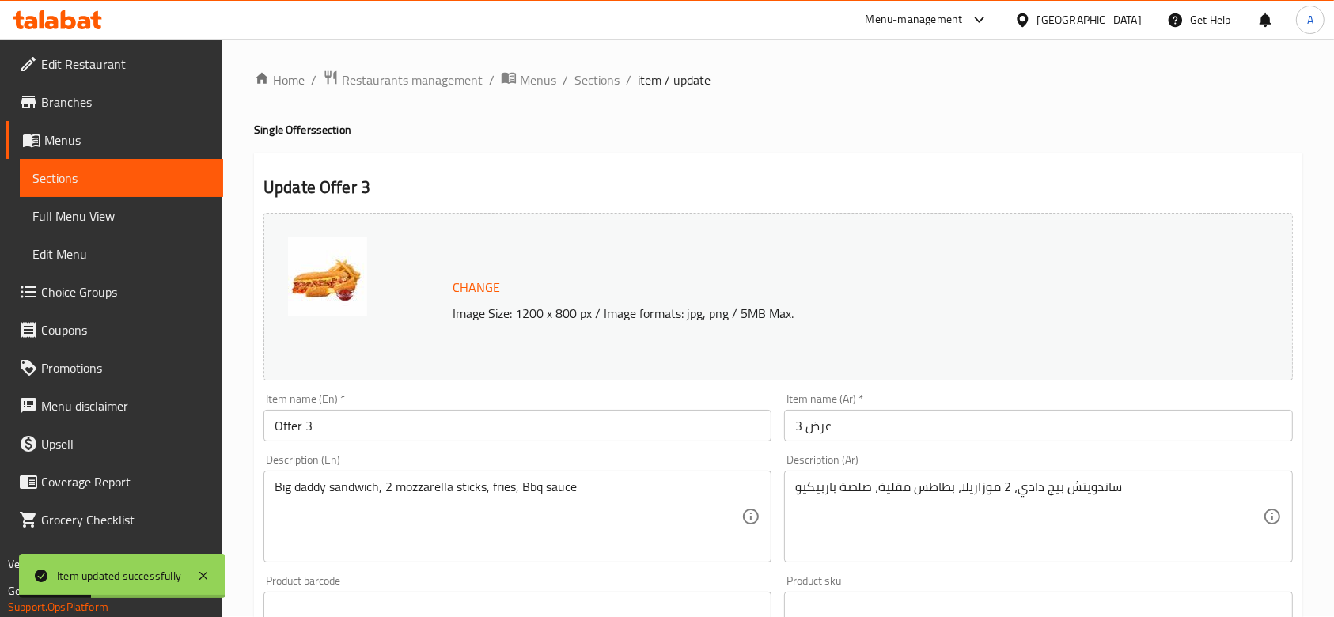
scroll to position [0, 0]
click at [596, 75] on span "Sections" at bounding box center [596, 80] width 45 height 19
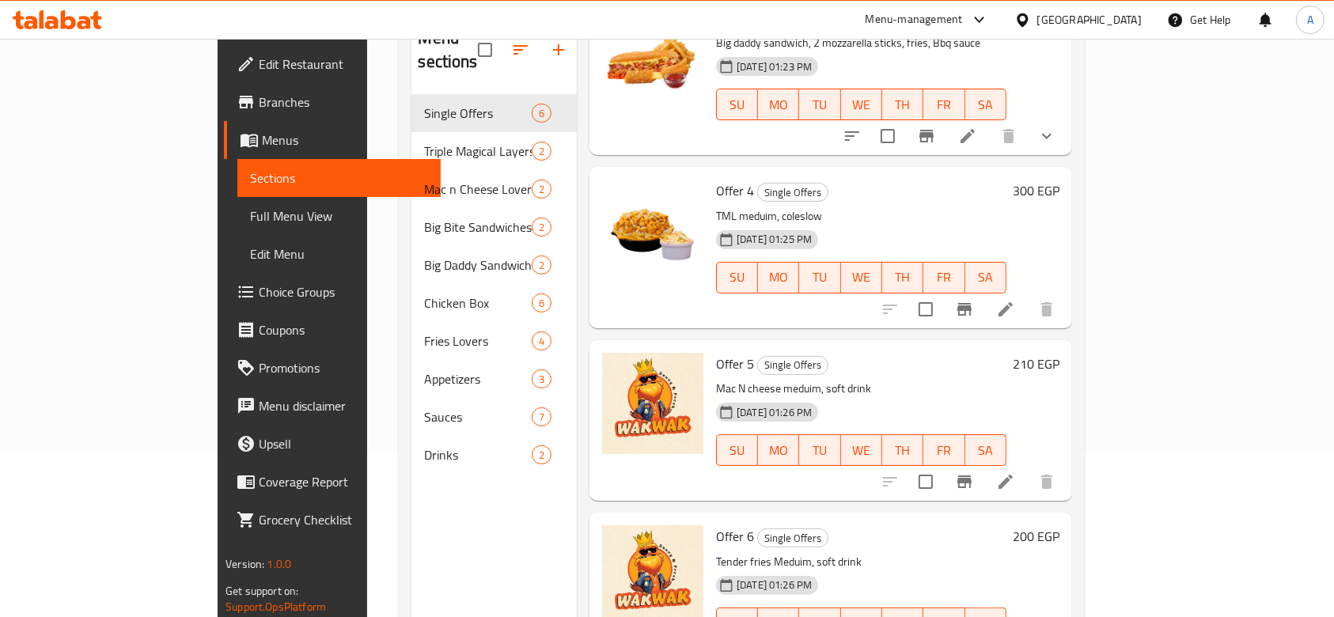
scroll to position [116, 0]
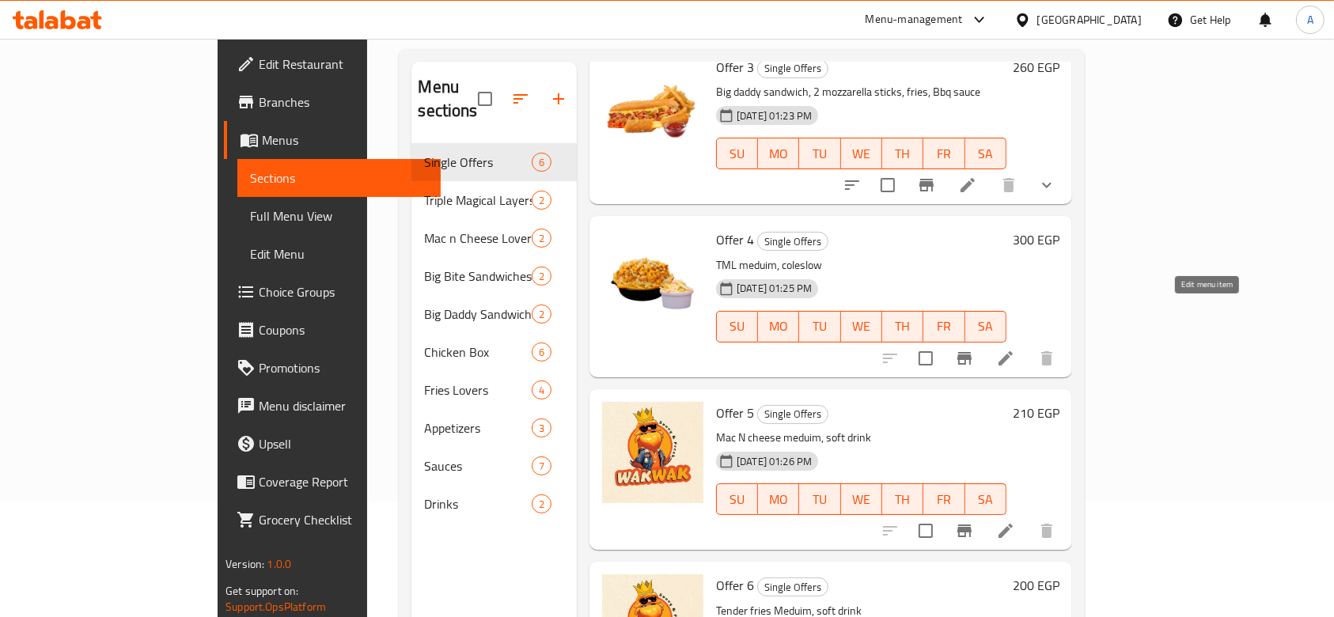
click at [1013, 351] on icon at bounding box center [1006, 358] width 14 height 14
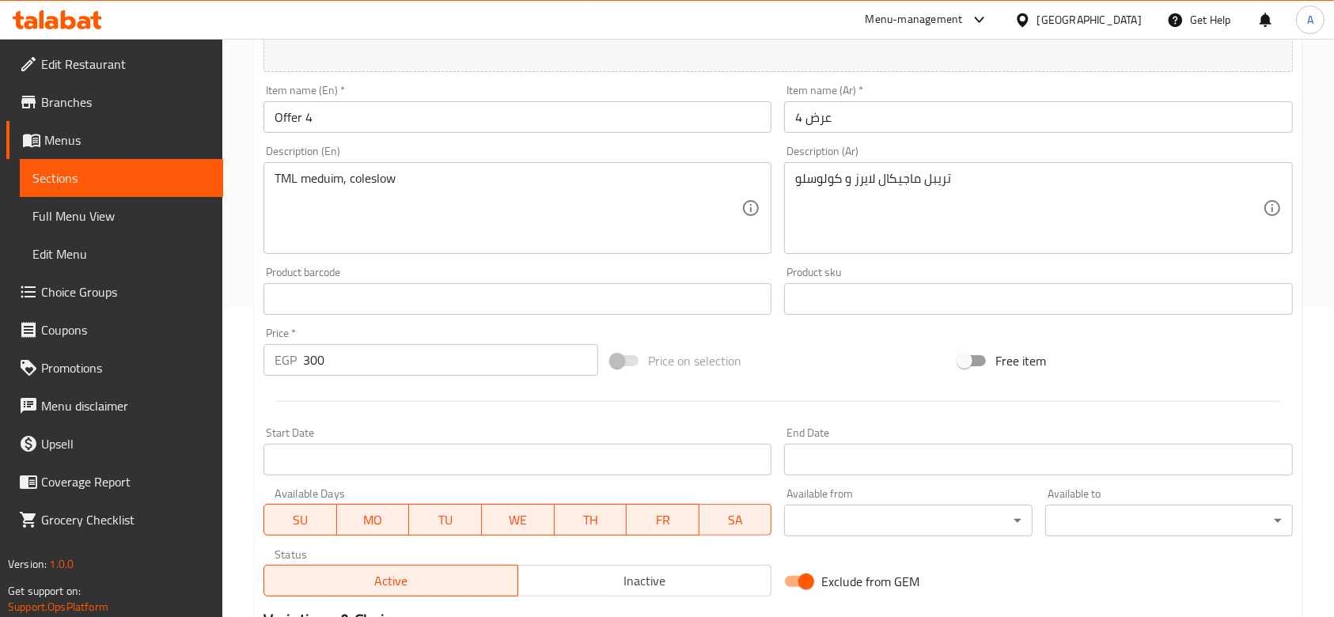
scroll to position [523, 0]
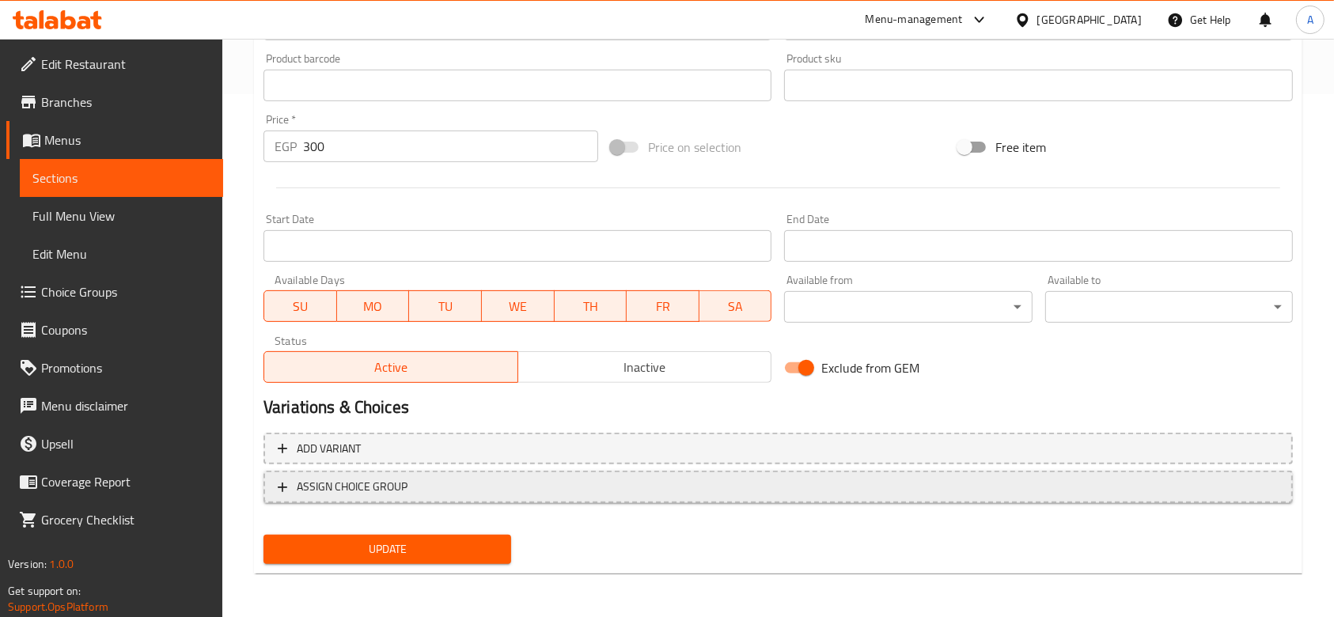
click at [442, 474] on button "ASSIGN CHOICE GROUP" at bounding box center [778, 487] width 1029 height 32
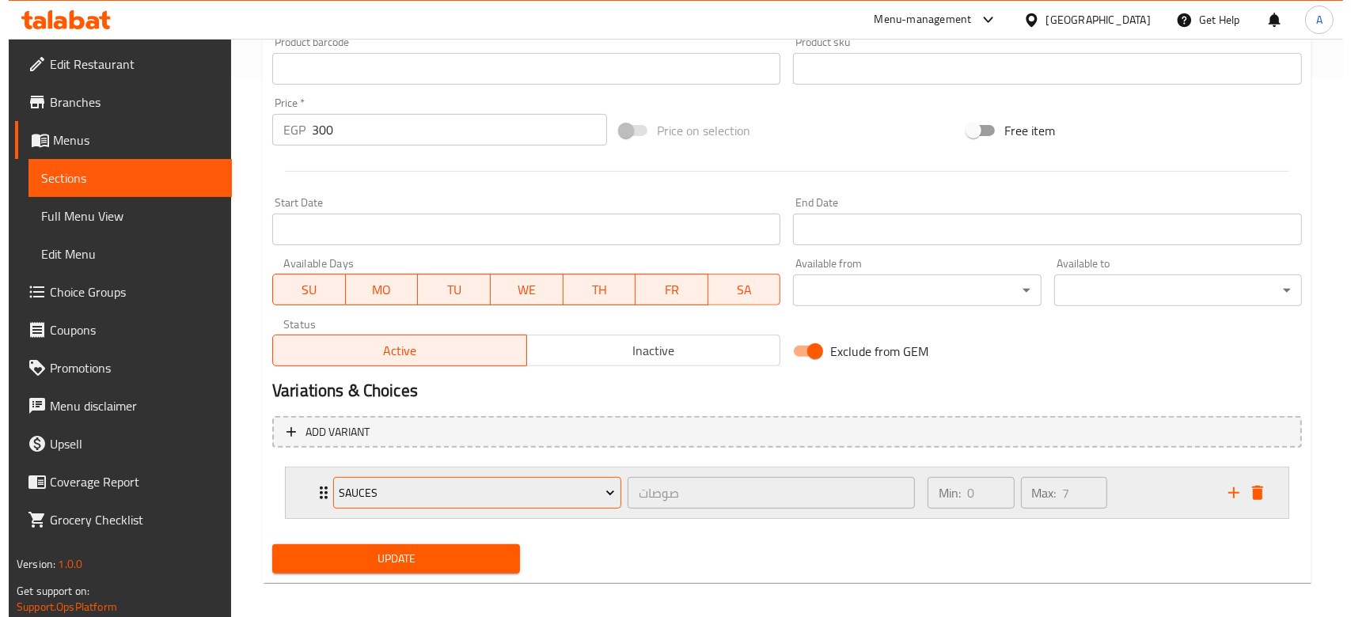
scroll to position [549, 0]
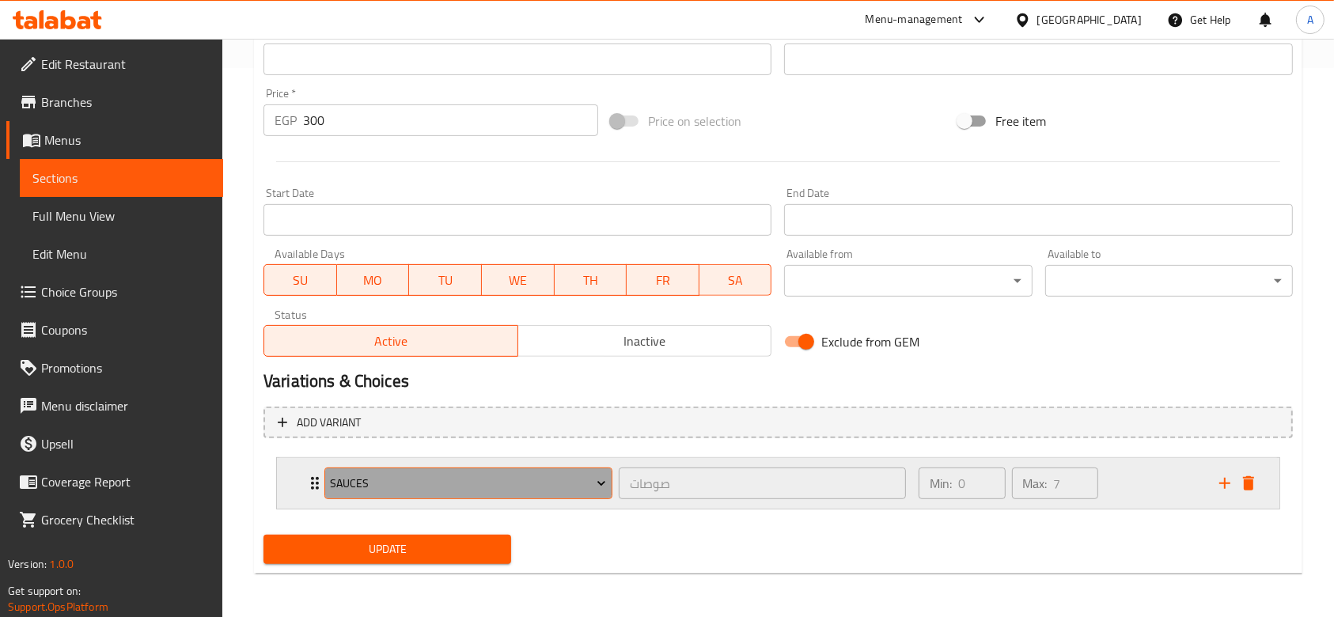
click at [447, 475] on span "Sauces" at bounding box center [468, 484] width 276 height 20
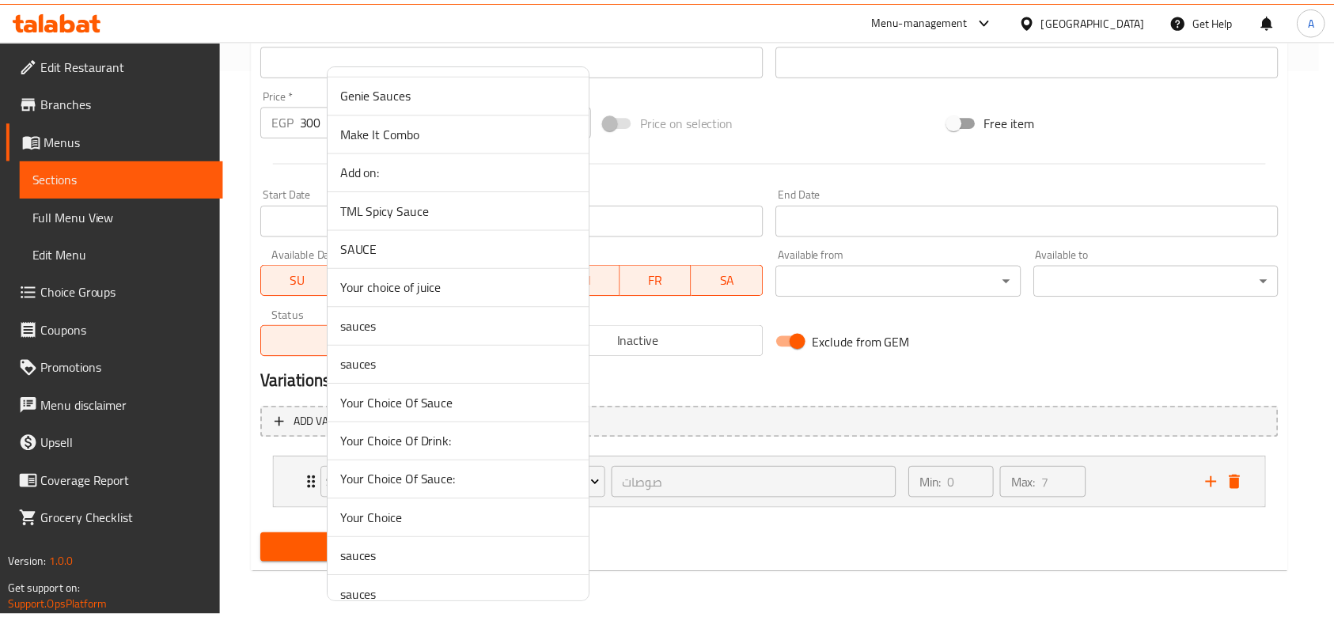
scroll to position [1564, 0]
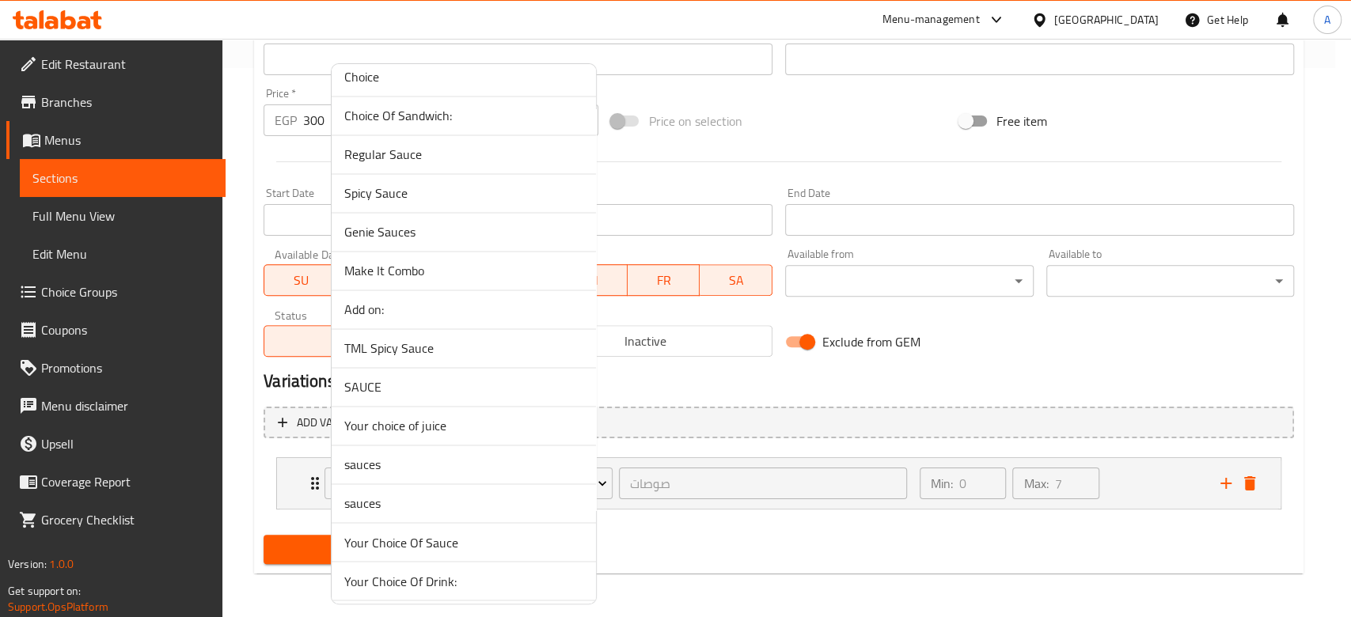
click at [380, 232] on span "Genie Sauces" at bounding box center [463, 231] width 239 height 19
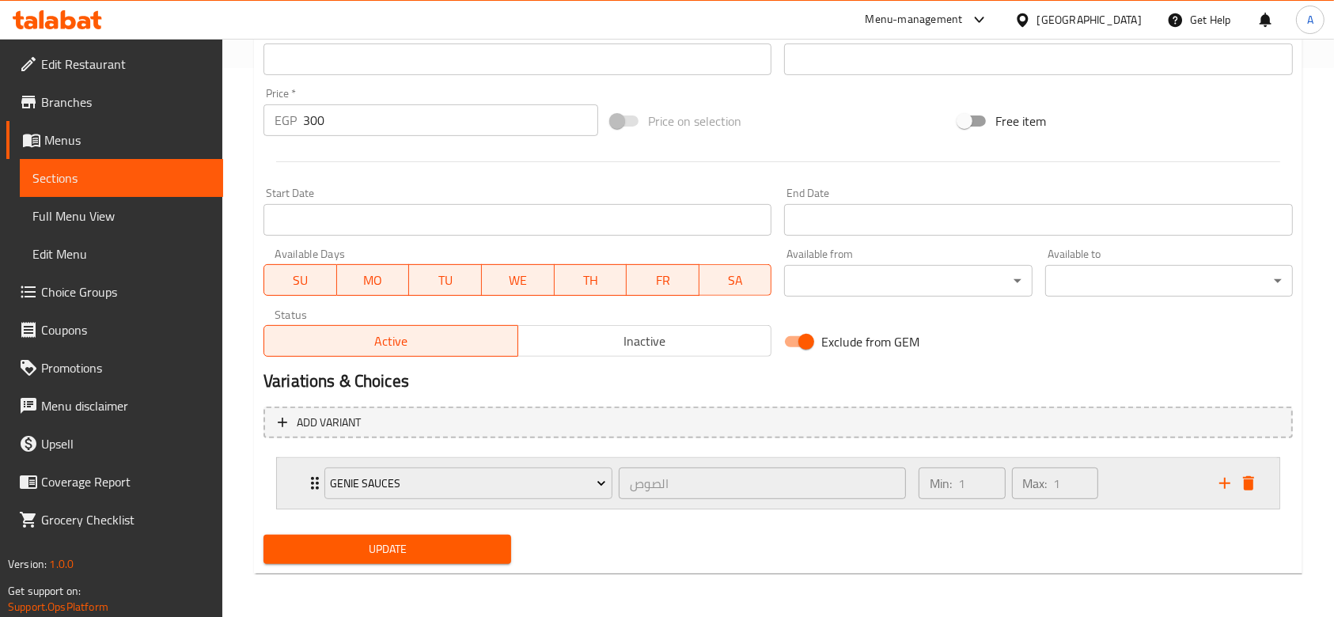
click at [1118, 491] on div "Min: 1 ​ Max: 1 ​" at bounding box center [1059, 483] width 301 height 51
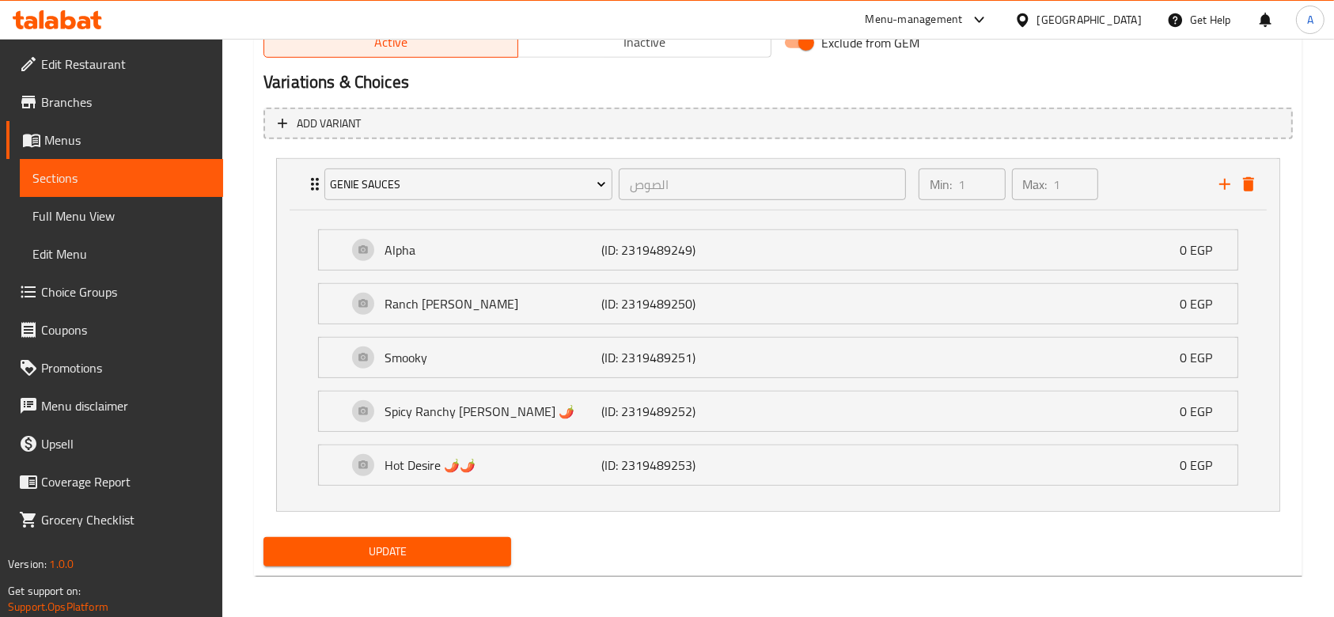
scroll to position [850, 0]
click at [452, 552] on span "Update" at bounding box center [387, 550] width 222 height 20
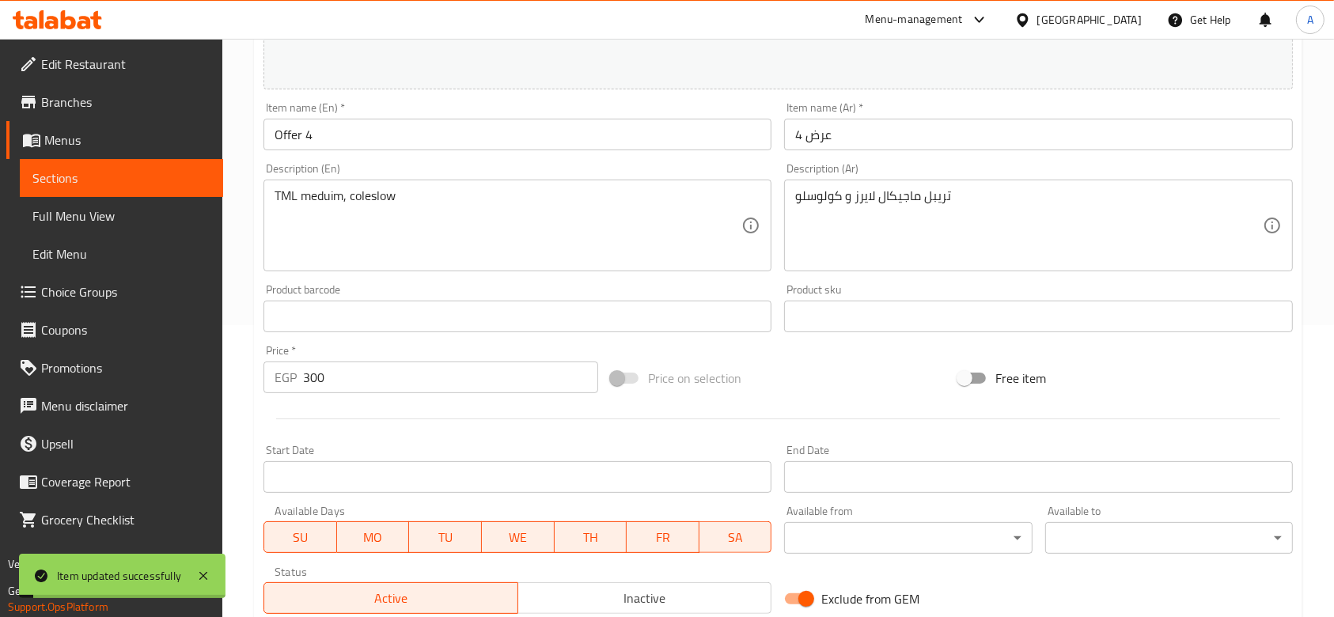
scroll to position [0, 0]
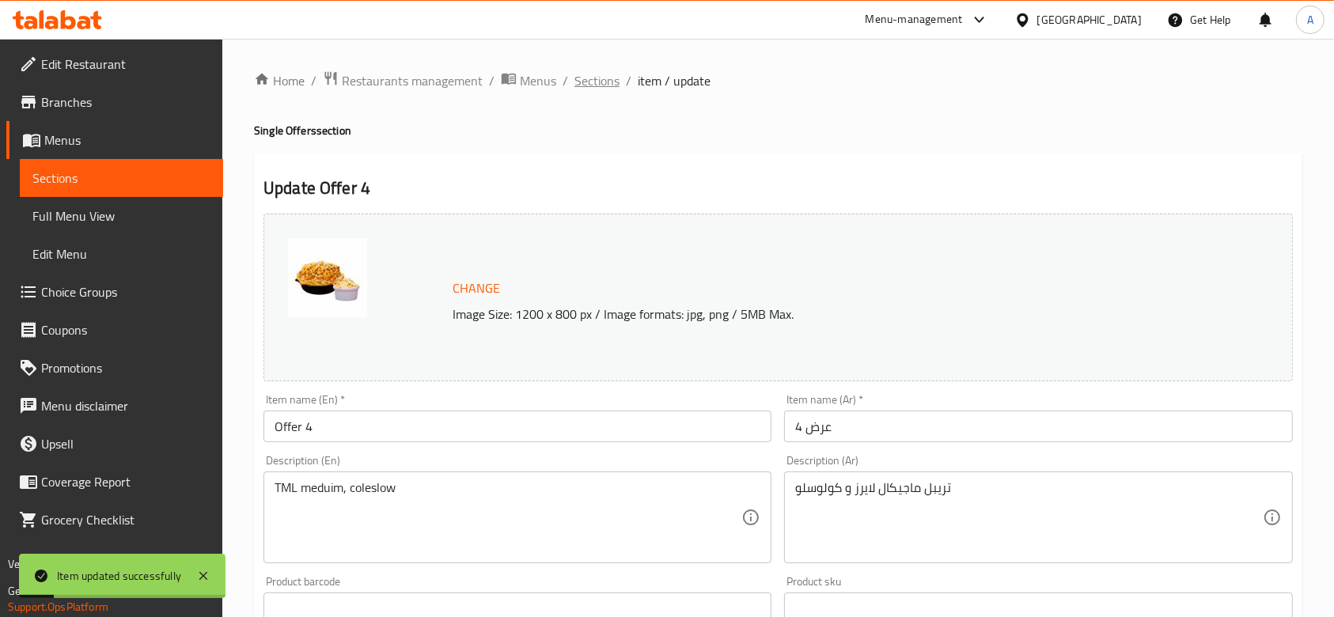
click at [603, 88] on span "Sections" at bounding box center [596, 80] width 45 height 19
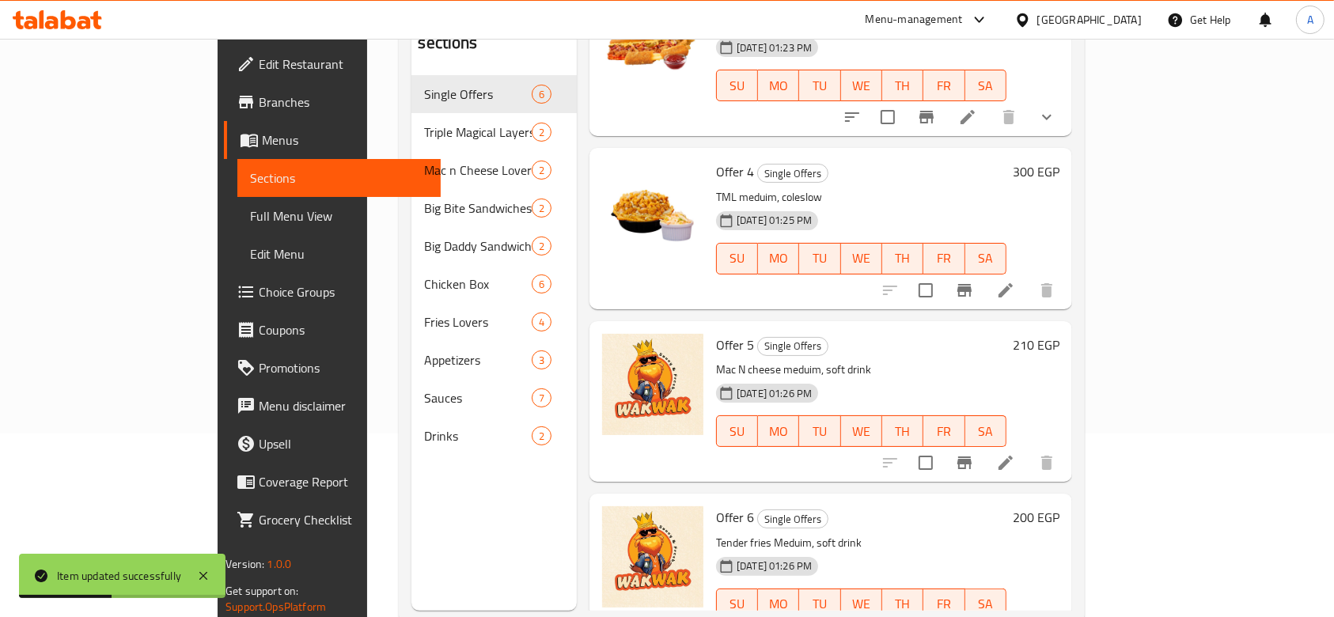
scroll to position [222, 0]
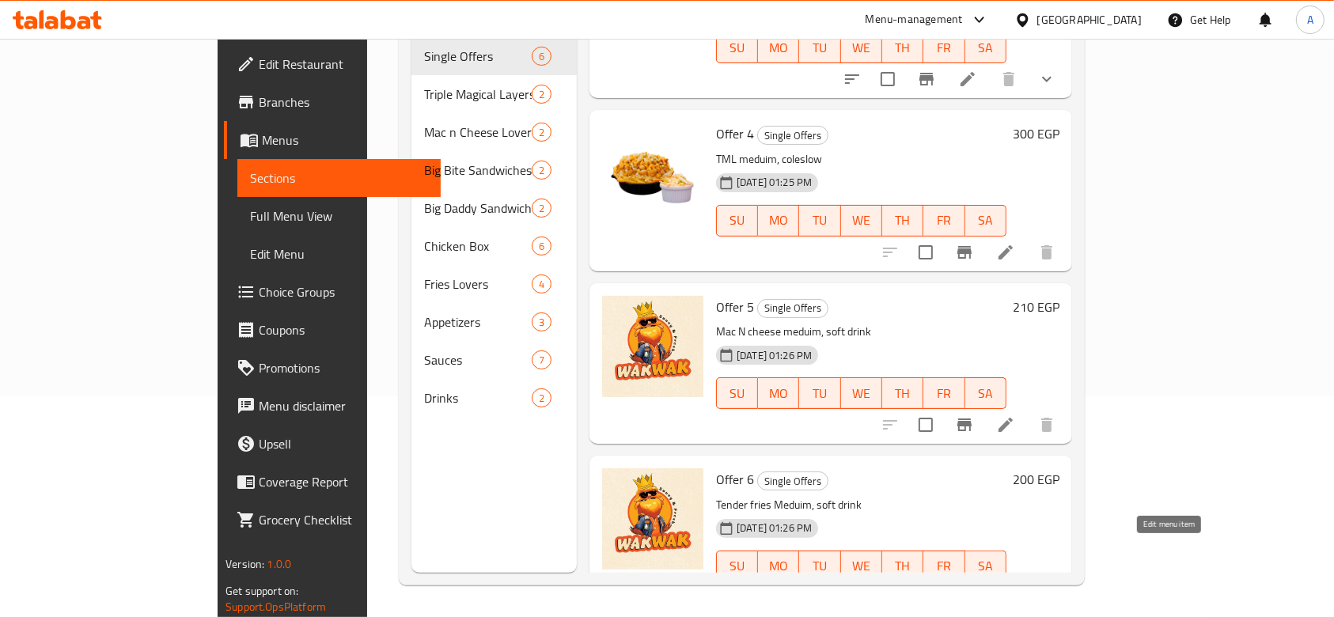
click at [977, 589] on icon at bounding box center [967, 598] width 19 height 19
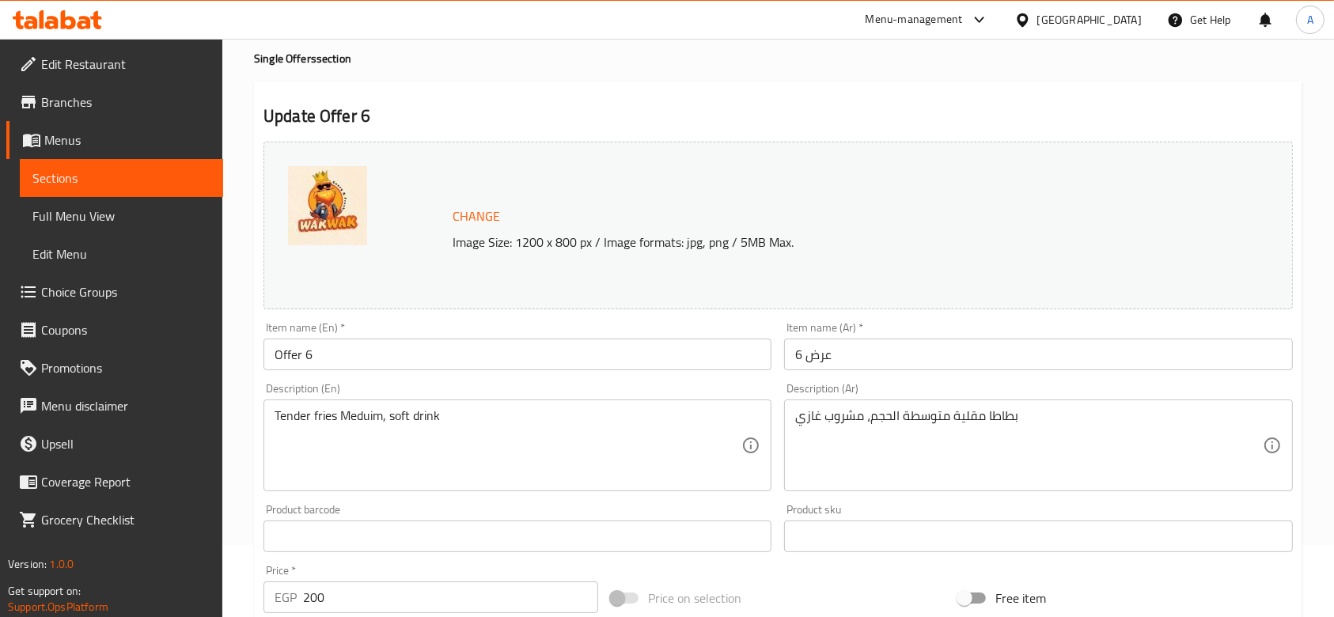
scroll to position [105, 0]
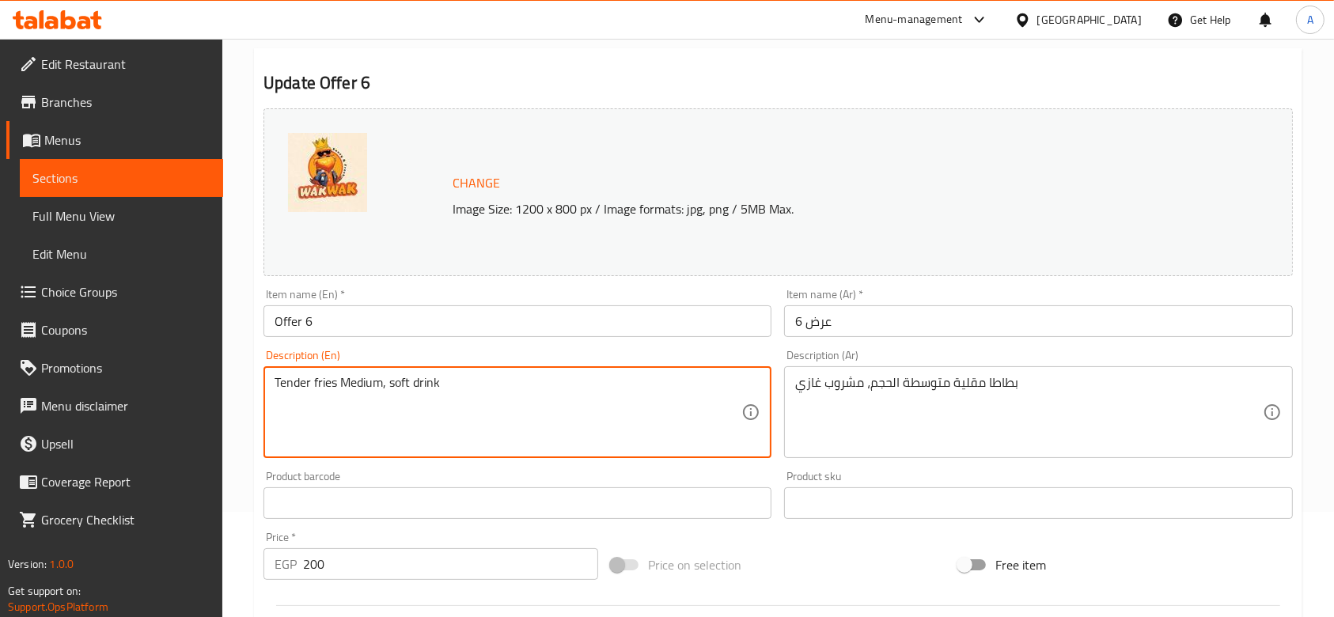
click at [317, 380] on textarea "Tender fries Medium, soft drink" at bounding box center [508, 412] width 467 height 75
click at [392, 383] on textarea "Tender Fries Medium, soft drink" at bounding box center [508, 412] width 467 height 75
type textarea "Tender Fries Medium + soft drink"
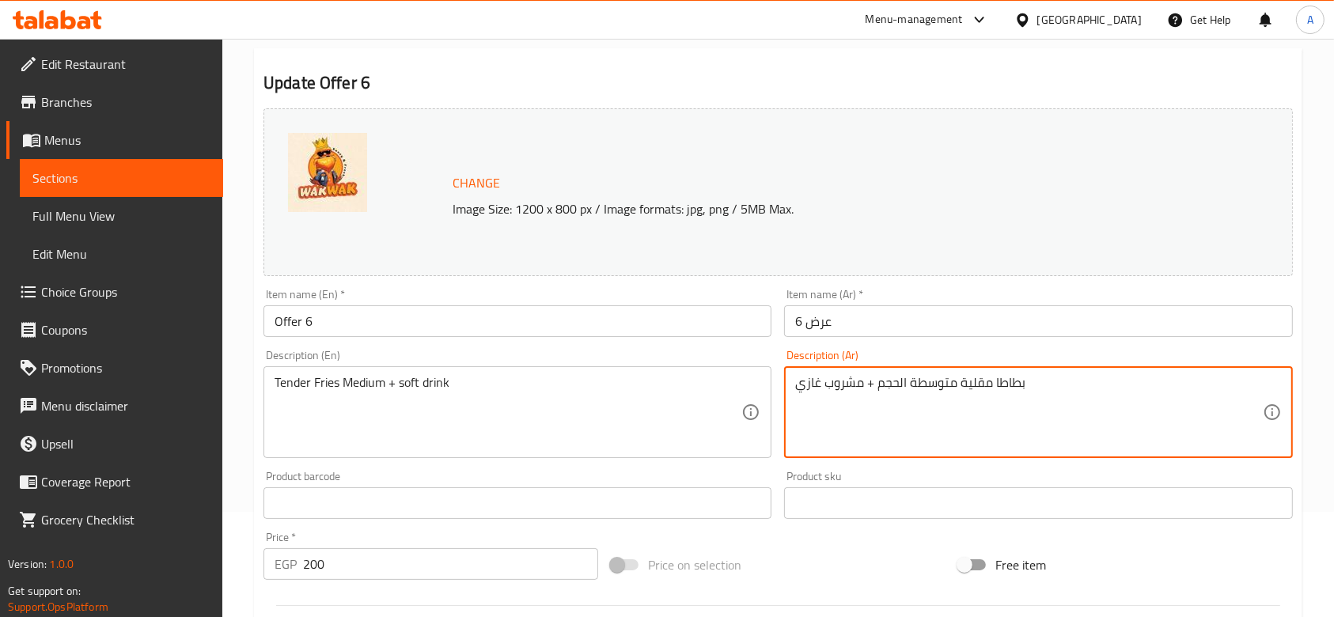
click at [1008, 358] on div "Description (Ar) بطاطا مقلية متوسطة الحجم + مشروب غازي Description (Ar)" at bounding box center [1038, 404] width 508 height 108
drag, startPoint x: 962, startPoint y: 384, endPoint x: 1026, endPoint y: 387, distance: 63.4
drag, startPoint x: 874, startPoint y: 389, endPoint x: 957, endPoint y: 400, distance: 82.9
click at [957, 400] on textarea "تندر فرايز متوسطة الحجم + مشروب غازي" at bounding box center [1028, 412] width 467 height 75
type textarea "تندر فرايز وسط+ مشروب غازي"
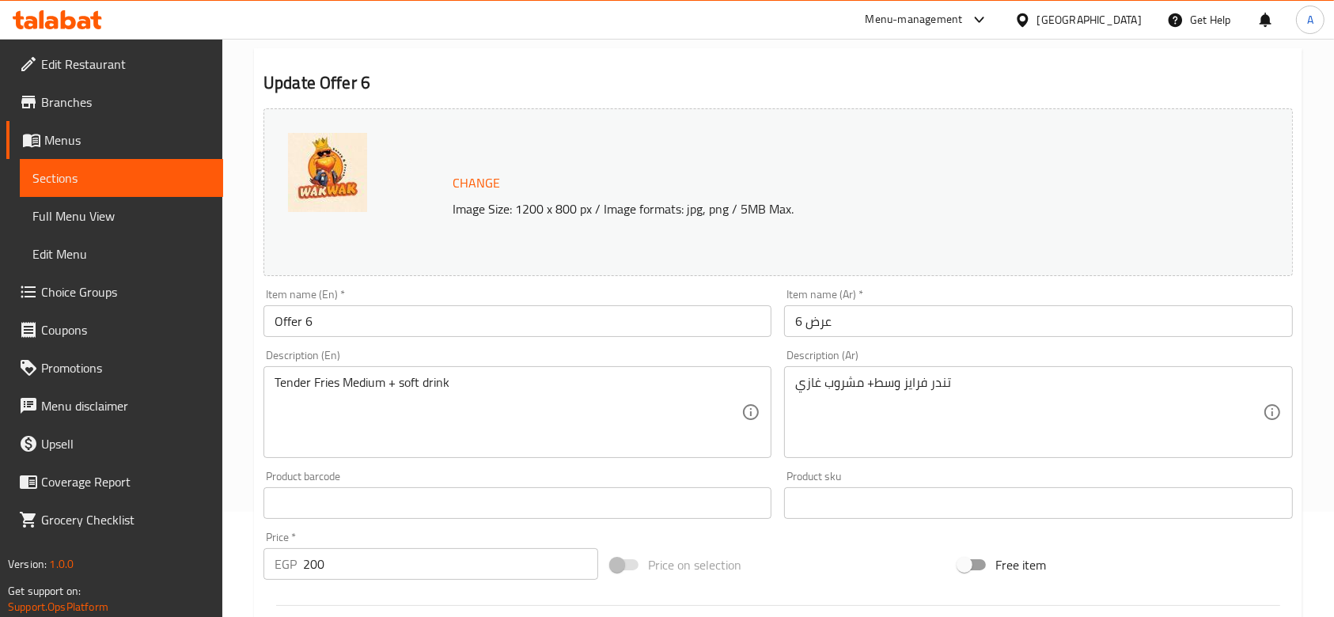
click at [902, 351] on div "Description (Ar) تندر فرايز وسط+ مشروب غازي Description (Ar)" at bounding box center [1038, 404] width 508 height 108
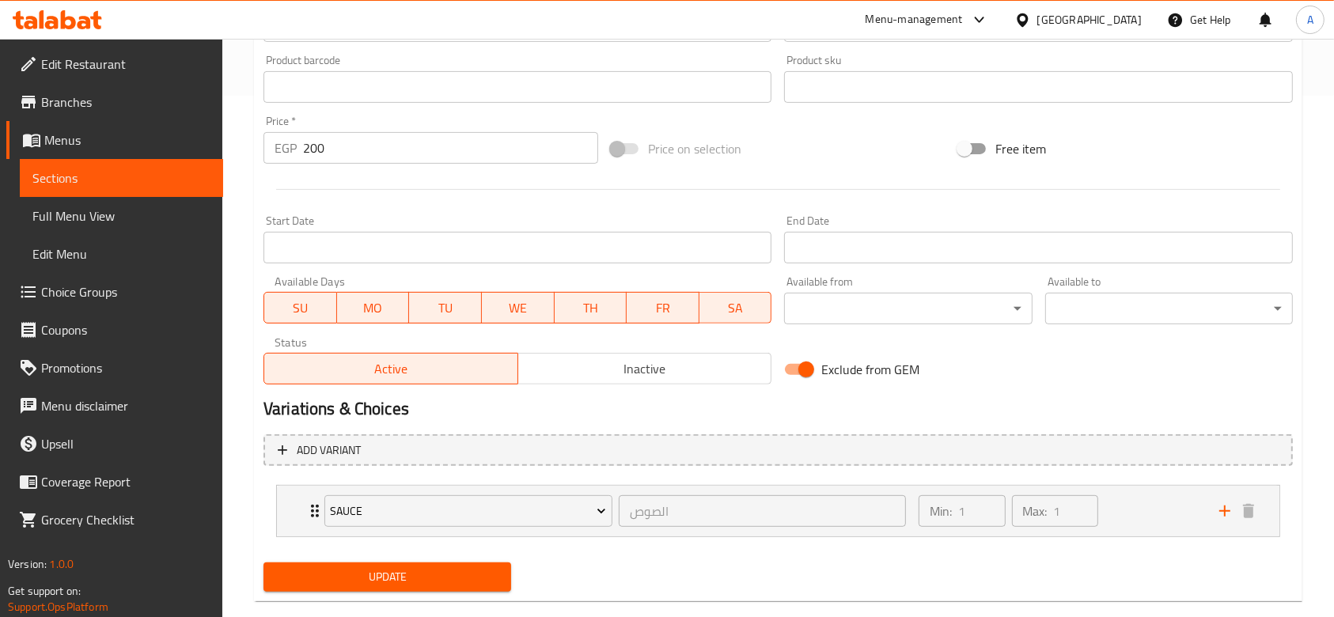
scroll to position [549, 0]
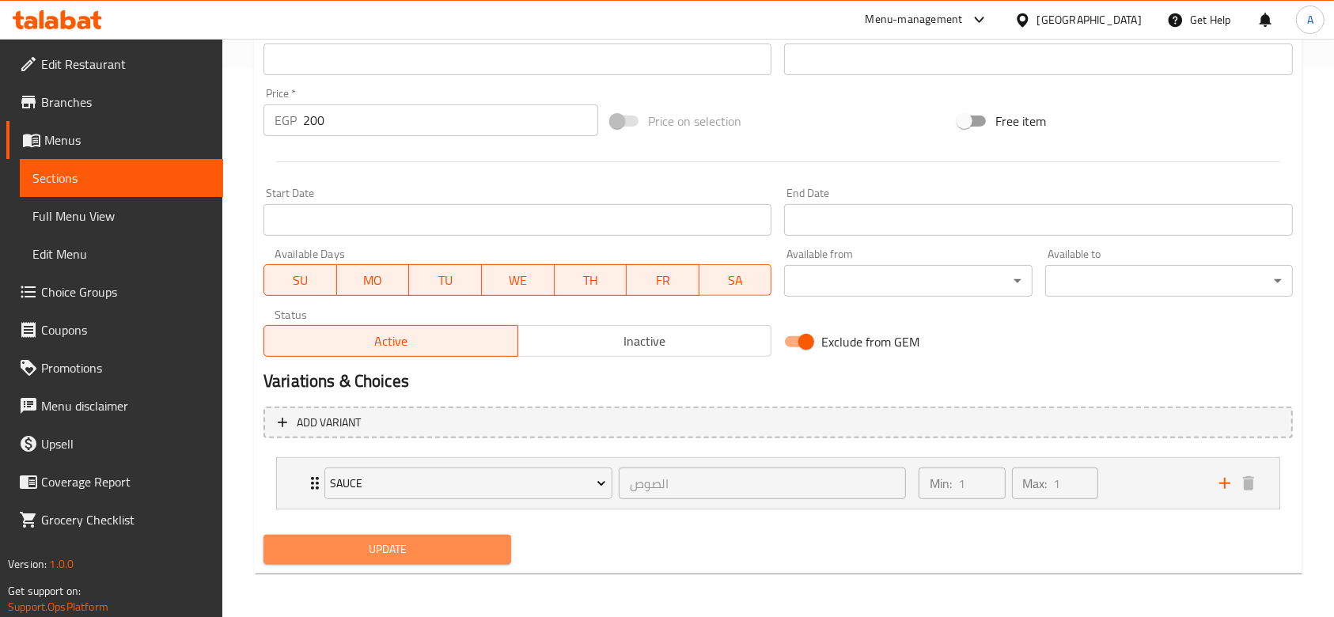
click at [487, 542] on span "Update" at bounding box center [387, 550] width 222 height 20
click at [421, 559] on span "Update" at bounding box center [387, 550] width 222 height 20
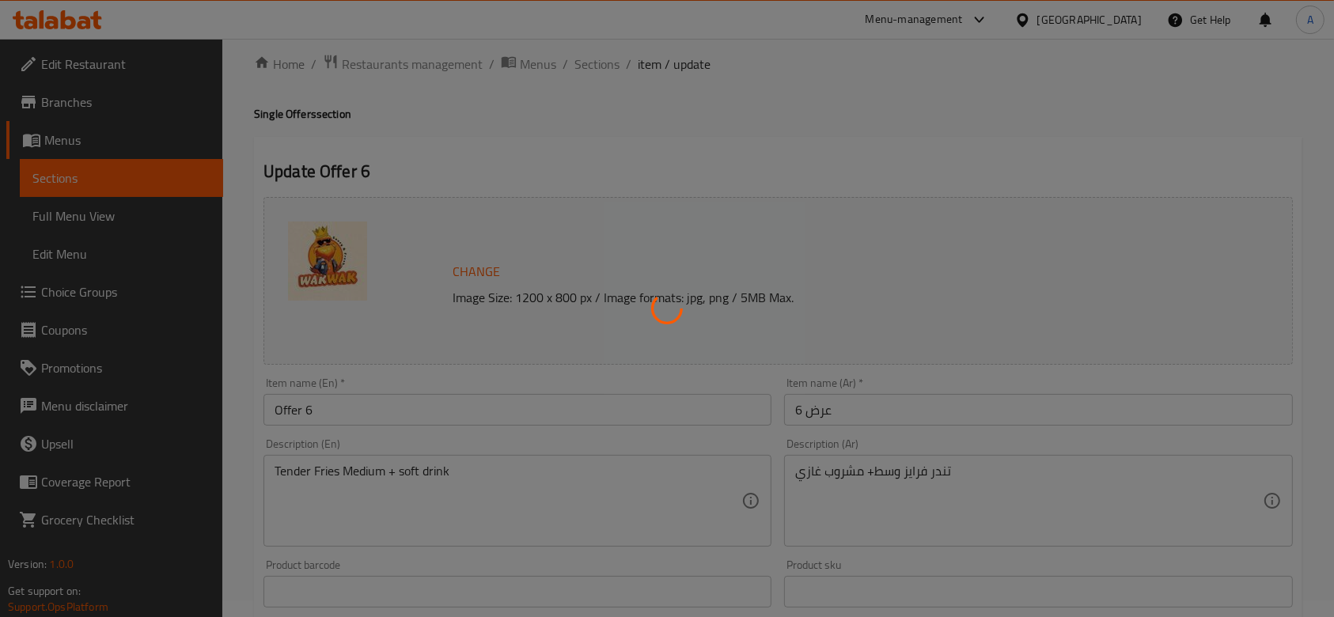
scroll to position [0, 0]
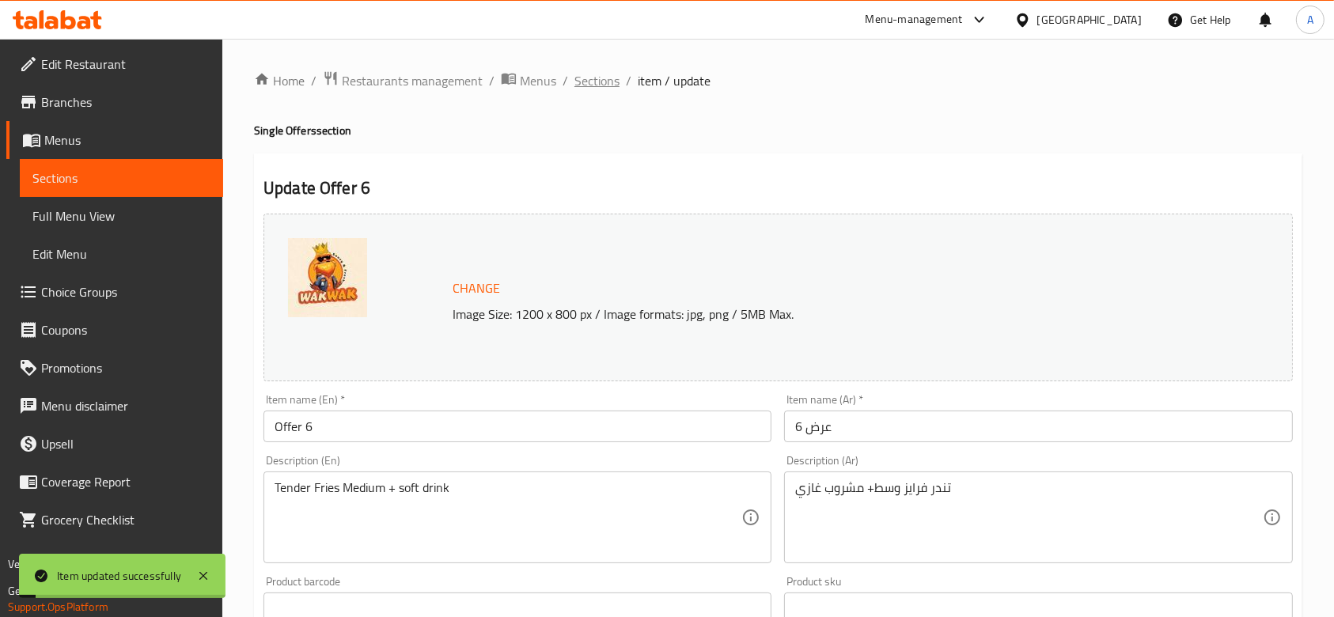
click at [607, 85] on span "Sections" at bounding box center [596, 80] width 45 height 19
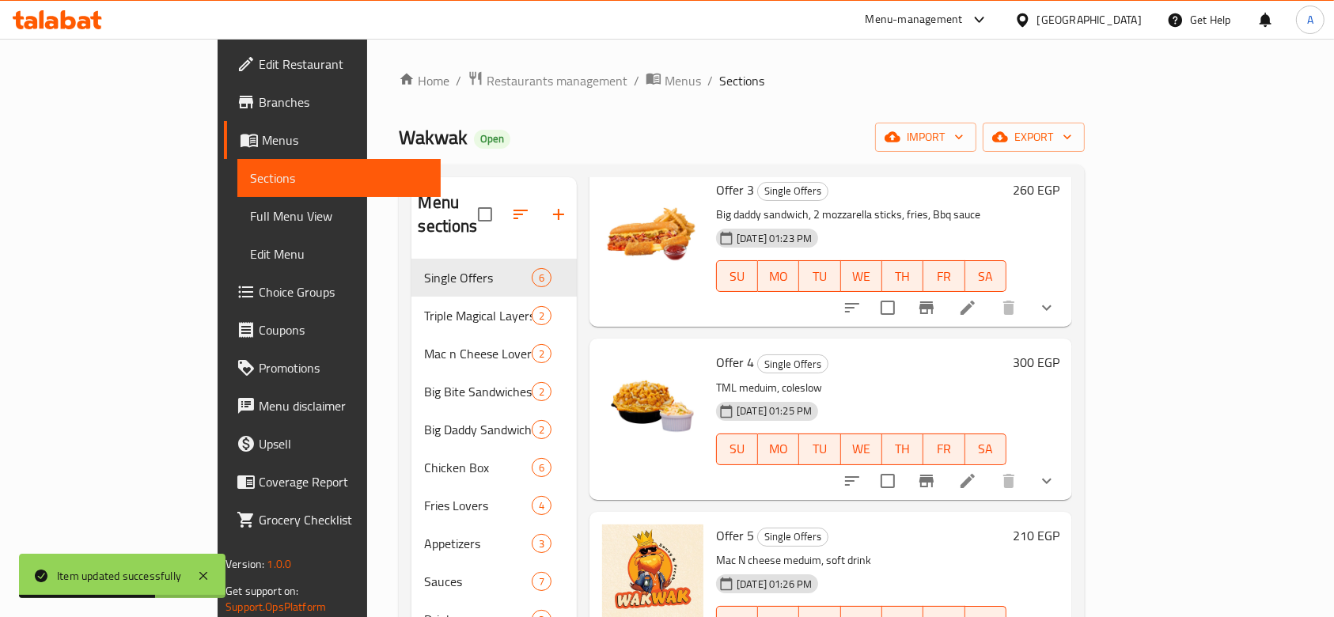
scroll to position [459, 0]
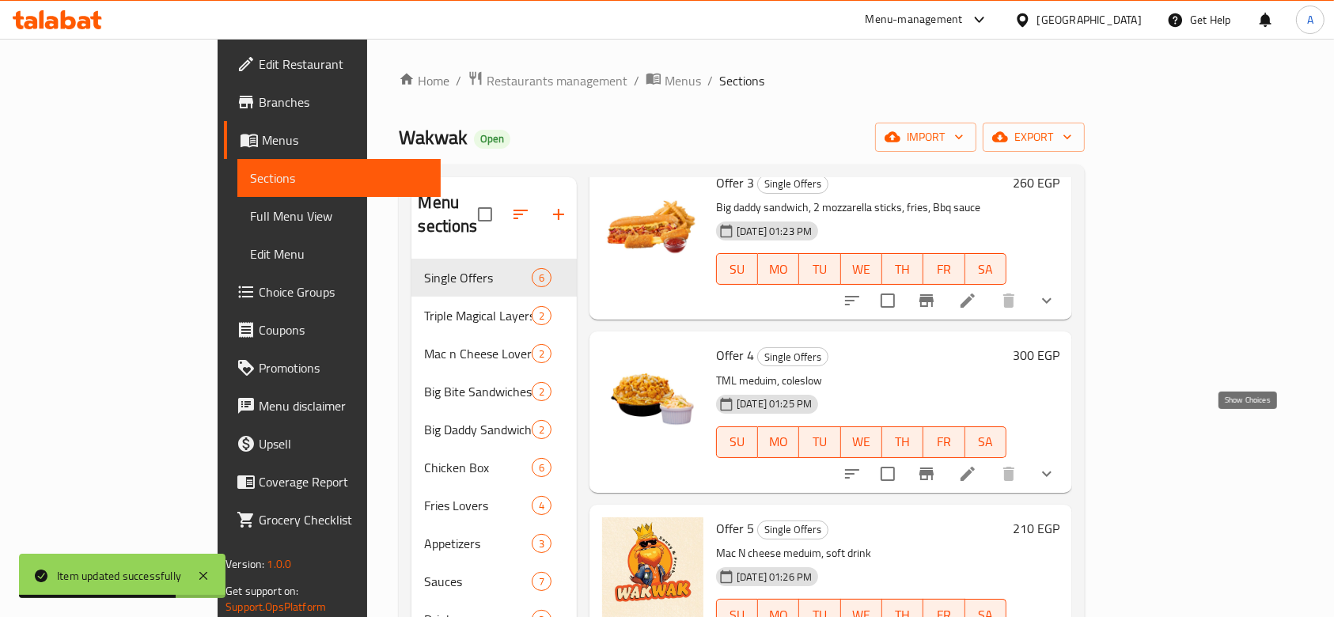
click at [1056, 464] on icon "show more" at bounding box center [1046, 473] width 19 height 19
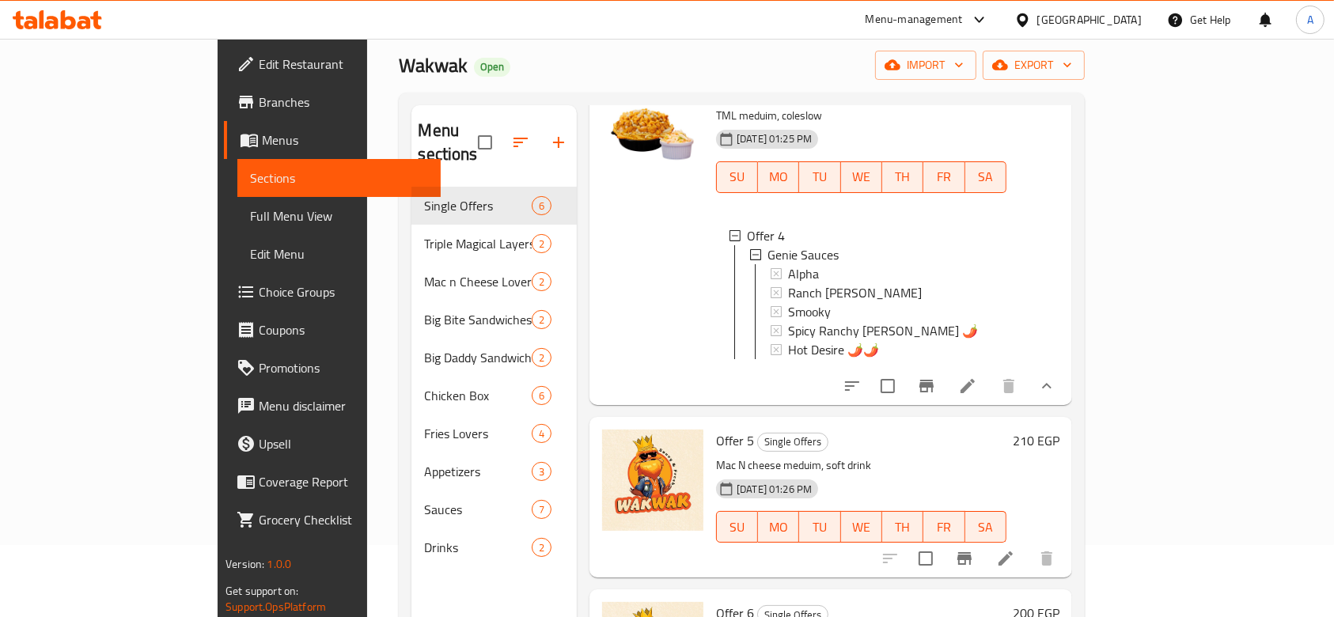
scroll to position [105, 0]
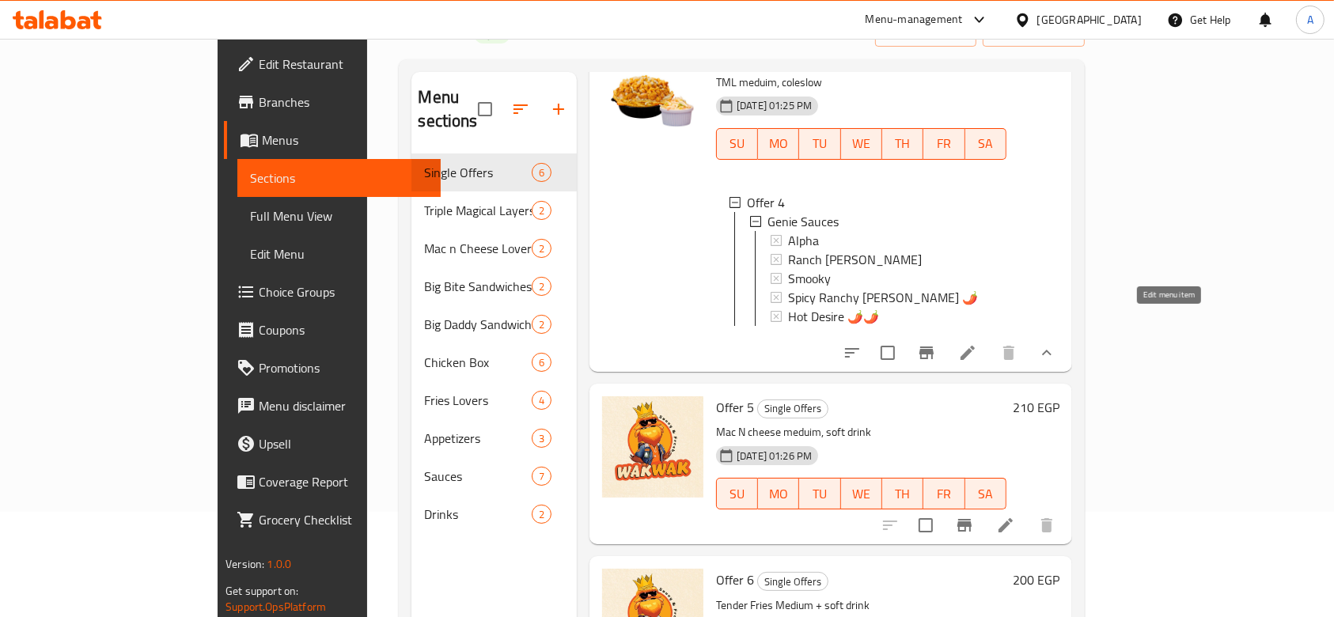
click at [977, 343] on icon at bounding box center [967, 352] width 19 height 19
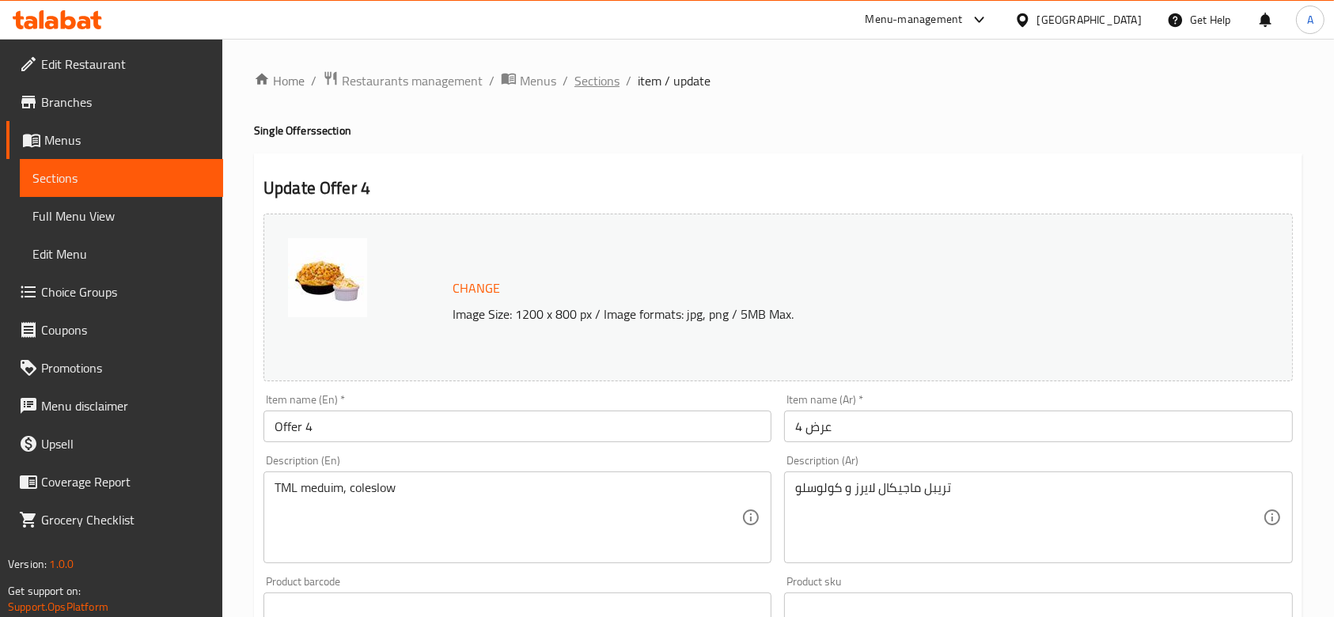
click at [585, 85] on span "Sections" at bounding box center [596, 80] width 45 height 19
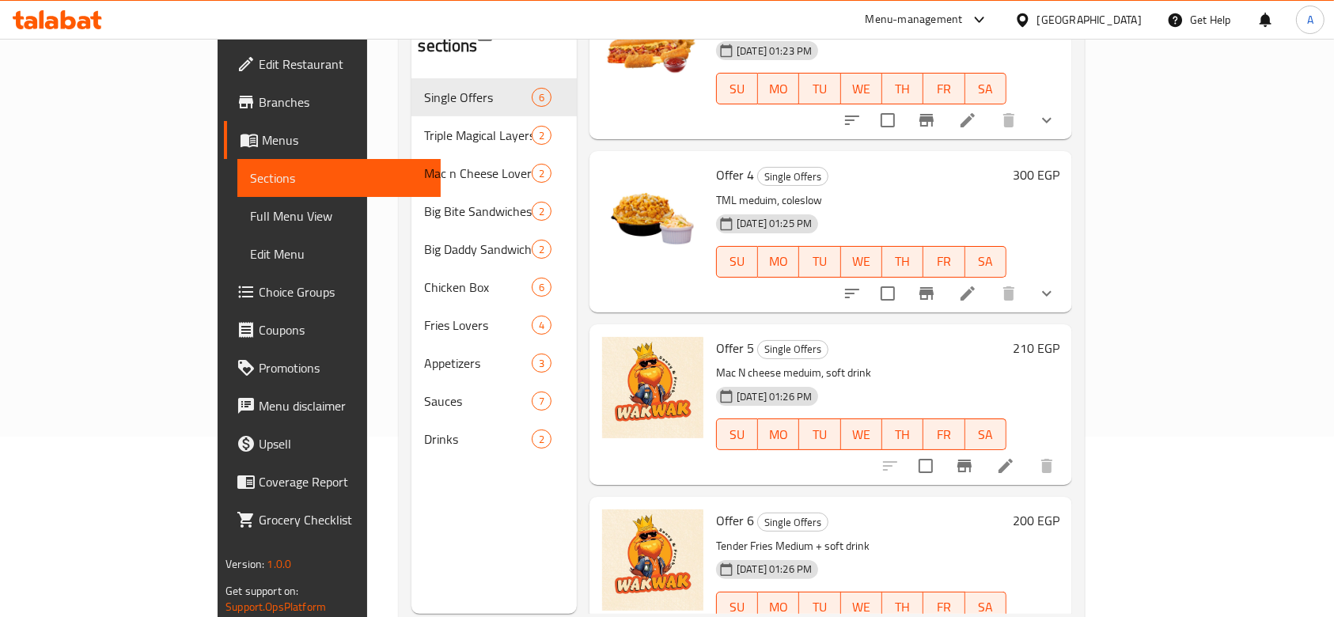
scroll to position [222, 0]
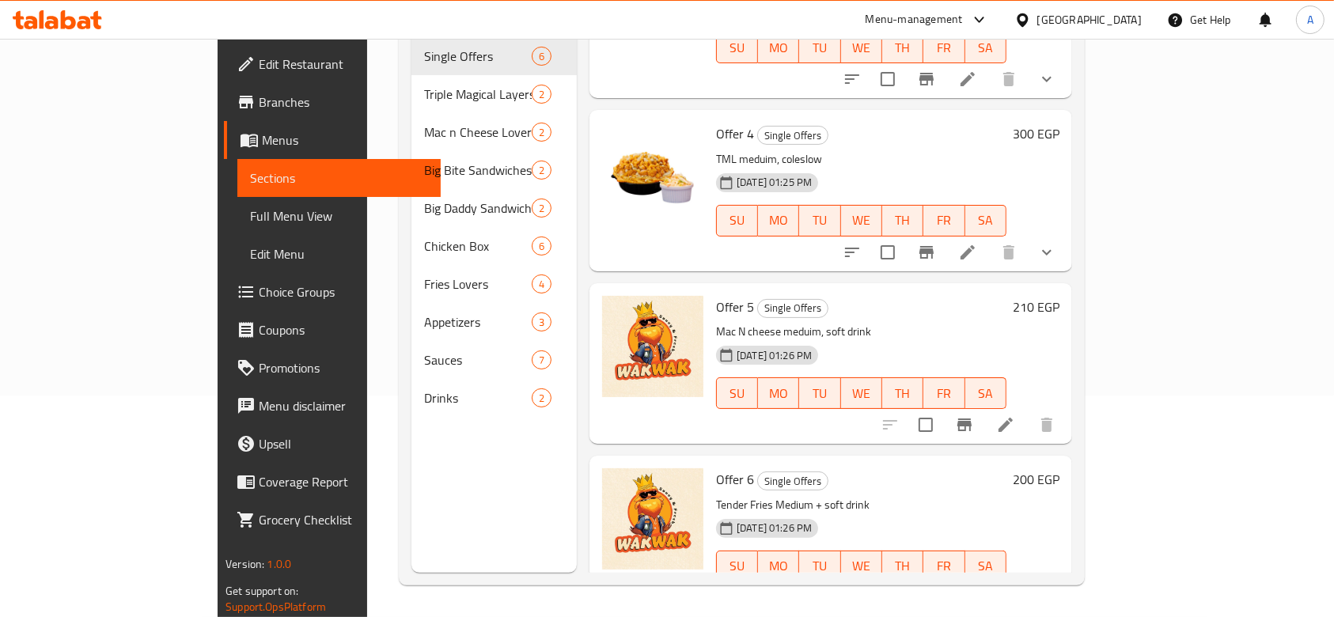
click at [1028, 411] on li at bounding box center [1006, 425] width 44 height 28
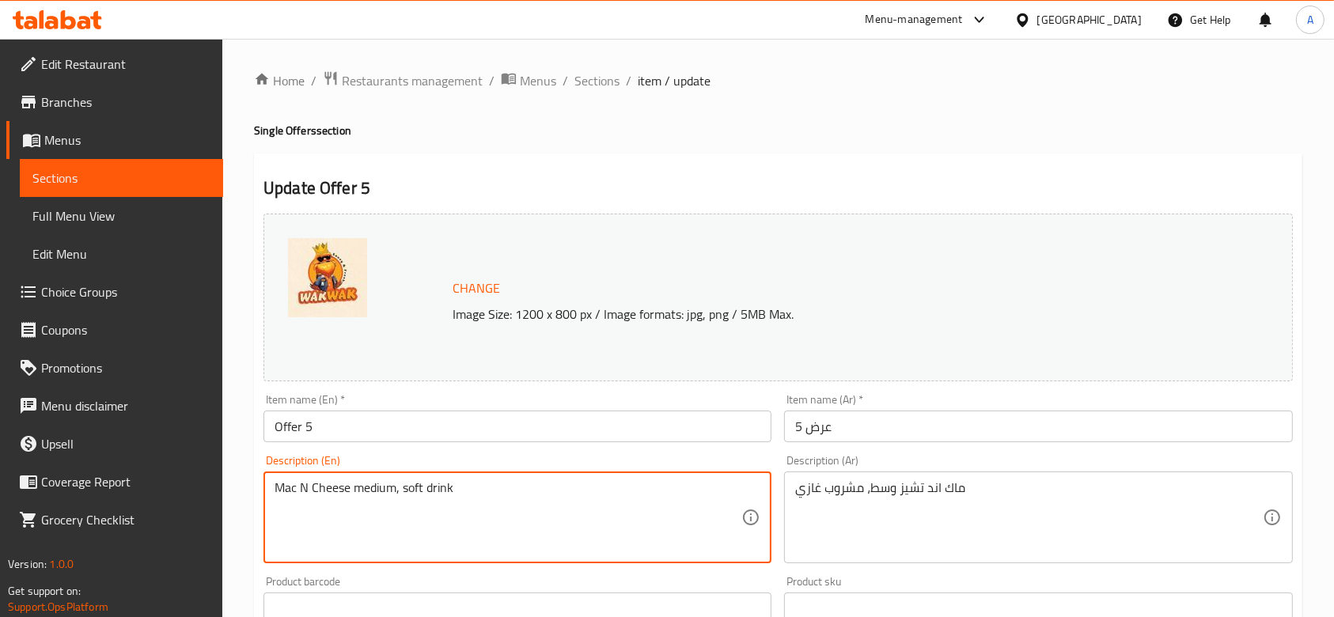
click at [360, 495] on textarea "Mac N Cheese medium, soft drink" at bounding box center [508, 517] width 467 height 75
drag, startPoint x: 395, startPoint y: 487, endPoint x: 403, endPoint y: 491, distance: 8.5
click at [403, 491] on textarea "Mac N Cheese Medium, soft drink" at bounding box center [508, 517] width 467 height 75
type textarea "Mac N Cheese Medium + soft drink"
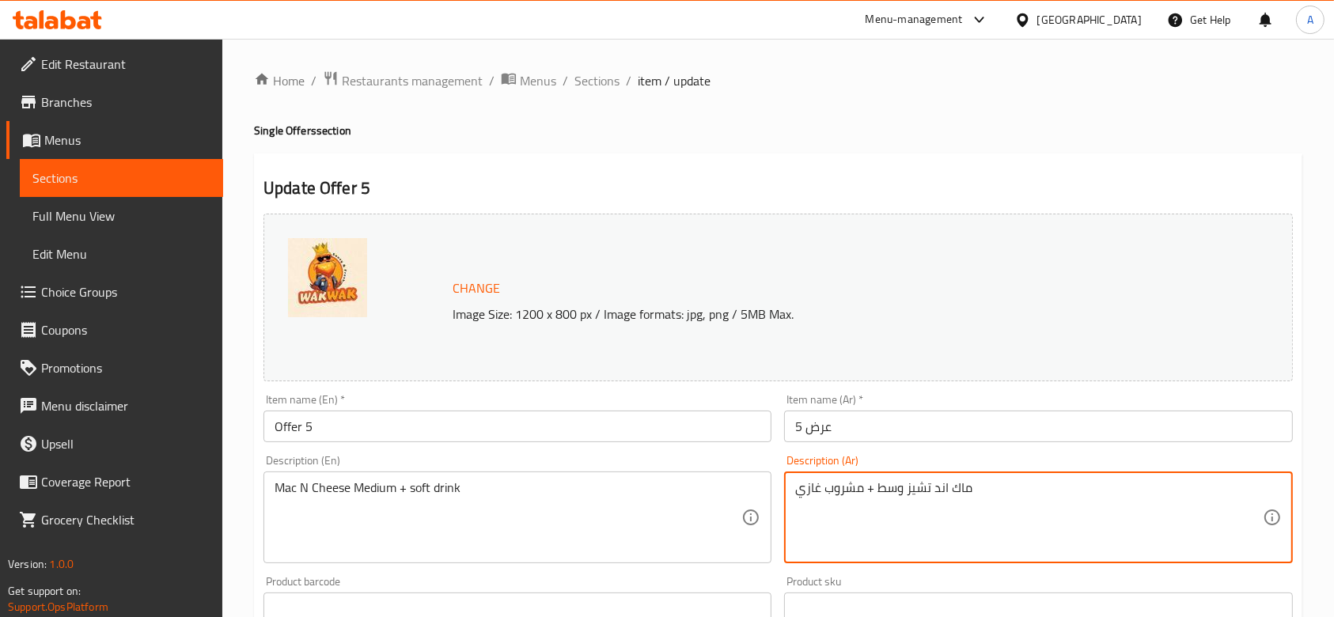
type textarea "ماك اند تشيز وسط + مشروب غازي"
click at [766, 450] on div "Description (En) Mac N Cheese Medium + soft drink Description (En)" at bounding box center [517, 509] width 521 height 121
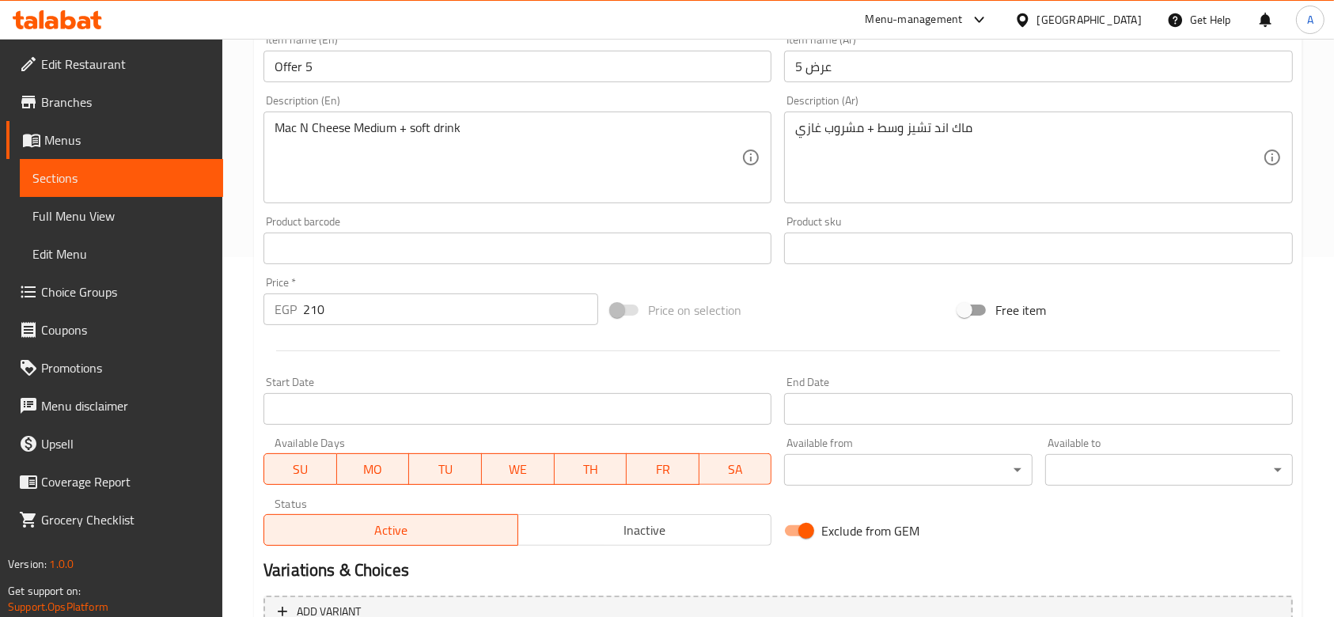
scroll to position [523, 0]
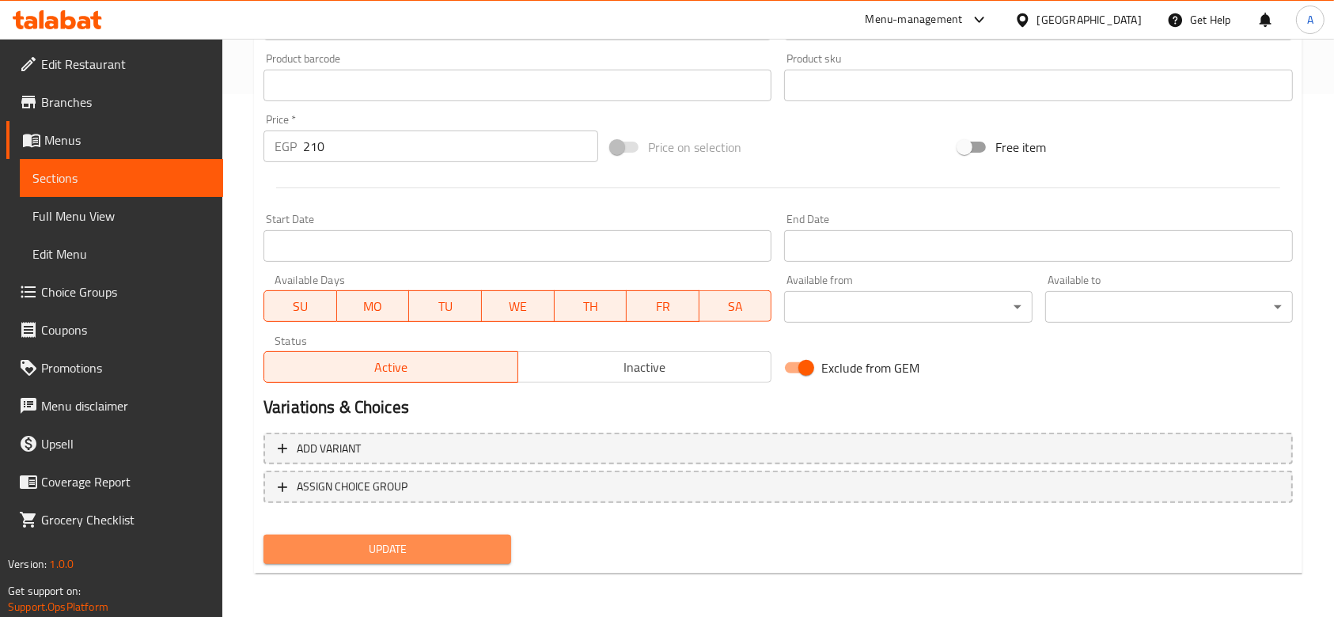
click at [473, 563] on button "Update" at bounding box center [388, 549] width 248 height 29
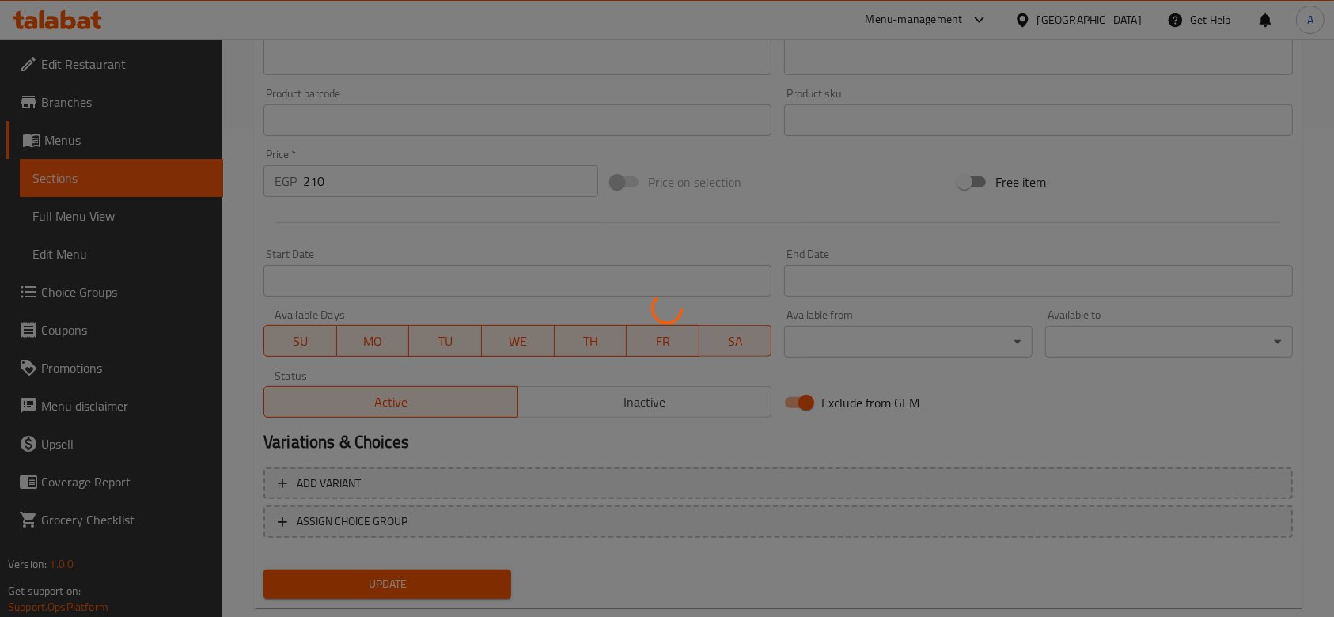
scroll to position [0, 0]
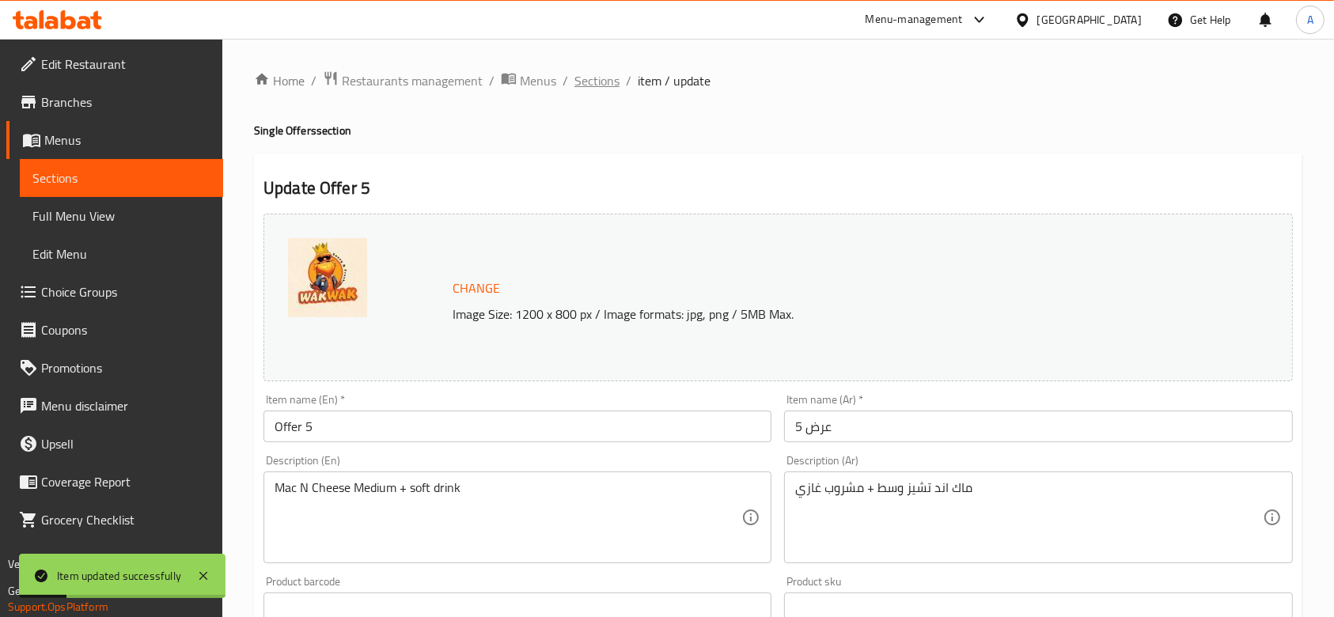
click at [603, 82] on span "Sections" at bounding box center [596, 80] width 45 height 19
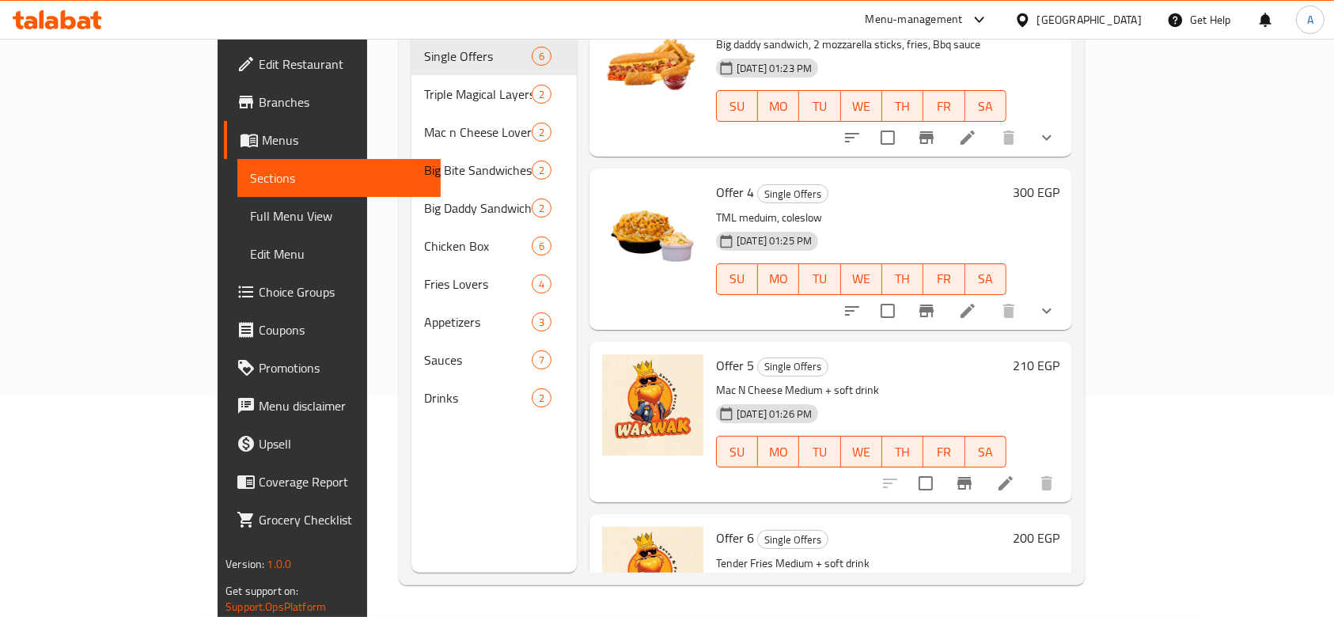
scroll to position [354, 0]
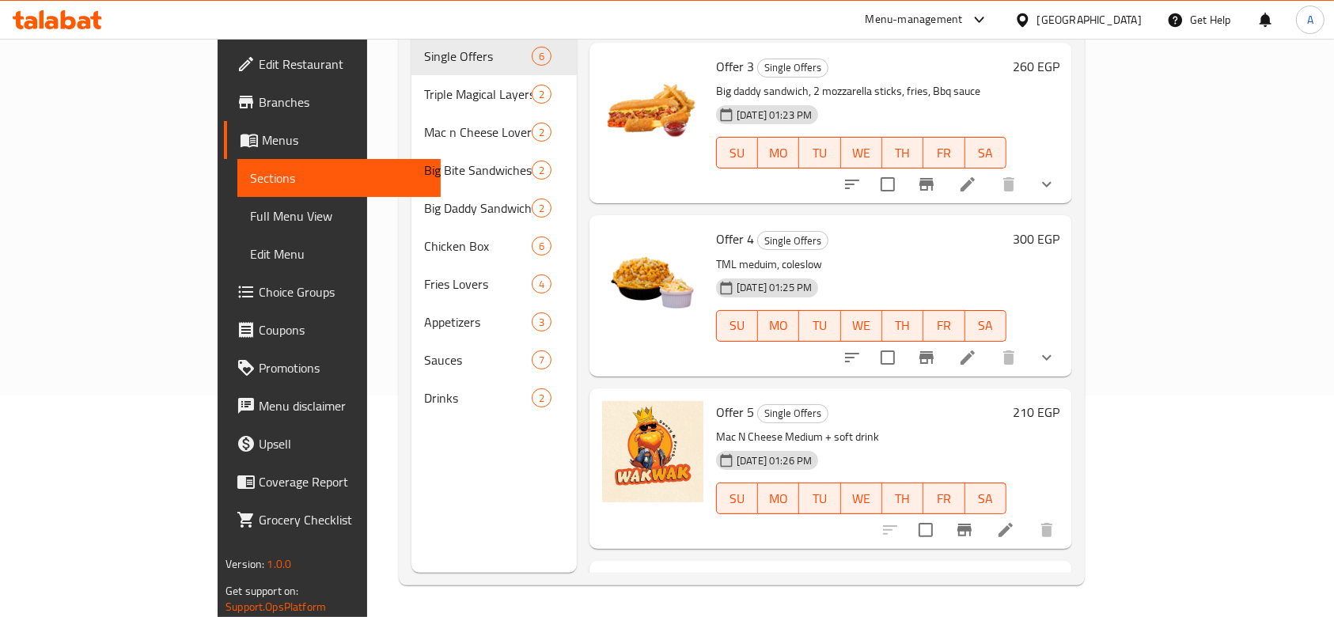
click at [990, 343] on li at bounding box center [968, 357] width 44 height 28
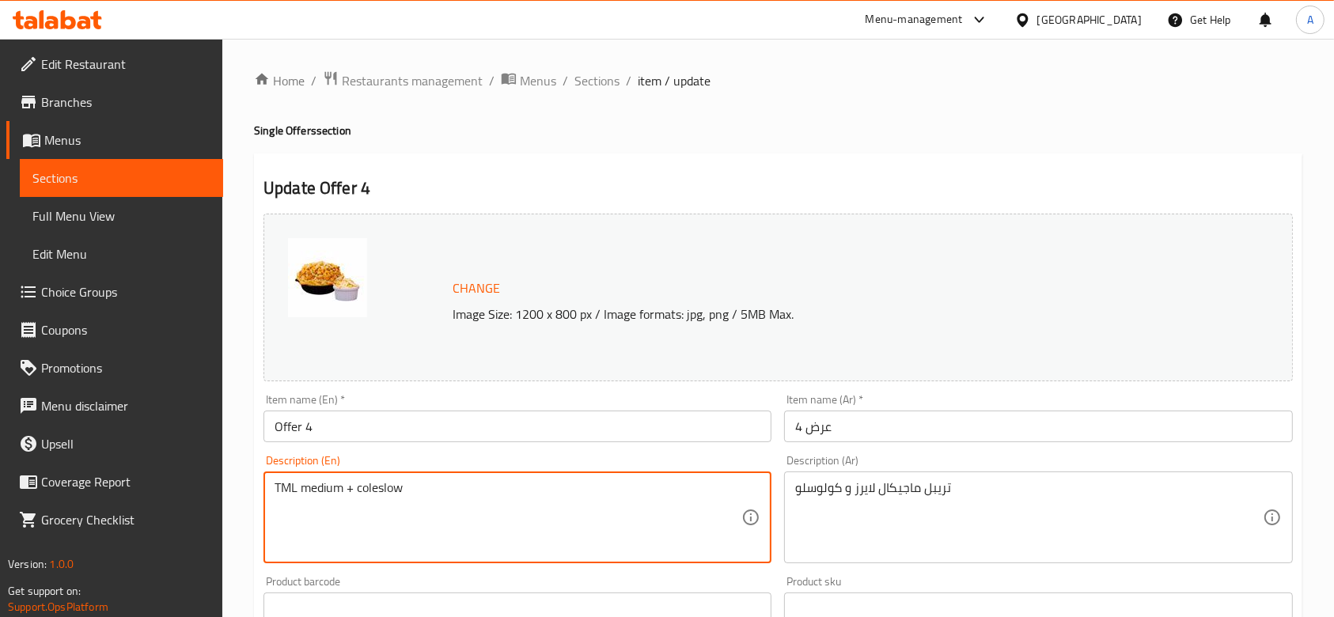
click at [309, 491] on textarea "TML medium + coleslow" at bounding box center [508, 517] width 467 height 75
click at [362, 496] on textarea "TML Medium + coleslaw" at bounding box center [508, 517] width 467 height 75
type textarea "TML Medium + Coleslaw"
click at [702, 456] on div "Description (En) TML Medium + Coleslaw Description (En)" at bounding box center [518, 509] width 508 height 108
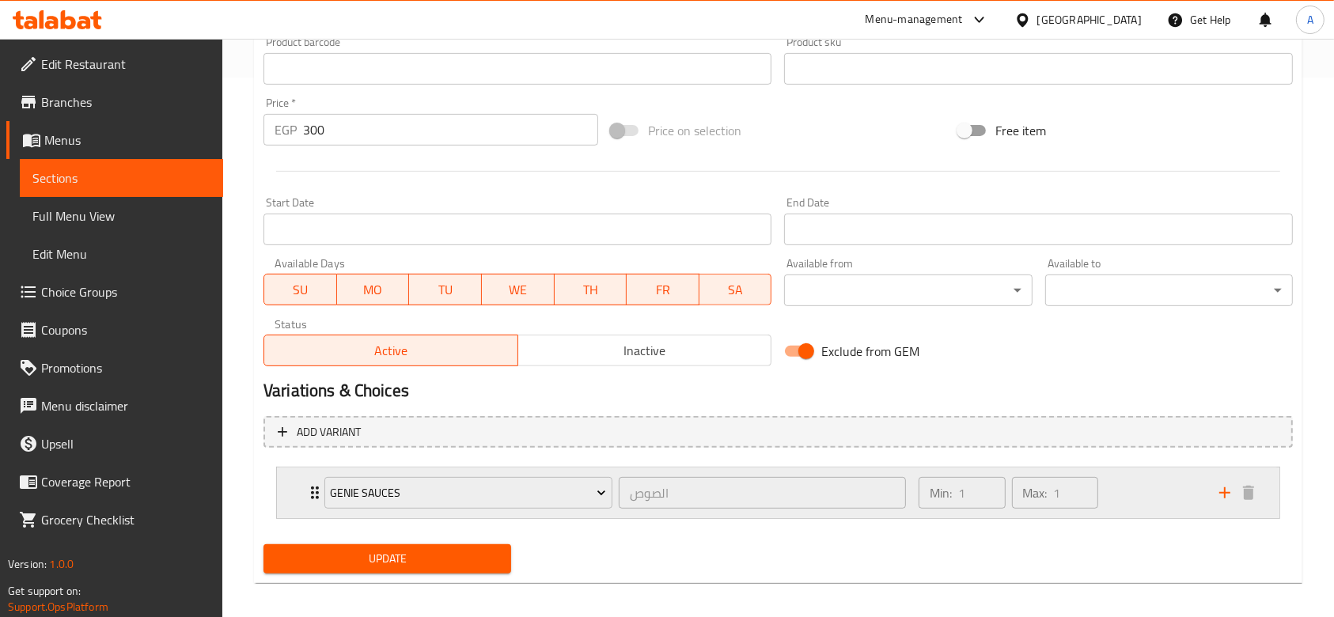
scroll to position [549, 0]
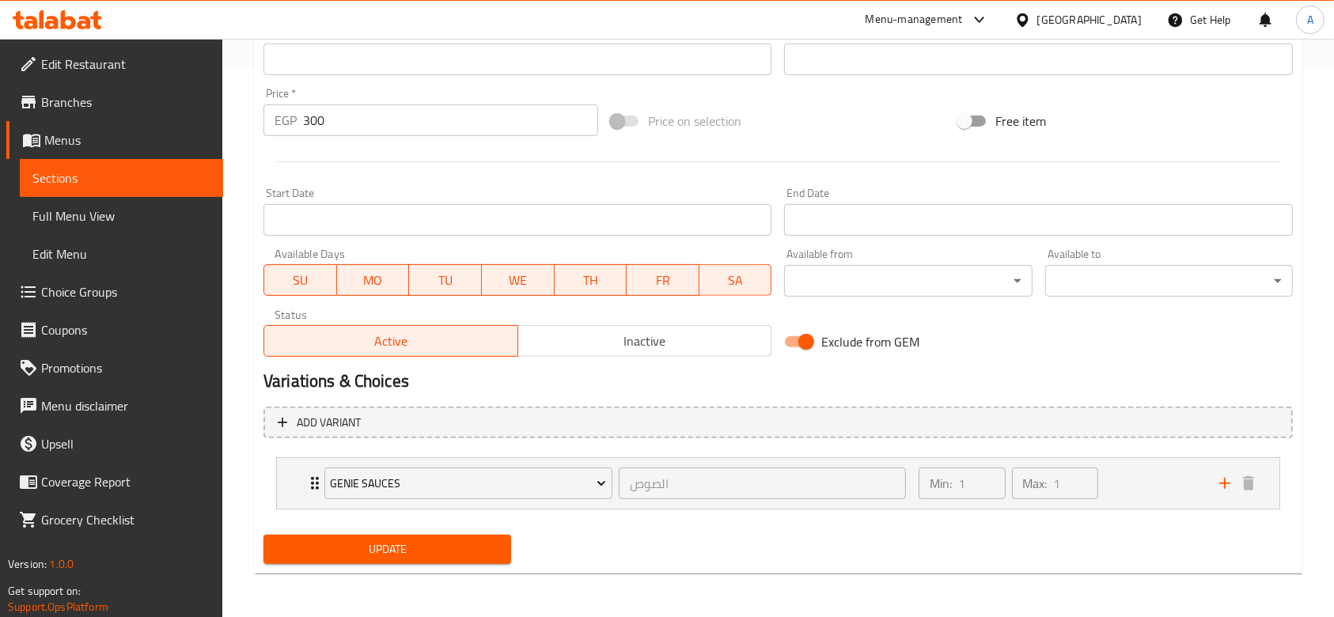
click at [406, 553] on span "Update" at bounding box center [387, 550] width 222 height 20
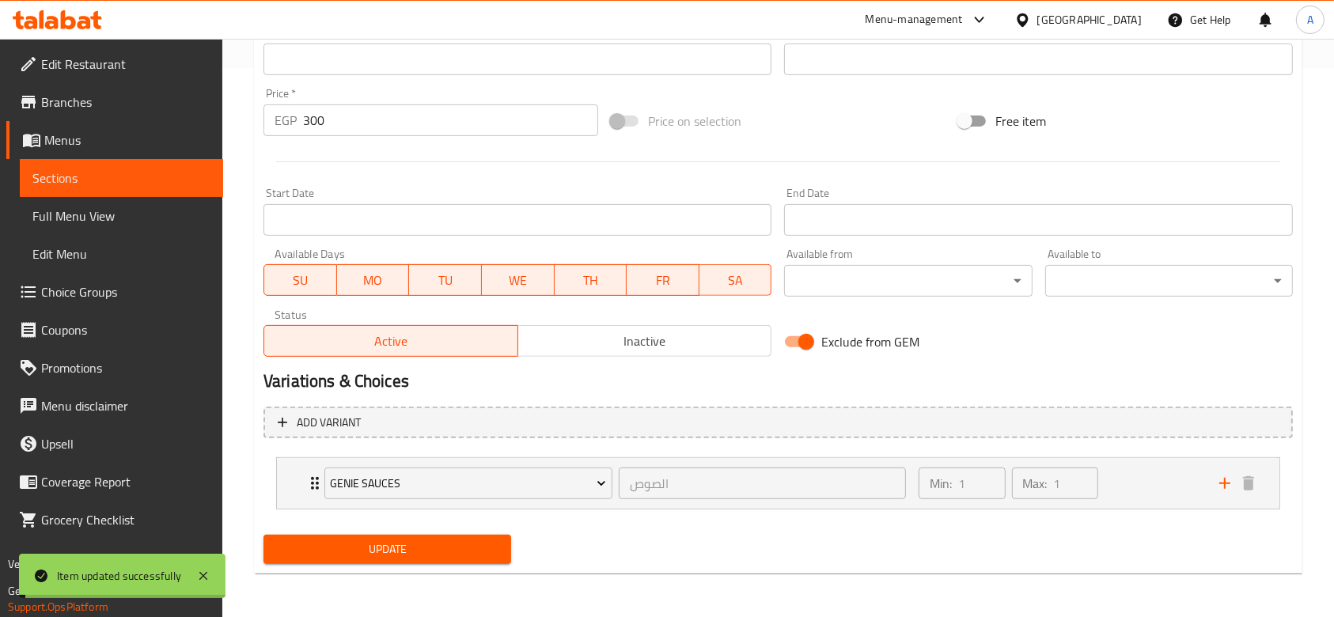
scroll to position [0, 0]
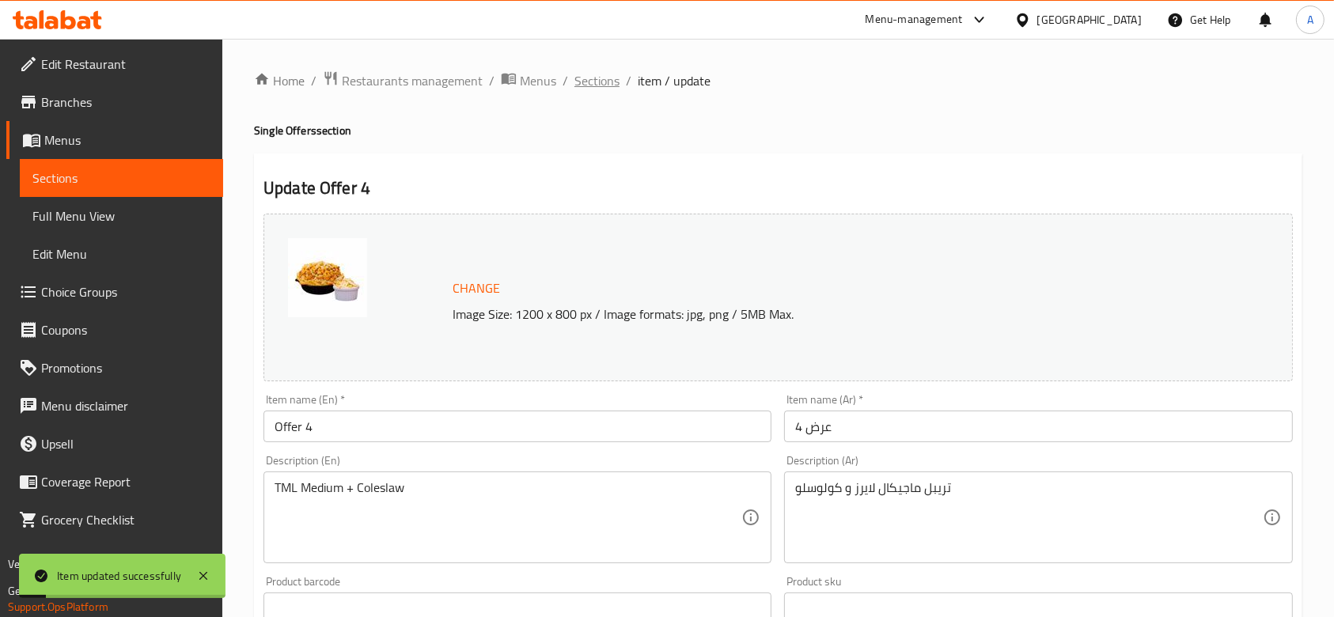
click at [603, 79] on span "Sections" at bounding box center [596, 80] width 45 height 19
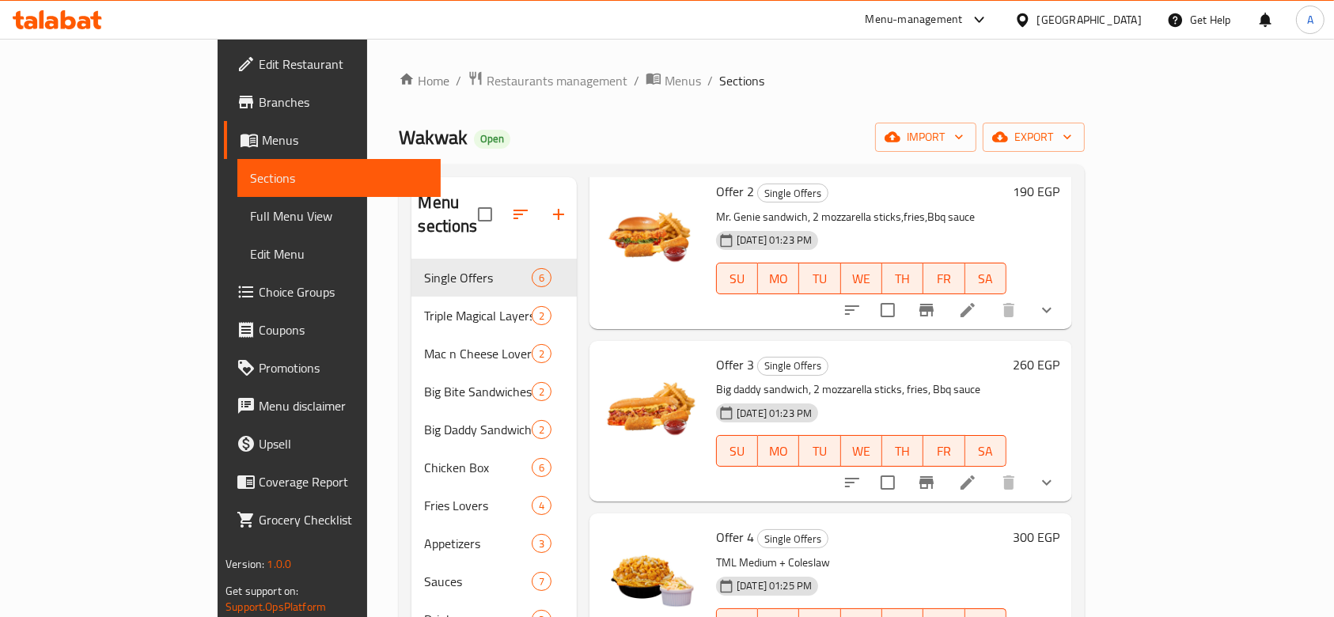
scroll to position [354, 0]
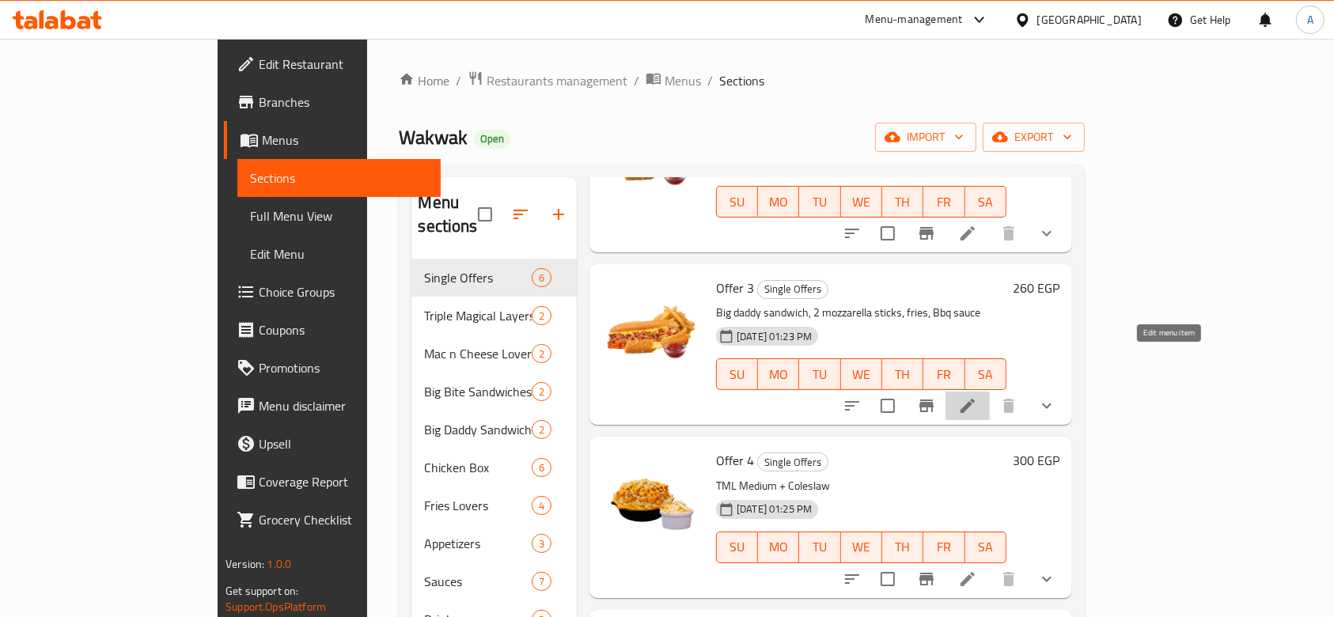
click at [977, 396] on icon at bounding box center [967, 405] width 19 height 19
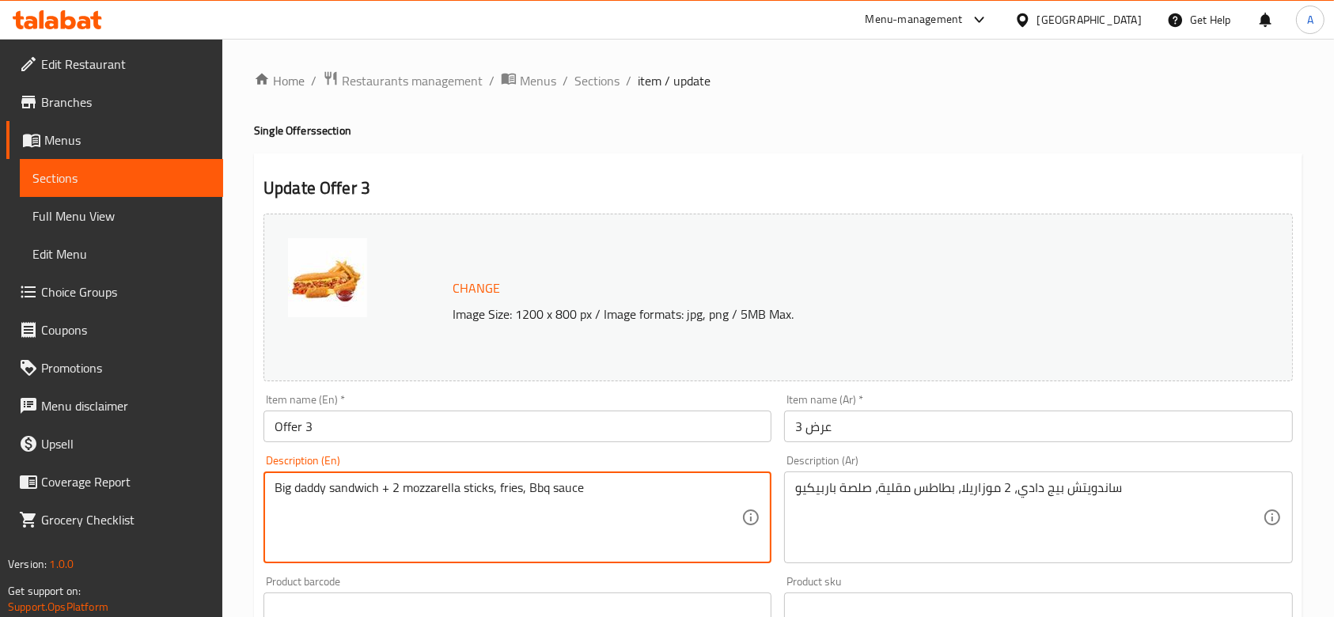
click at [494, 487] on textarea "Big daddy sandwich + 2 mozzarella sticks, fries, Bbq sauce" at bounding box center [508, 517] width 467 height 75
click at [502, 491] on textarea "Big daddy sandwich + 2 mozzarella sticks, fries, Bbq sauce" at bounding box center [508, 517] width 467 height 75
click at [534, 497] on textarea "Big daddy sandwich + 2 mozzarella sticks + fries, Bbq sauce" at bounding box center [508, 517] width 467 height 75
click at [411, 487] on textarea "Big daddy sandwich + 2 mozzarella sticks + fries + BBQ sauce" at bounding box center [508, 517] width 467 height 75
click at [467, 489] on textarea "Big daddy sandwich + 2 Mozzarella sticks + fries + BBQ sauce" at bounding box center [508, 517] width 467 height 75
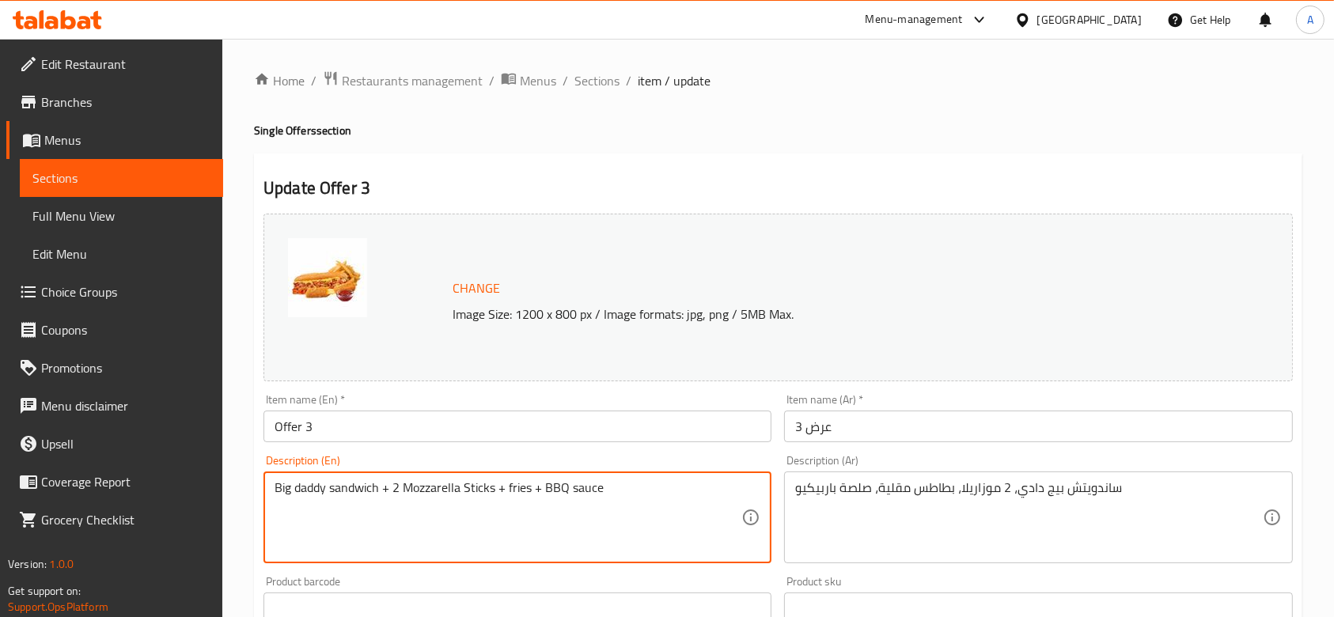
click at [301, 487] on textarea "Big daddy sandwich + 2 Mozzarella Sticks + fries + BBQ sauce" at bounding box center [508, 517] width 467 height 75
click at [332, 484] on textarea "Big Daddy sandwich + 2 Mozzarella Sticks + fries + BBQ sauce" at bounding box center [508, 517] width 467 height 75
click at [511, 489] on textarea "Big Daddy Sandwich + 2 Mozzarella Sticks + fries + BBQ sauce" at bounding box center [508, 517] width 467 height 75
click at [578, 488] on textarea "Big Daddy Sandwich + 2 Mozzarella Sticks + Fries + BBQ sauce" at bounding box center [508, 517] width 467 height 75
type textarea "Big Daddy Sandwich + 2 Mozzarella Sticks + Fries + BBQ Sauce"
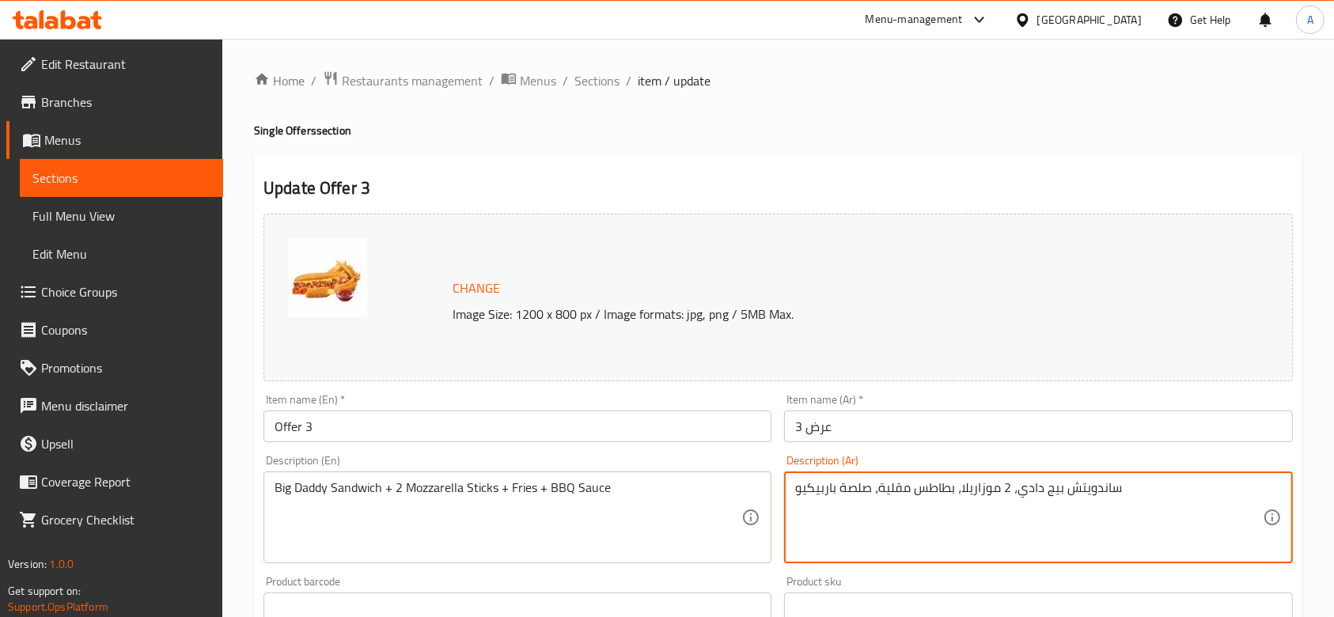
click at [1011, 495] on textarea "ساندويتش بيج دادي، 2 موزاريلا، بطاطس مقلية، صلصة باربيكيو" at bounding box center [1028, 517] width 467 height 75
click at [1011, 497] on textarea "ساندويتش بيج دادي، 2 موزاريلا، بطاطس مقلية، صلصة باربيكيو" at bounding box center [1028, 517] width 467 height 75
click at [956, 491] on textarea "ساندويتش بيج دادي + 2 موزاريلا، بطاطس مقلية، صلصة باربيكيو" at bounding box center [1028, 517] width 467 height 75
click at [955, 491] on textarea "ساندويتش بيج دادي + 2 موزاريلا، بطاطس مقلية، صلصة باربيكيو" at bounding box center [1028, 517] width 467 height 75
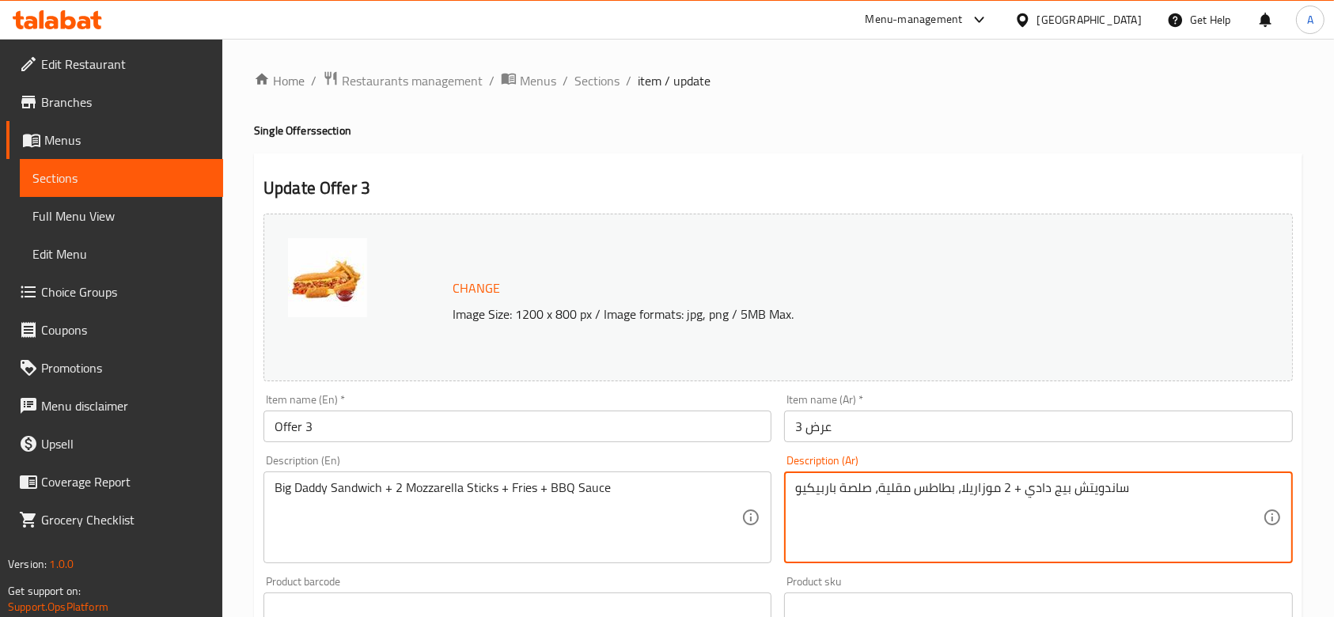
click at [957, 490] on textarea "ساندويتش بيج دادي + 2 موزاريلا، بطاطس مقلية، صلصة باربيكيو" at bounding box center [1028, 517] width 467 height 75
click at [957, 499] on textarea "ساندويتش بيج دادي + 2 موزاريلا، بطاطس مقلية، صلصة باربيكيو" at bounding box center [1028, 517] width 467 height 75
drag, startPoint x: 952, startPoint y: 495, endPoint x: 960, endPoint y: 493, distance: 8.3
click at [960, 493] on textarea "ساندويتش بيج دادي + 2 موزاريلا، بطاطس مقلية، صلصة باربيكيو" at bounding box center [1028, 517] width 467 height 75
click at [874, 495] on textarea "ساندويتش بيج دادي + 2 موزاريلا + بطاطس مقلية، صلصة باربيكيو" at bounding box center [1028, 517] width 467 height 75
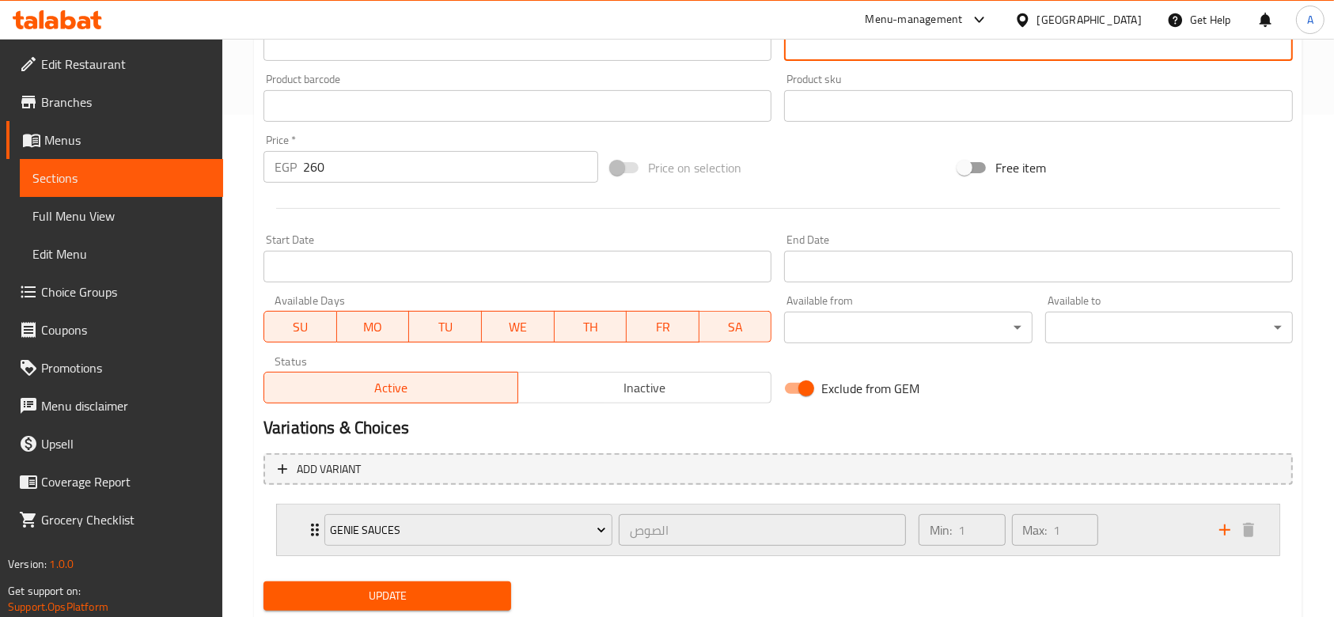
scroll to position [549, 0]
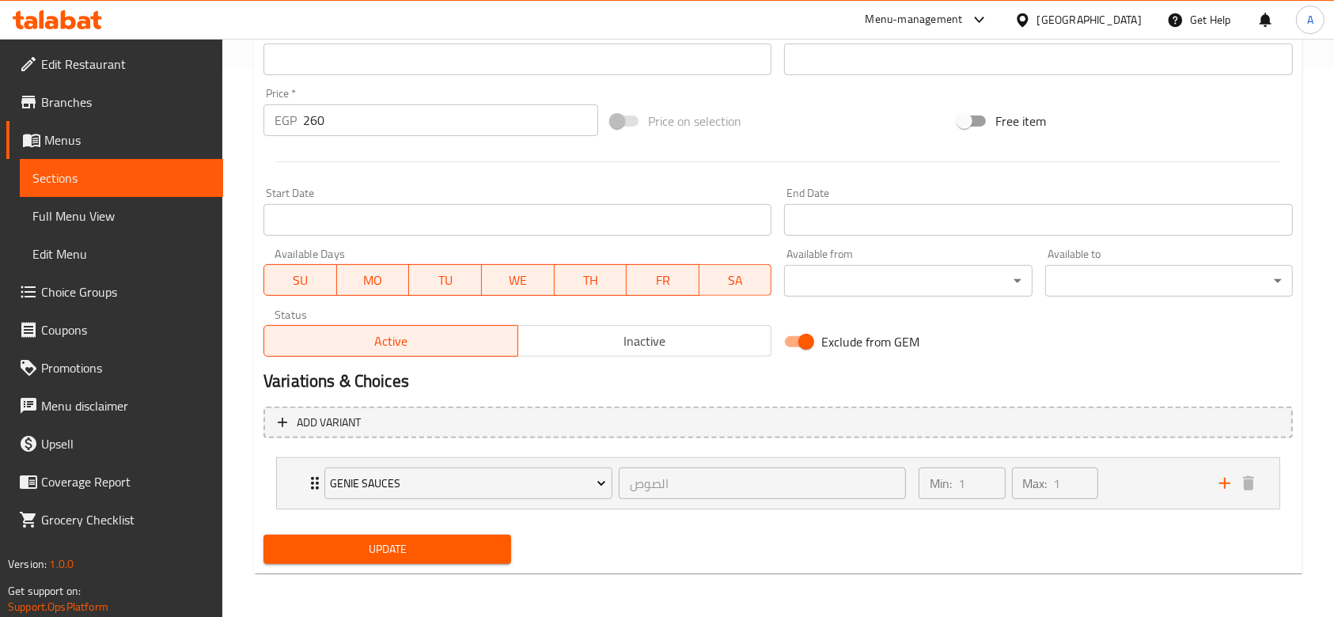
type textarea "ساندويتش بيج دادي + 2 موزاريلا + بطاطس مقلية + صلصة باربيكيو"
click at [480, 540] on span "Update" at bounding box center [387, 550] width 222 height 20
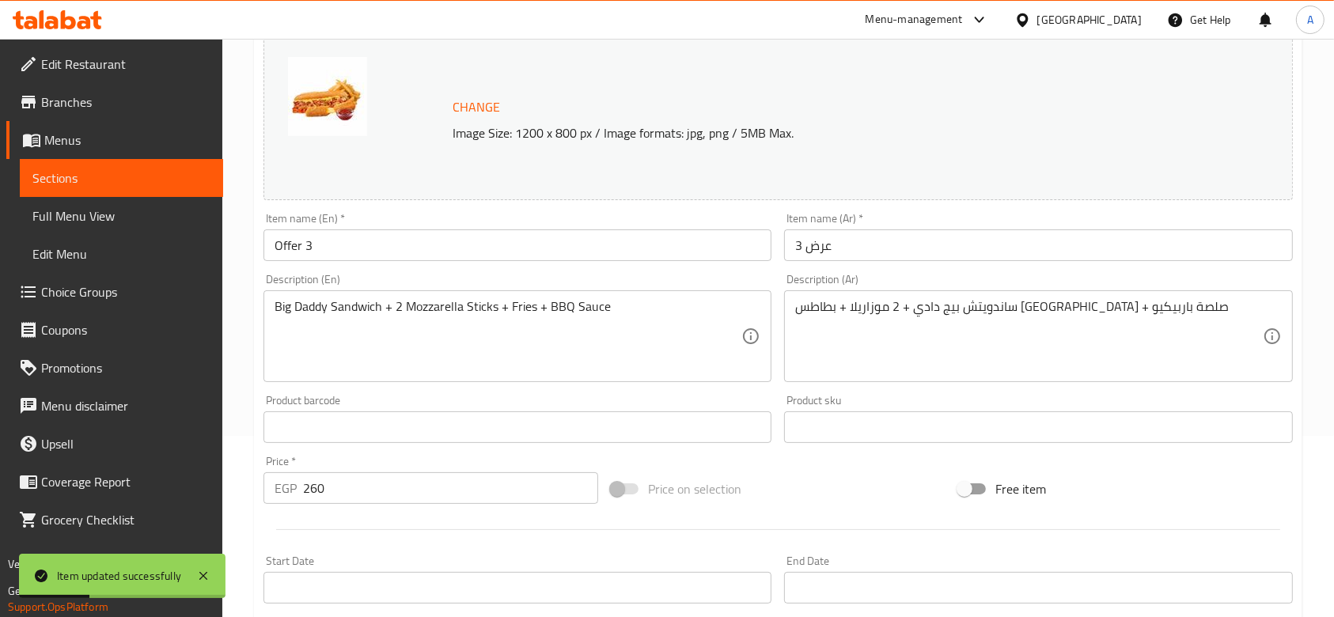
scroll to position [0, 0]
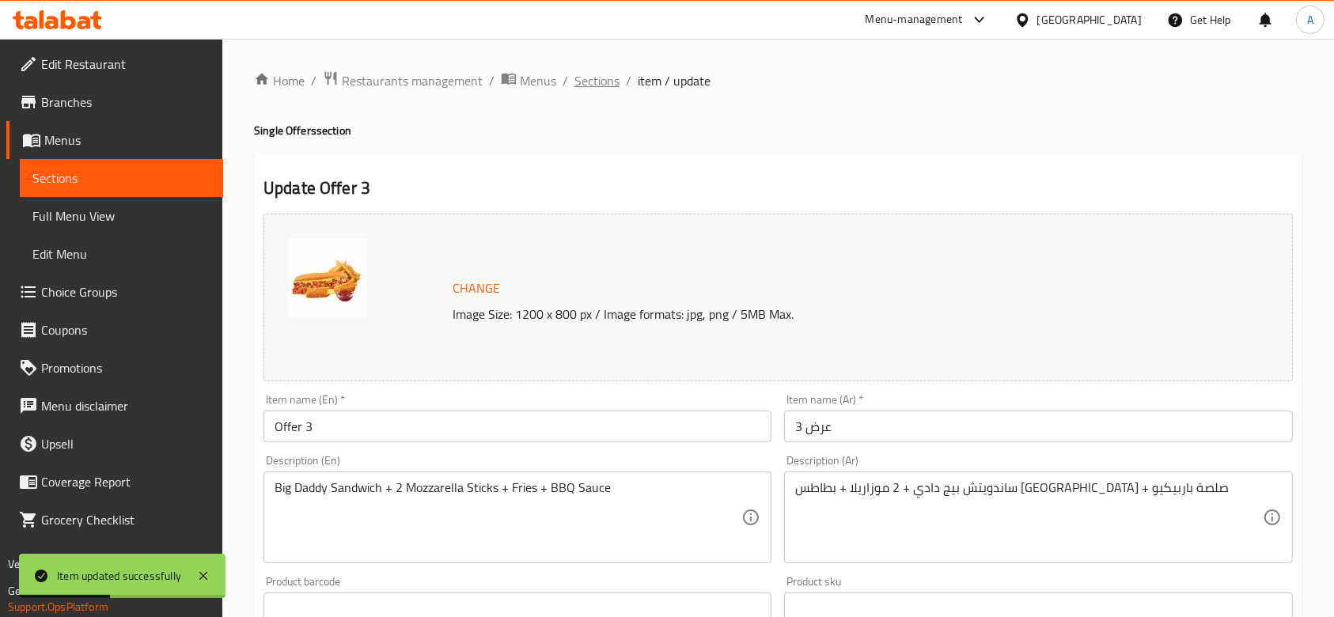
click at [608, 81] on span "Sections" at bounding box center [596, 80] width 45 height 19
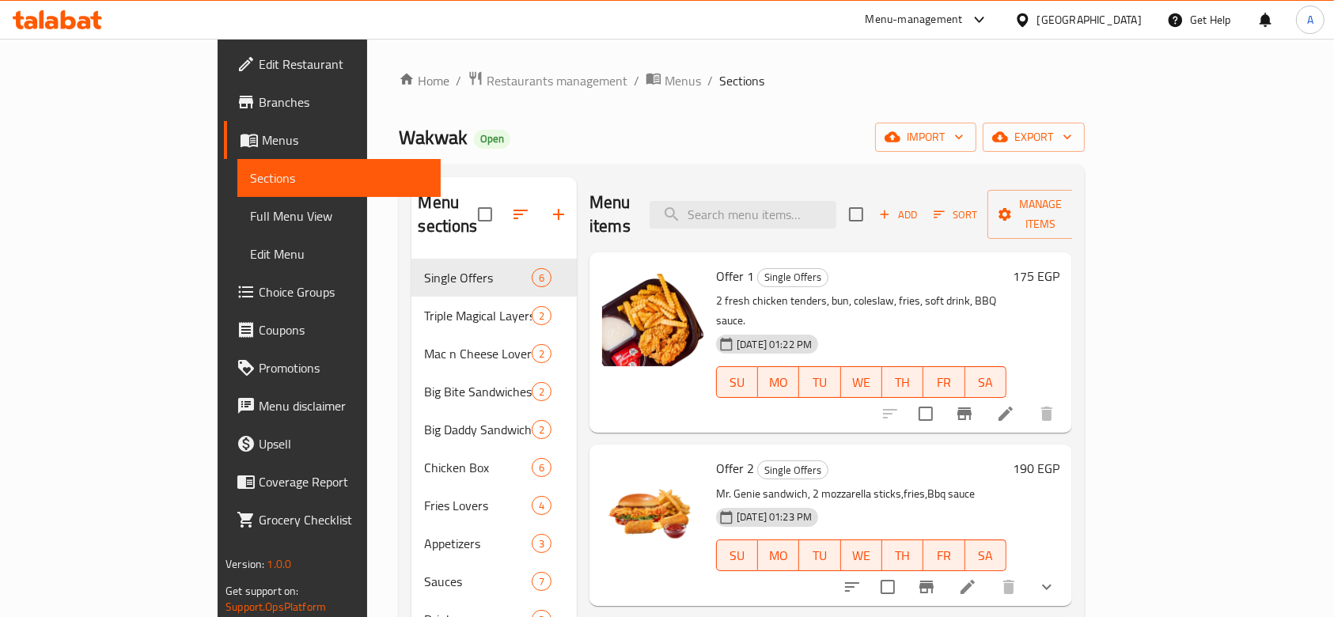
scroll to position [105, 0]
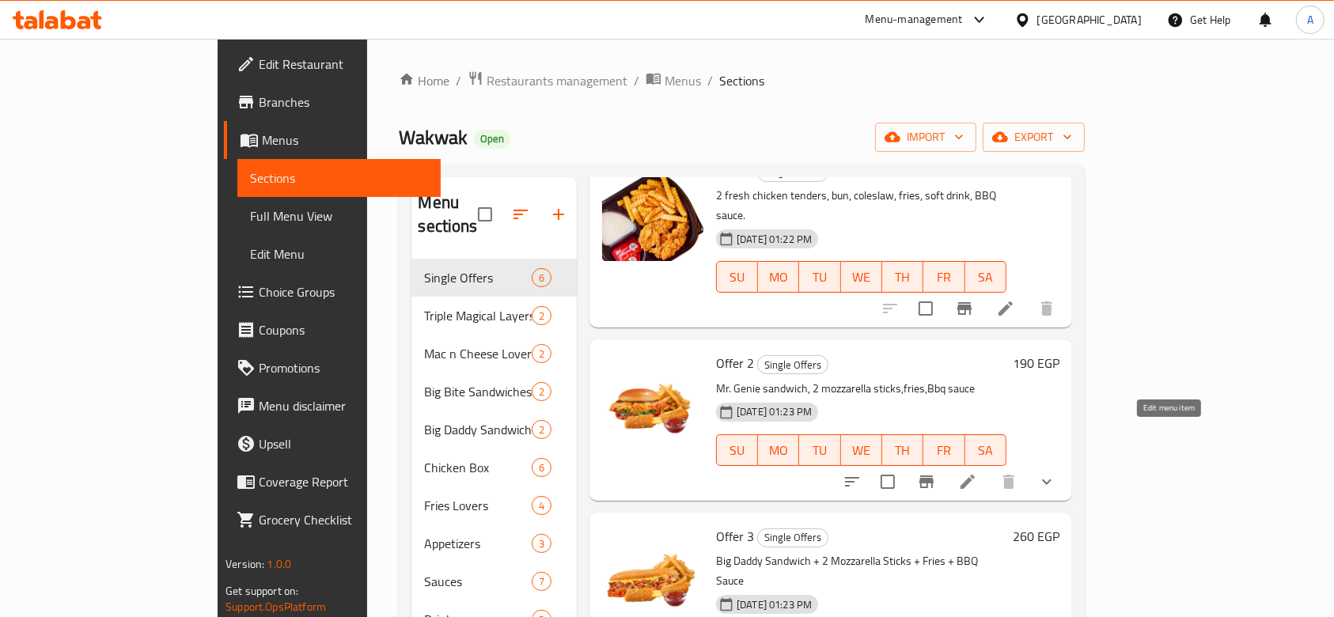
click at [977, 472] on icon at bounding box center [967, 481] width 19 height 19
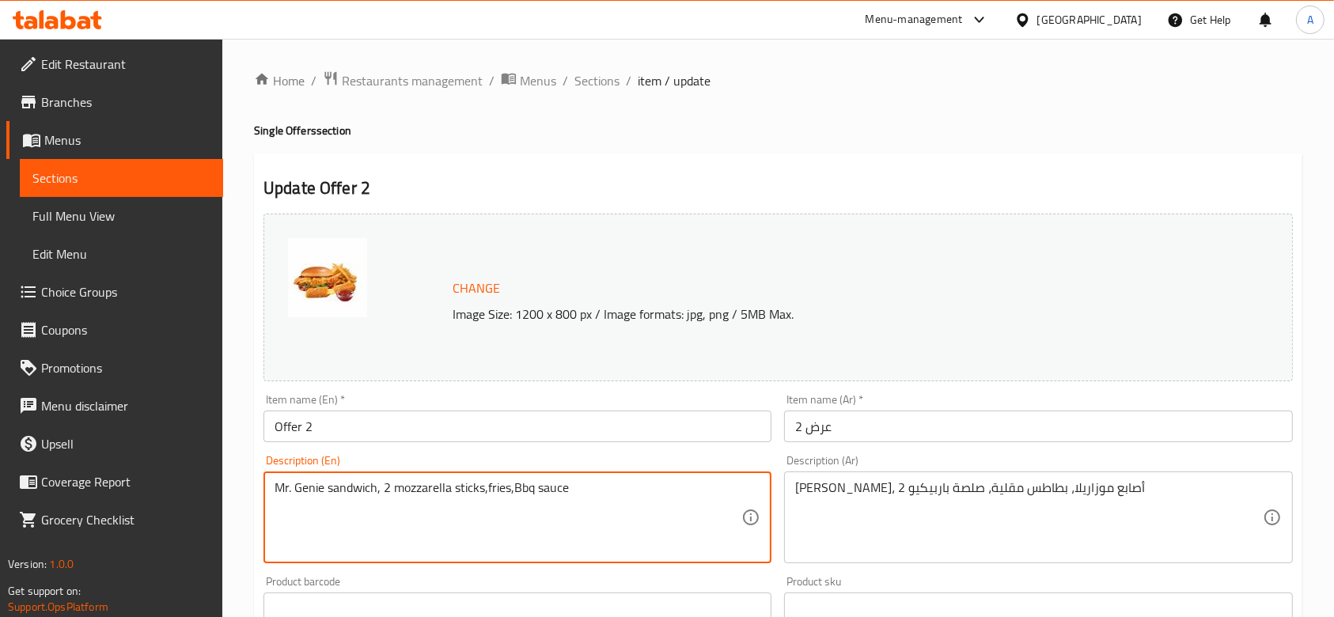
drag, startPoint x: 375, startPoint y: 495, endPoint x: 383, endPoint y: 497, distance: 8.3
click at [411, 487] on textarea "Mr. Genie sandwich + 2 mozzarella sticks,fries,Bbq sauce" at bounding box center [508, 517] width 467 height 75
click at [465, 495] on textarea "Mr. Genie sandwich + 2 Mozzarella sticks,fries,Bbq sauce" at bounding box center [508, 517] width 467 height 75
click at [490, 493] on textarea "Mr. Genie sandwich + 2 Mozzarella Sticks,fries,Bbq sauce" at bounding box center [508, 517] width 467 height 75
click at [499, 495] on textarea "Mr. Genie sandwich + 2 Mozzarella Sticks ,fries,Bbq sauce" at bounding box center [508, 517] width 467 height 75
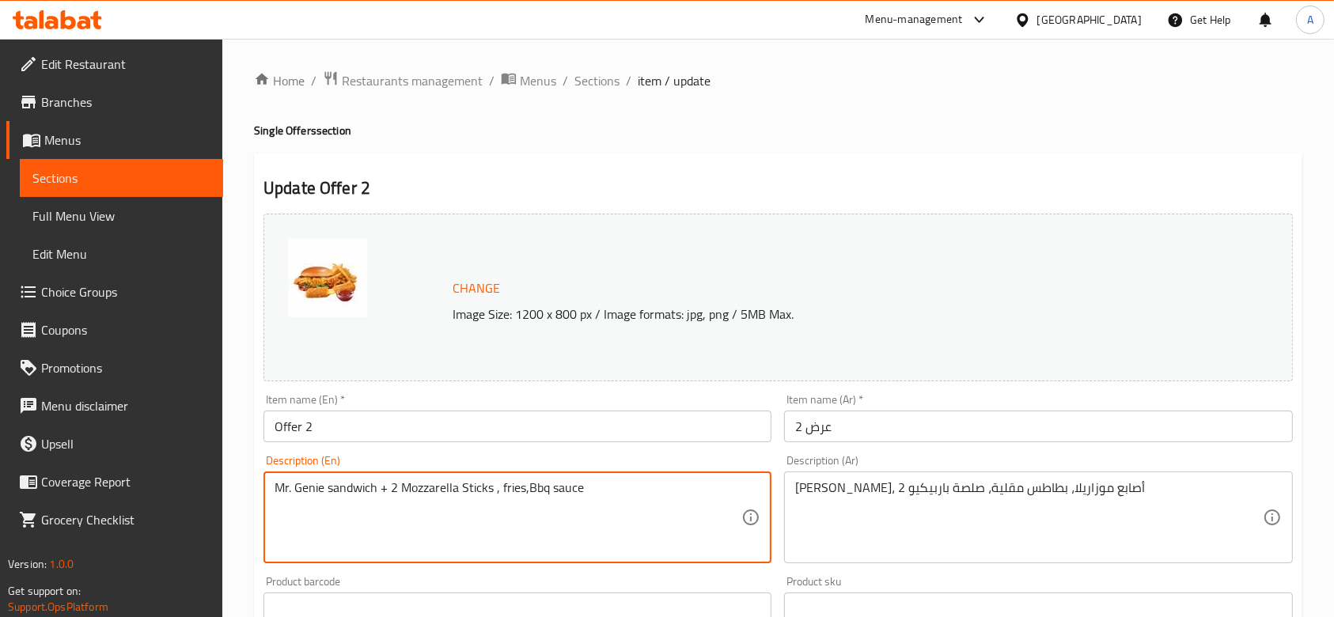
click at [522, 492] on textarea "Mr. Genie sandwich + 2 Mozzarella Sticks , fries,Bbq sauce" at bounding box center [508, 517] width 467 height 75
click at [529, 491] on textarea "Mr. Genie sandwich + 2 Mozzarella Sticks , fries ,Bbq sauce" at bounding box center [508, 517] width 467 height 75
click at [529, 494] on textarea "Mr. Genie sandwich + 2 Mozzarella Sticks , fries , Bbq sauce" at bounding box center [508, 517] width 467 height 75
click at [496, 489] on textarea "Mr. Genie sandwich + 2 Mozzarella Sticks , fries + Bbq sauce" at bounding box center [508, 517] width 467 height 75
click at [567, 492] on textarea "Mr. Genie sandwich + 2 Mozzarella Sticks+ fries + BBQ sauce" at bounding box center [508, 517] width 467 height 75
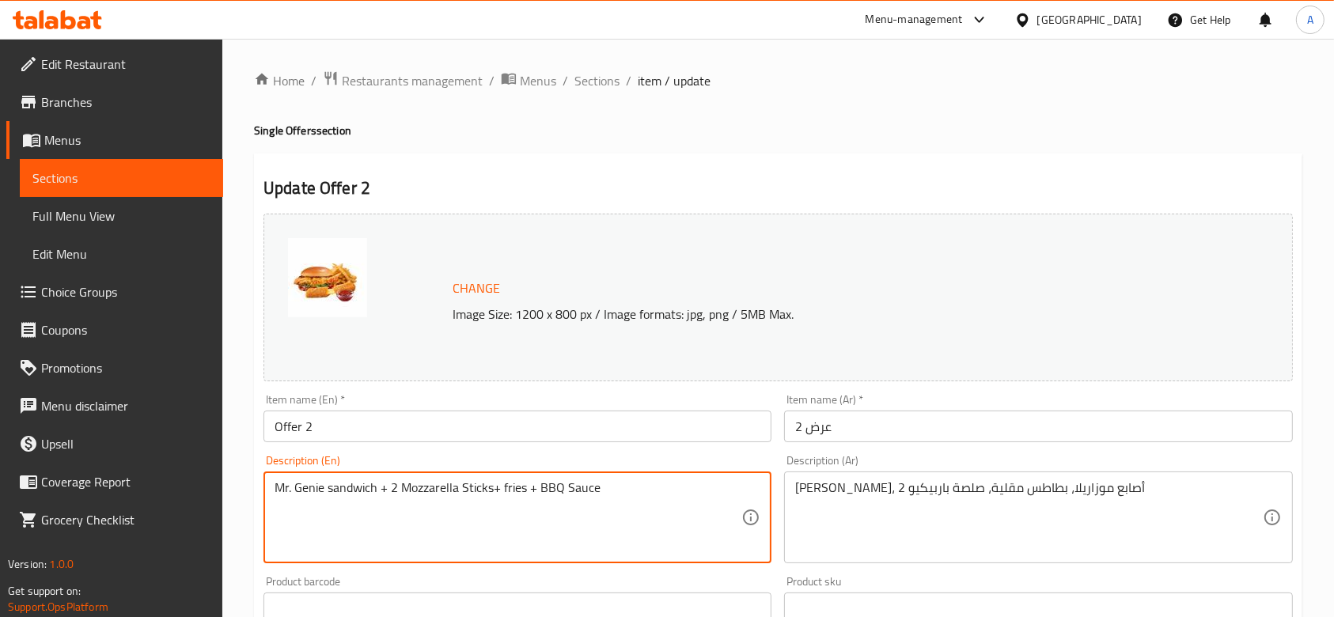
click at [505, 485] on textarea "Mr. Genie sandwich + 2 Mozzarella Sticks+ fries + BBQ Sauce" at bounding box center [508, 517] width 467 height 75
click at [334, 483] on textarea "Mr. Genie sandwich + 2 Mozzarella Sticks+ Fries + BBQ Sauce" at bounding box center [508, 517] width 467 height 75
type textarea "Mr. Genie Sandwich + 2 Mozzarella Sticks+ Fries + BBQ Sauce"
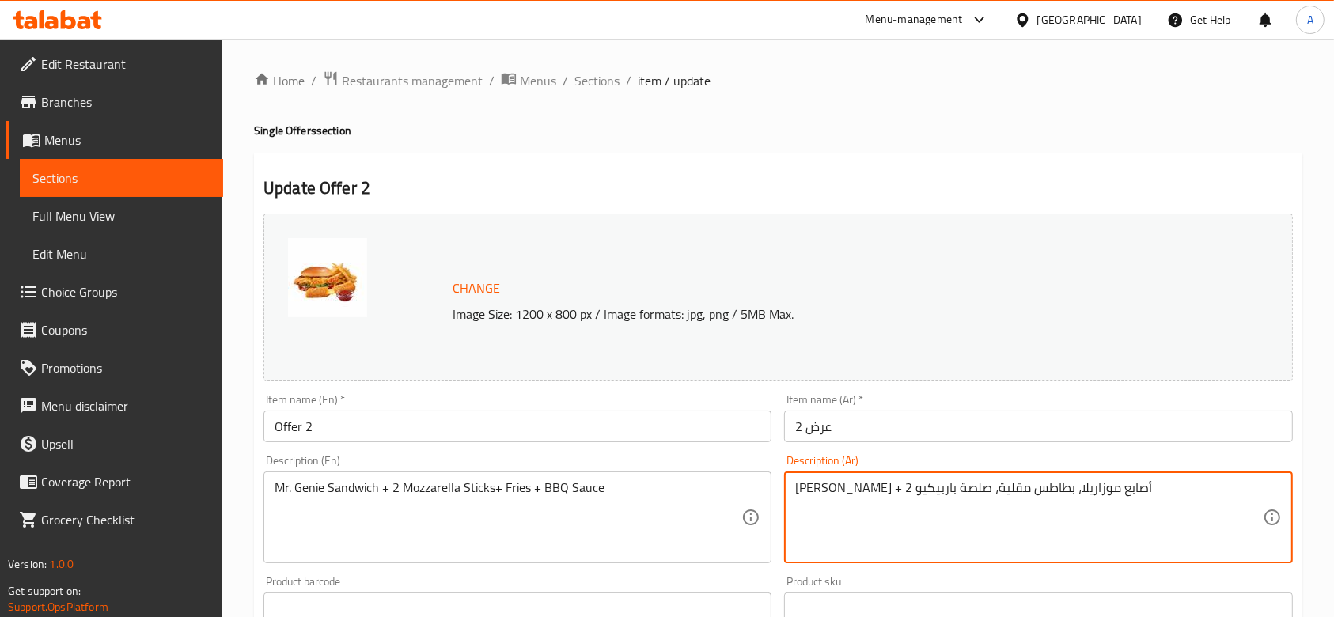
click at [957, 490] on textarea "ساندويتش السيد جيني + 2 أصابع موزاريلا، بطاطس مقلية، صلصة باربيكيو" at bounding box center [1028, 517] width 467 height 75
click at [874, 494] on textarea "ساندويتش السيد جيني + 2 أصابع موزاريلا + بطاطس مقلية، صلصة باربيكيو" at bounding box center [1028, 517] width 467 height 75
type textarea "ساندويتش السيد جيني + 2 أصابع موزاريلا + بطاطس مقلية + صلصة باربيكيو"
click at [780, 461] on div "Description (Ar) ساندويتش السيد جيني + 2 أصابع موزاريلا + بطاطس مقلية + صلصة با…" at bounding box center [1038, 509] width 521 height 121
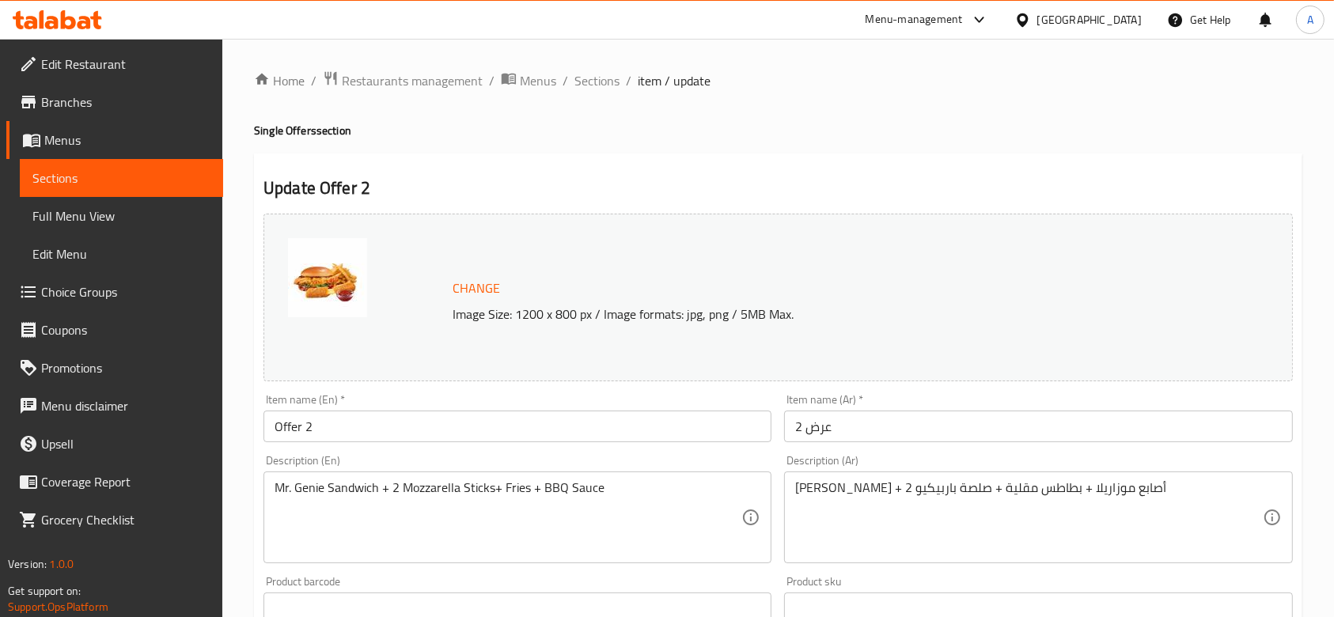
scroll to position [549, 0]
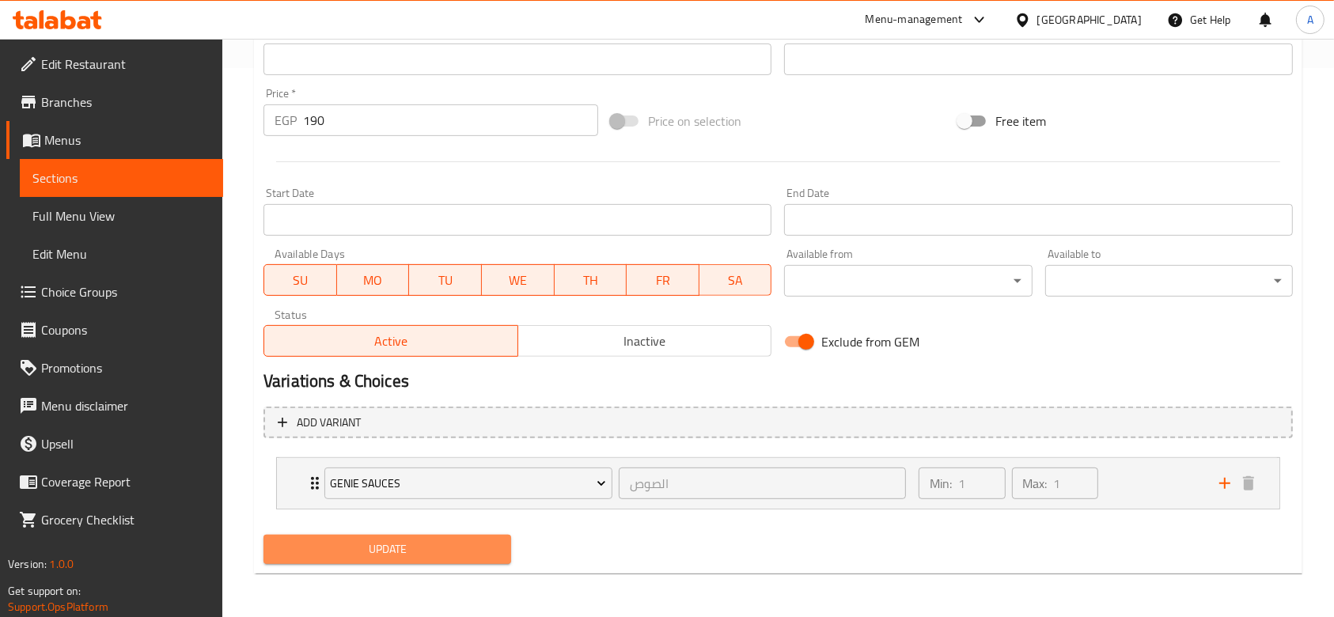
click at [434, 558] on span "Update" at bounding box center [387, 550] width 222 height 20
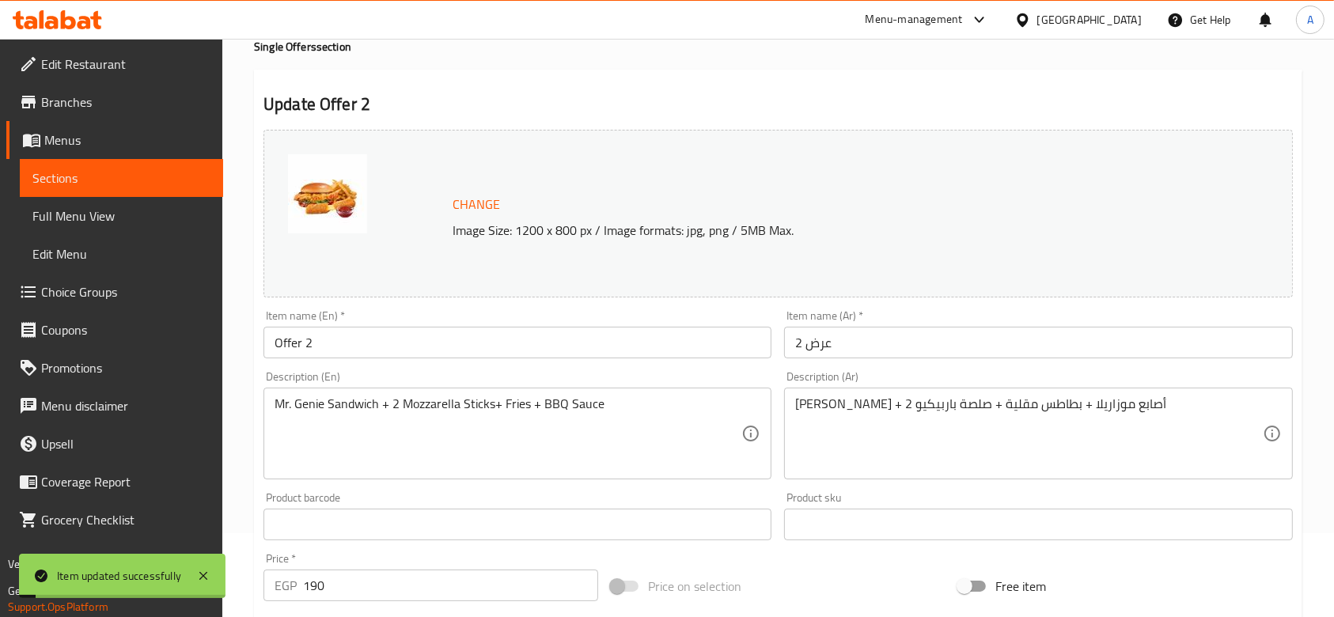
scroll to position [0, 0]
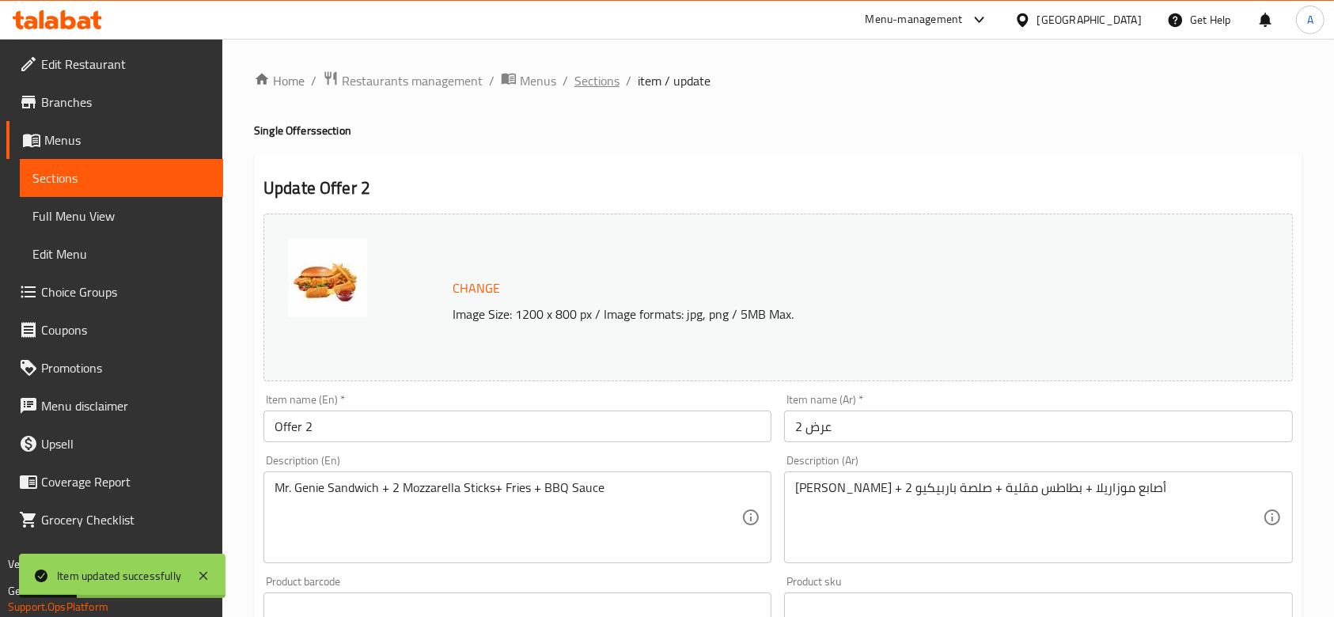
click at [587, 85] on span "Sections" at bounding box center [596, 80] width 45 height 19
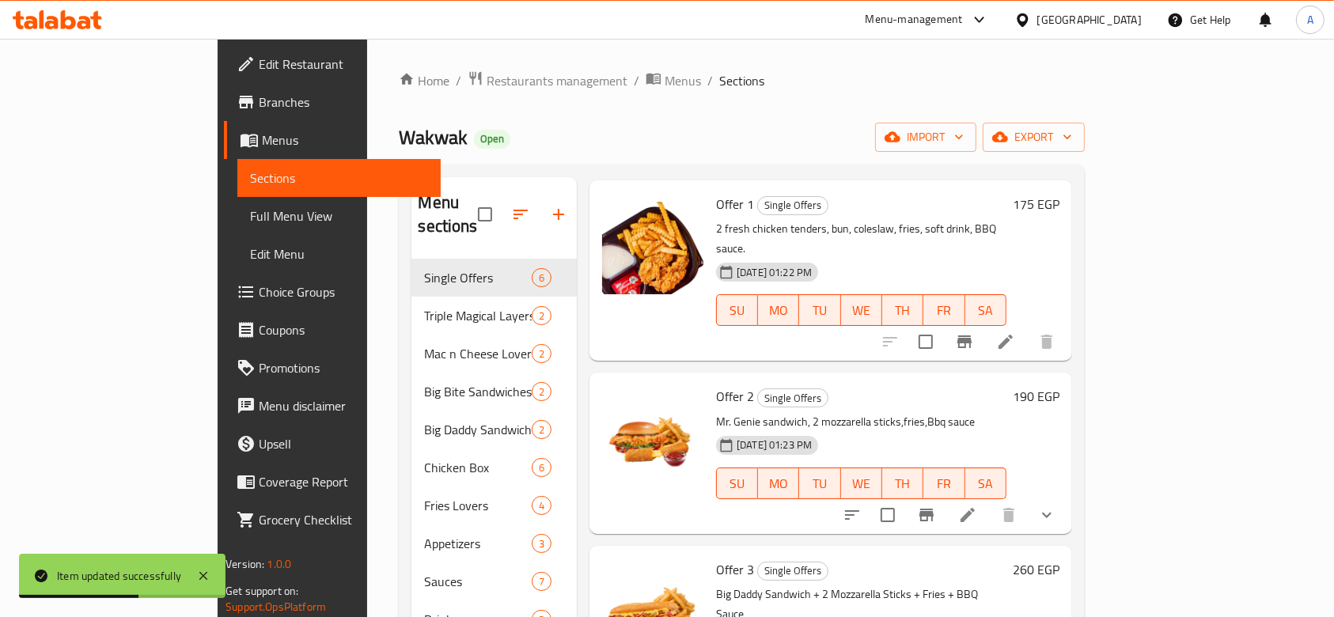
scroll to position [105, 0]
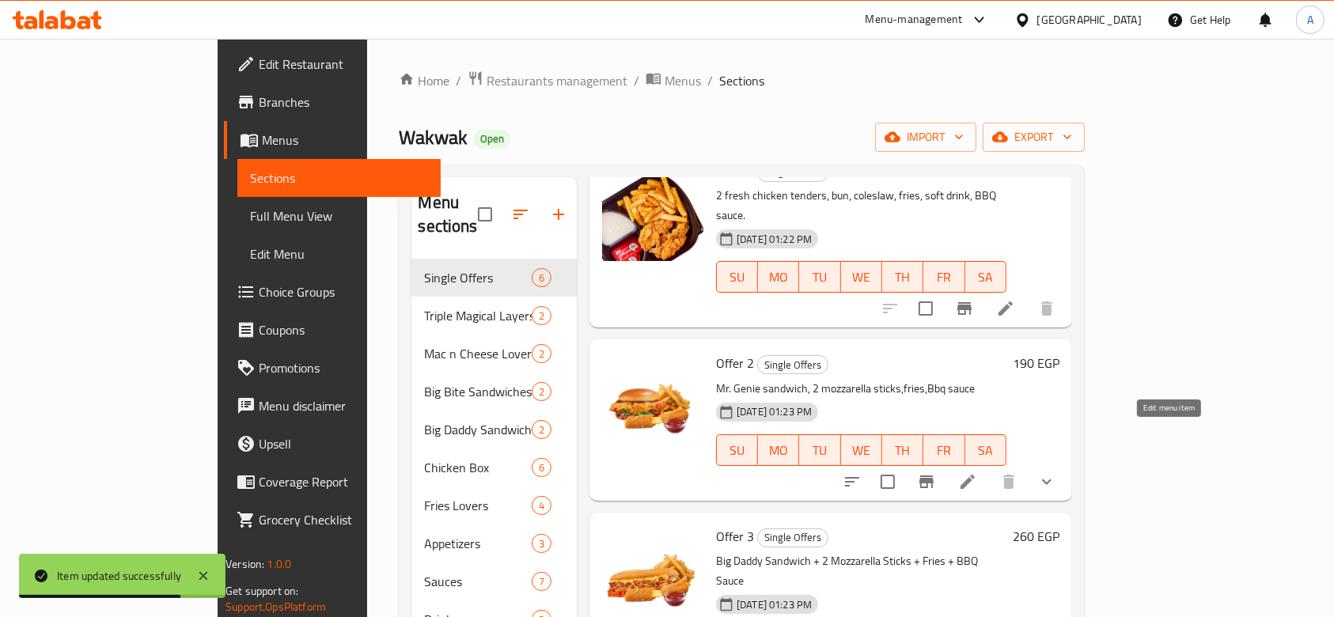
click at [977, 472] on icon at bounding box center [967, 481] width 19 height 19
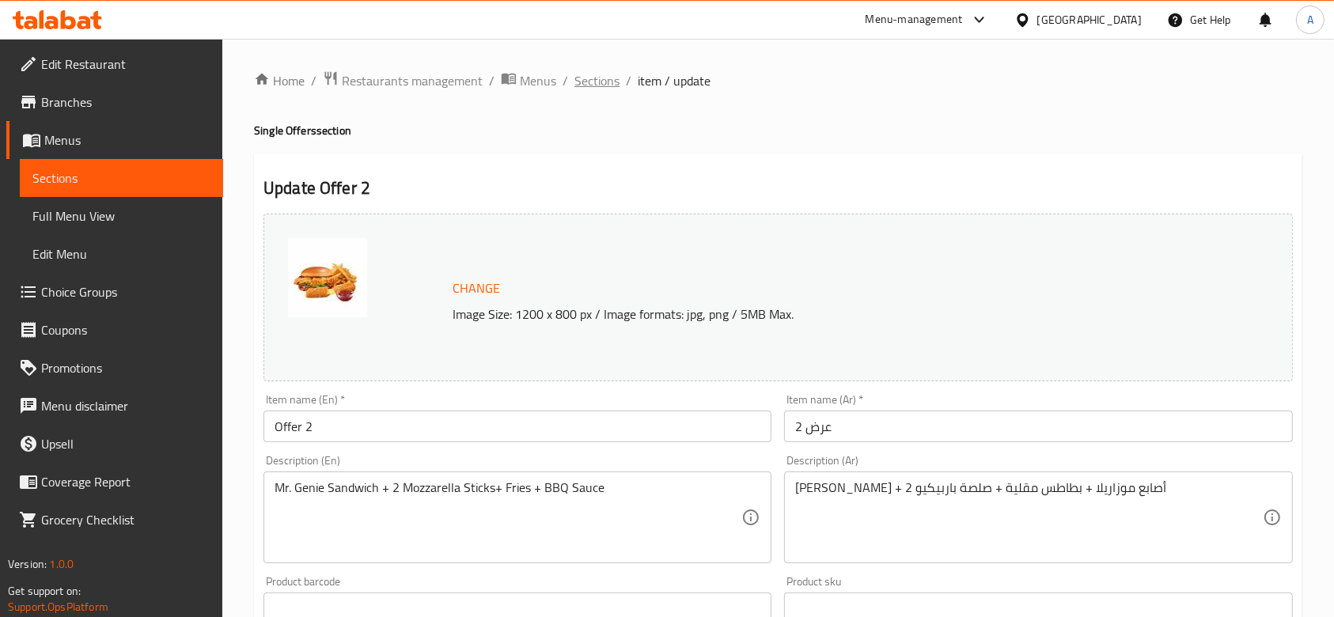
click at [583, 89] on span "Sections" at bounding box center [596, 80] width 45 height 19
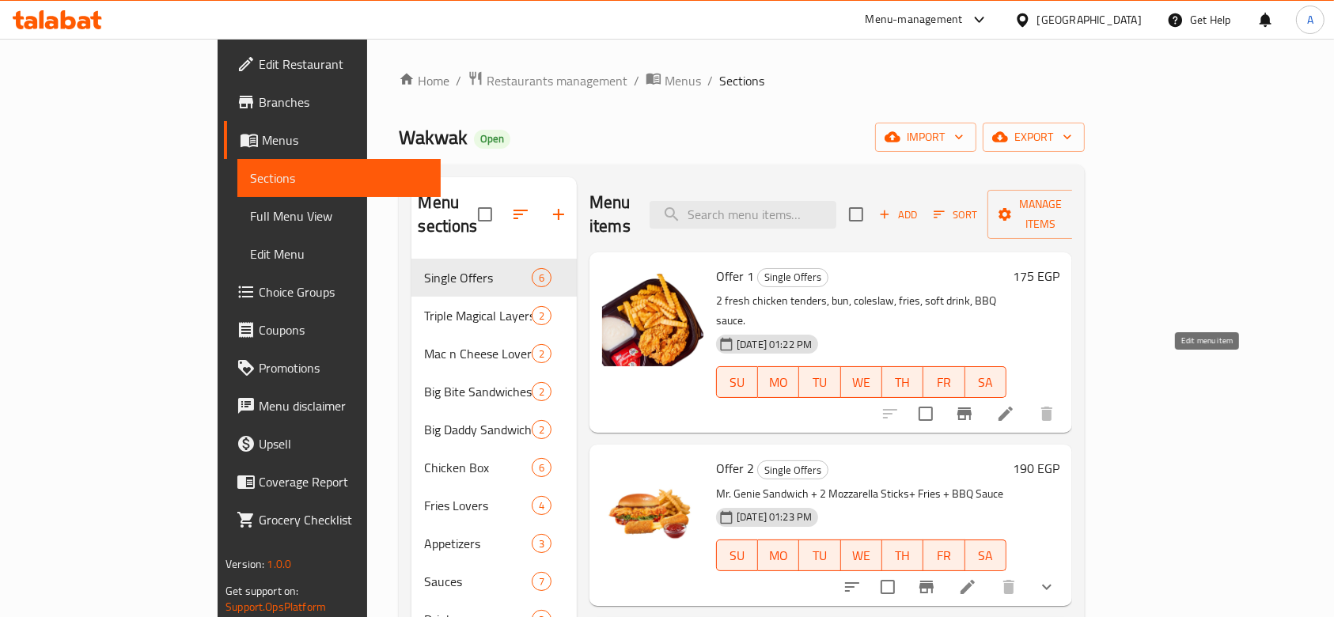
click at [1015, 404] on icon at bounding box center [1005, 413] width 19 height 19
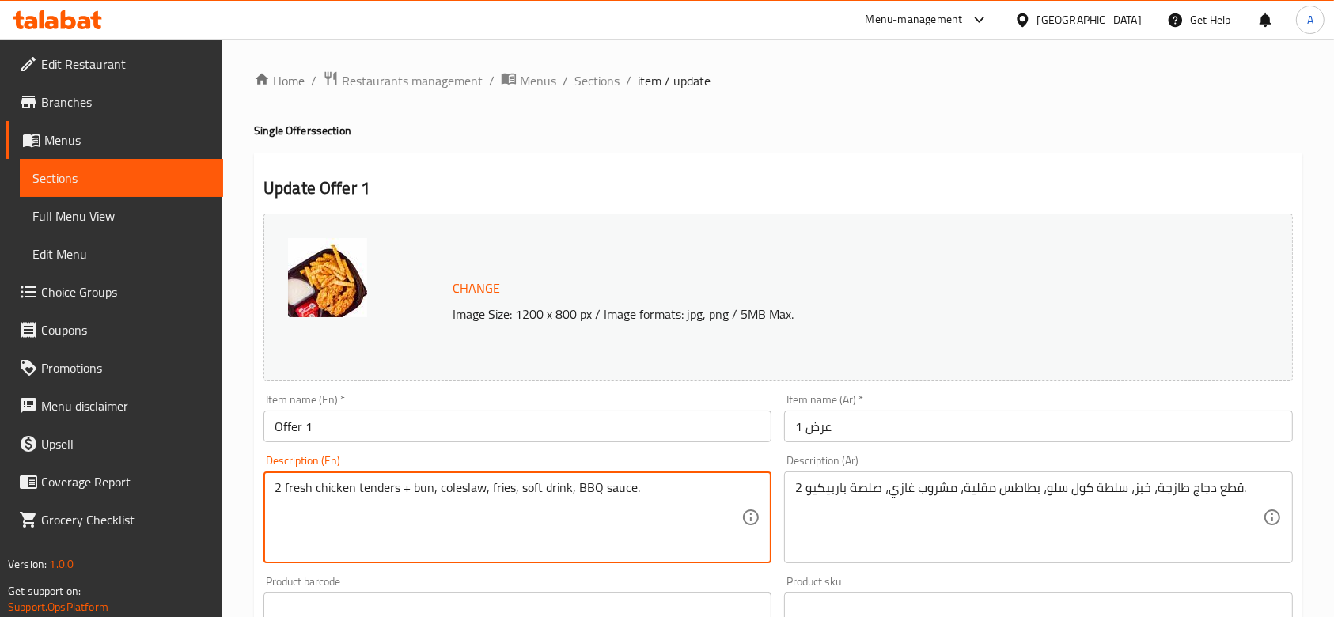
click at [428, 493] on textarea "2 fresh chicken tenders + bun, coleslaw, fries, soft drink, BBQ sauce." at bounding box center [508, 517] width 467 height 75
drag, startPoint x: 430, startPoint y: 497, endPoint x: 438, endPoint y: 498, distance: 8.0
click at [438, 498] on textarea "2 fresh chicken tenders + bun , coleslaw, fries, soft drink, BBQ sauce." at bounding box center [508, 517] width 467 height 75
click at [493, 497] on textarea "2 fresh chicken tenders + bun + coleslaw, fries, soft drink, BBQ sauce." at bounding box center [508, 517] width 467 height 75
click at [530, 490] on textarea "2 fresh chicken tenders + bun + coleslaw + fries, soft drink, BBQ sauce." at bounding box center [508, 517] width 467 height 75
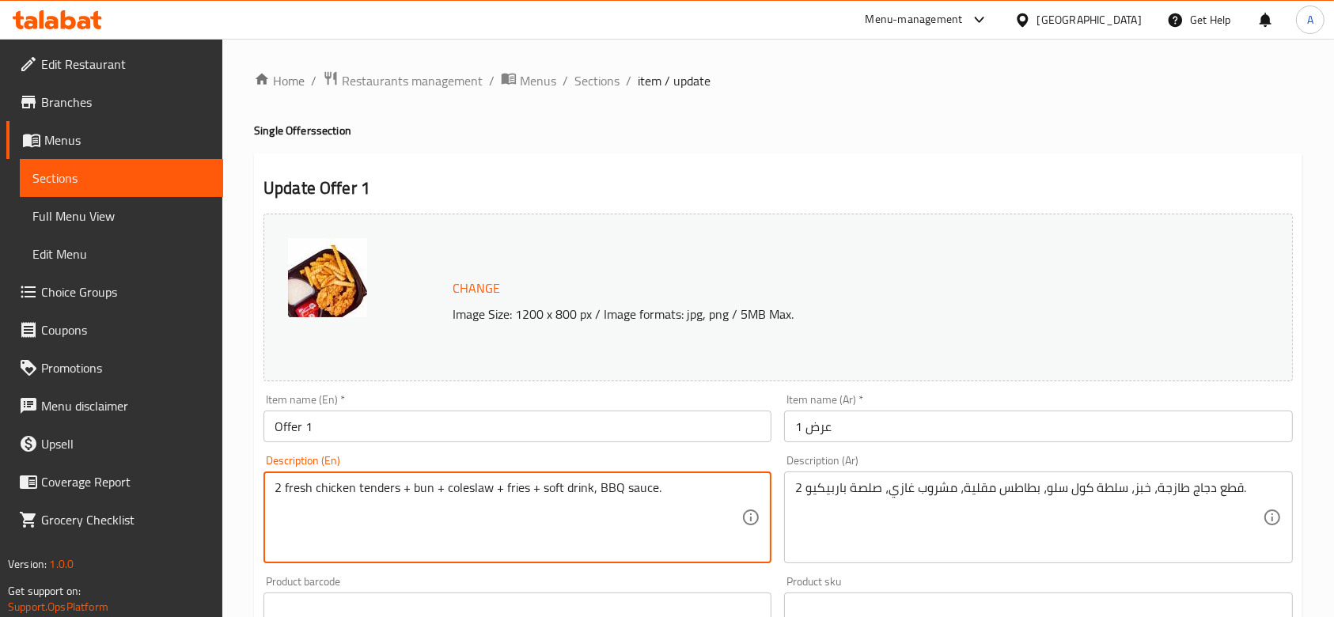
click at [595, 490] on textarea "2 fresh chicken tenders + bun + coleslaw + fries + soft drink, BBQ sauce." at bounding box center [508, 517] width 467 height 75
click at [635, 487] on textarea "2 fresh chicken tenders + bun + coleslaw + fries + soft drink + BBQ sauce." at bounding box center [508, 517] width 467 height 75
click at [544, 499] on textarea "2 fresh chicken tenders + bun + coleslaw + fries + soft drink + BBQ Sauce." at bounding box center [508, 517] width 467 height 75
click at [567, 497] on textarea "2 fresh chicken tenders + bun + coleslaw + fries + Soft drink + BBQ Sauce." at bounding box center [508, 517] width 467 height 75
click at [505, 480] on textarea "2 fresh chicken tenders + bun + coleslaw + fries + Soft Drink + BBQ Sauce." at bounding box center [508, 517] width 467 height 75
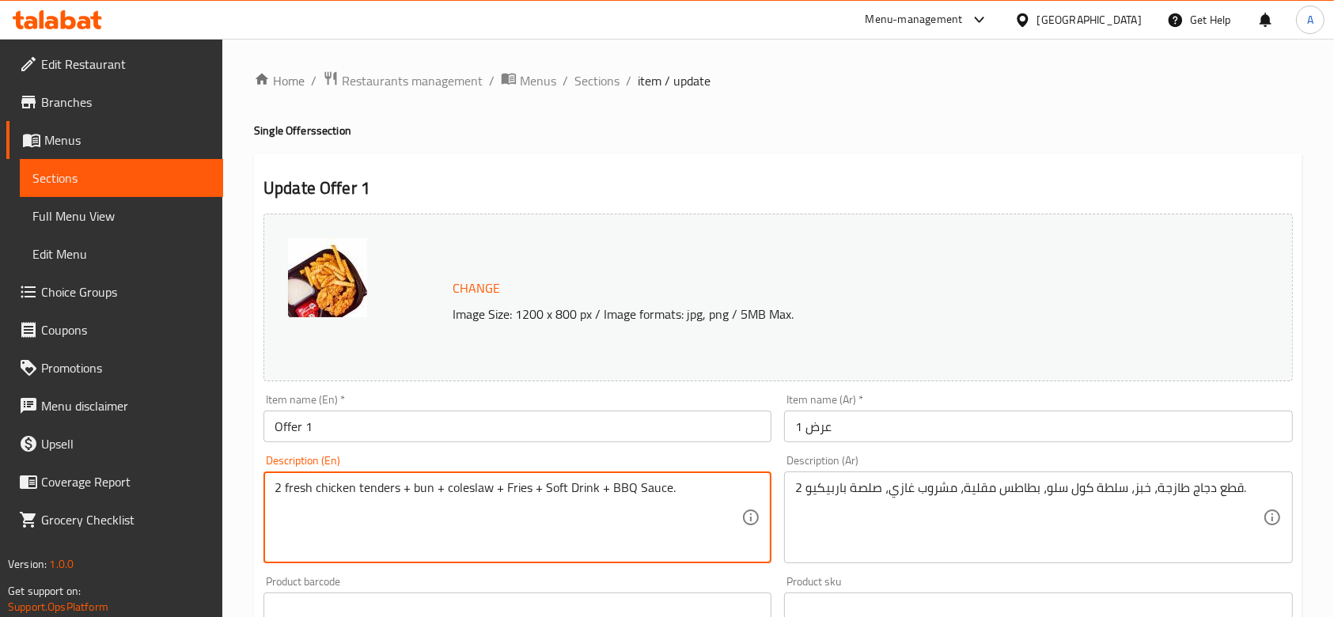
click at [449, 495] on textarea "2 fresh chicken tenders + bun + coleslaw + Fries + Soft Drink + BBQ Sauce." at bounding box center [508, 517] width 467 height 75
click at [416, 491] on textarea "2 fresh chicken tenders + bun + Coleslaw + Fries + Soft Drink + BBQ Sauce." at bounding box center [508, 517] width 467 height 75
click at [360, 482] on textarea "2 fresh chicken tenders + Bun + Coleslaw + Fries + Soft Drink + BBQ Sauce." at bounding box center [508, 517] width 467 height 75
click at [290, 493] on textarea "2 fresh Chicken Tenders + Bun + Coleslaw + Fries + Soft Drink + BBQ Sauce." at bounding box center [508, 517] width 467 height 75
type textarea "2 Fresh Chicken Tenders + Bun + Coleslaw + Fries + Soft Drink + BBQ Sauce."
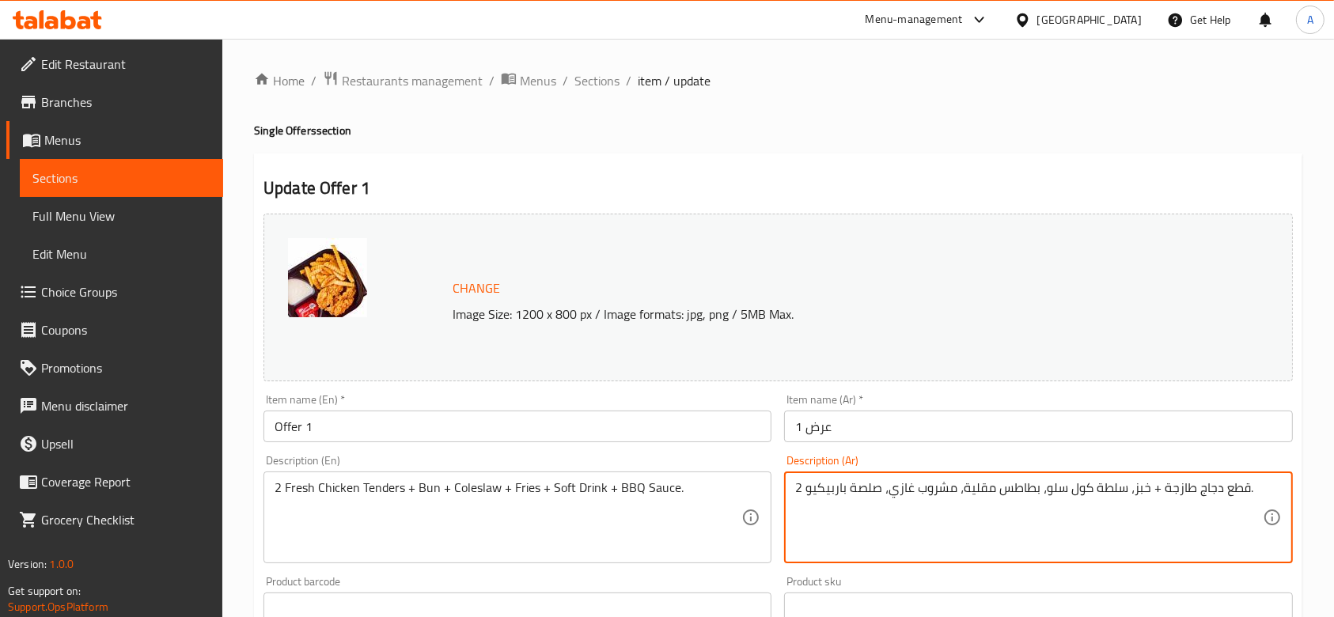
click at [1127, 484] on textarea "2 قطع دجاج طازجة + خبز، سلطة كول سلو، بطاطس مقلية، مشروب غازي، صلصة باربيكيو." at bounding box center [1028, 517] width 467 height 75
click at [1040, 491] on textarea "2 قطع دجاج طازجة + خبز + سلطة كول سلو، بطاطس مقلية، مشروب غازي، صلصة باربيكيو." at bounding box center [1028, 517] width 467 height 75
click at [1046, 498] on textarea "2 قطع دجاج طازجة + خبز + سلطة كول سلو+ بطاطس مقلية، مشروب غازي، صلصة باربيكيو." at bounding box center [1028, 517] width 467 height 75
click at [960, 497] on textarea "2 قطع دجاج طازجة + خبز + سلطة كول سلو + بطاطس مقلية، مشروب غازي، صلصة باربيكيو." at bounding box center [1028, 517] width 467 height 75
click at [957, 491] on textarea "2 قطع دجاج طازجة + خبز + سلطة كول سلو + بطاطس مقلية، مشروب غازي، صلصة باربيكيو." at bounding box center [1028, 517] width 467 height 75
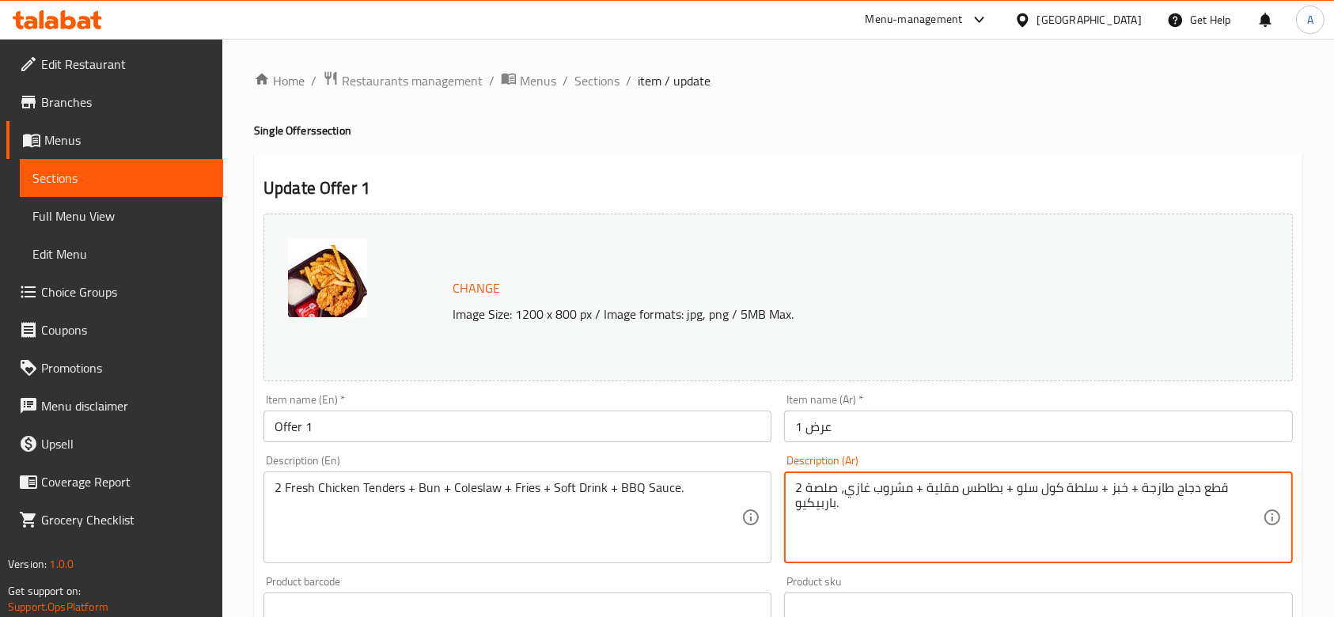
drag, startPoint x: 848, startPoint y: 491, endPoint x: 839, endPoint y: 491, distance: 9.5
click at [839, 491] on textarea "2 قطع دجاج طازجة + خبز + سلطة كول سلو + بطاطس مقلية + مشروب غازي، صلصة باربيكيو." at bounding box center [1028, 517] width 467 height 75
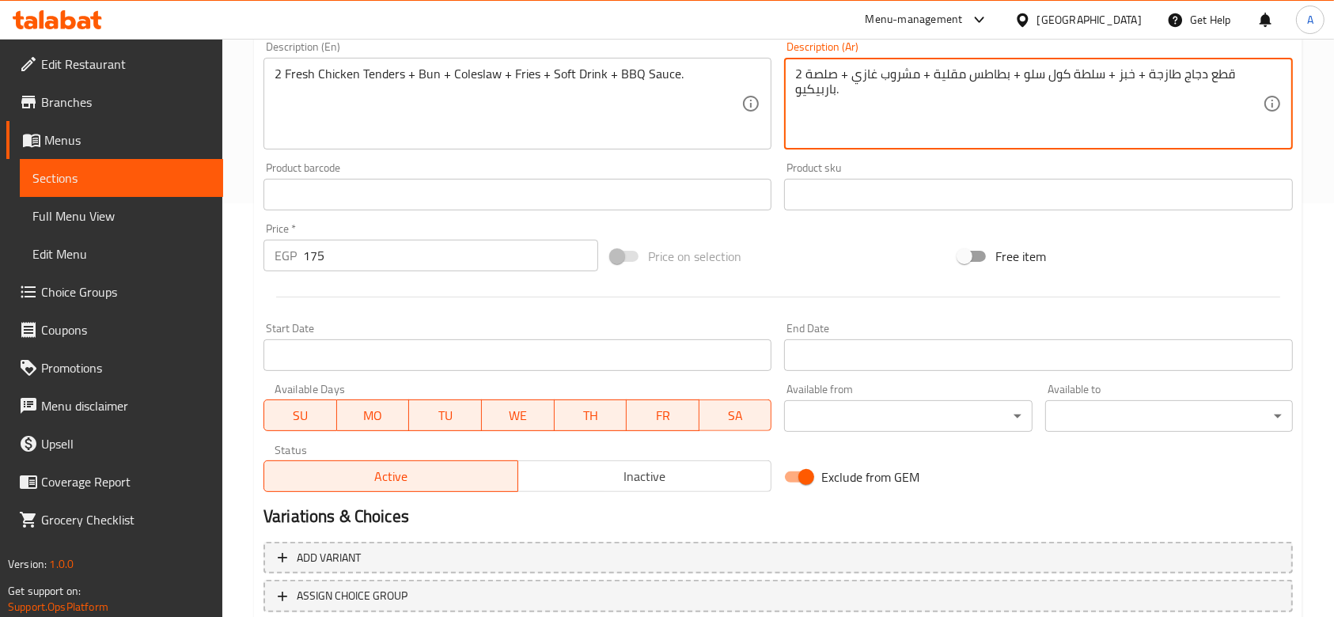
scroll to position [523, 0]
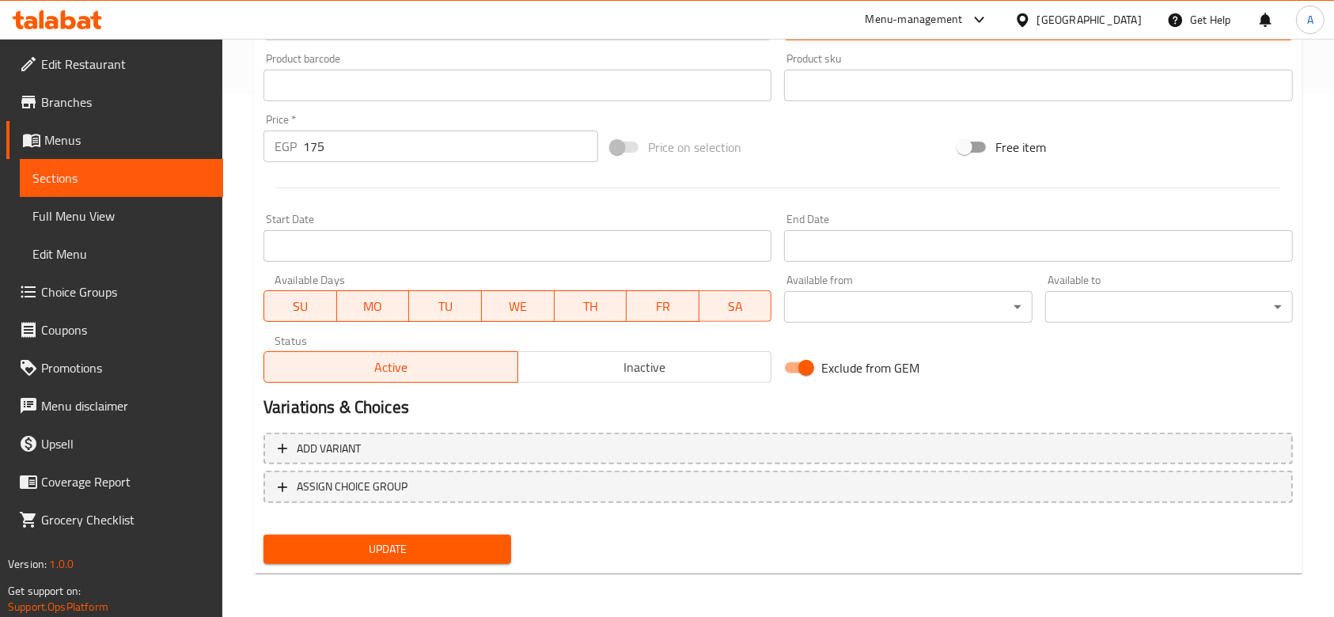
type textarea "2 قطع دجاج طازجة + خبز + سلطة كول سلو + بطاطس مقلية + مشروب غازي + صلصة باربيكي…"
click at [502, 543] on button "Update" at bounding box center [388, 549] width 248 height 29
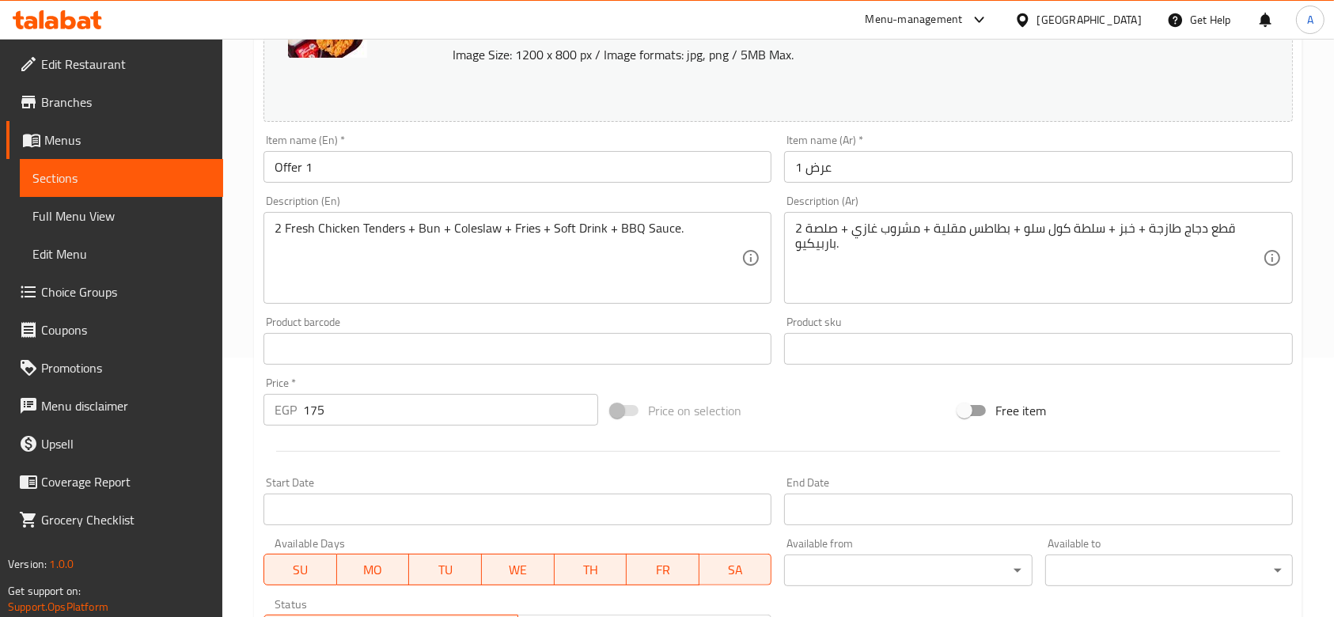
scroll to position [0, 0]
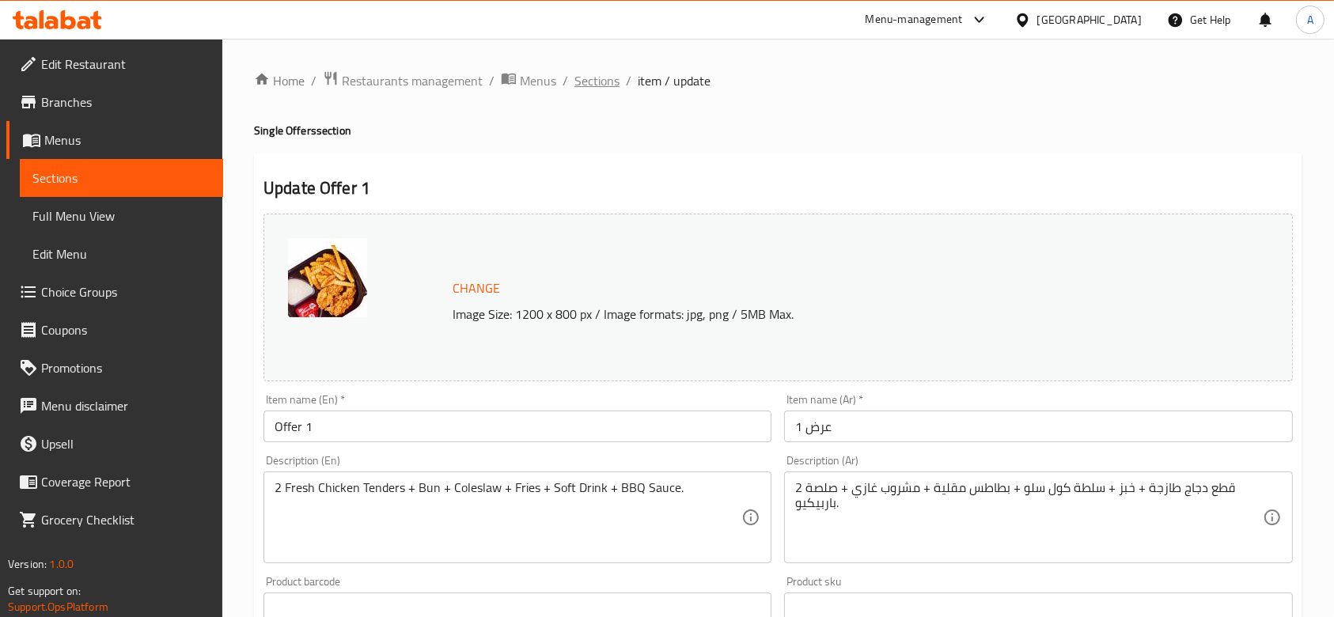
click at [601, 89] on span "Sections" at bounding box center [596, 80] width 45 height 19
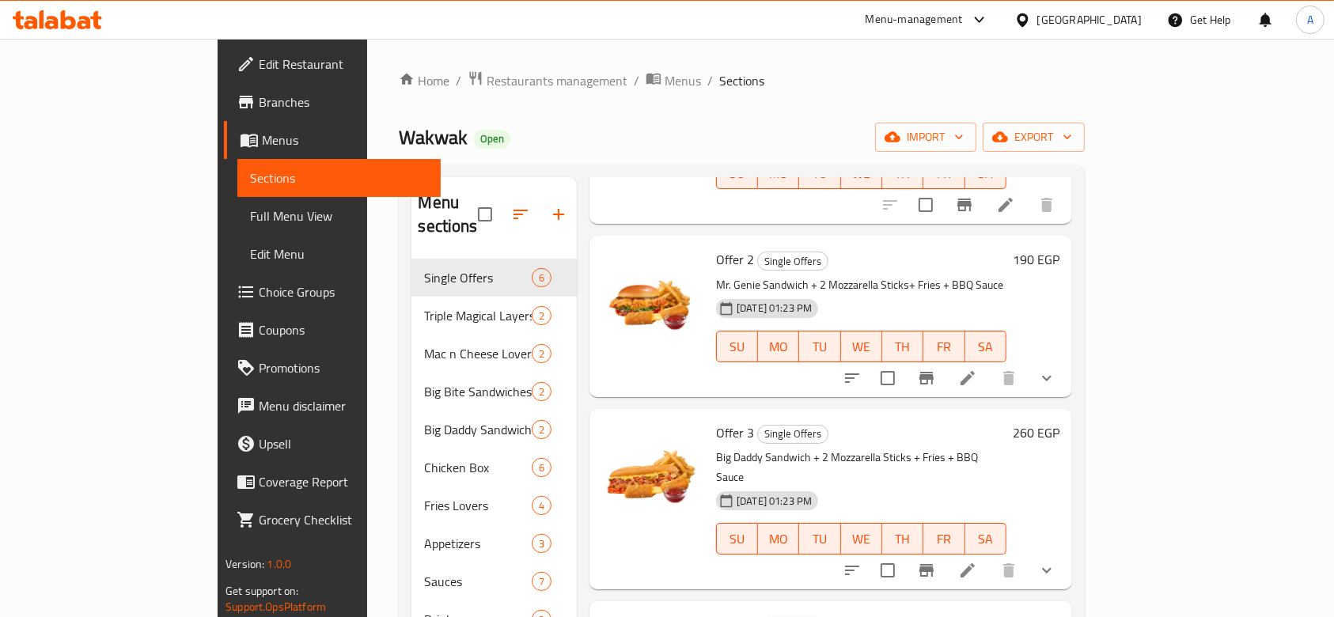
scroll to position [210, 0]
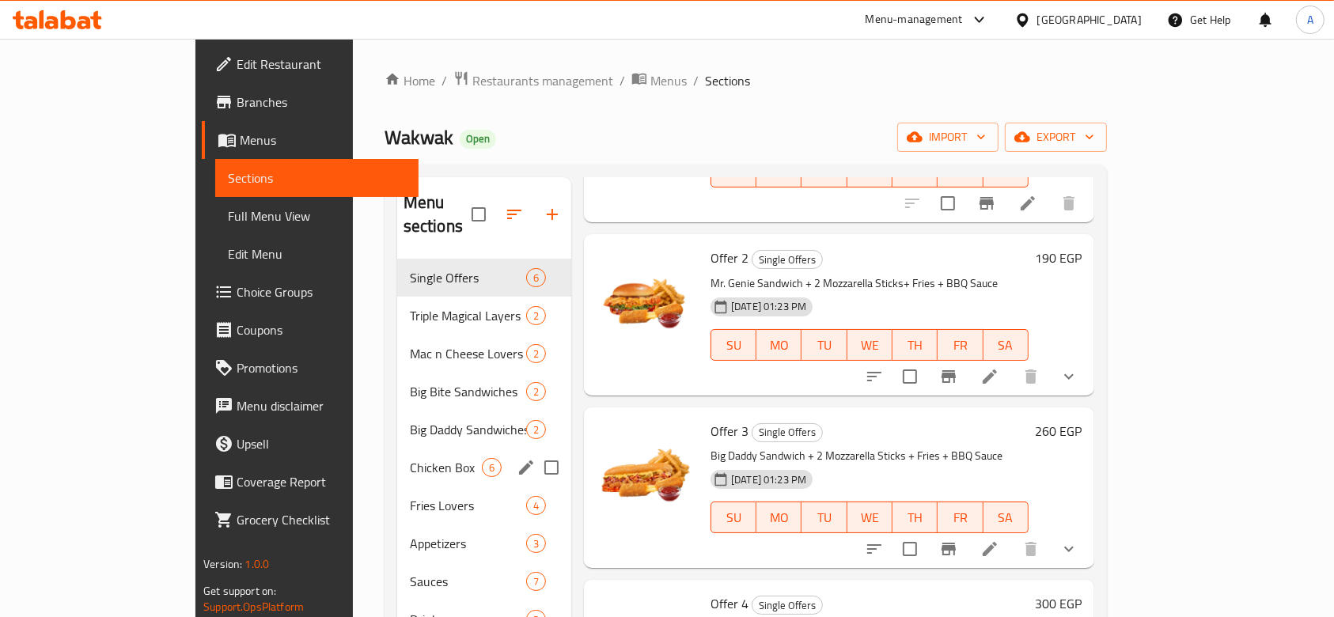
click at [397, 449] on div "Chicken Box 6" at bounding box center [484, 468] width 174 height 38
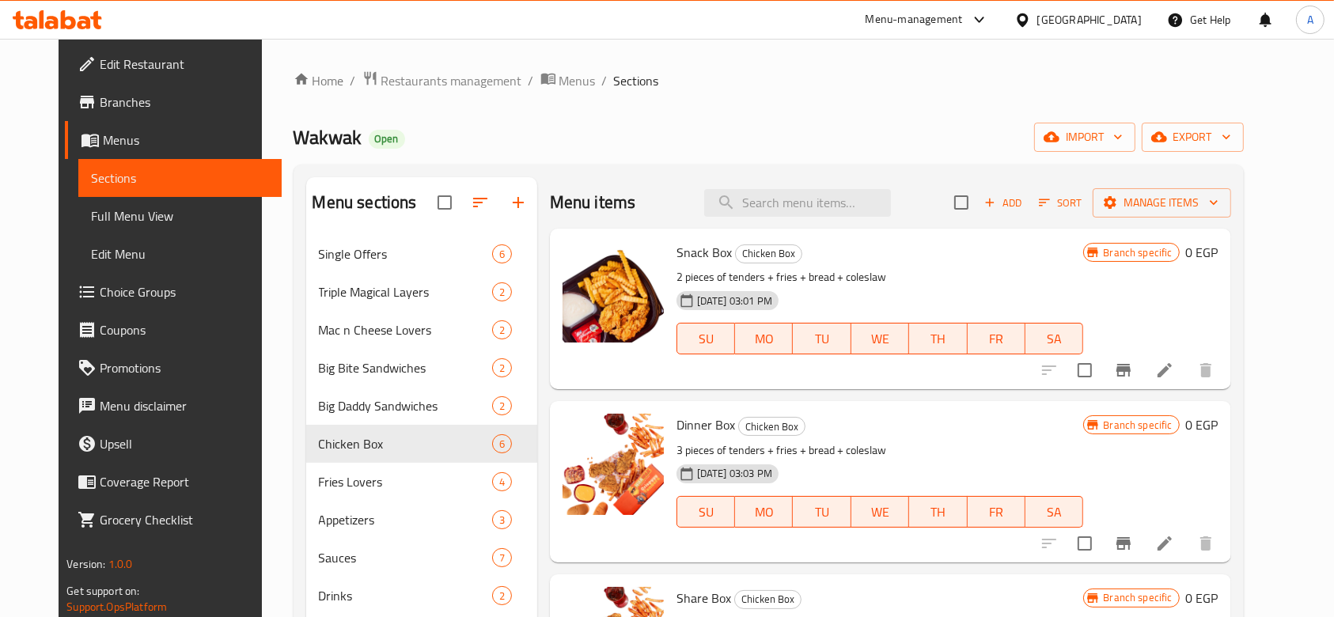
click at [1187, 358] on li at bounding box center [1165, 370] width 44 height 28
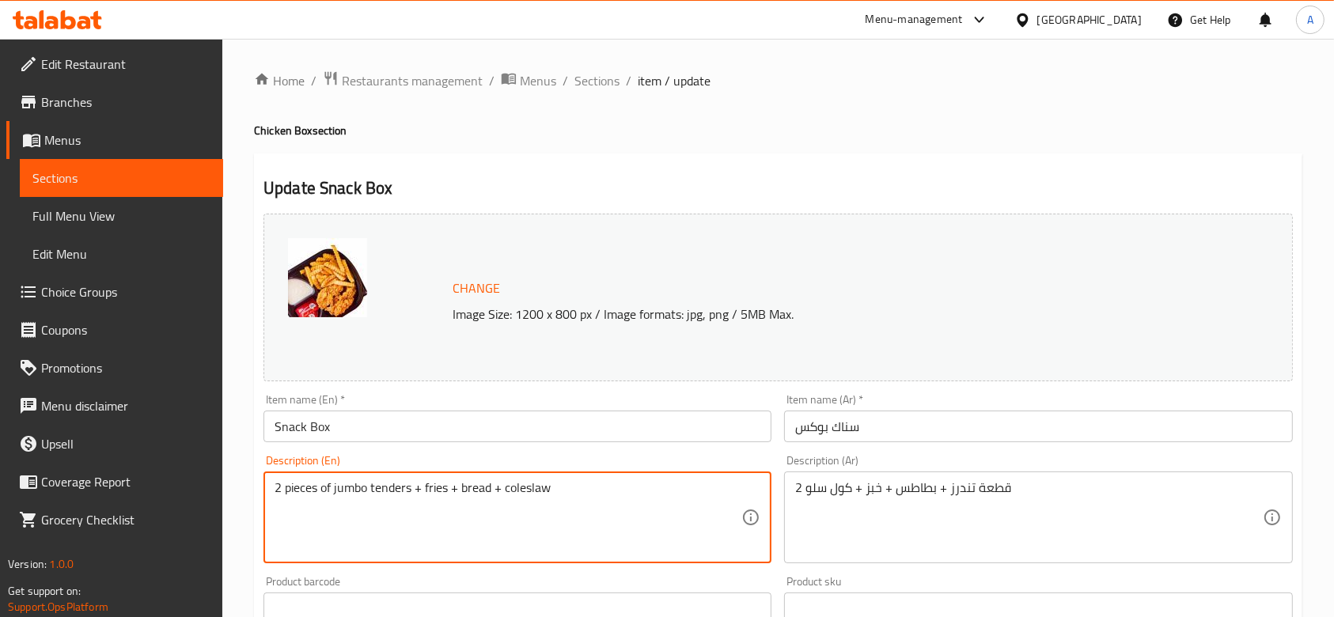
type textarea "2 pieces of jumbo tenders + fries + bread + coleslaw"
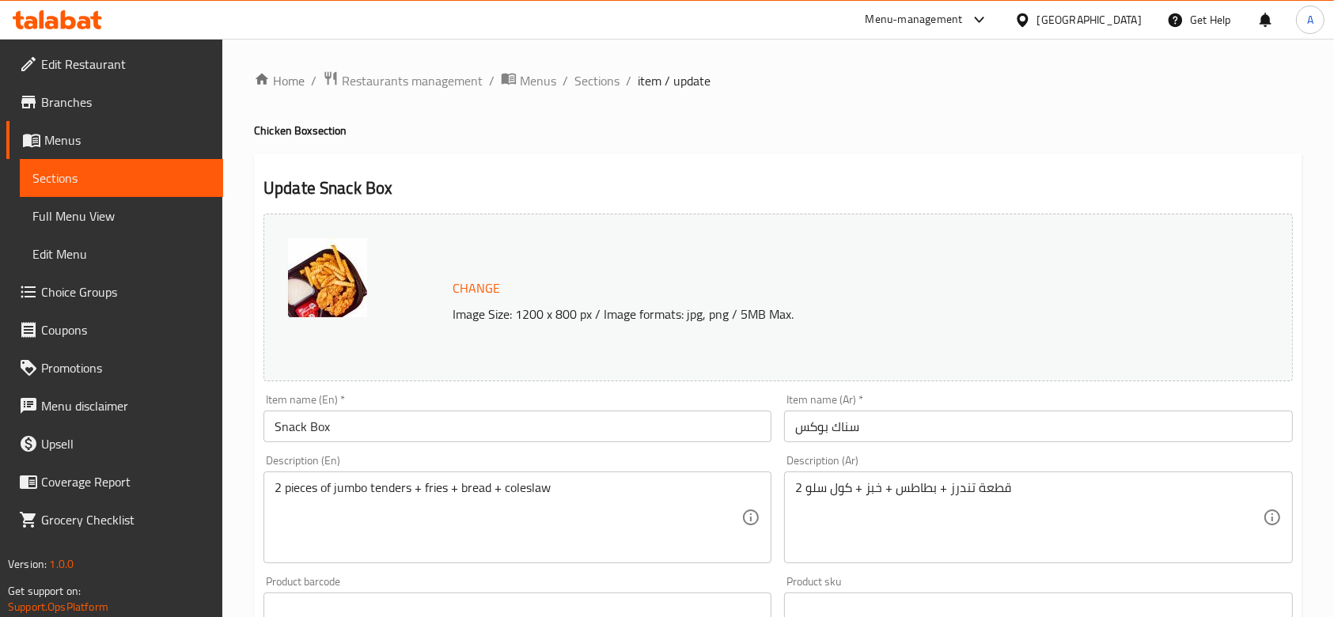
click at [468, 453] on div "Description (En) 2 pieces of jumbo tenders + fries + bread + coleslaw Descripti…" at bounding box center [517, 509] width 521 height 121
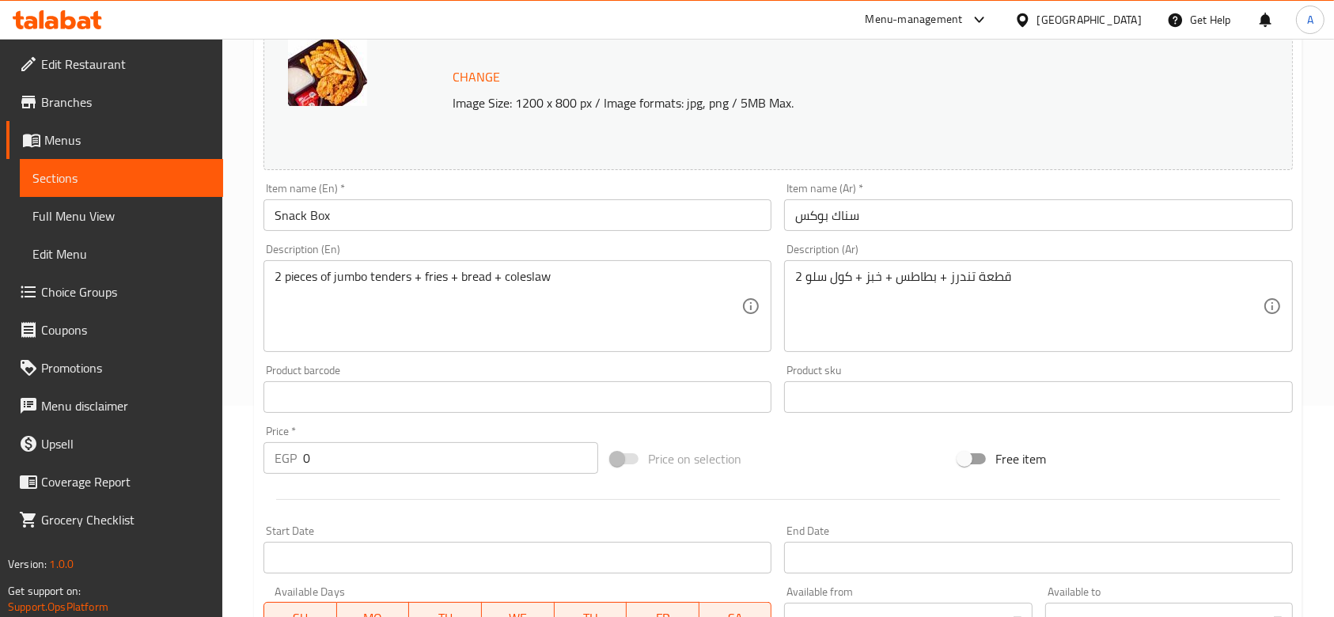
scroll to position [523, 0]
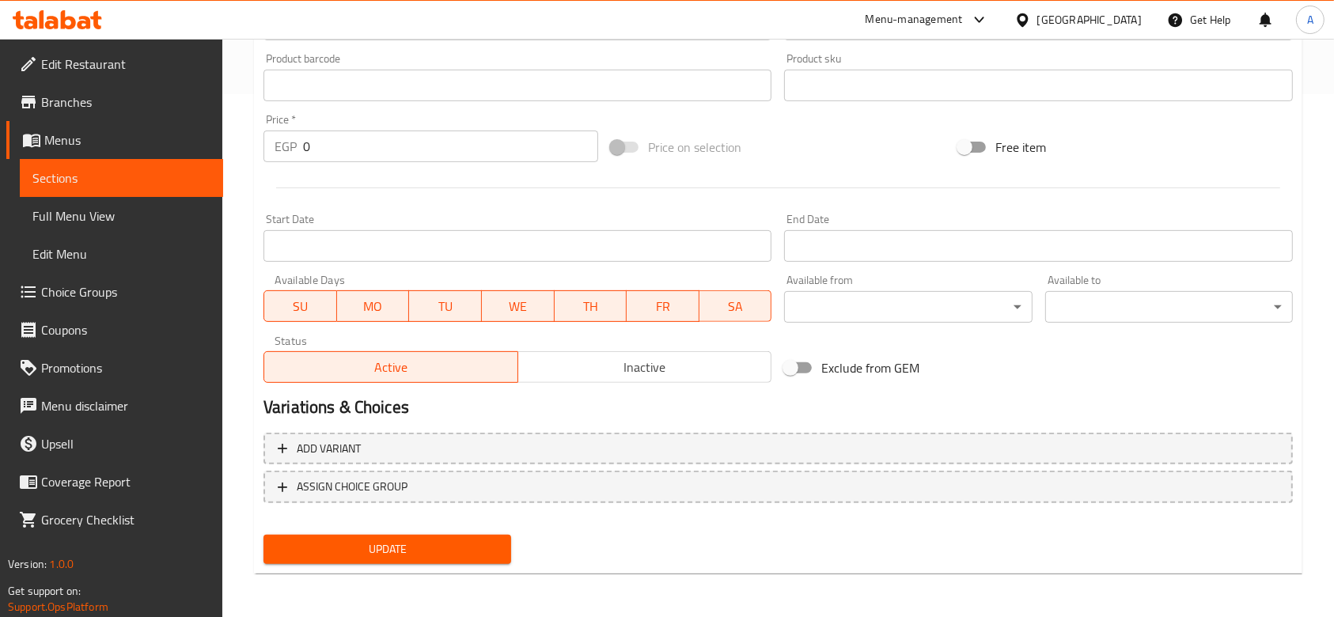
click at [487, 544] on span "Update" at bounding box center [387, 550] width 222 height 20
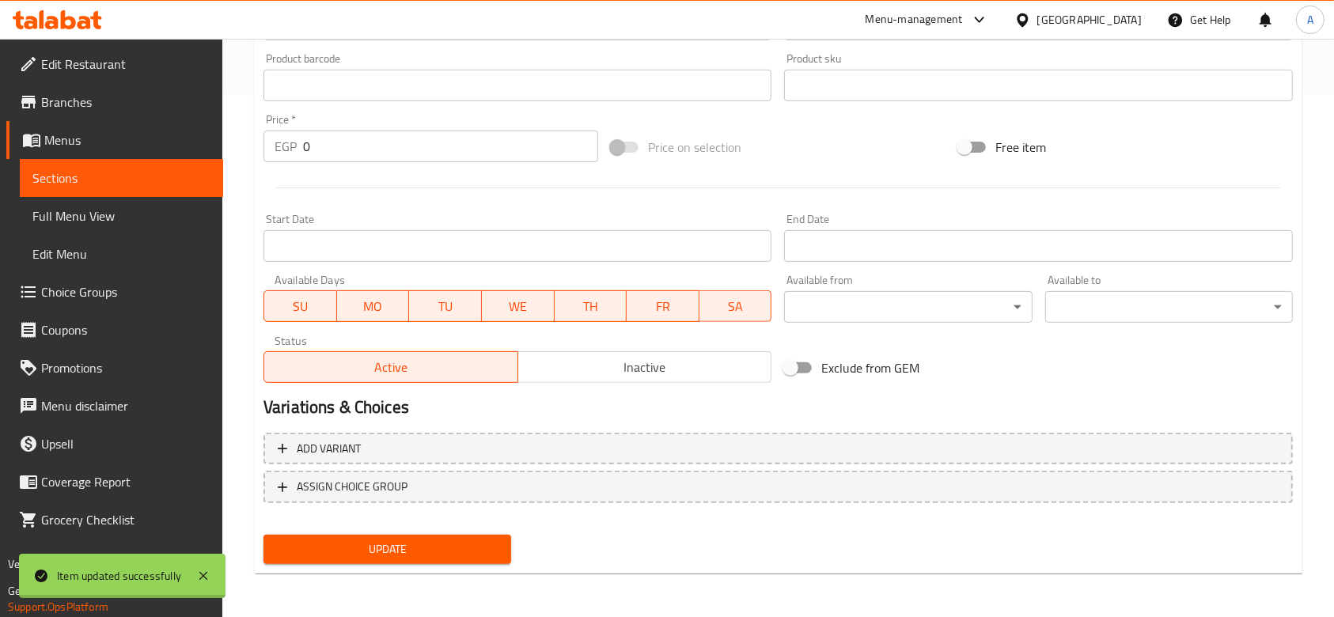
scroll to position [0, 0]
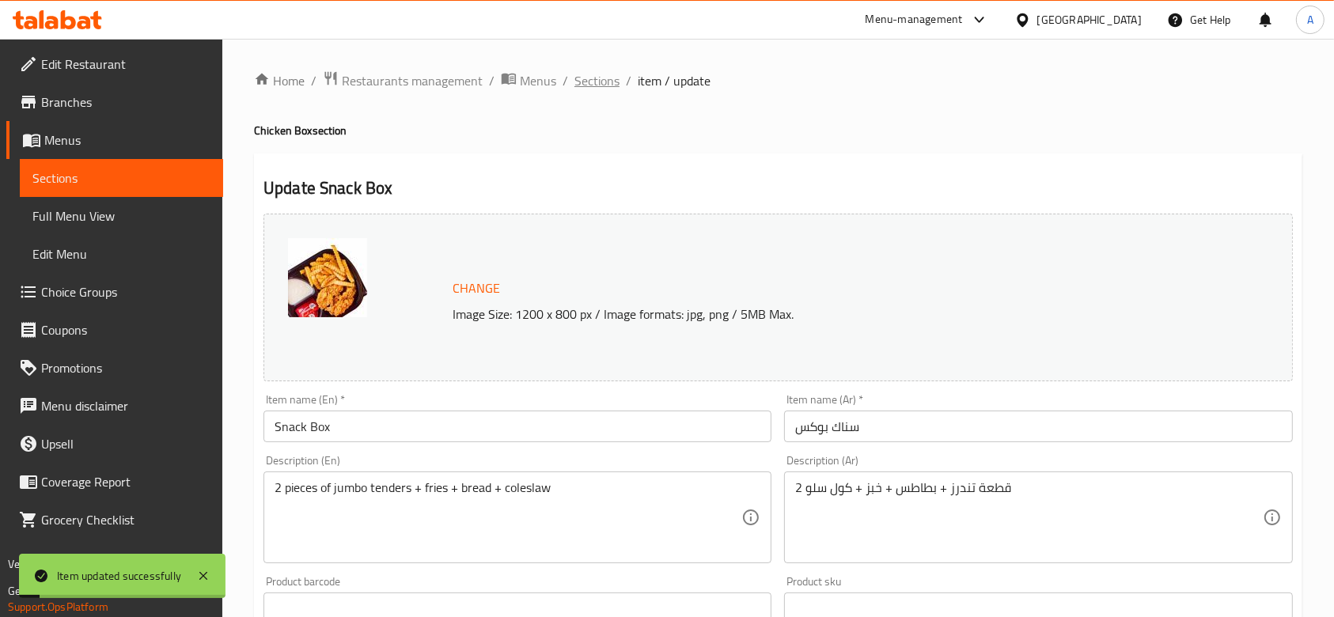
click at [609, 78] on span "Sections" at bounding box center [596, 80] width 45 height 19
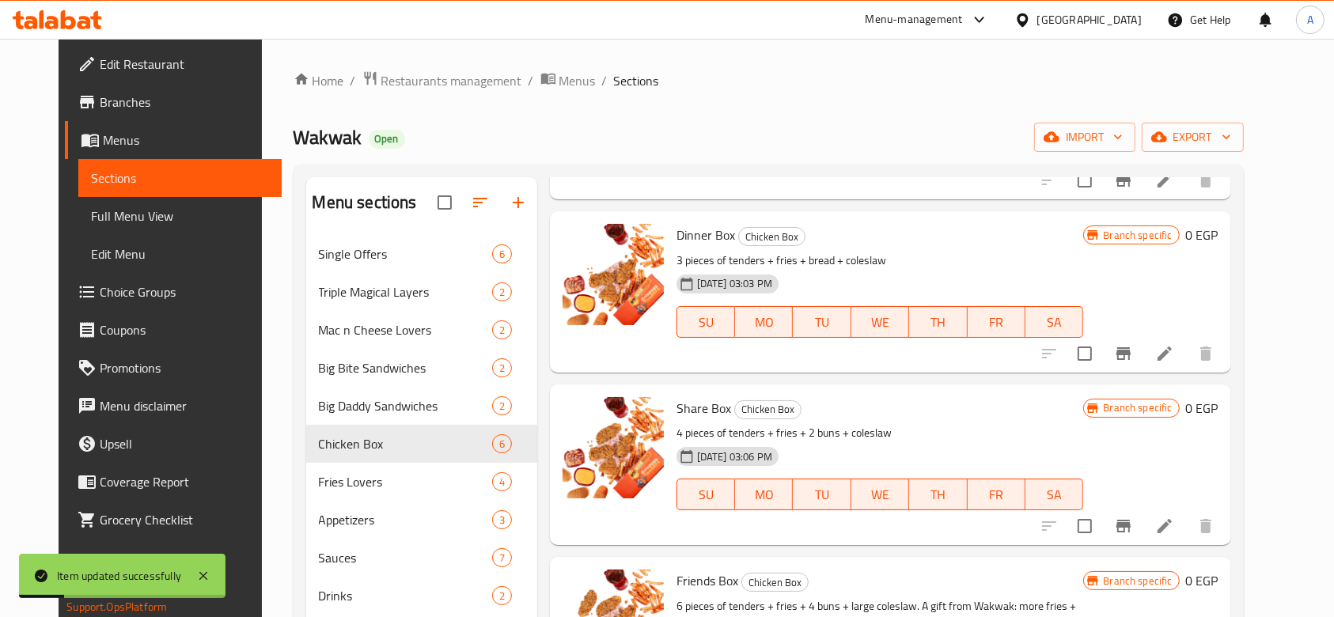
scroll to position [210, 0]
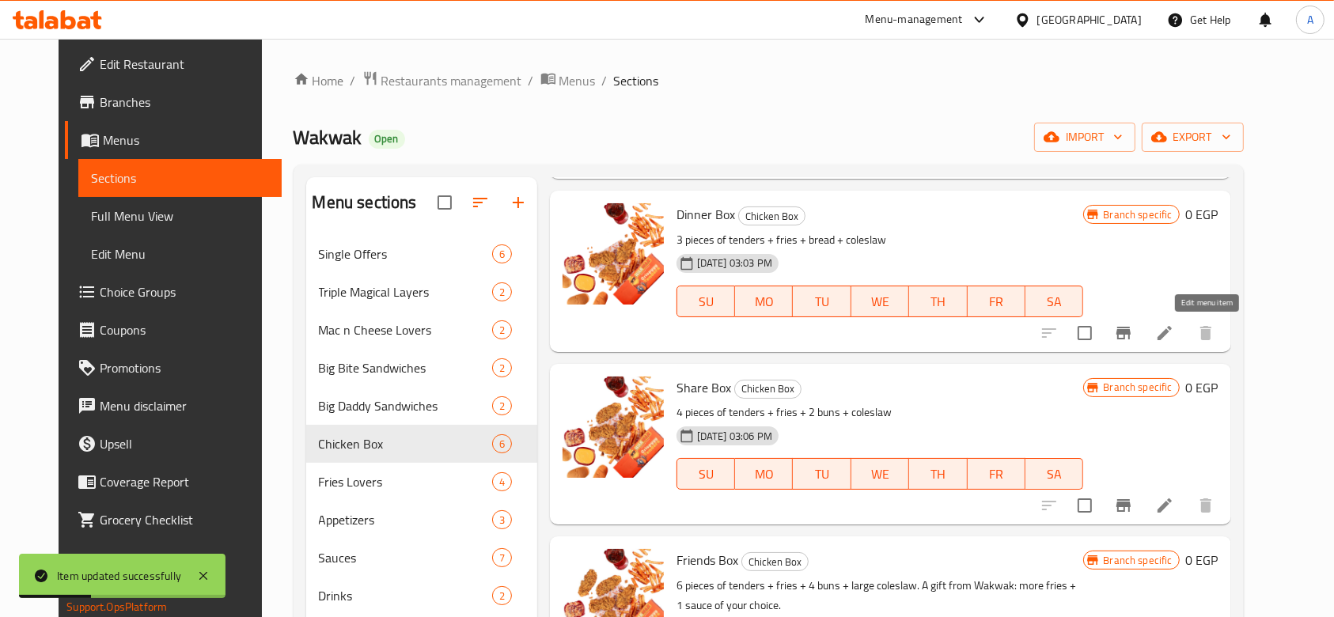
click at [1174, 330] on icon at bounding box center [1164, 333] width 19 height 19
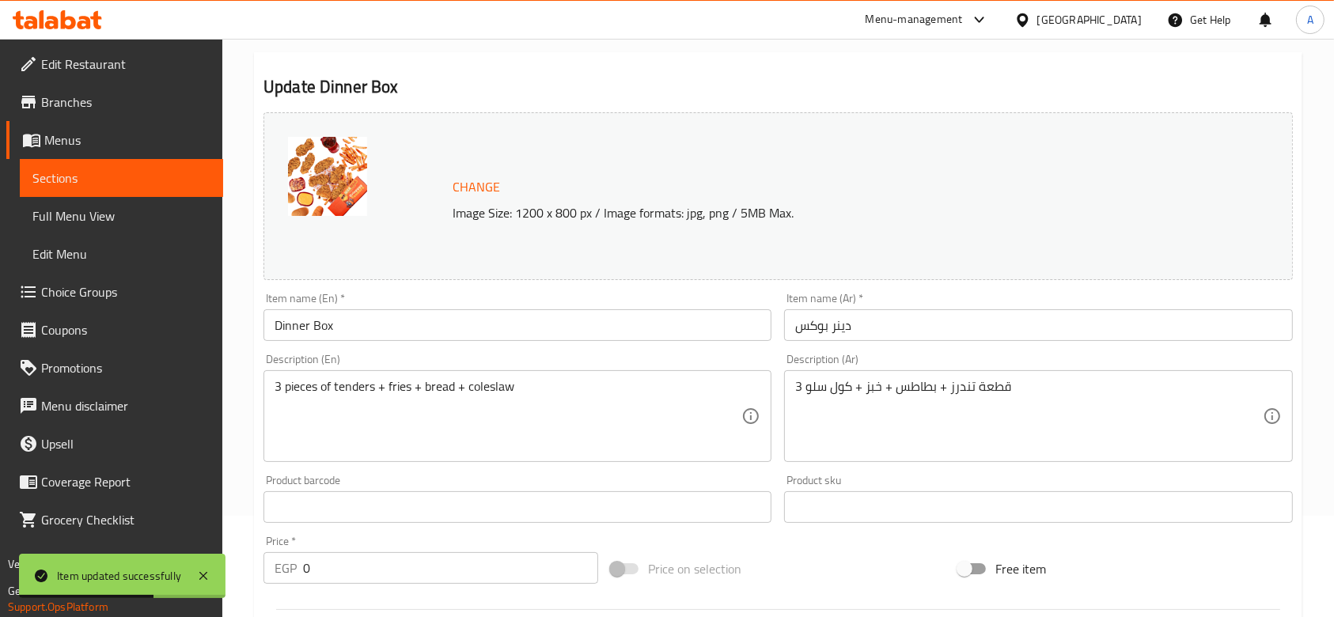
scroll to position [105, 0]
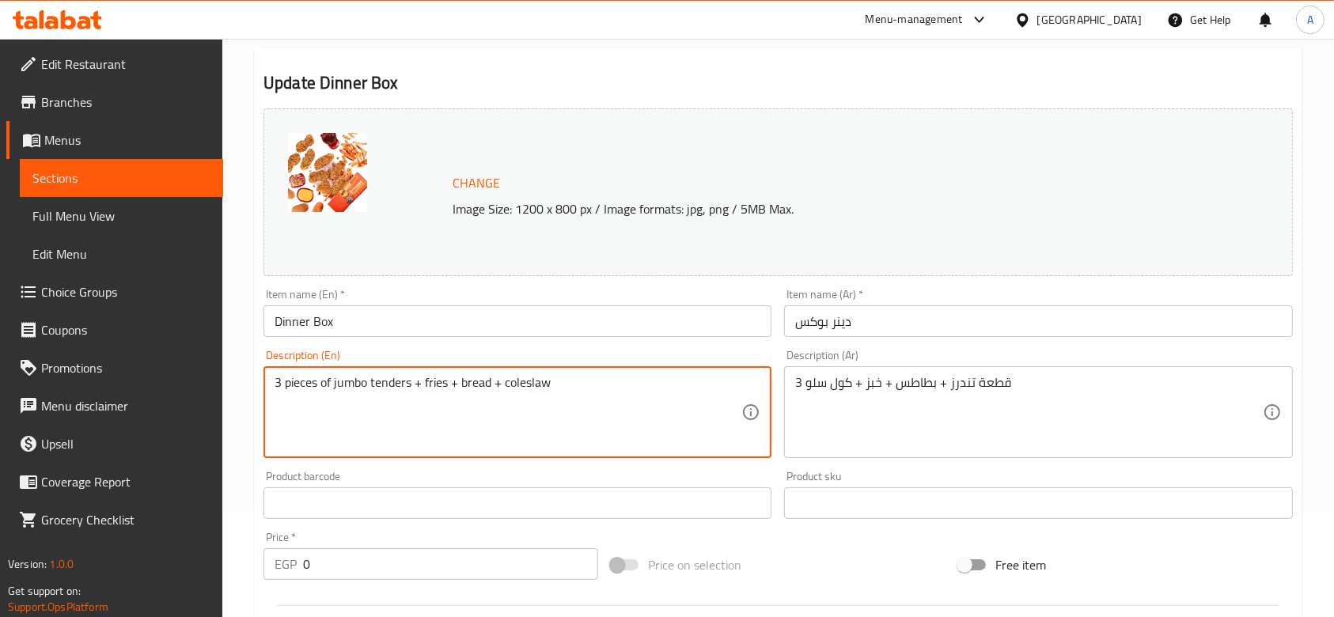
type textarea "3 pieces of jumbo tenders + fries + bread + coleslaw"
click at [241, 366] on div "Home / Restaurants management / Menus / Sections / item / update Chicken Box se…" at bounding box center [778, 485] width 1112 height 1102
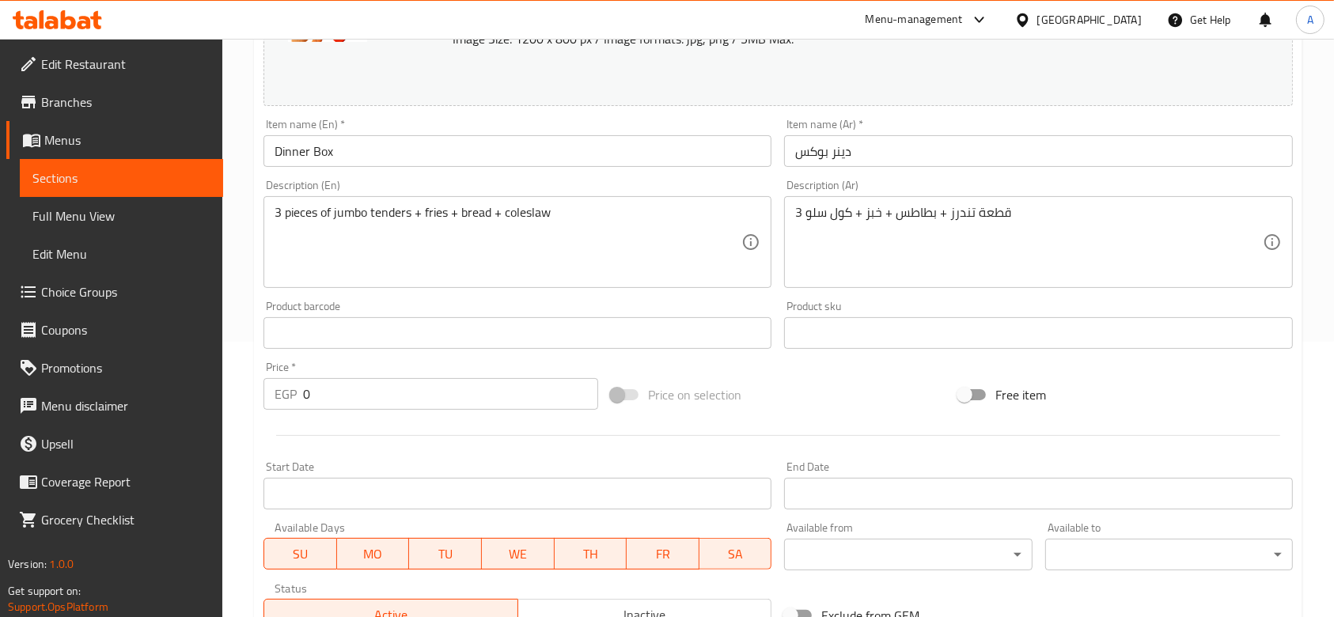
scroll to position [523, 0]
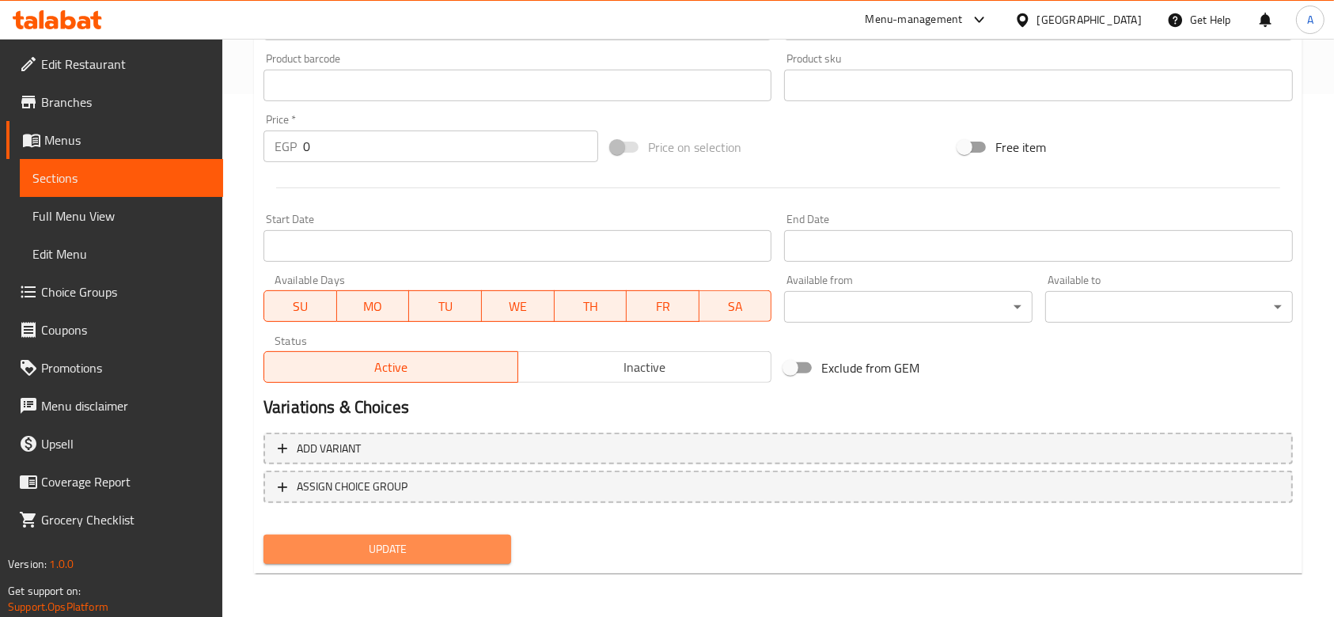
click at [420, 543] on span "Update" at bounding box center [387, 550] width 222 height 20
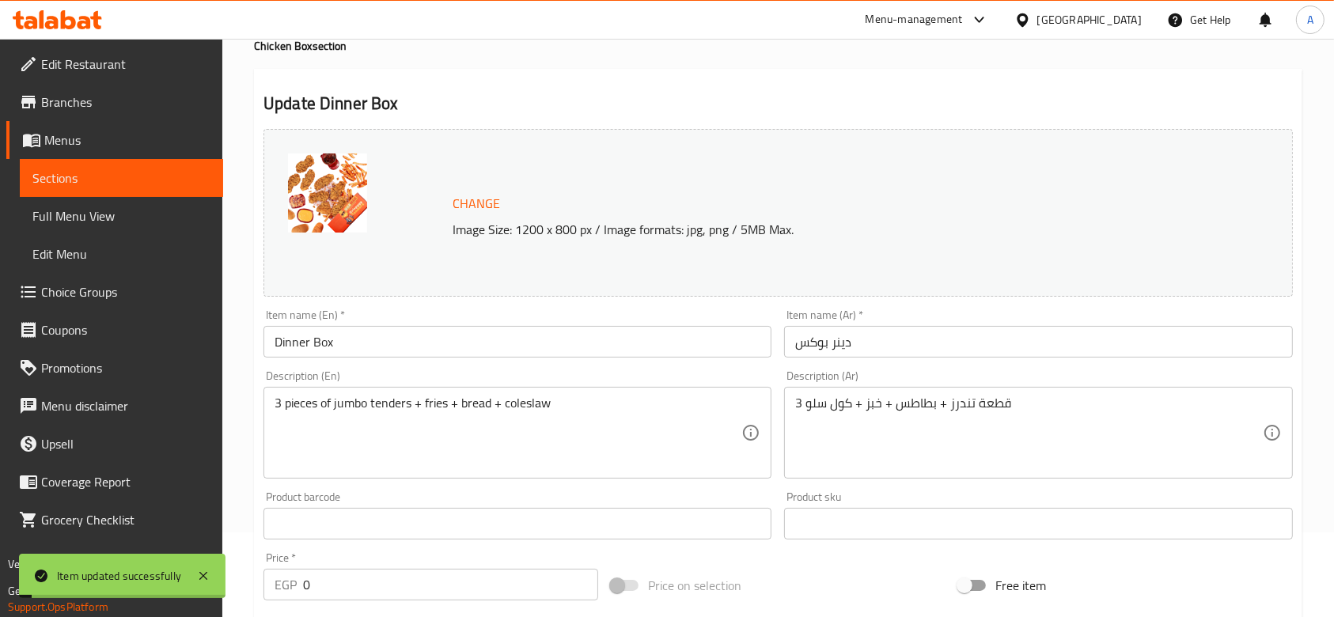
scroll to position [0, 0]
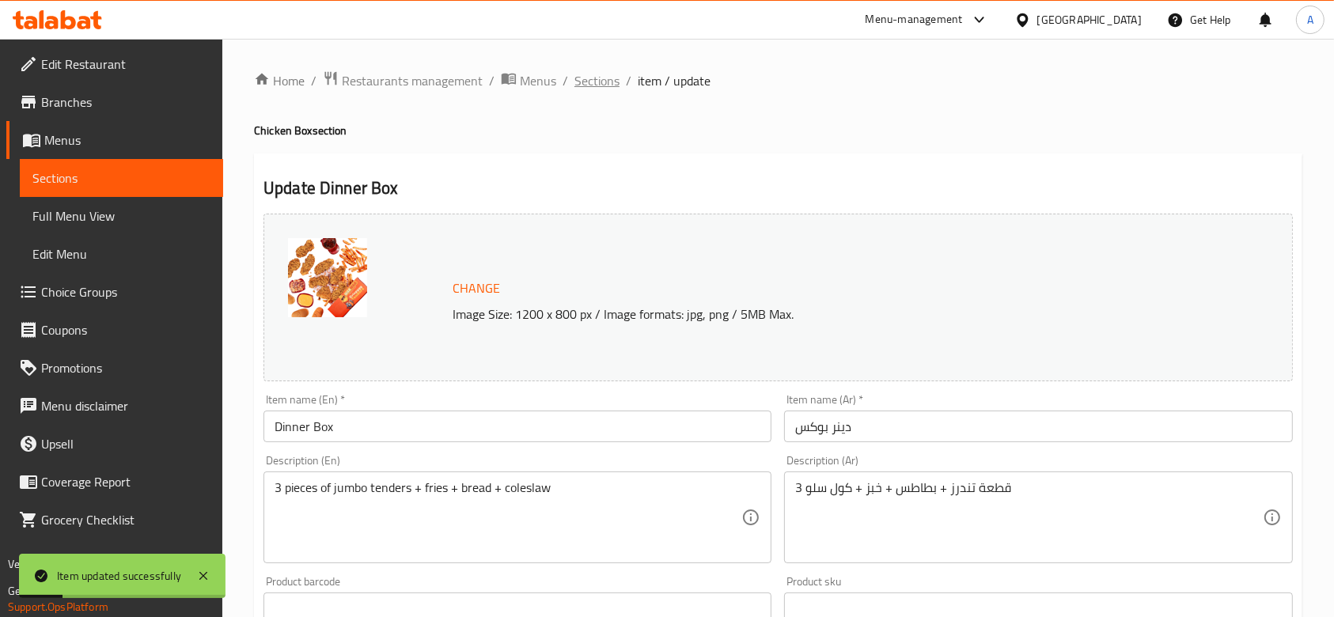
click at [581, 89] on span "Sections" at bounding box center [596, 80] width 45 height 19
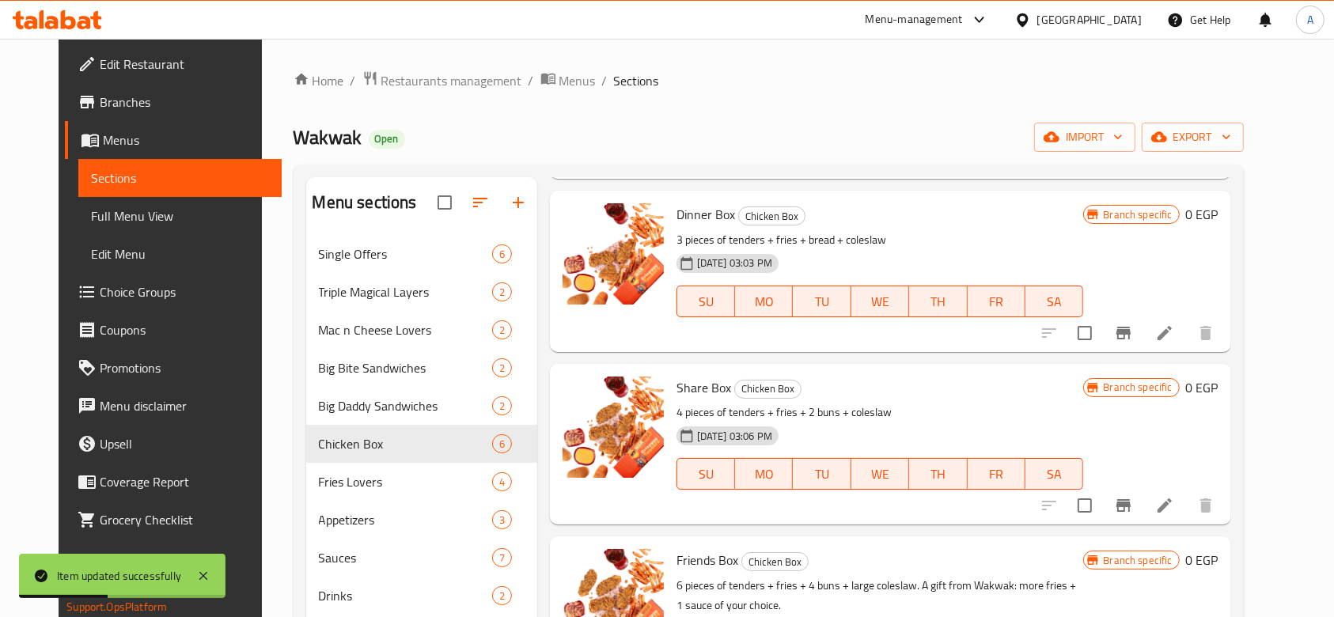
scroll to position [317, 0]
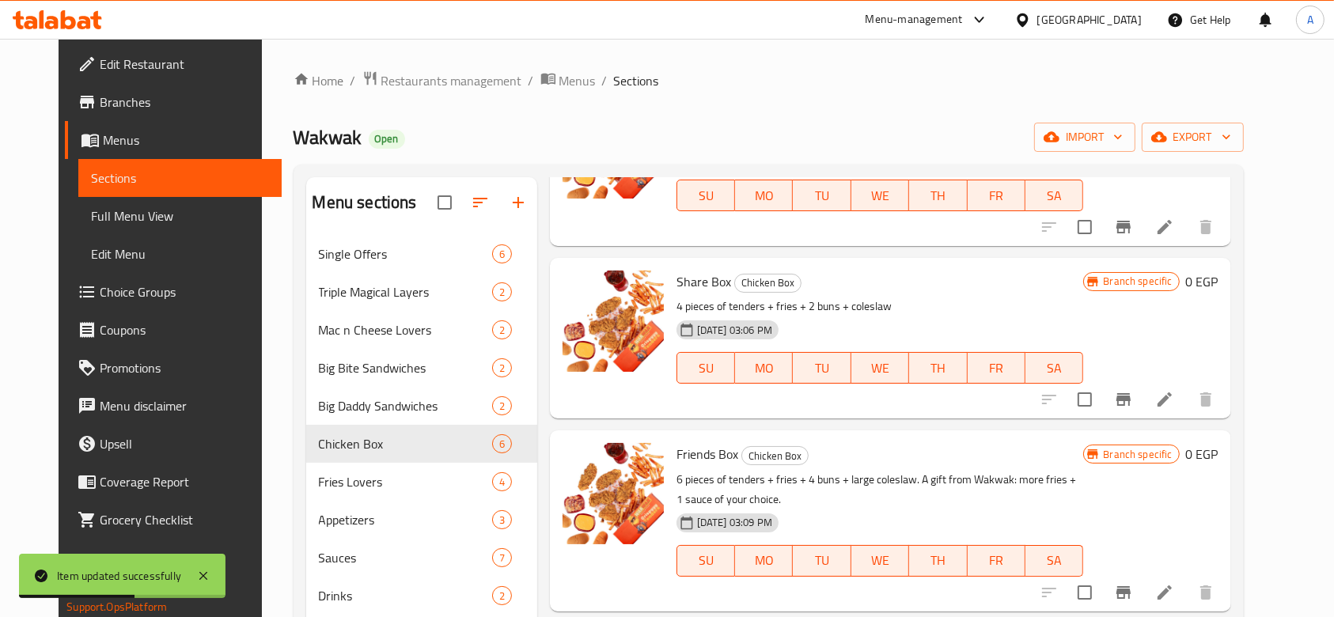
click at [1187, 401] on li at bounding box center [1165, 399] width 44 height 28
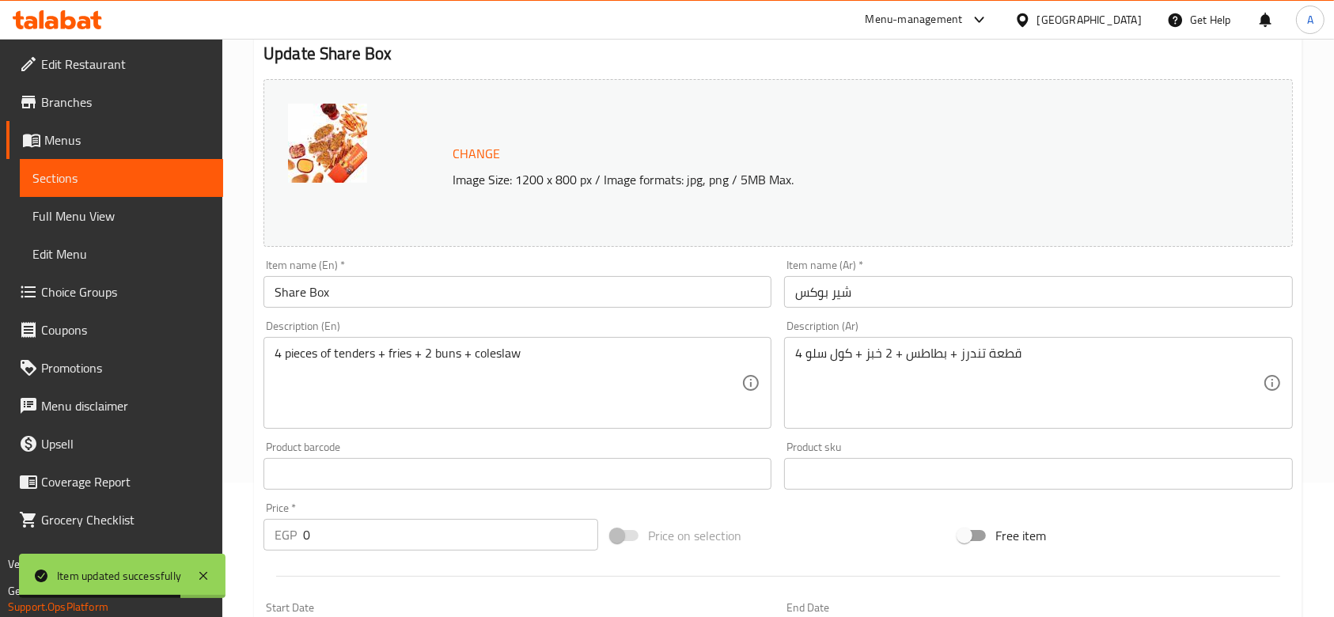
scroll to position [210, 0]
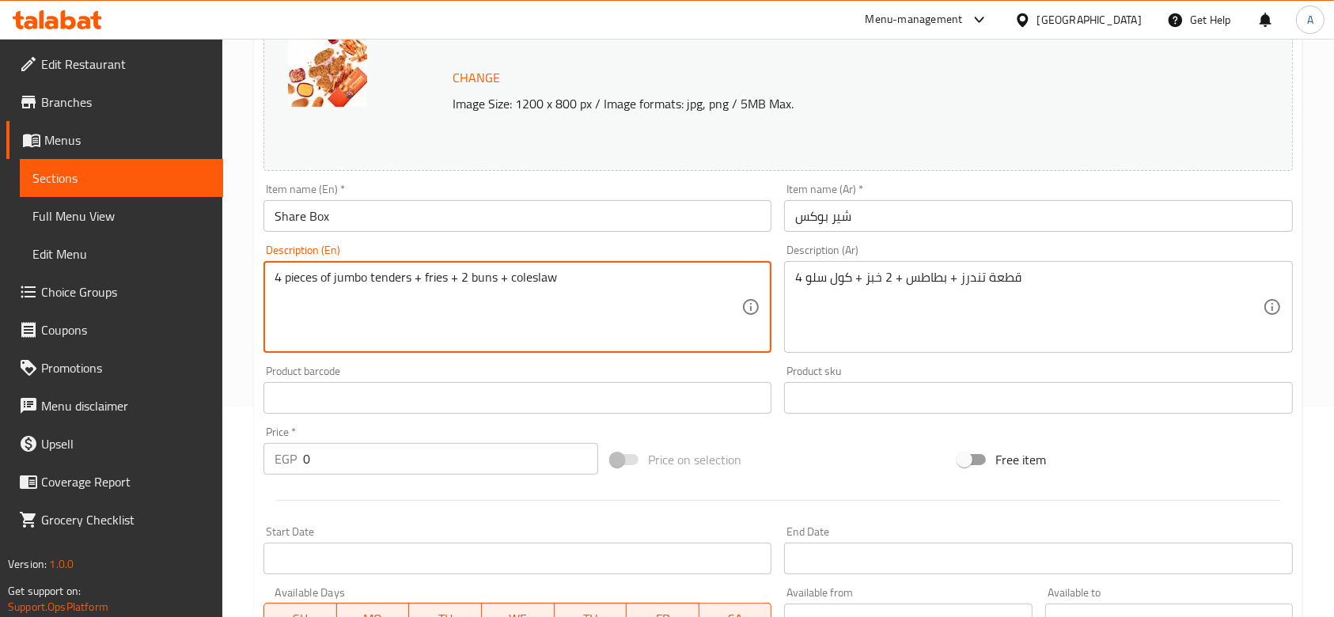
type textarea "4 pieces of jumbo tenders + fries + 2 buns + coleslaw"
click at [247, 290] on div "Home / Restaurants management / Menus / Sections / item / update Chicken Box se…" at bounding box center [778, 379] width 1112 height 1102
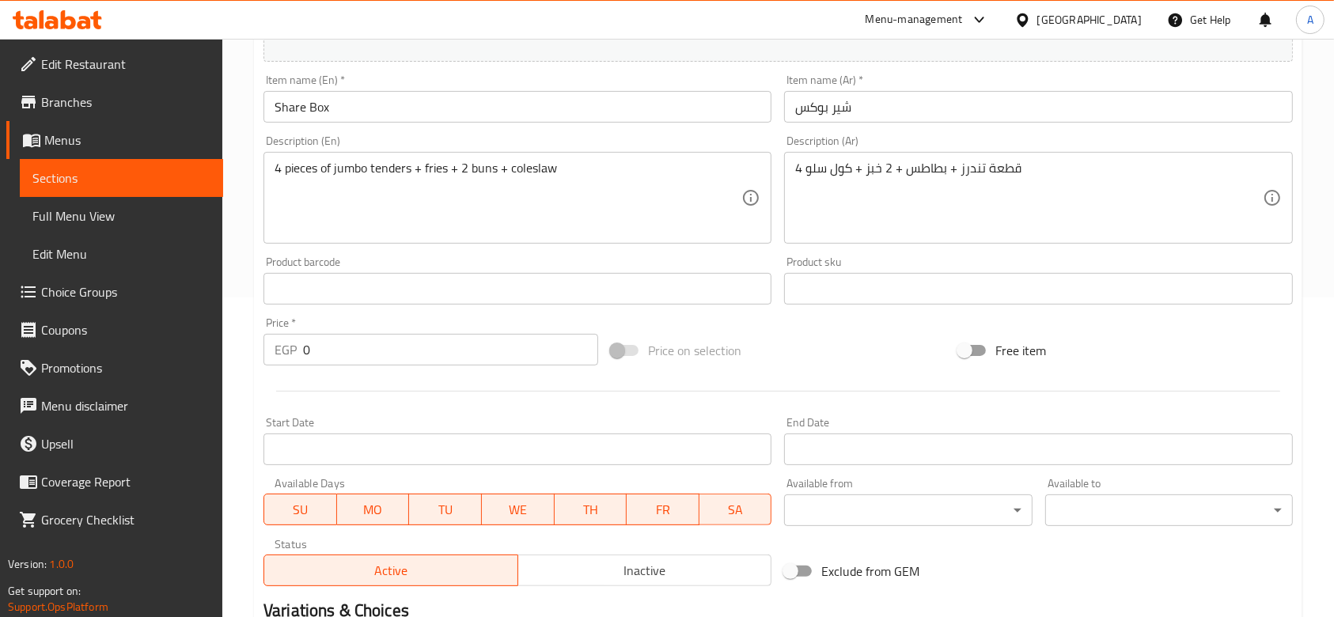
scroll to position [523, 0]
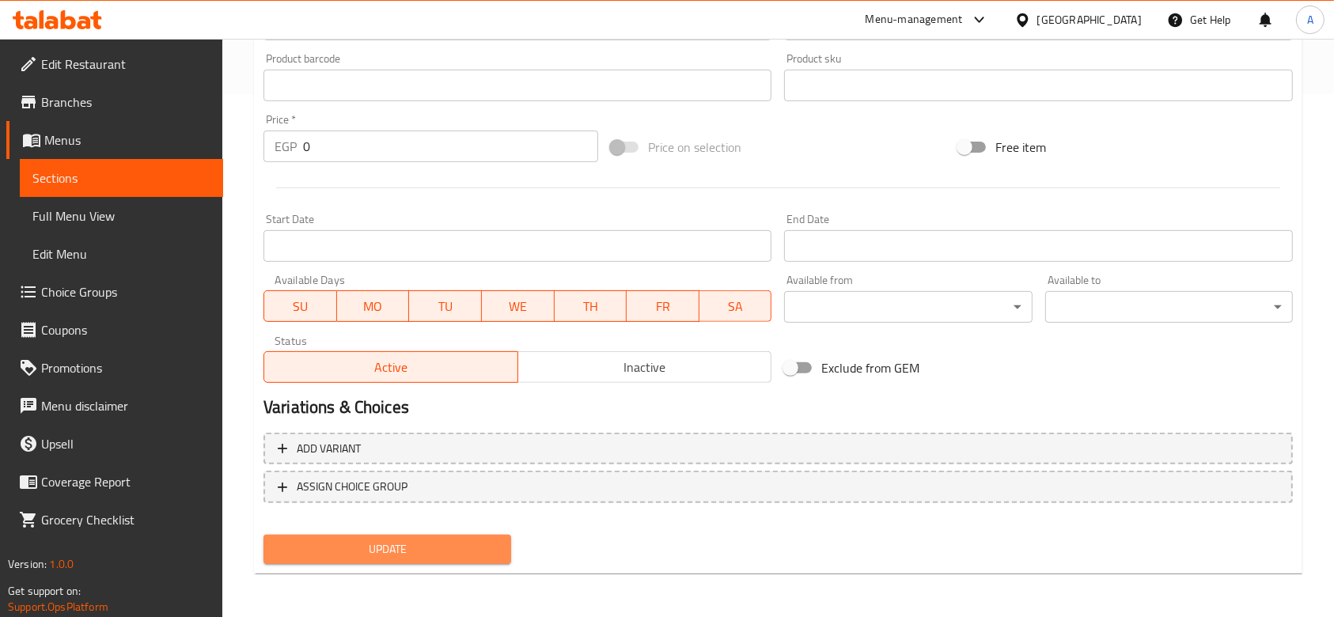
click at [371, 535] on button "Update" at bounding box center [388, 549] width 248 height 29
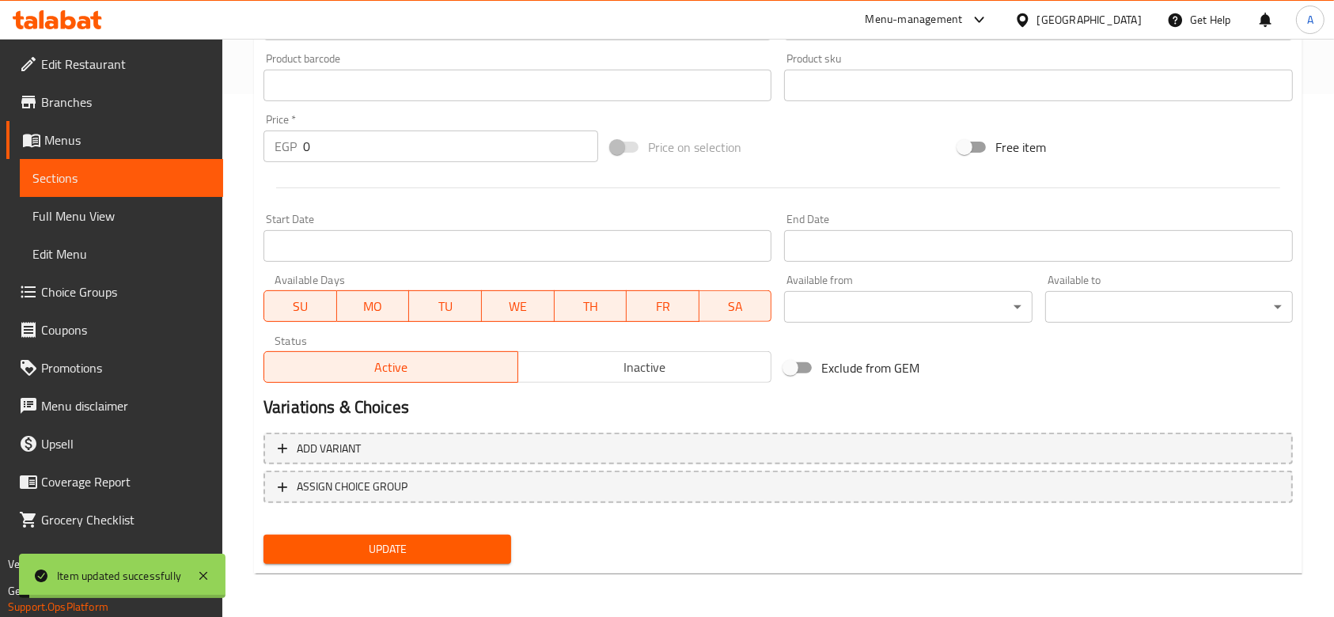
scroll to position [0, 0]
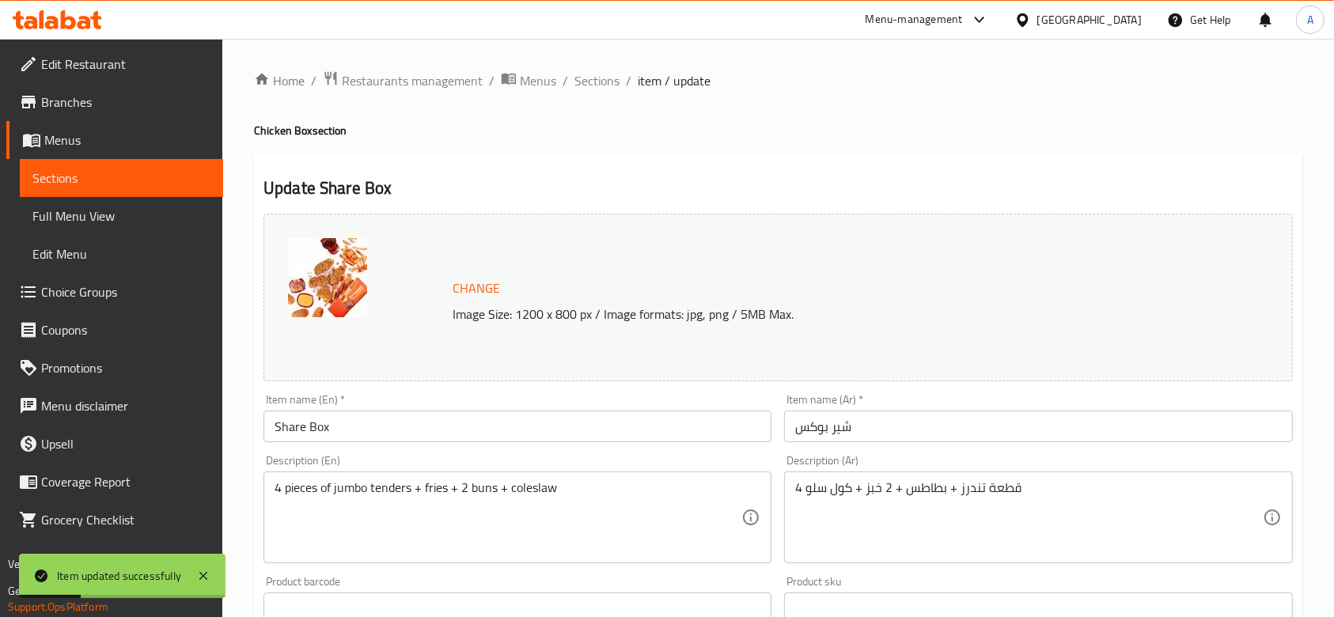
drag, startPoint x: 601, startPoint y: 74, endPoint x: 446, endPoint y: 162, distance: 178.6
click at [601, 74] on span "Sections" at bounding box center [596, 80] width 45 height 19
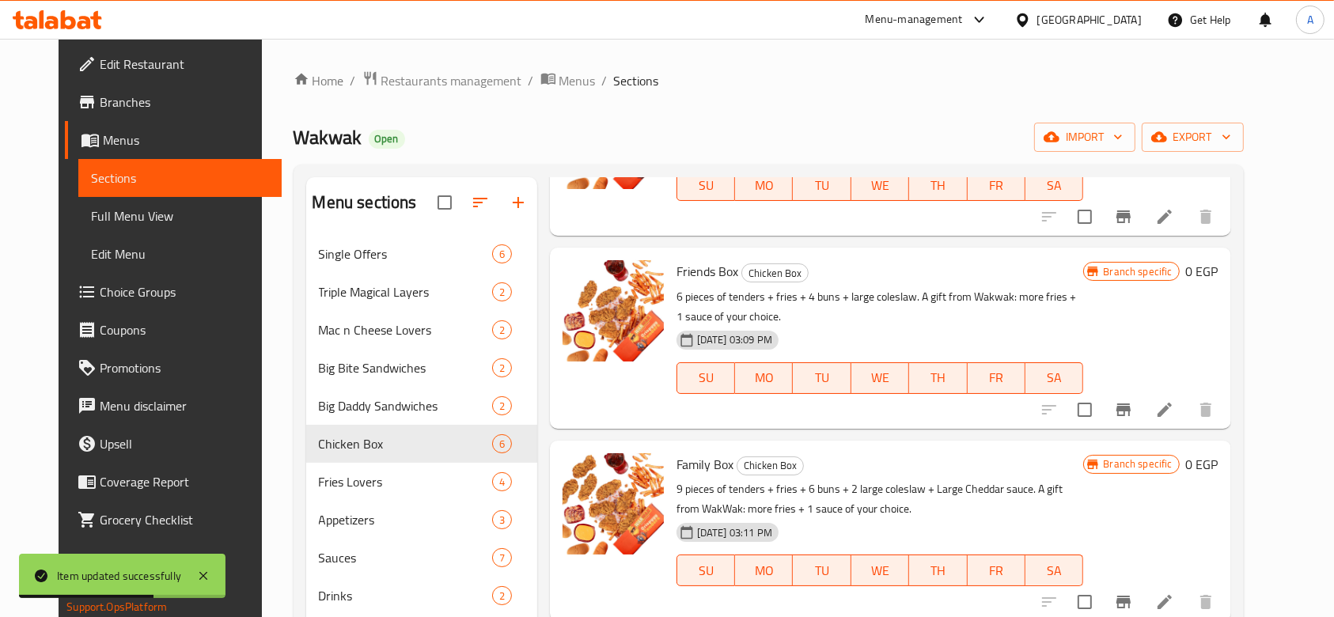
scroll to position [518, 0]
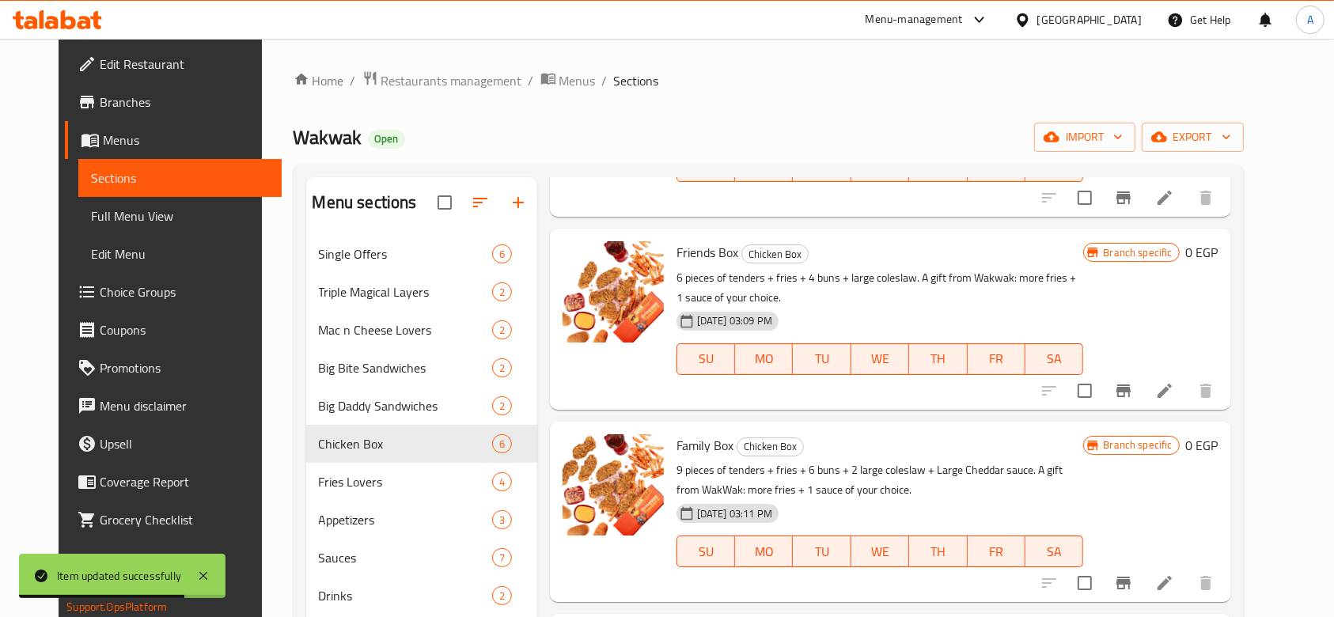
click at [1174, 389] on icon at bounding box center [1164, 390] width 19 height 19
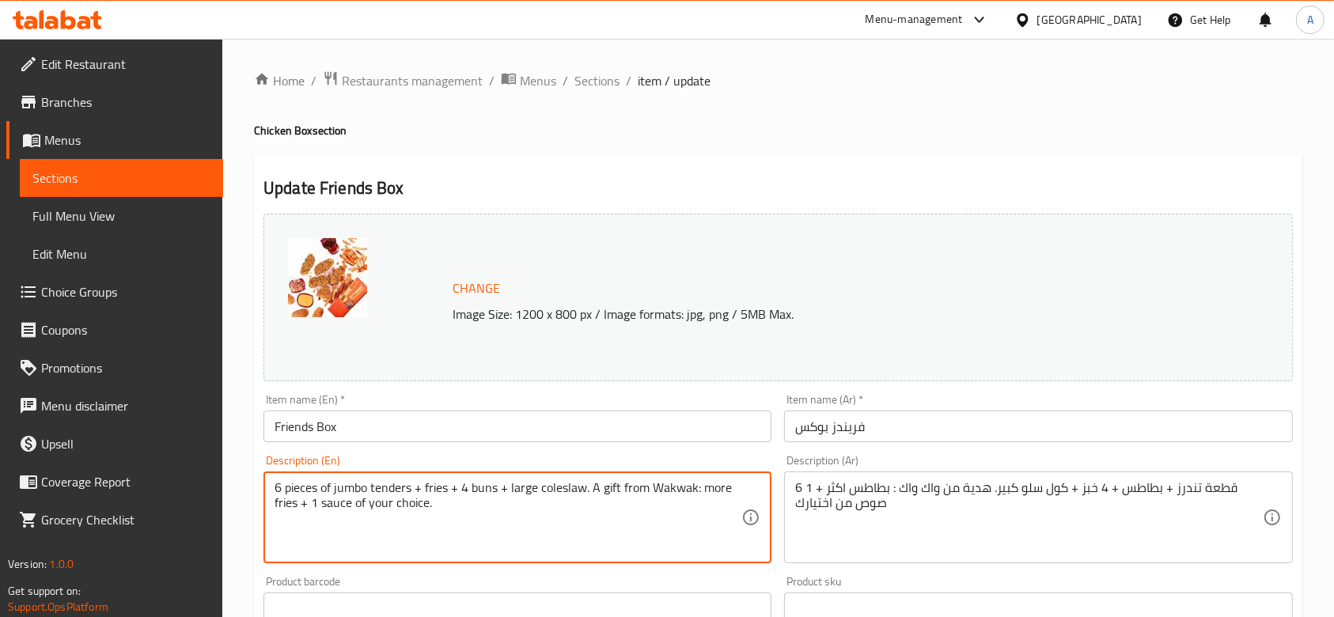
type textarea "6 pieces of jumbo tenders + fries + 4 buns + large coleslaw. A gift from Wakwak…"
click at [228, 496] on div "Home / Restaurants management / Menus / Sections / item / update Chicken Box se…" at bounding box center [778, 590] width 1112 height 1102
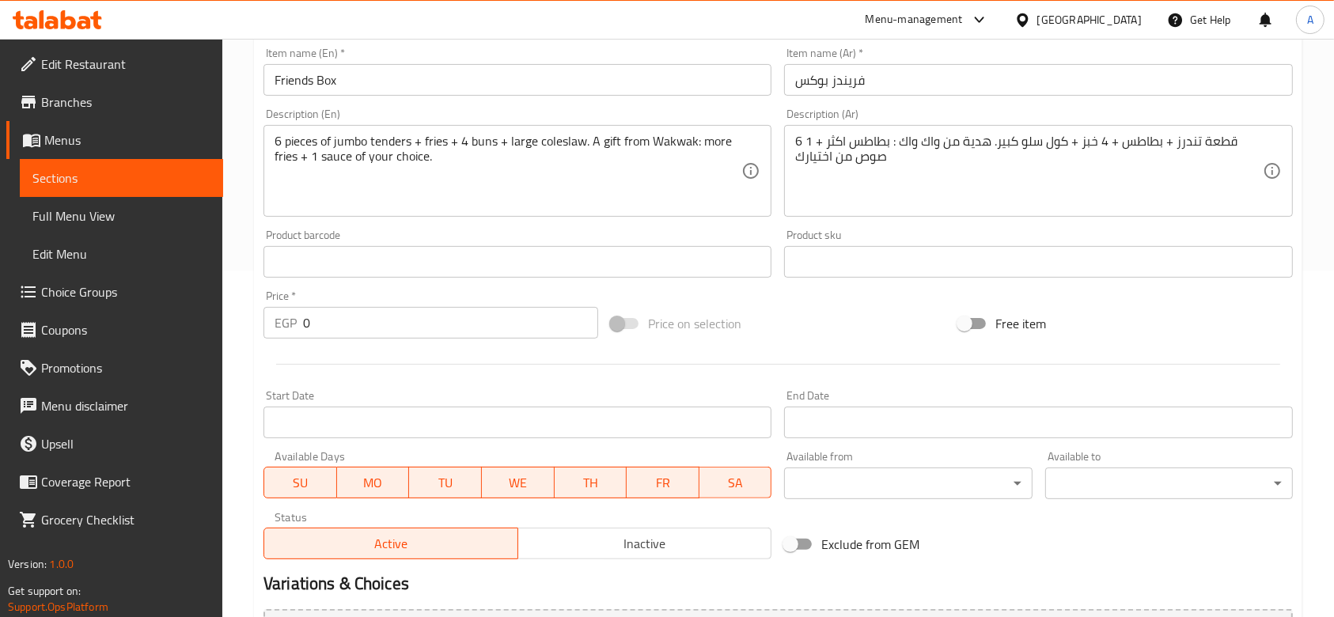
scroll to position [523, 0]
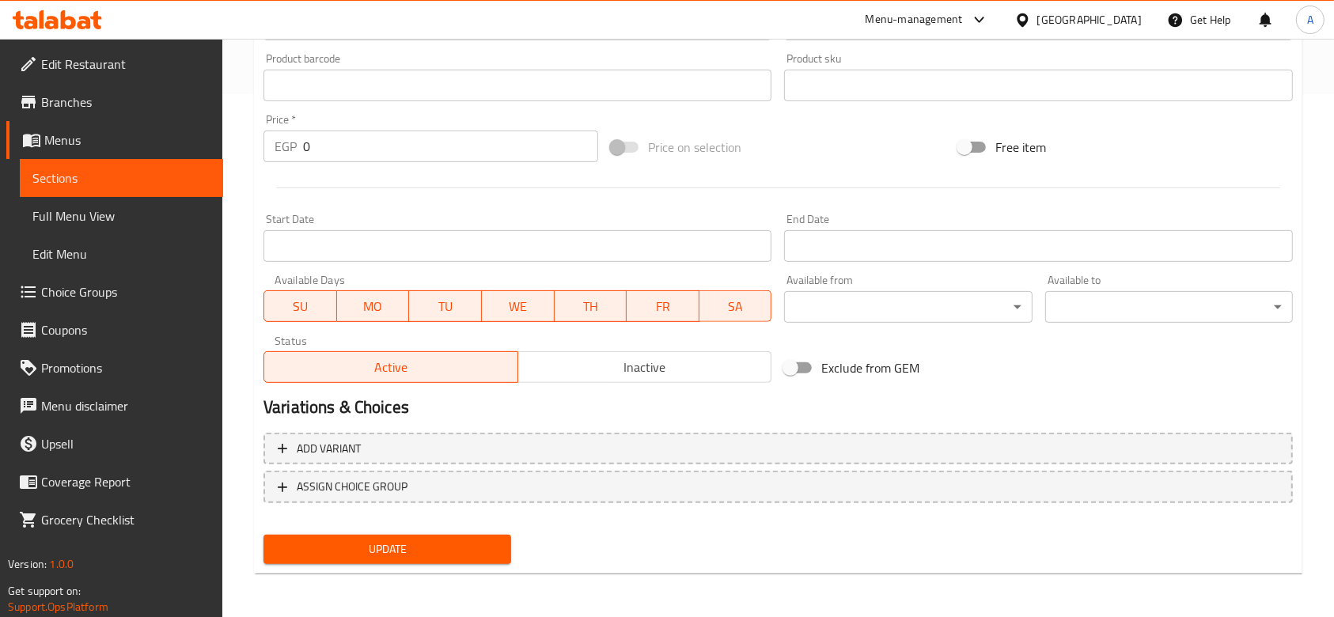
click at [341, 561] on button "Update" at bounding box center [388, 549] width 248 height 29
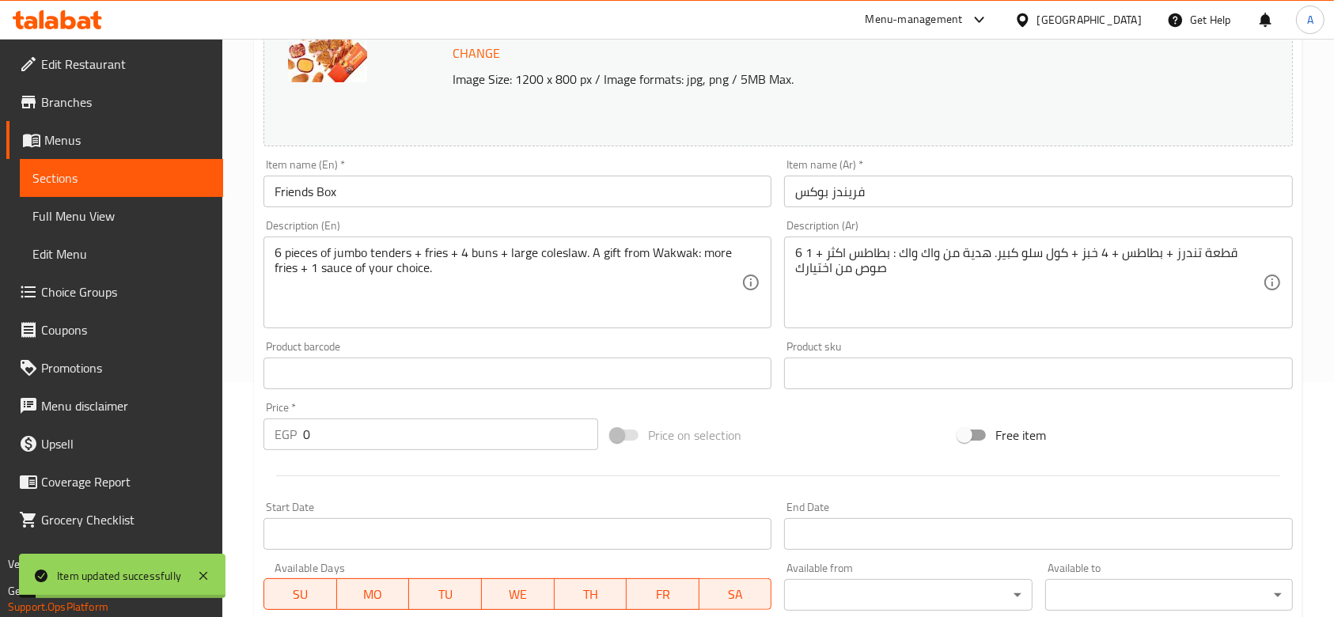
scroll to position [0, 0]
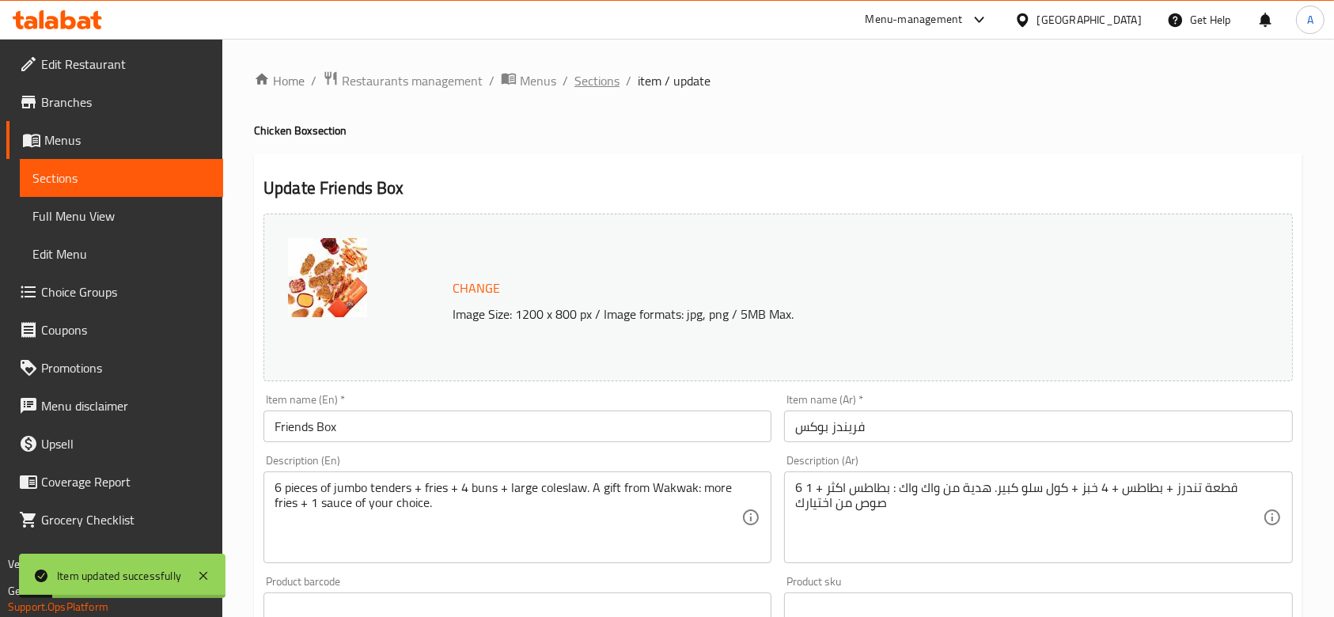
click at [603, 82] on span "Sections" at bounding box center [596, 80] width 45 height 19
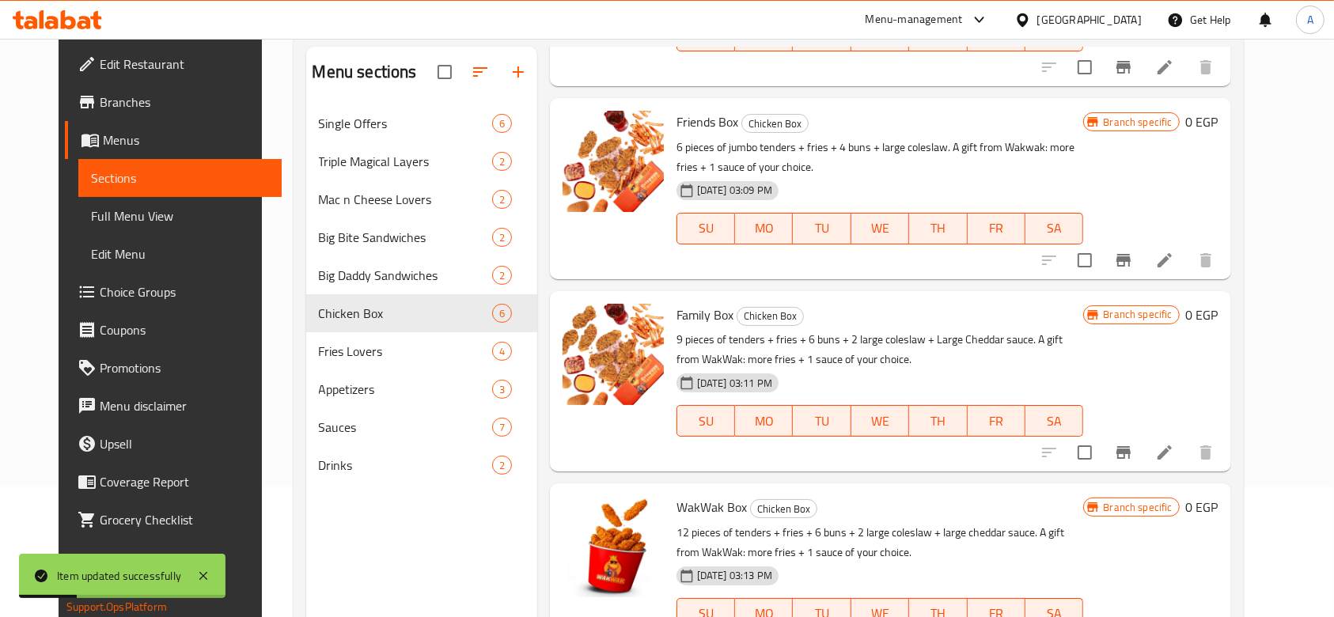
scroll to position [222, 0]
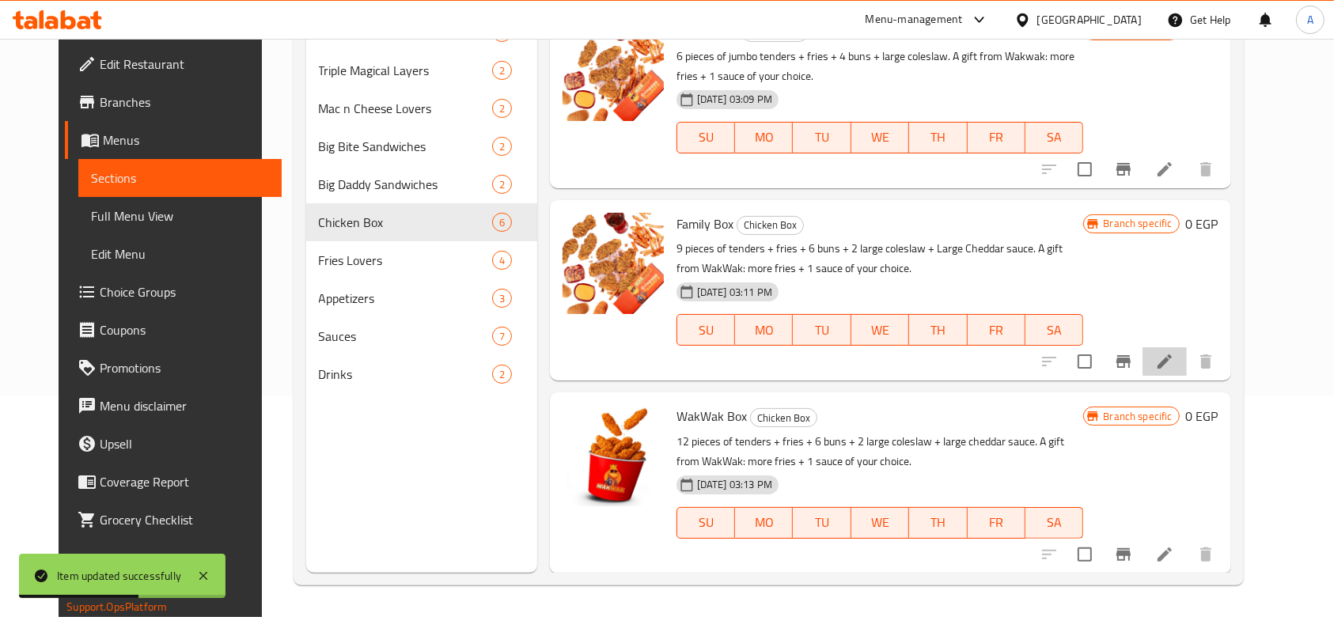
click at [1187, 362] on li at bounding box center [1165, 361] width 44 height 28
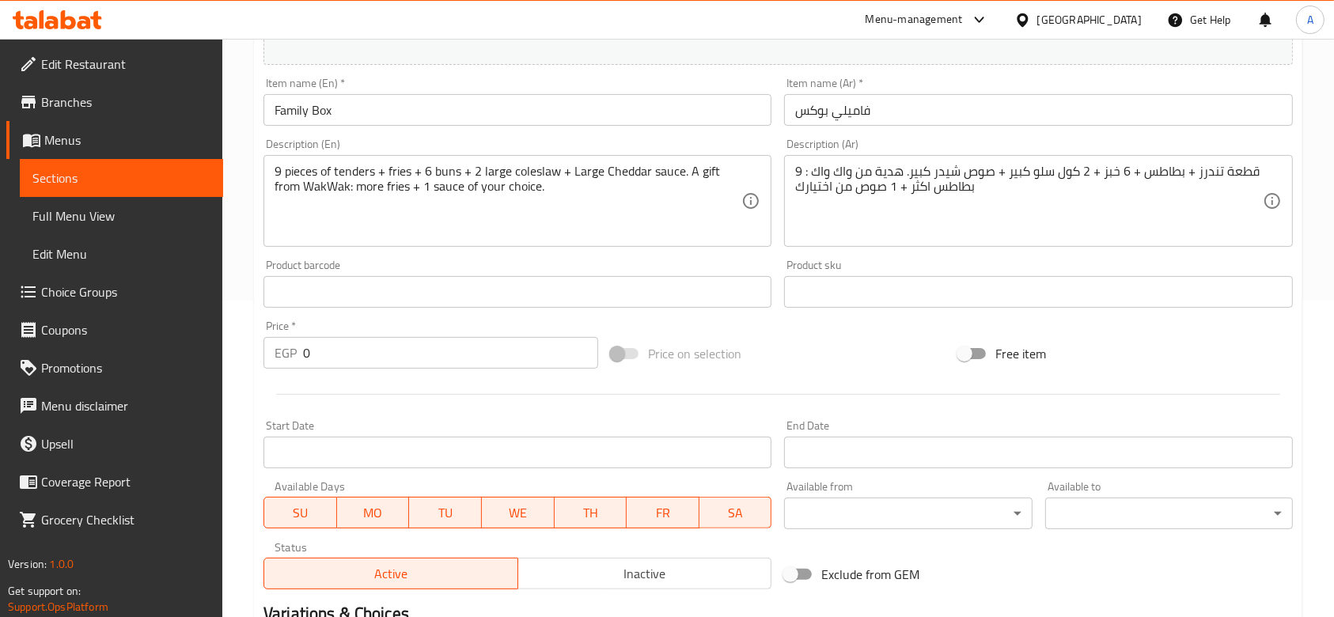
scroll to position [210, 0]
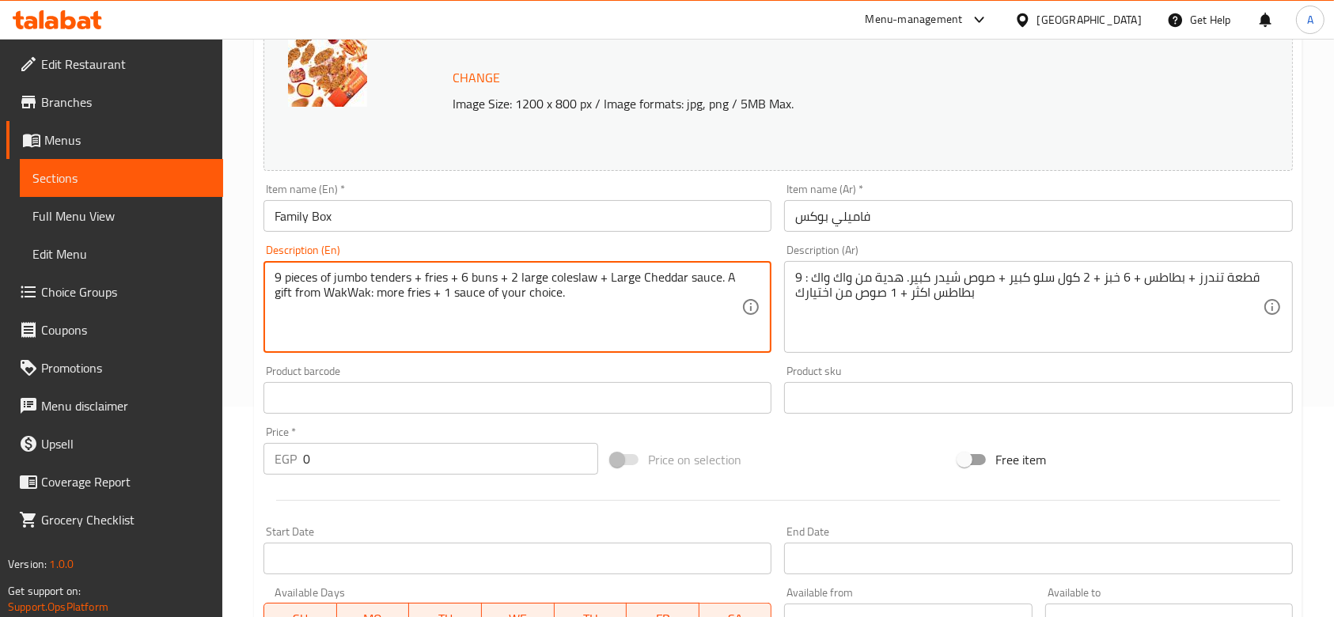
type textarea "9 pieces of jumbo tenders + fries + 6 buns + 2 large coleslaw + Large Cheddar s…"
click at [245, 288] on div "Home / Restaurants management / Menus / Sections / item / update Chicken Box se…" at bounding box center [778, 379] width 1112 height 1102
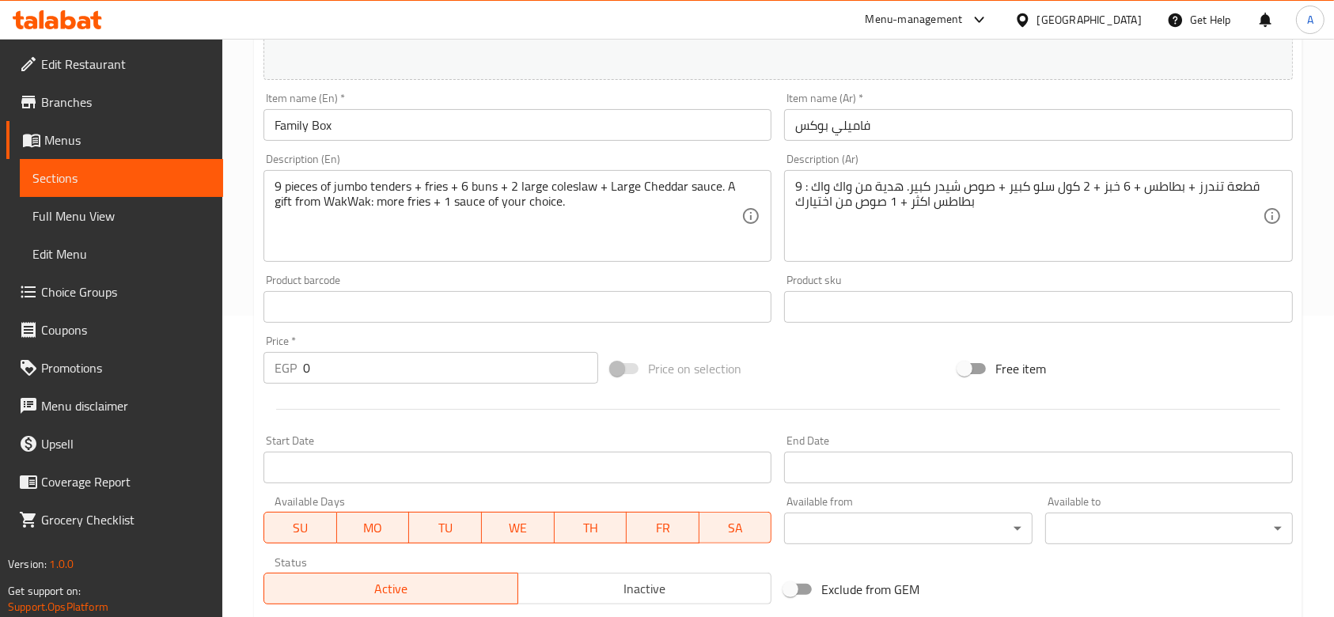
scroll to position [523, 0]
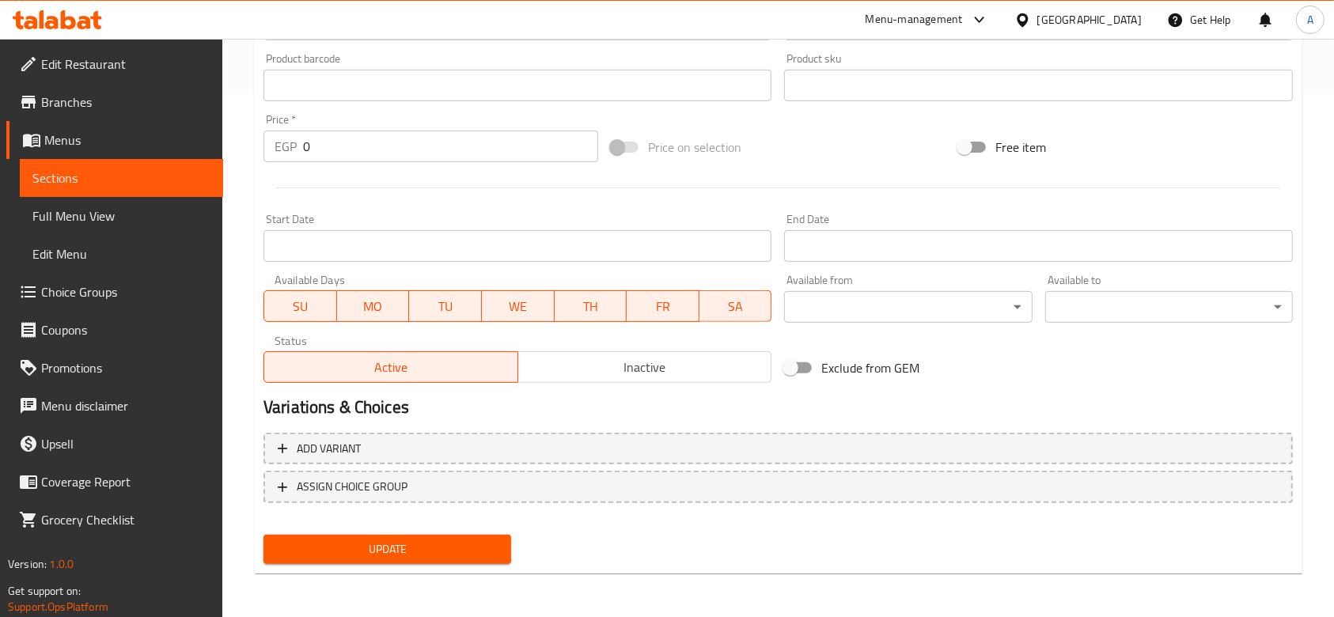
click at [450, 543] on span "Update" at bounding box center [387, 550] width 222 height 20
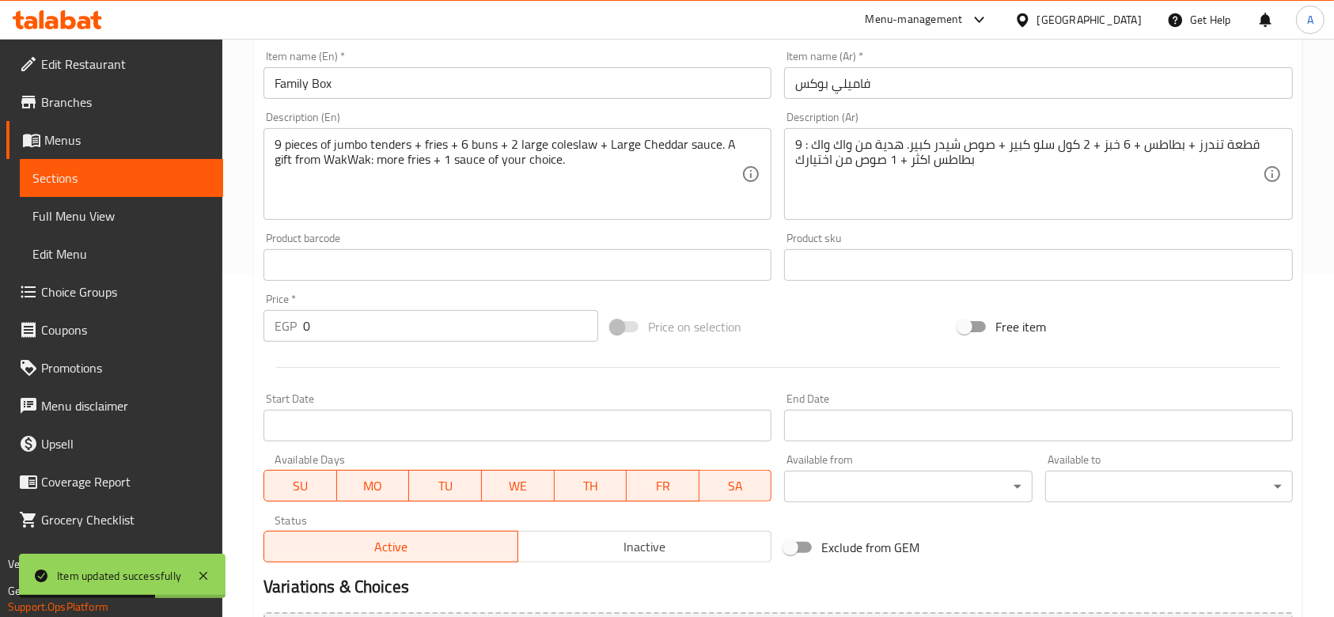
scroll to position [0, 0]
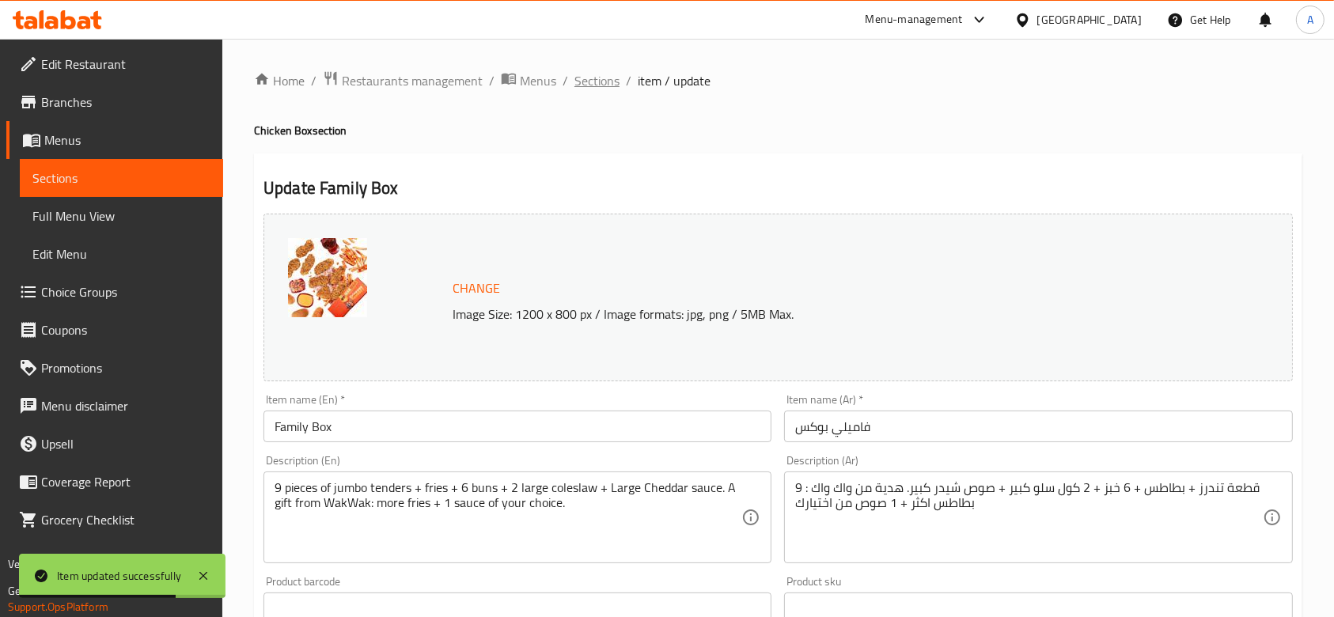
click at [600, 80] on span "Sections" at bounding box center [596, 80] width 45 height 19
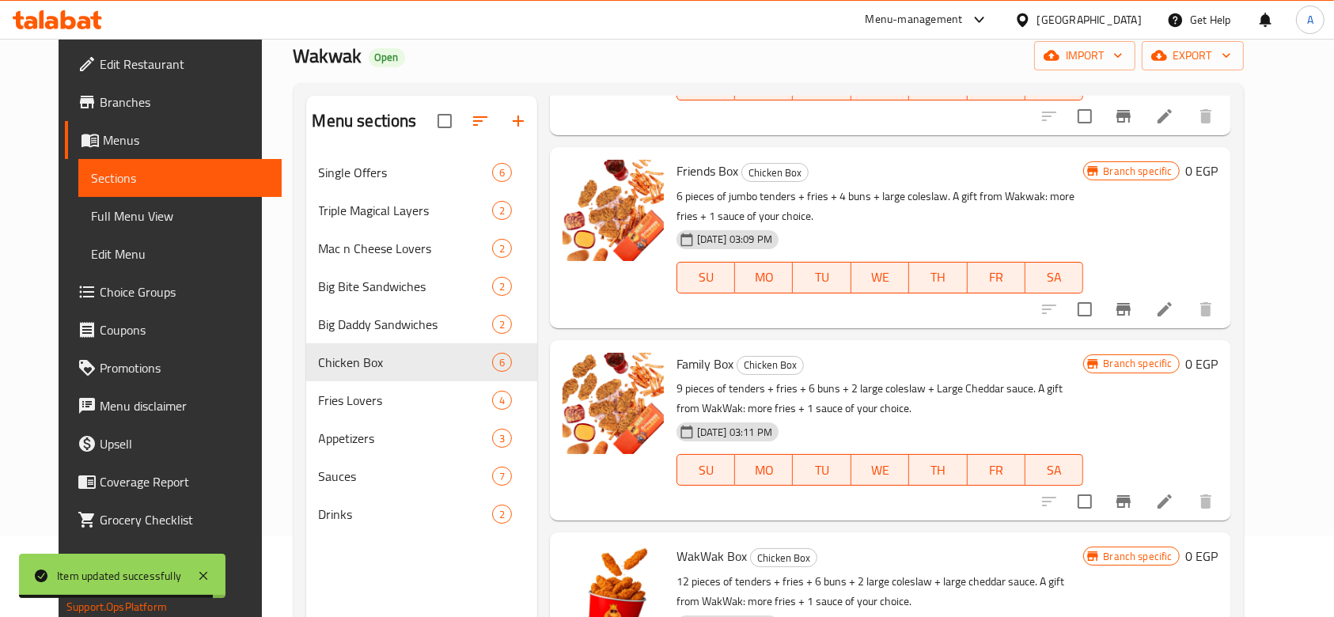
scroll to position [222, 0]
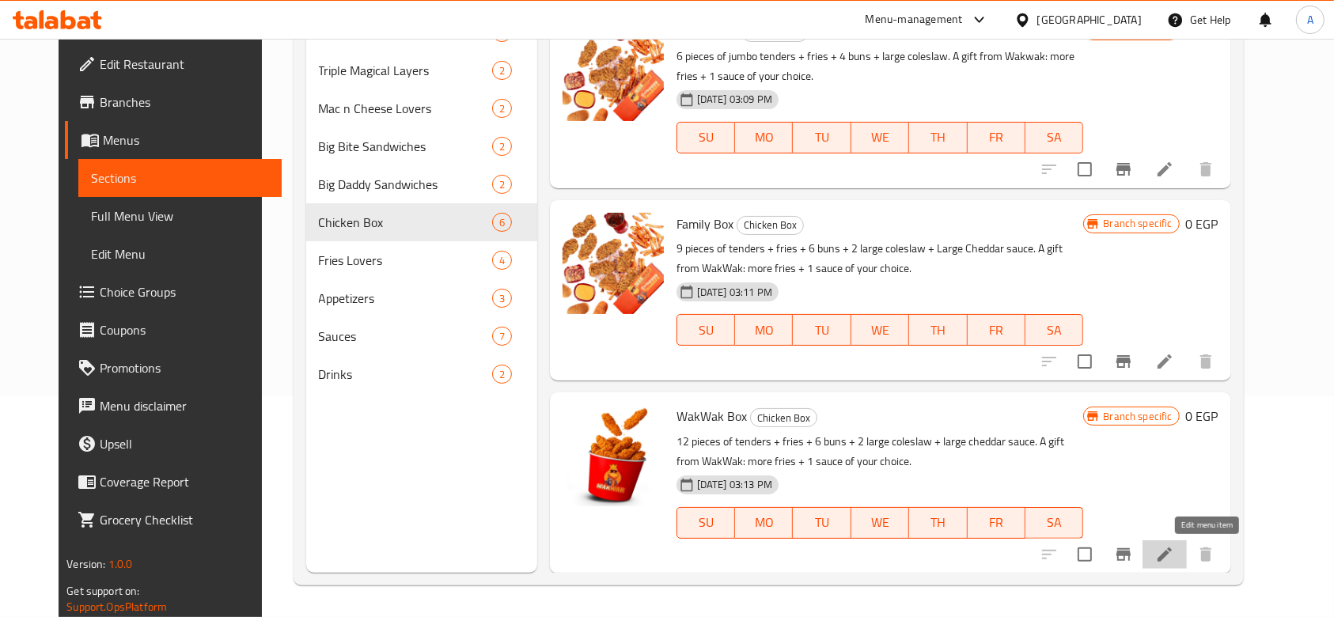
click at [1172, 555] on icon at bounding box center [1165, 555] width 14 height 14
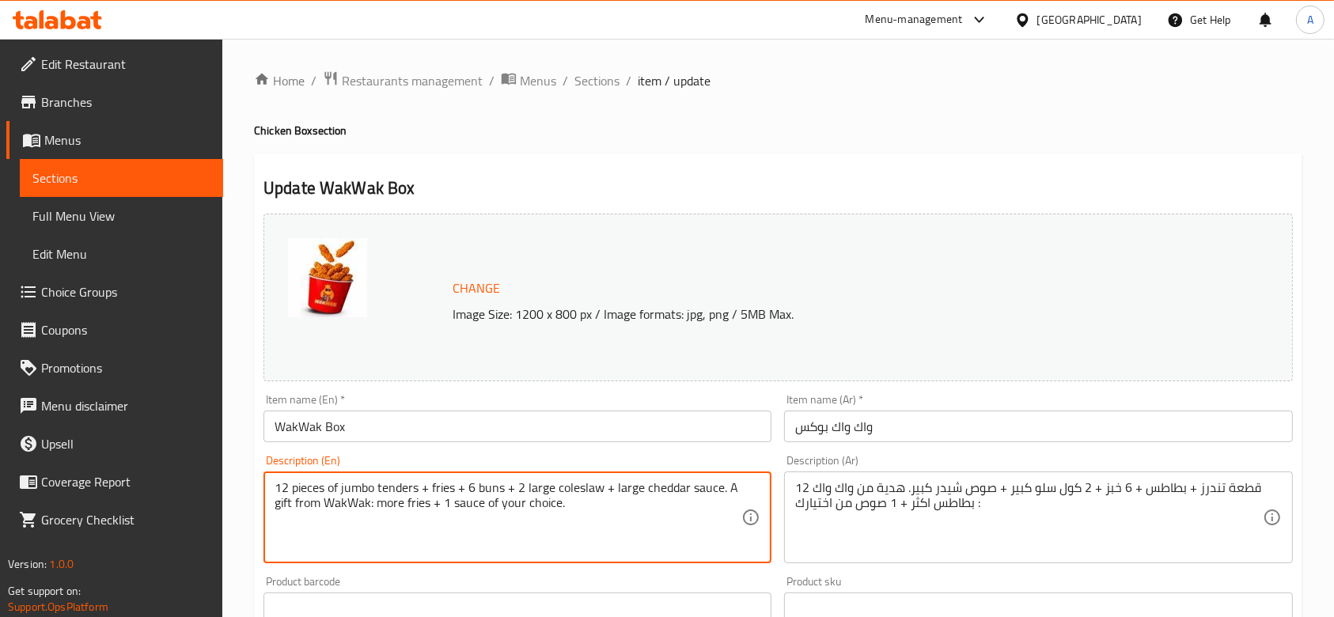
type textarea "12 pieces of jumbo tenders + fries + 6 buns + 2 large coleslaw + large cheddar …"
click at [449, 446] on div "Item name (En)   * WakWak Box Item name (En) *" at bounding box center [517, 418] width 521 height 61
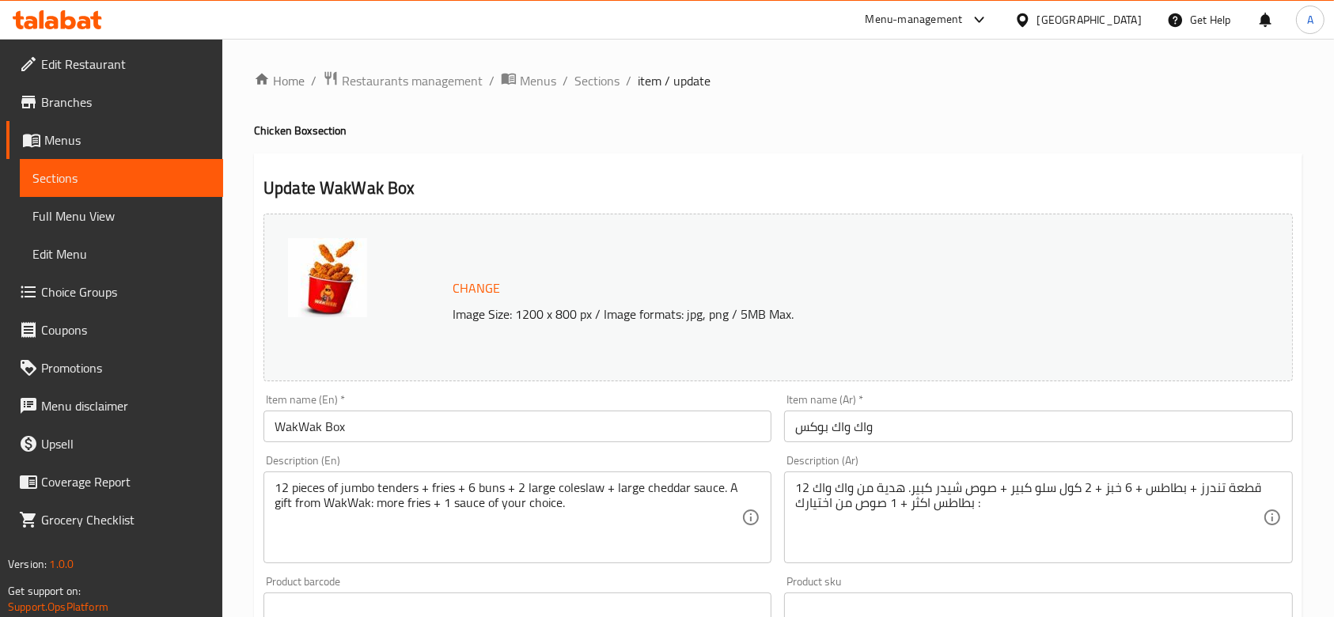
scroll to position [523, 0]
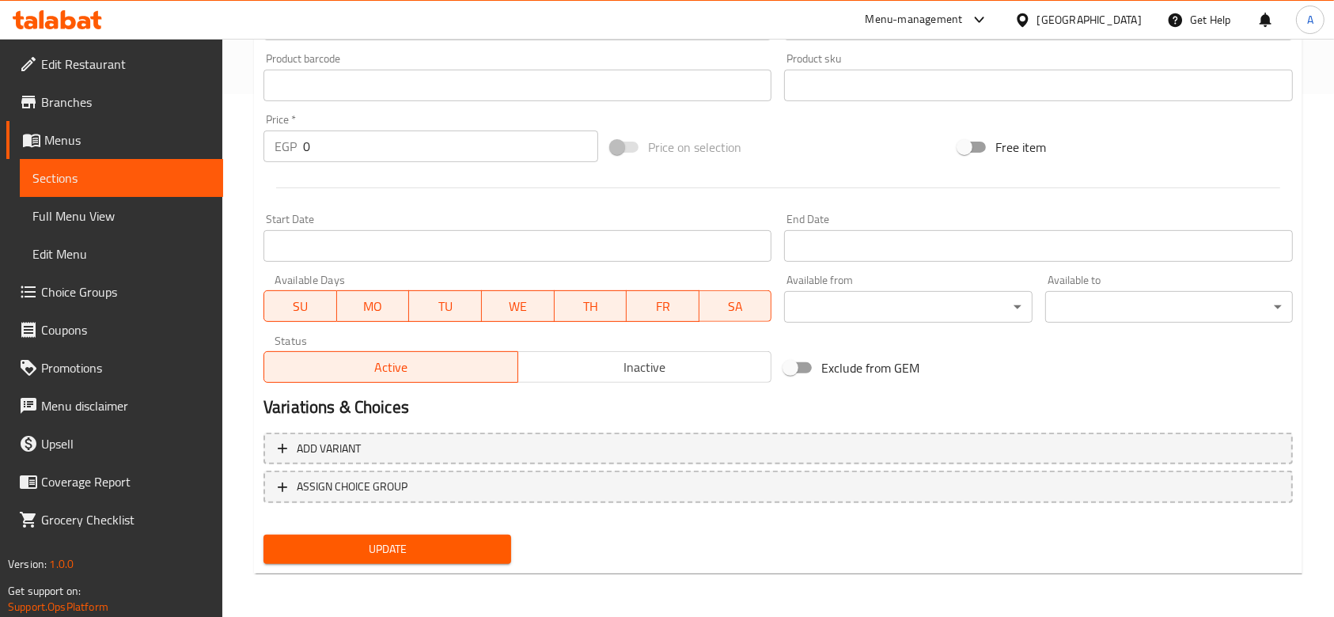
click at [448, 540] on span "Update" at bounding box center [387, 550] width 222 height 20
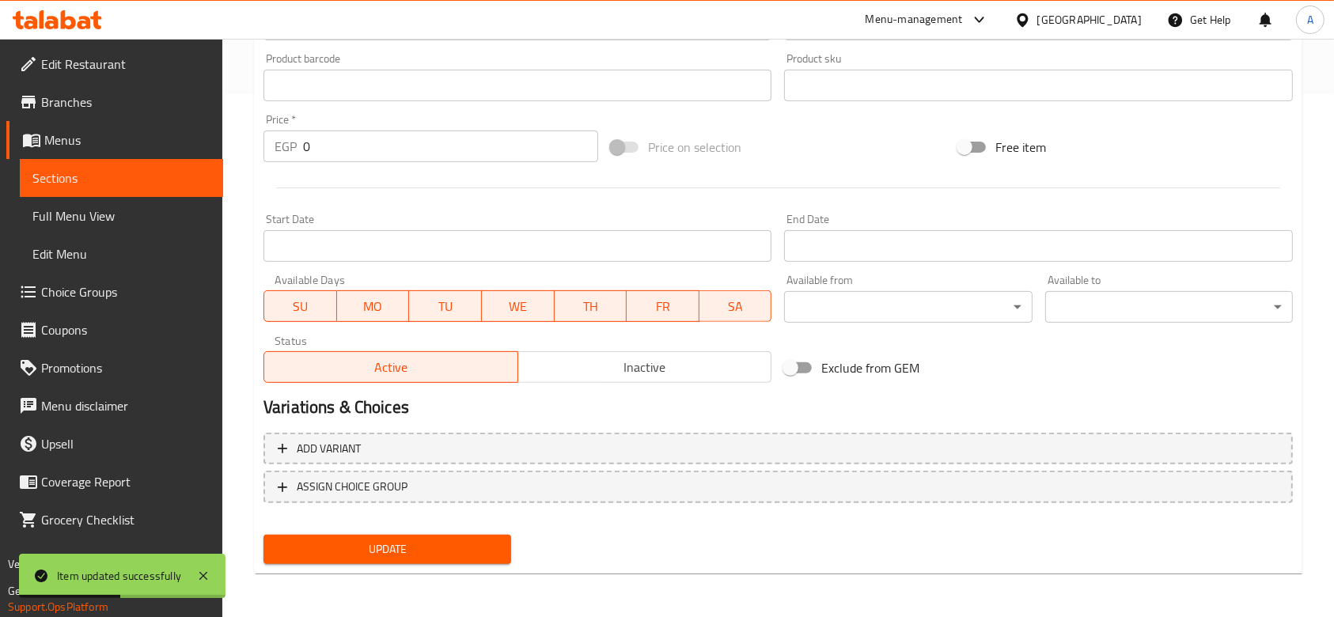
scroll to position [0, 0]
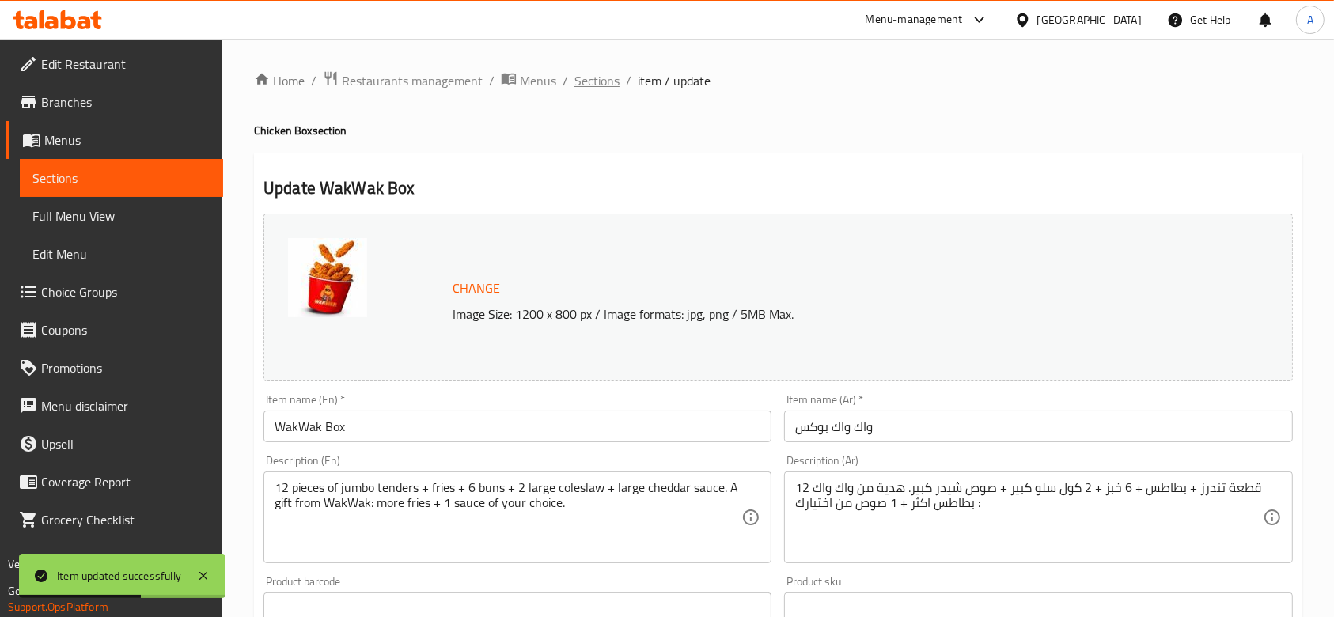
click at [603, 84] on span "Sections" at bounding box center [596, 80] width 45 height 19
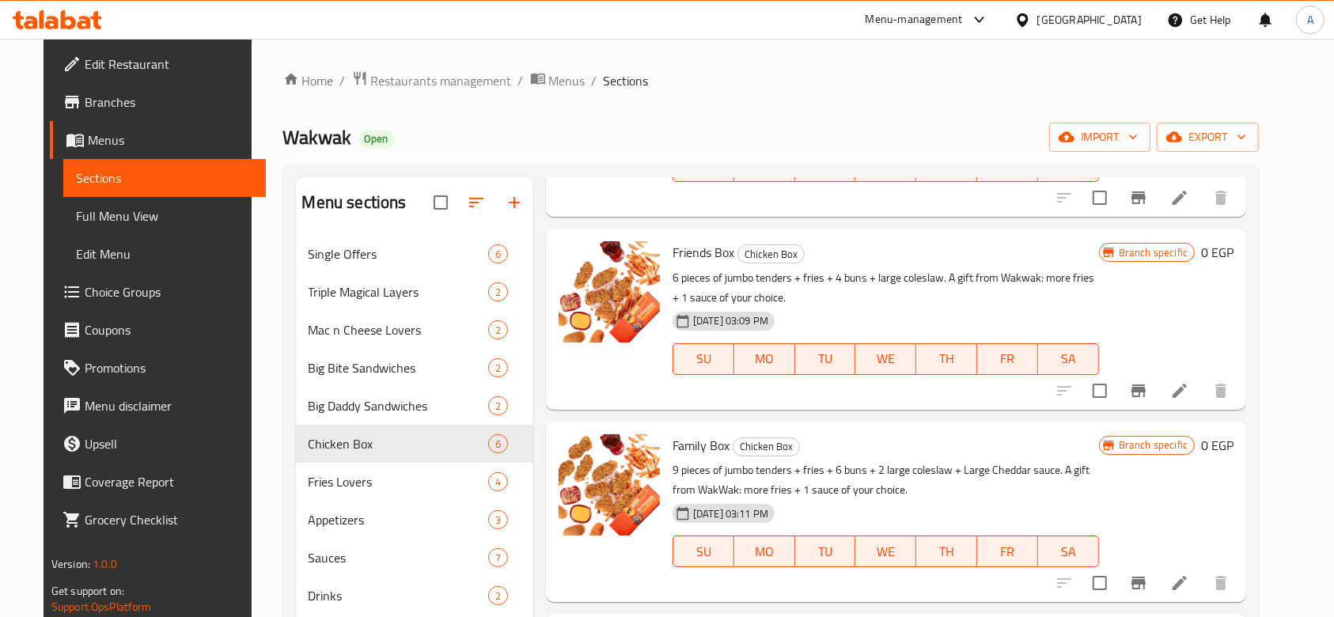
scroll to position [222, 0]
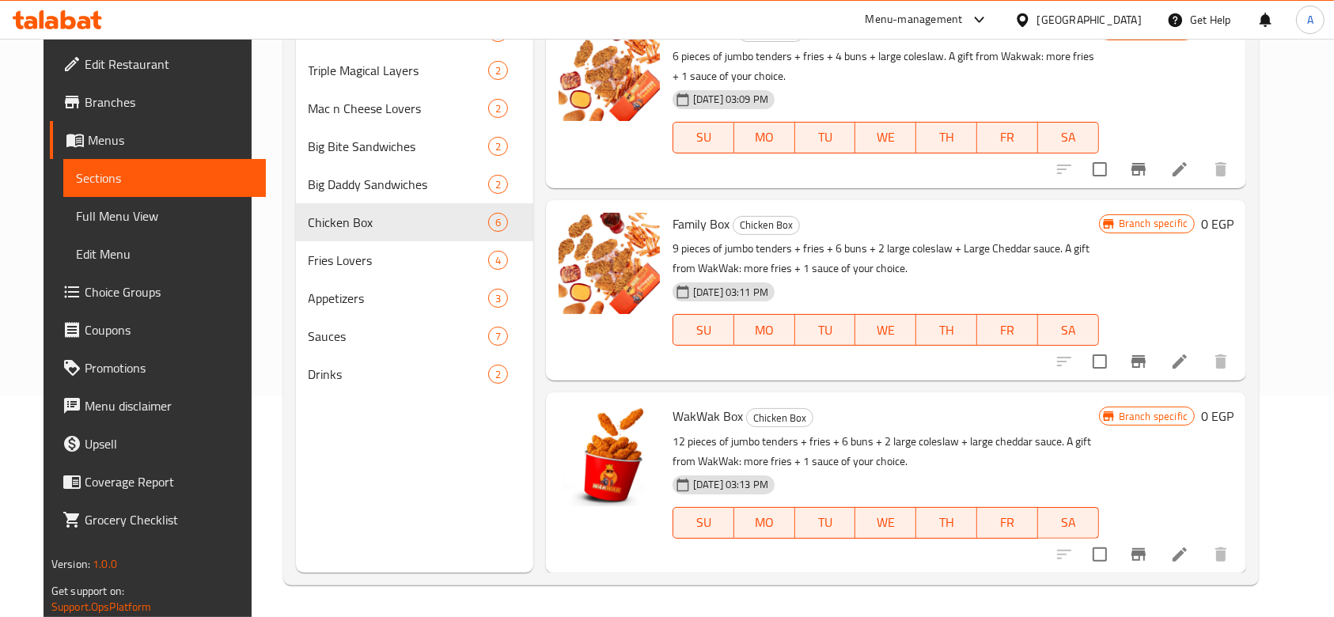
click at [396, 494] on div "Menu sections Single Offers 6 Triple Magical Layers 2 Mac n Cheese Lovers 2 Big…" at bounding box center [414, 264] width 237 height 617
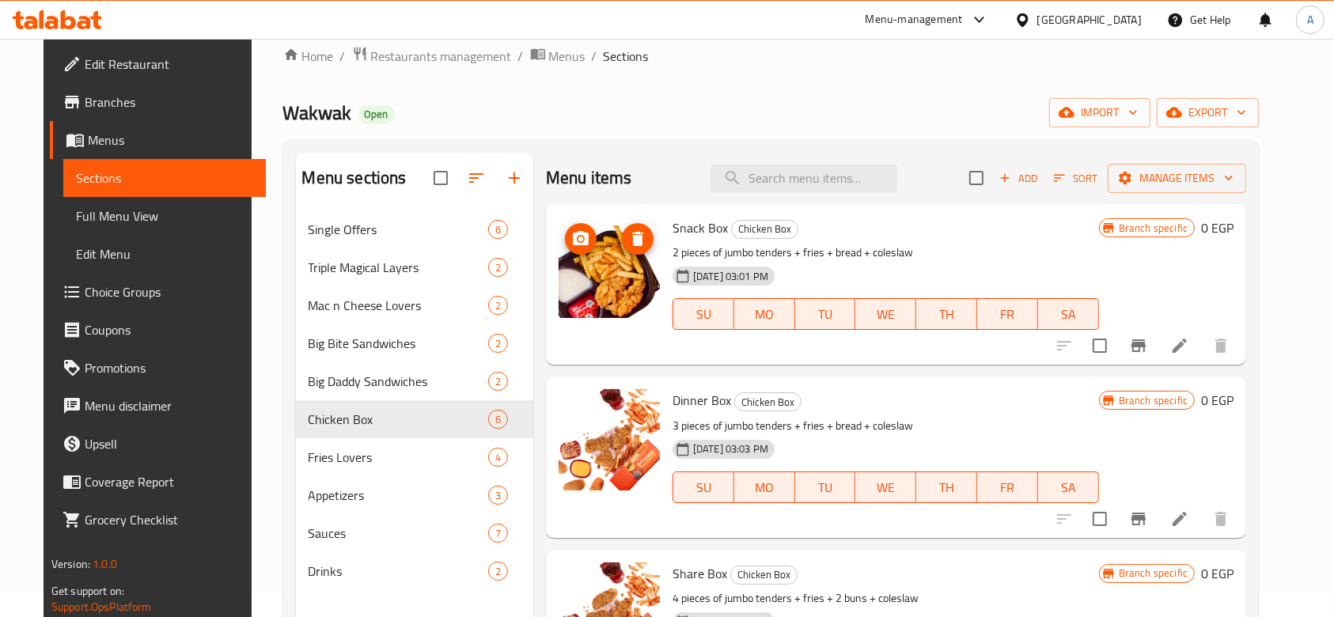
scroll to position [0, 0]
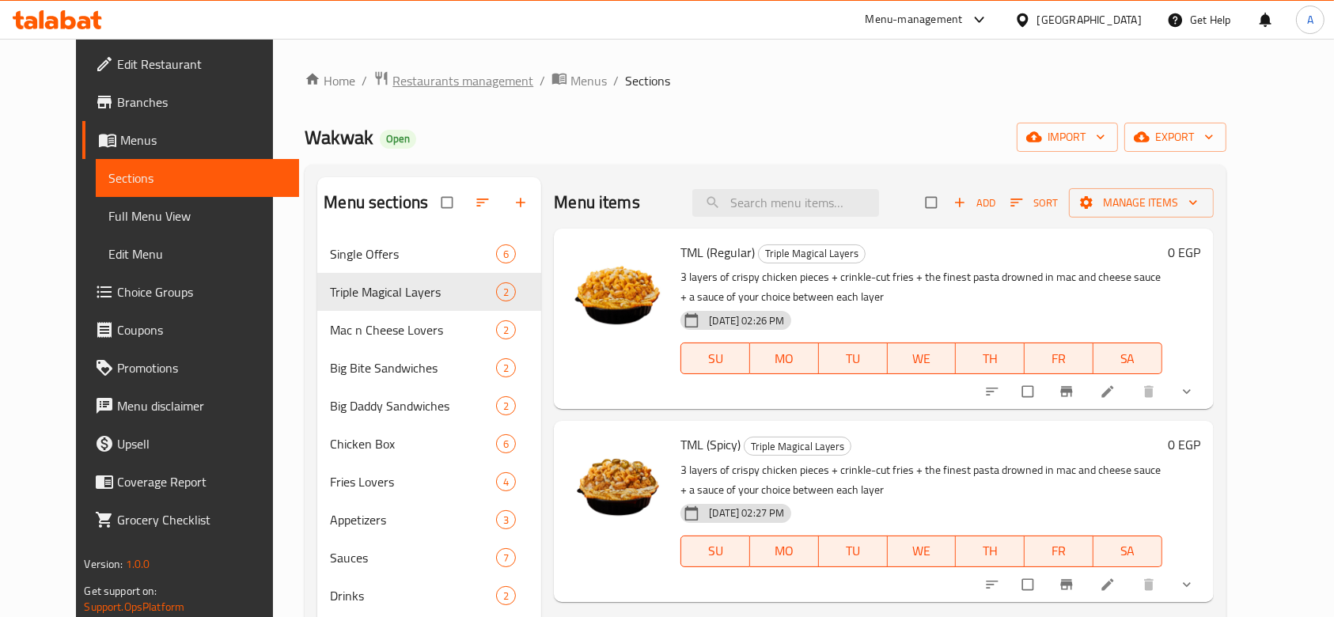
click at [400, 78] on span "Restaurants management" at bounding box center [462, 80] width 141 height 19
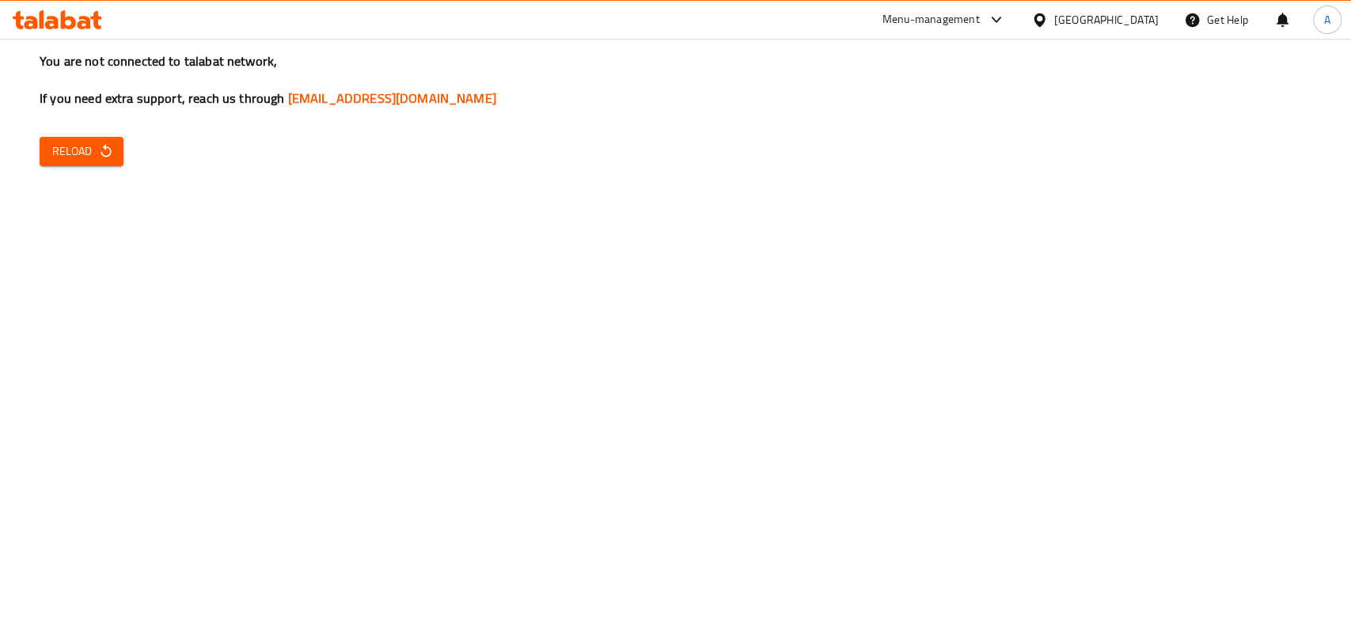
click at [93, 142] on span "Reload" at bounding box center [81, 152] width 59 height 20
drag, startPoint x: 887, startPoint y: 388, endPoint x: 901, endPoint y: 396, distance: 15.6
click at [887, 387] on div "You are not connected to talabat network, If you need extra support, reach us t…" at bounding box center [675, 308] width 1351 height 617
click at [152, 290] on div "You are not connected to talabat network, If you need extra support, reach us t…" at bounding box center [675, 308] width 1351 height 617
